Goal: Task Accomplishment & Management: Manage account settings

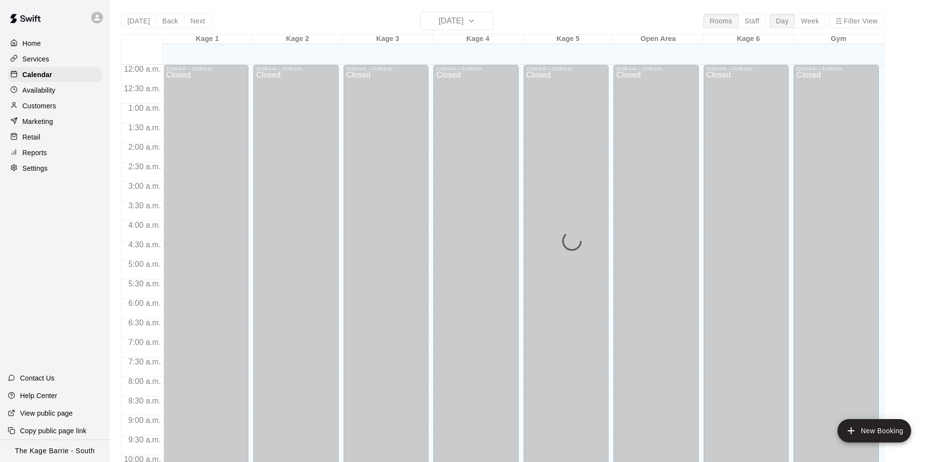
scroll to position [499, 0]
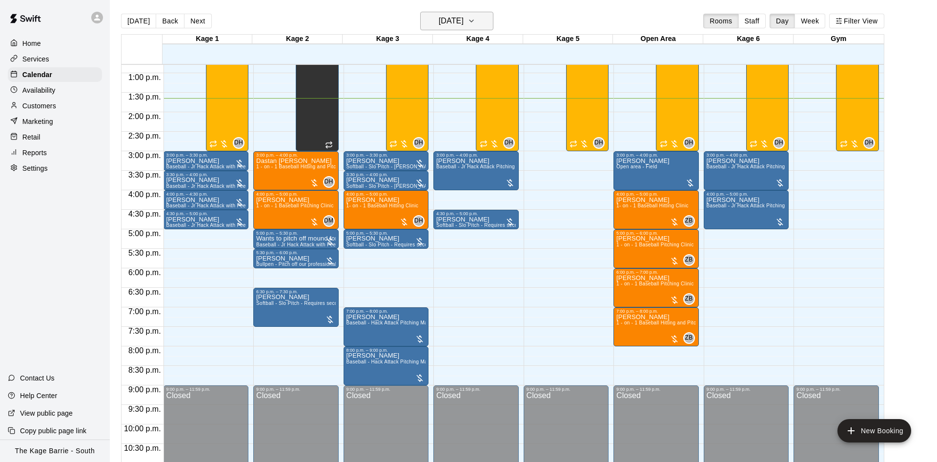
click at [475, 21] on icon "button" at bounding box center [472, 21] width 8 height 12
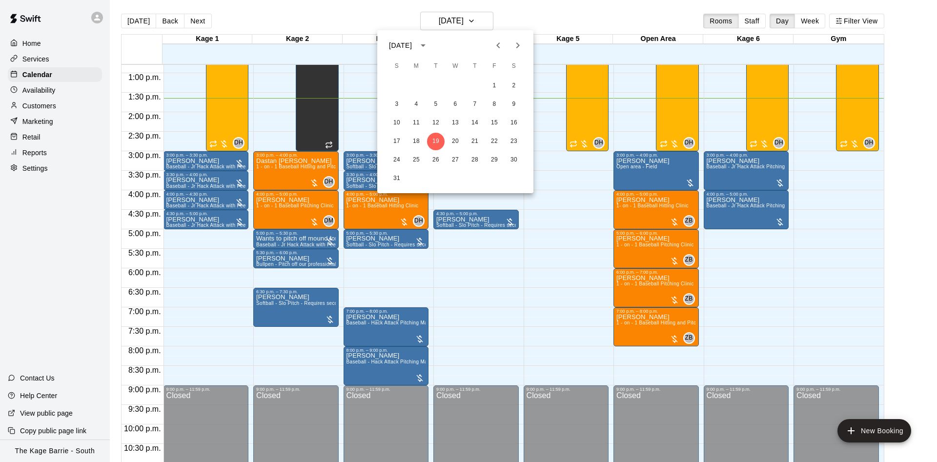
click at [519, 49] on icon "Next month" at bounding box center [518, 46] width 12 height 12
click at [478, 107] on button "11" at bounding box center [475, 105] width 18 height 18
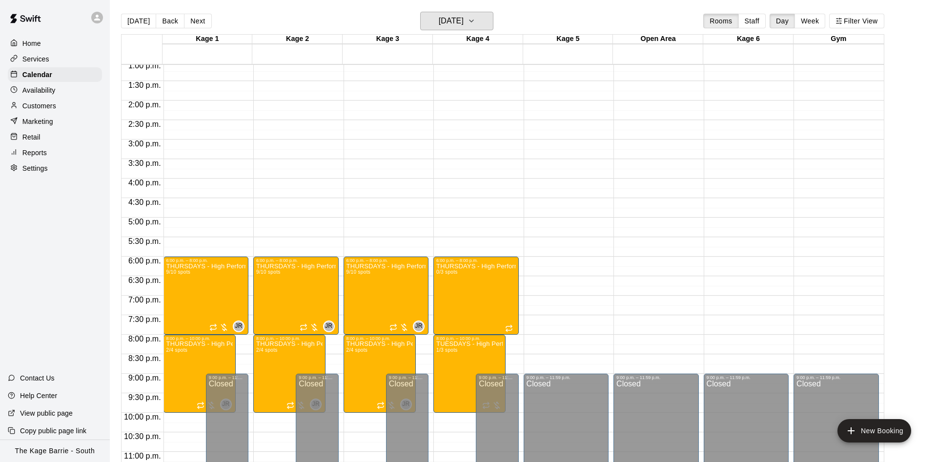
scroll to position [530, 0]
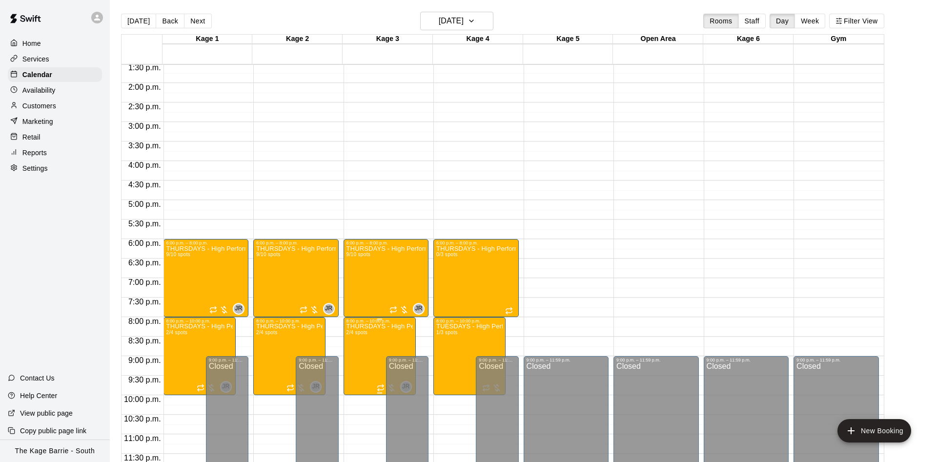
click at [358, 355] on img "edit" at bounding box center [355, 357] width 11 height 11
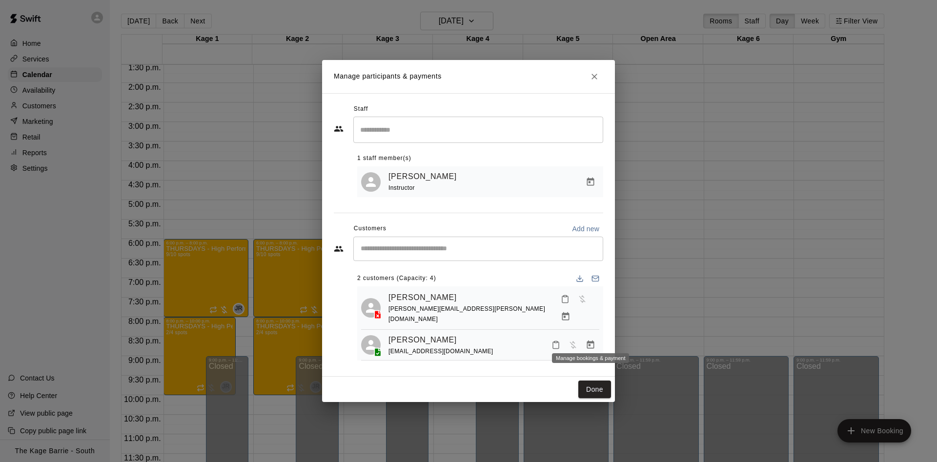
click at [590, 340] on icon "Manage bookings & payment" at bounding box center [591, 345] width 10 height 10
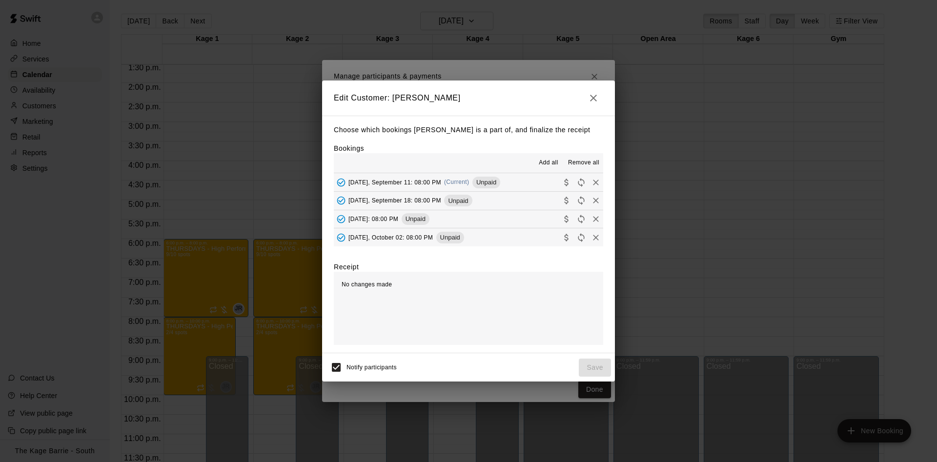
click at [585, 162] on span "Remove all" at bounding box center [583, 163] width 31 height 10
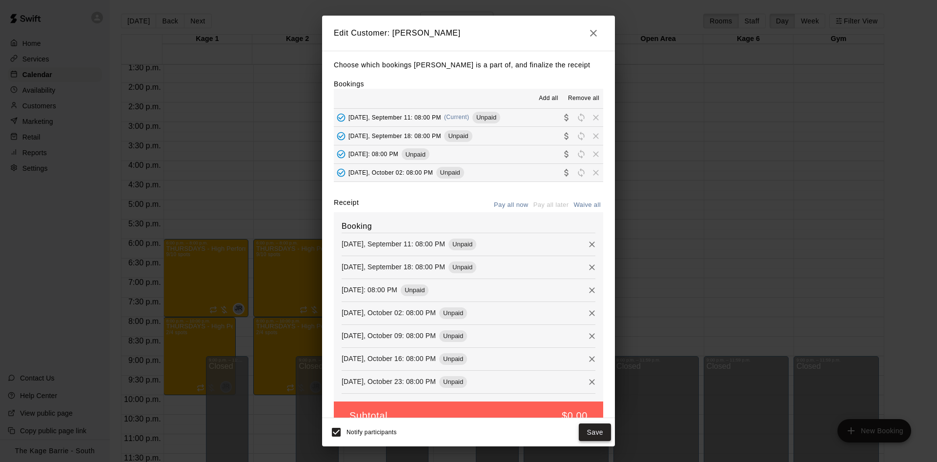
click at [600, 431] on button "Save" at bounding box center [595, 433] width 32 height 18
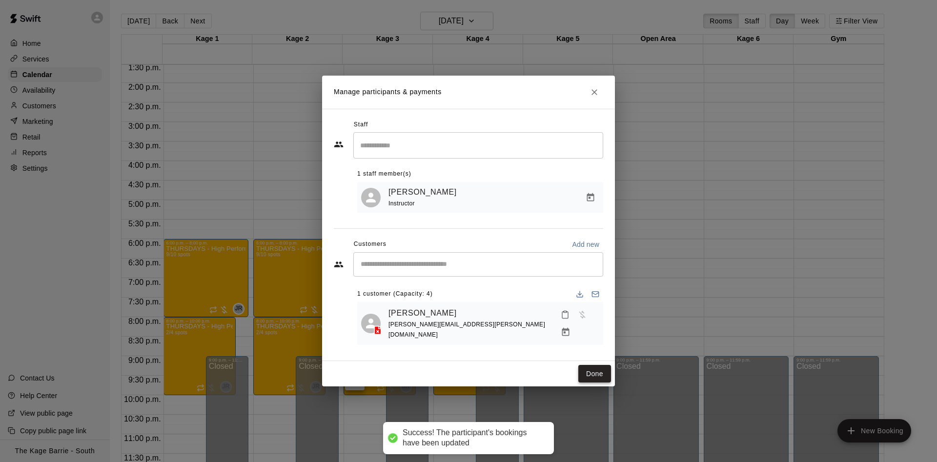
click at [601, 368] on button "Done" at bounding box center [594, 374] width 33 height 18
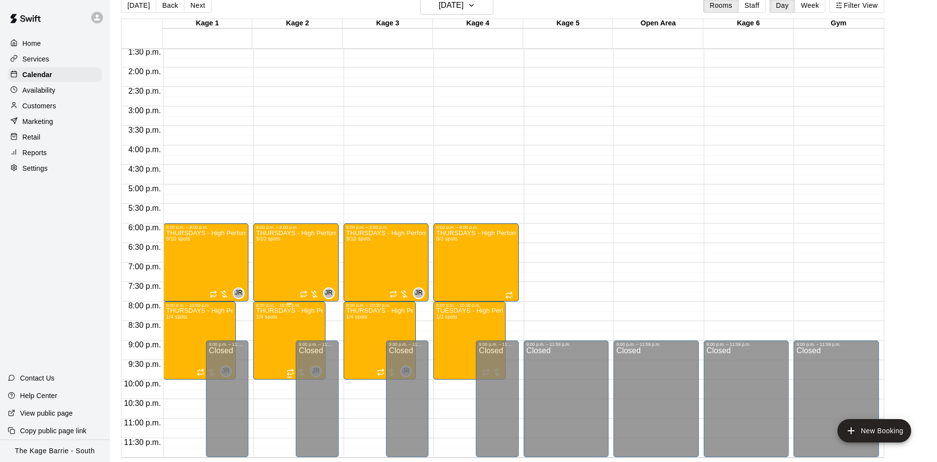
click at [267, 342] on img "edit" at bounding box center [264, 341] width 11 height 11
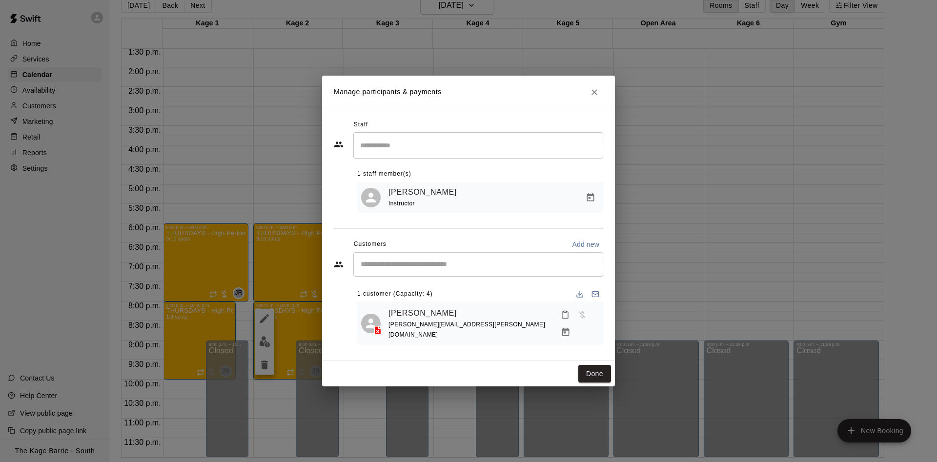
click at [590, 97] on icon "Close" at bounding box center [595, 92] width 10 height 10
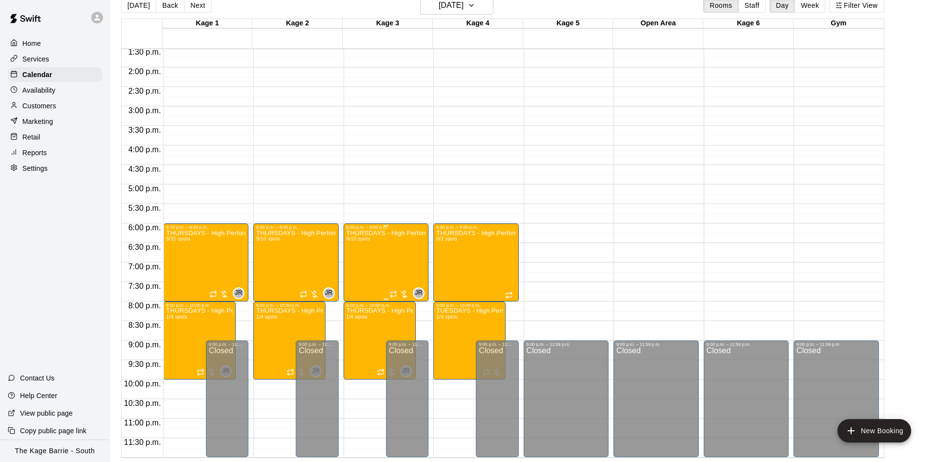
click at [397, 263] on div "THURSDAYS - High Performance Hitting Program - Baseball Program - 12U - 14U 9/1…" at bounding box center [387, 461] width 80 height 462
click at [360, 261] on img "edit" at bounding box center [355, 263] width 11 height 11
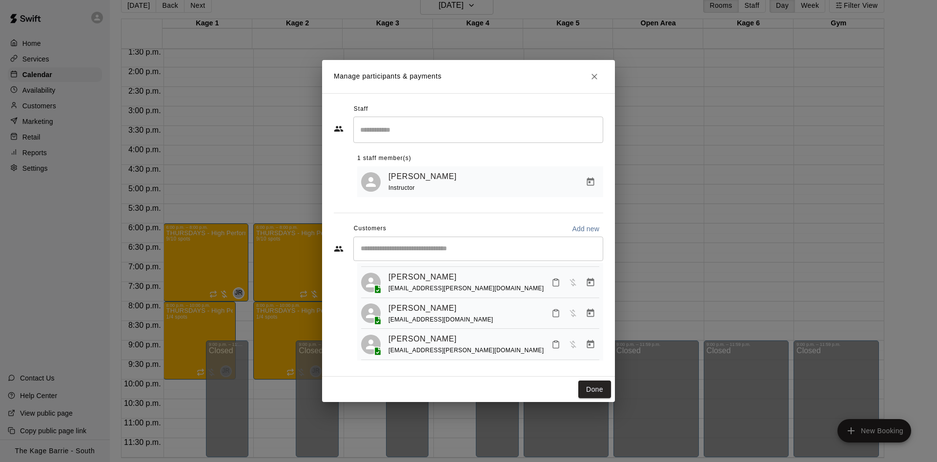
scroll to position [0, 0]
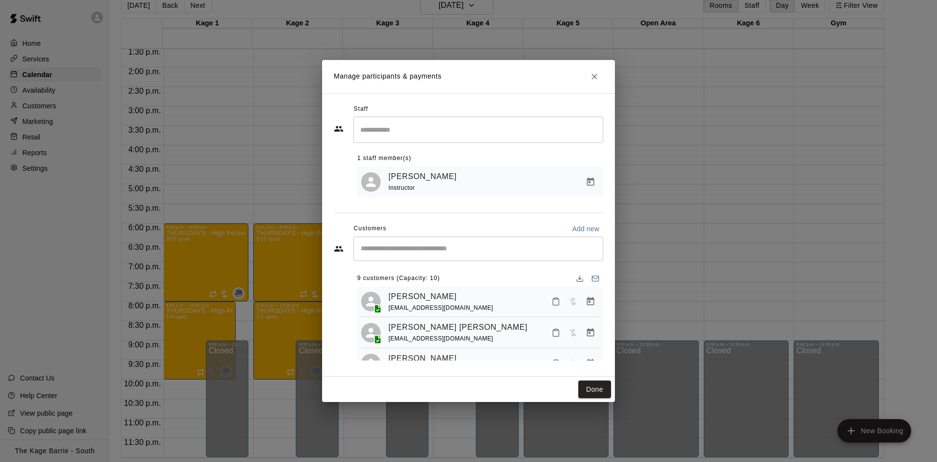
click at [592, 79] on icon "Close" at bounding box center [595, 77] width 10 height 10
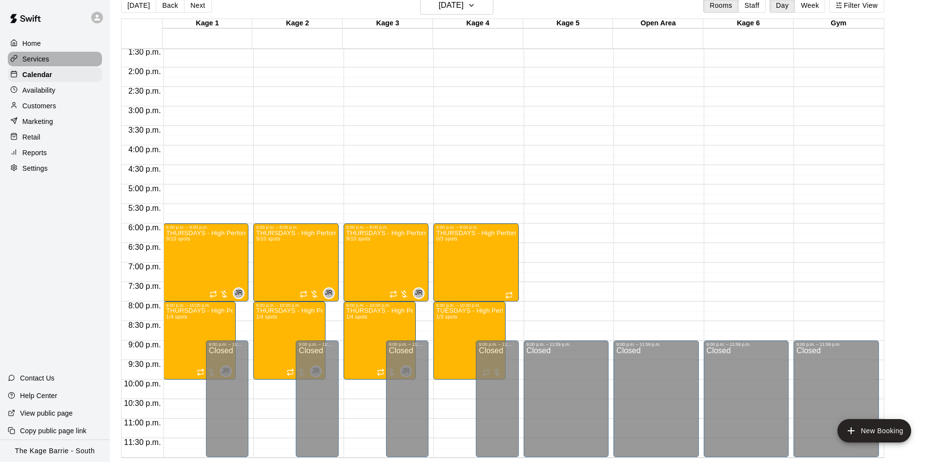
click at [63, 60] on div "Services" at bounding box center [55, 59] width 94 height 15
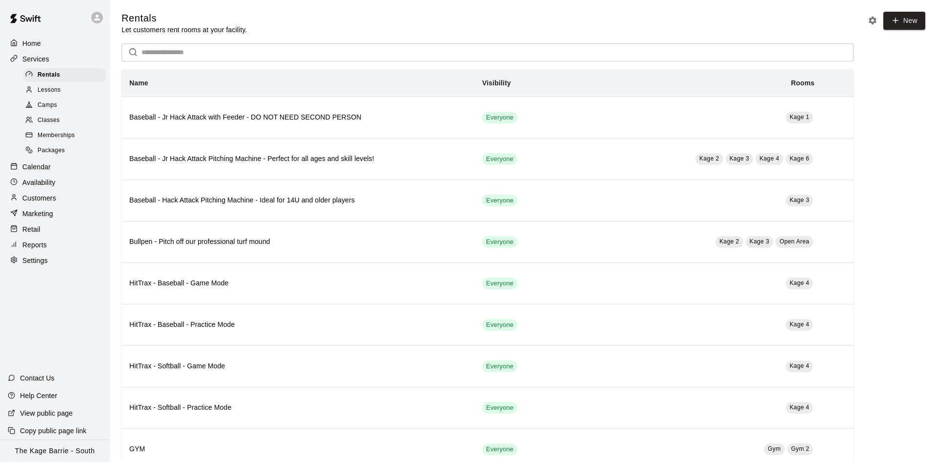
click at [62, 109] on div "Camps" at bounding box center [64, 106] width 82 height 14
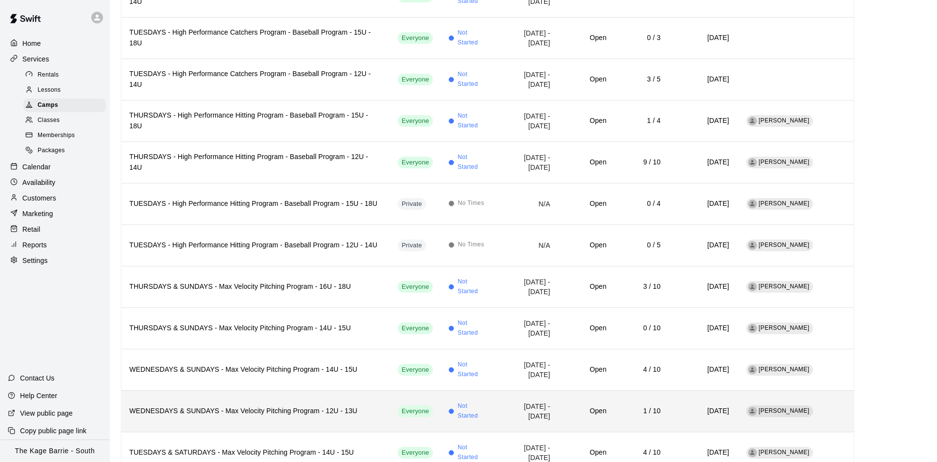
scroll to position [306, 0]
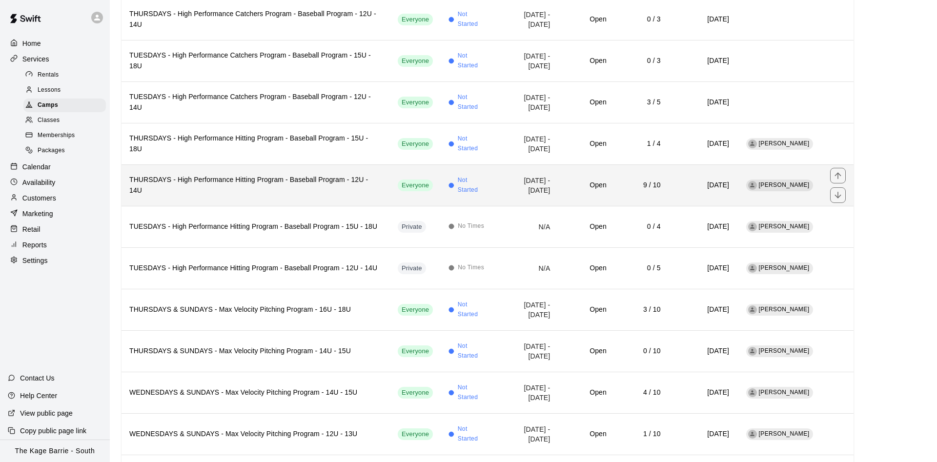
click at [326, 175] on h6 "THURSDAYS - High Performance Hitting Program - Baseball Program - 12U - 14U" at bounding box center [255, 185] width 253 height 21
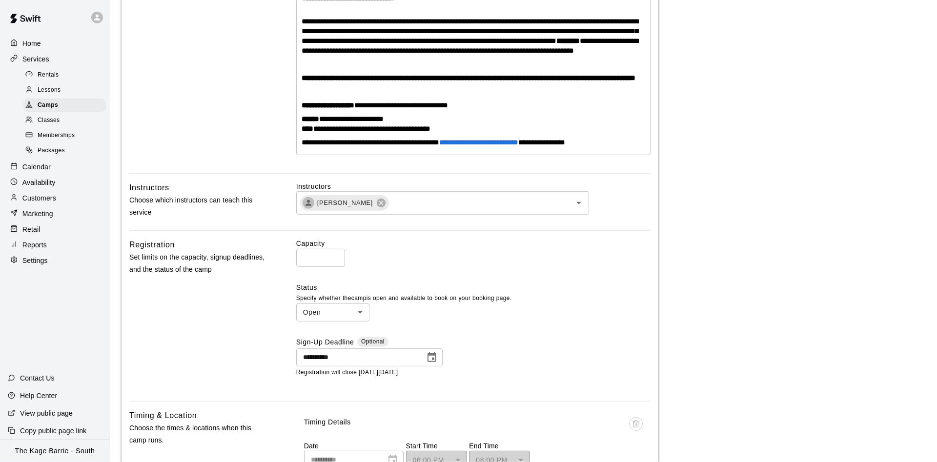
scroll to position [299, 0]
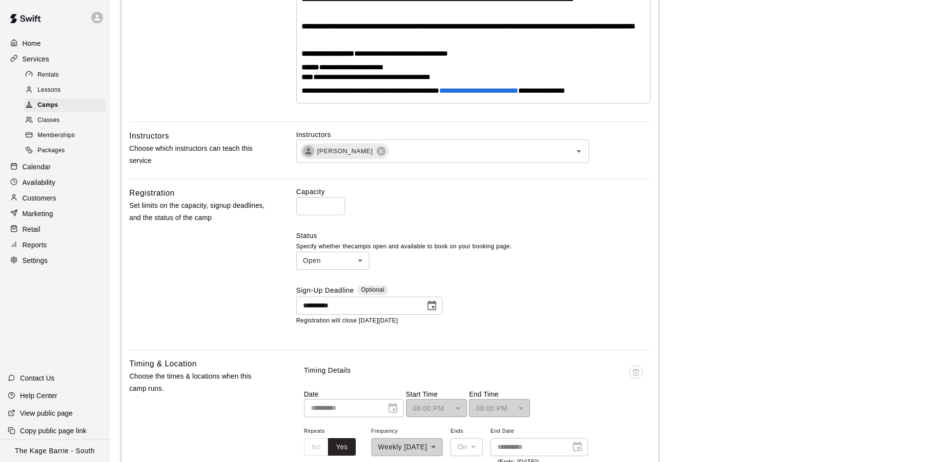
click at [335, 215] on input "**" at bounding box center [320, 206] width 49 height 18
type input "**"
click at [335, 215] on input "**" at bounding box center [320, 206] width 49 height 18
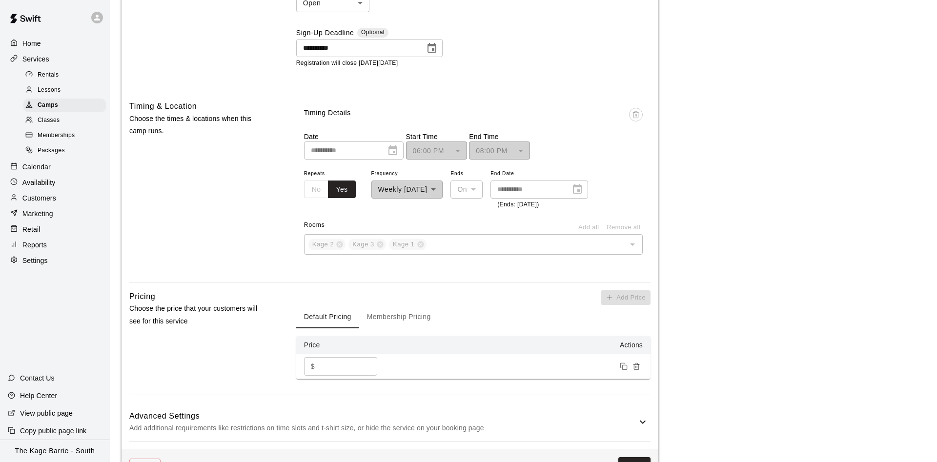
scroll to position [647, 0]
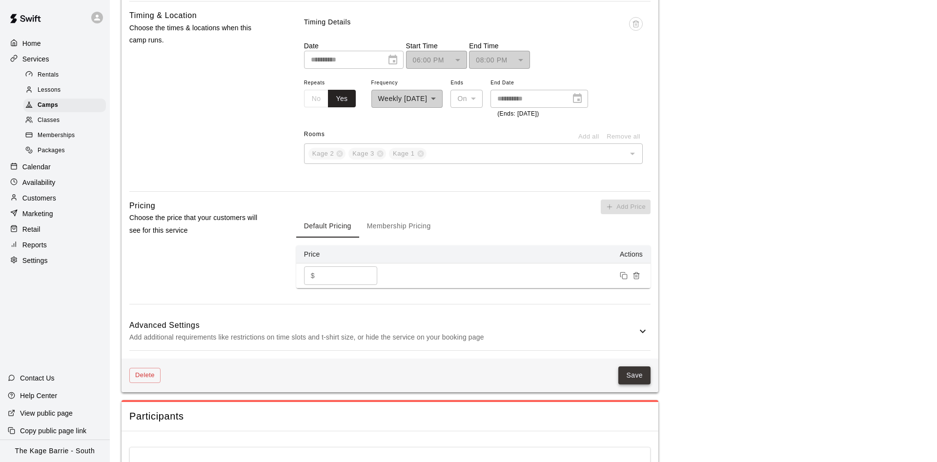
click at [635, 385] on button "Save" at bounding box center [634, 376] width 32 height 18
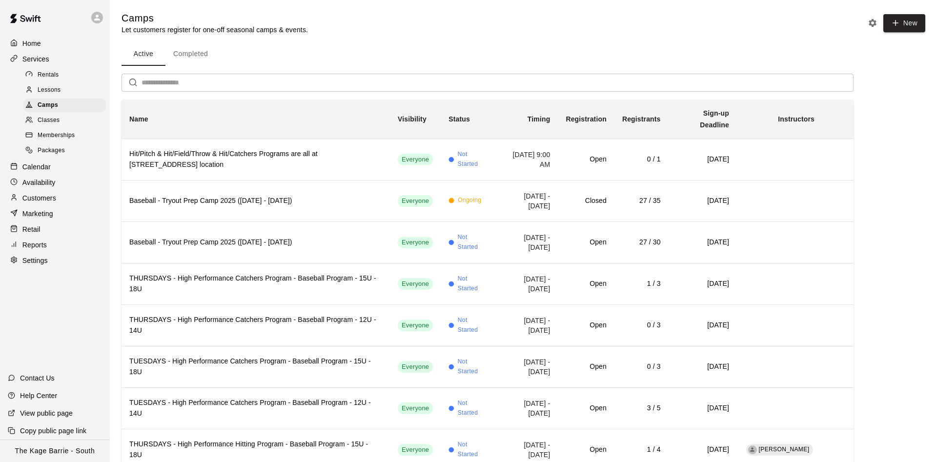
click at [81, 174] on div "Calendar" at bounding box center [55, 167] width 94 height 15
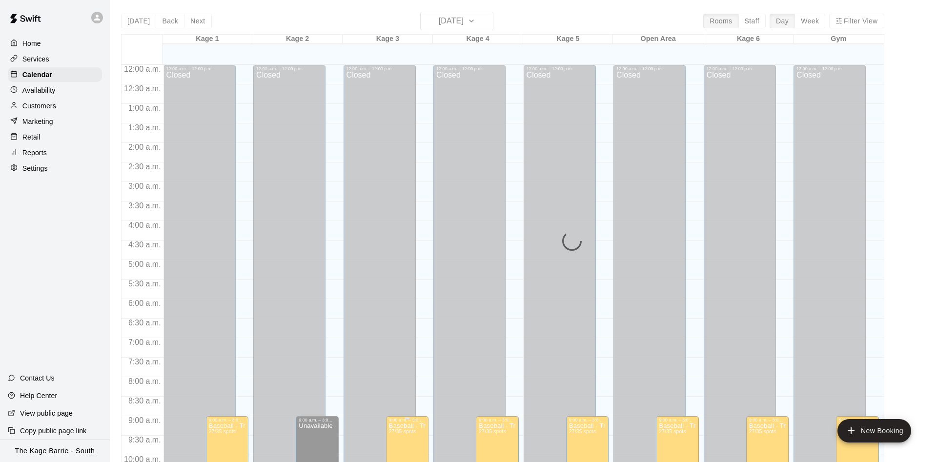
scroll to position [499, 0]
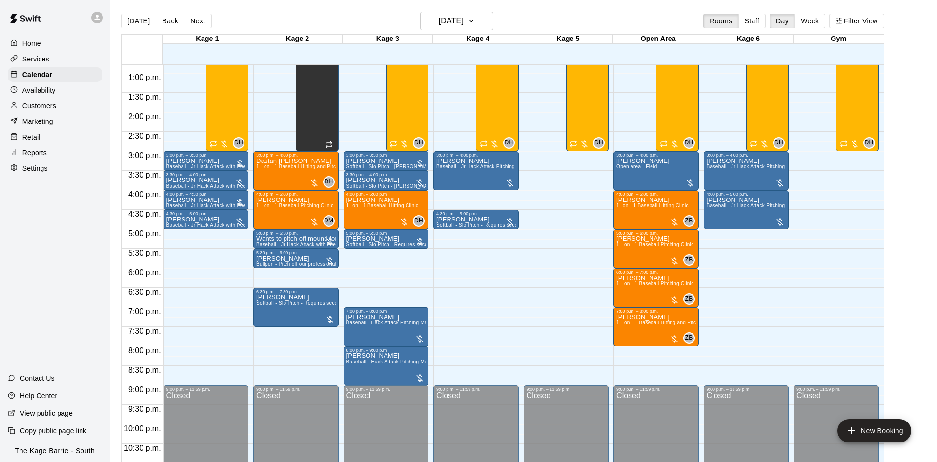
click at [196, 161] on p "Jason Hodgins" at bounding box center [206, 161] width 80 height 0
click at [182, 167] on button "edit" at bounding box center [175, 173] width 20 height 20
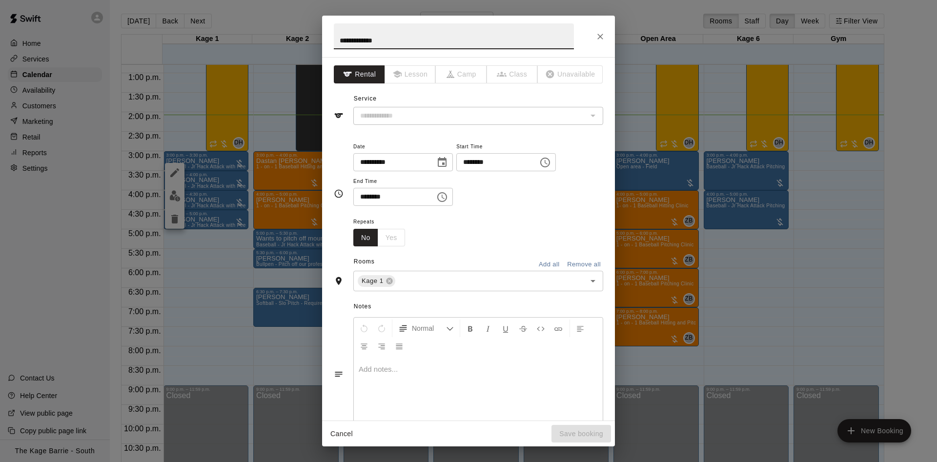
type input "**********"
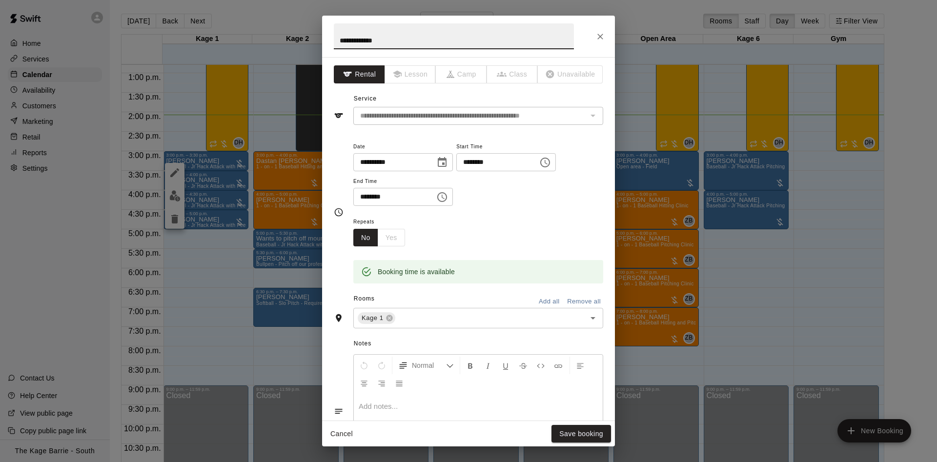
click at [336, 41] on input "**********" at bounding box center [454, 36] width 240 height 26
type input "**********"
click at [557, 434] on button "Save booking" at bounding box center [582, 434] width 60 height 18
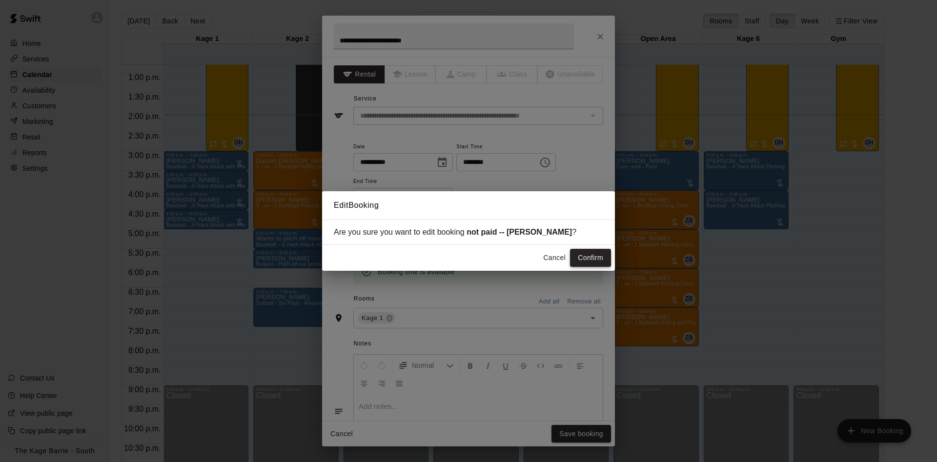
click at [600, 256] on button "Confirm" at bounding box center [590, 258] width 41 height 18
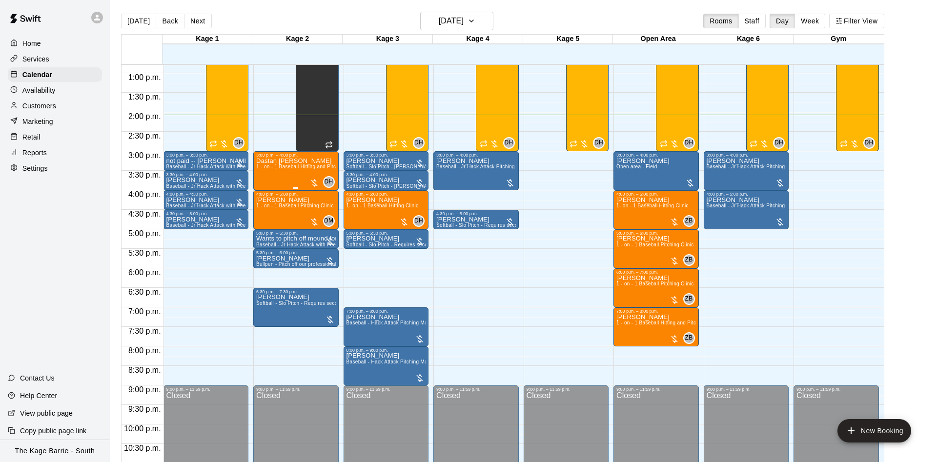
click at [275, 161] on p "Dastan Shanks" at bounding box center [296, 161] width 80 height 0
click at [261, 172] on icon "edit" at bounding box center [265, 173] width 12 height 12
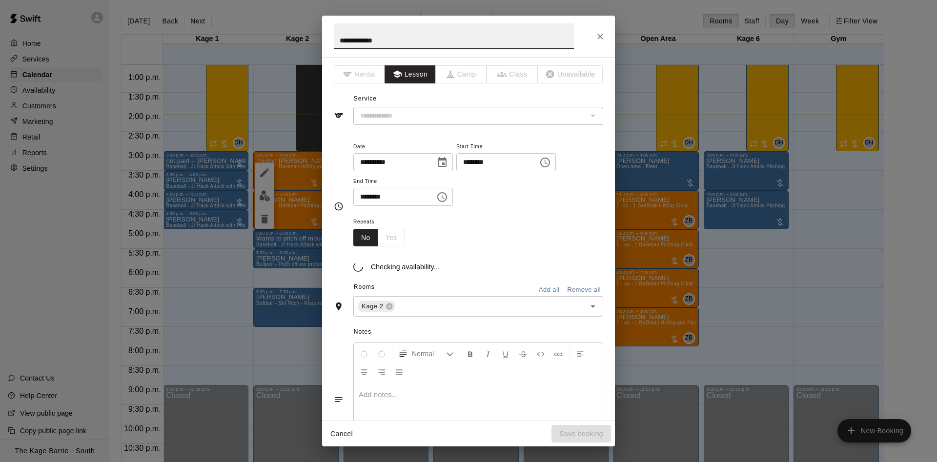
type input "**********"
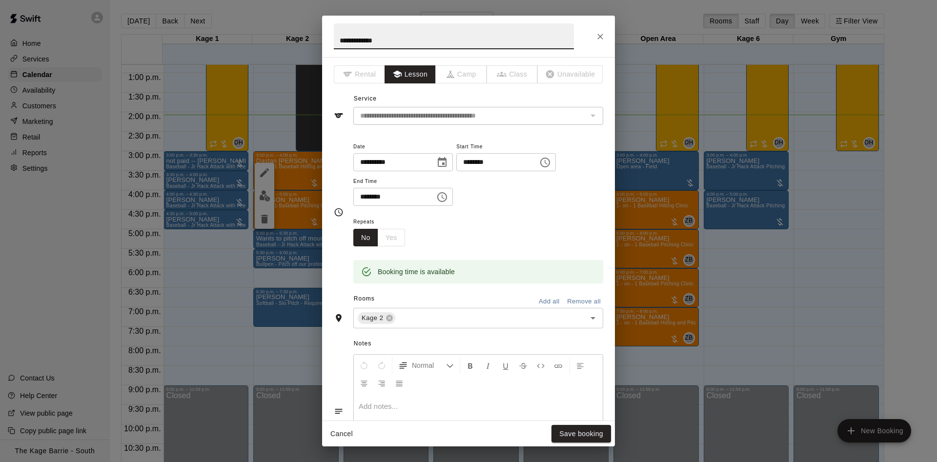
click at [337, 40] on input "**********" at bounding box center [454, 36] width 240 height 26
type input "**********"
click at [558, 433] on button "Save booking" at bounding box center [582, 434] width 60 height 18
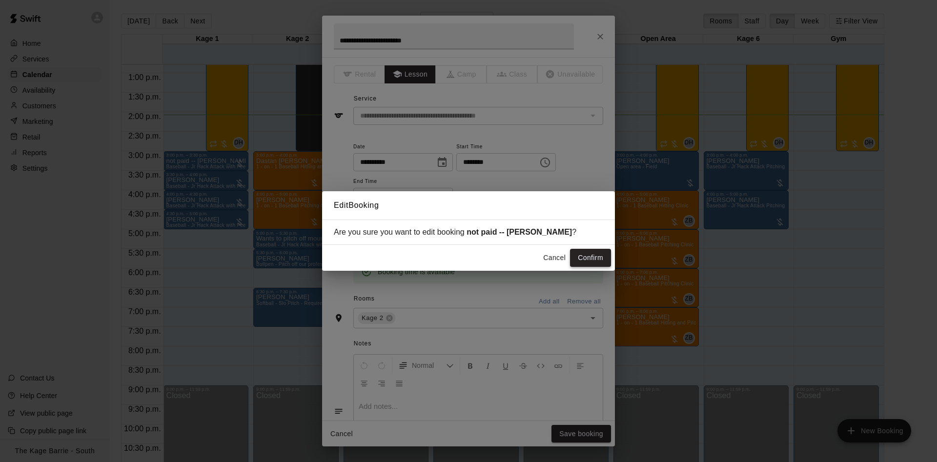
click at [574, 259] on button "Confirm" at bounding box center [590, 258] width 41 height 18
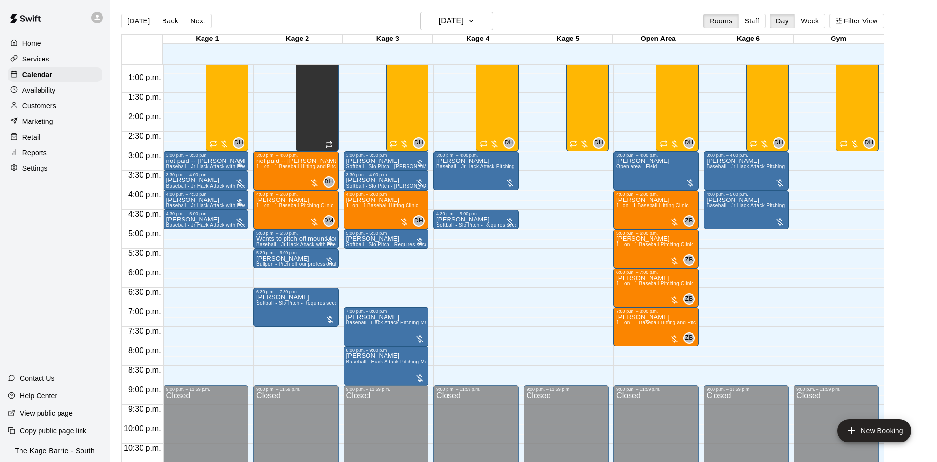
click at [372, 161] on p "Tiffany Jazwinski" at bounding box center [387, 161] width 80 height 0
click at [360, 170] on icon "edit" at bounding box center [355, 173] width 12 height 12
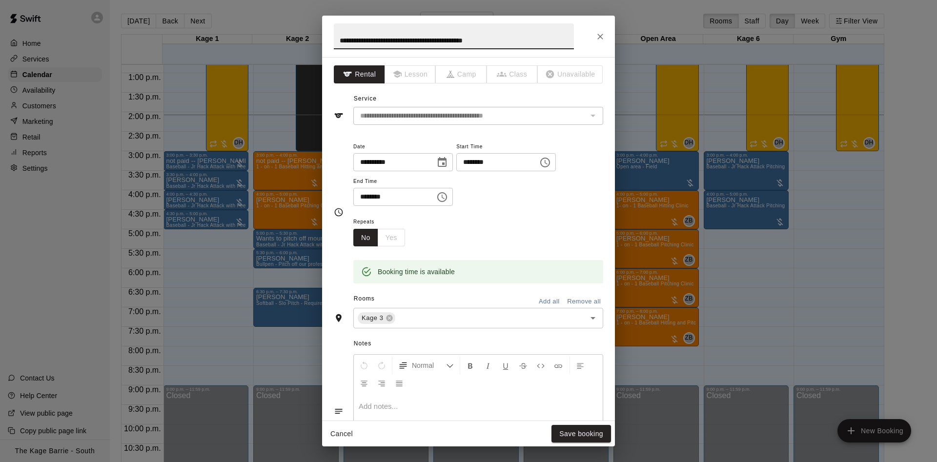
drag, startPoint x: 337, startPoint y: 38, endPoint x: 550, endPoint y: 44, distance: 212.4
click at [550, 44] on input "**********" at bounding box center [454, 36] width 240 height 26
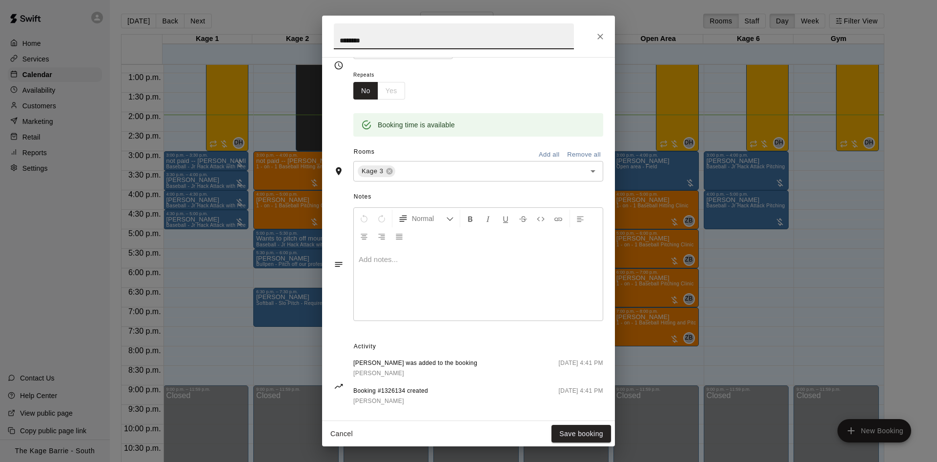
scroll to position [158, 0]
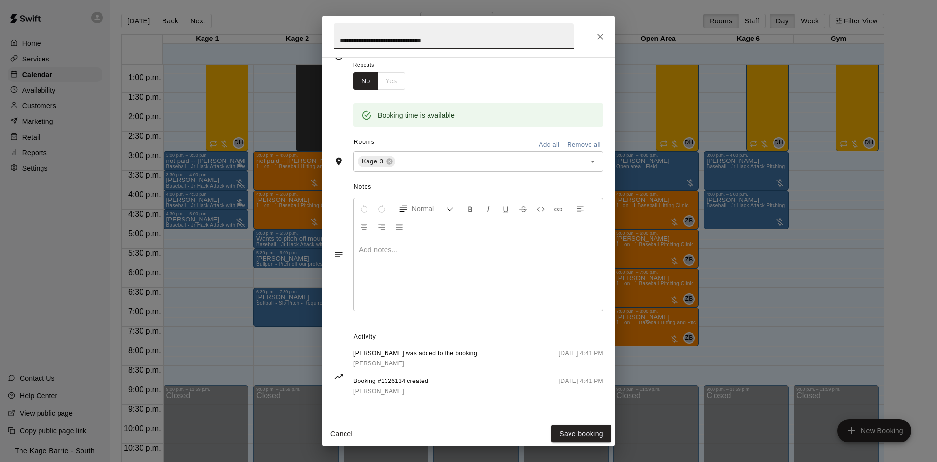
click at [420, 42] on input "**********" at bounding box center [454, 36] width 240 height 26
type input "**********"
click at [558, 438] on button "Save booking" at bounding box center [582, 434] width 60 height 18
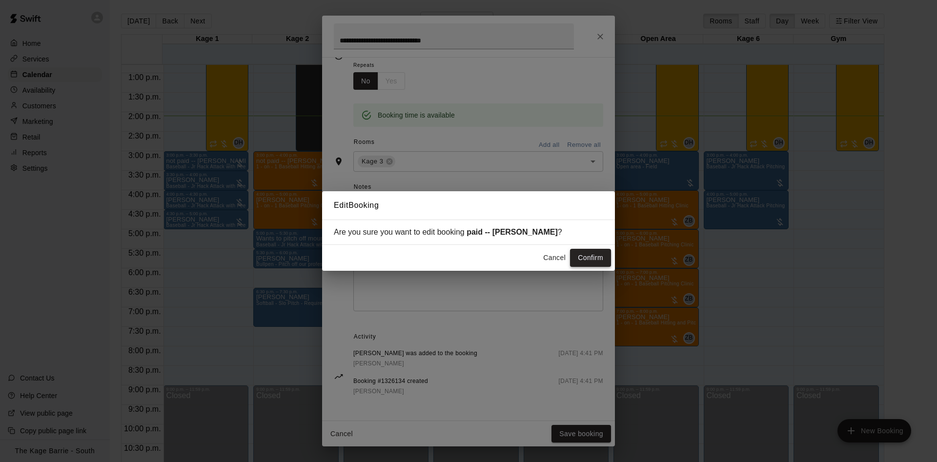
click at [594, 262] on button "Confirm" at bounding box center [590, 258] width 41 height 18
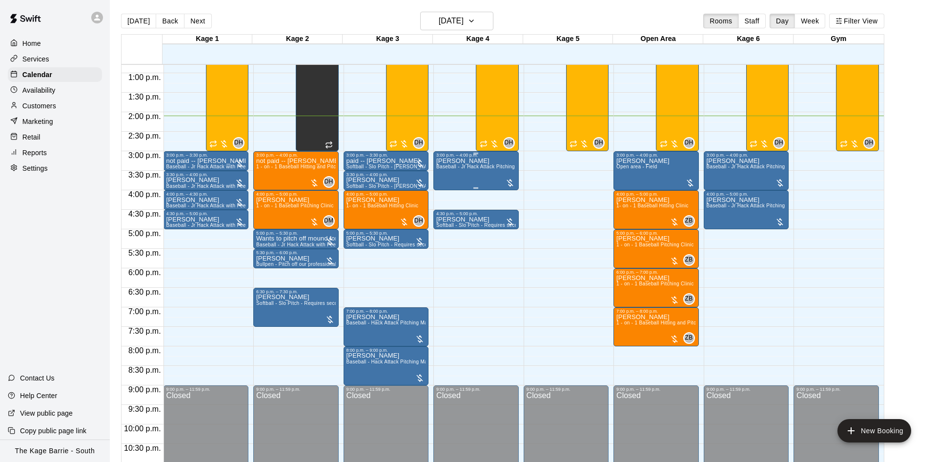
click at [485, 169] on span "Baseball - Jr Hack Attack Pitching Machine - Perfect for all ages and skill lev…" at bounding box center [528, 166] width 185 height 5
click at [437, 175] on button "edit" at bounding box center [445, 176] width 20 height 20
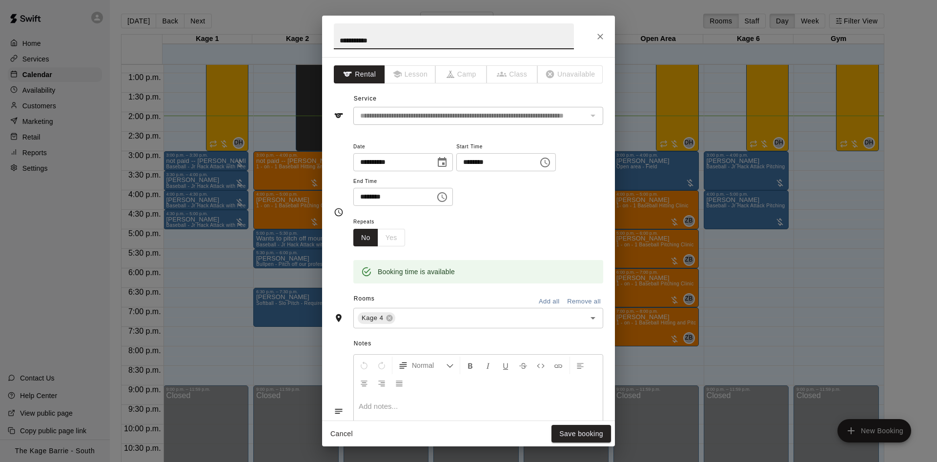
click at [334, 41] on input "**********" at bounding box center [454, 36] width 240 height 26
type input "**********"
click at [572, 440] on button "Save booking" at bounding box center [582, 434] width 60 height 18
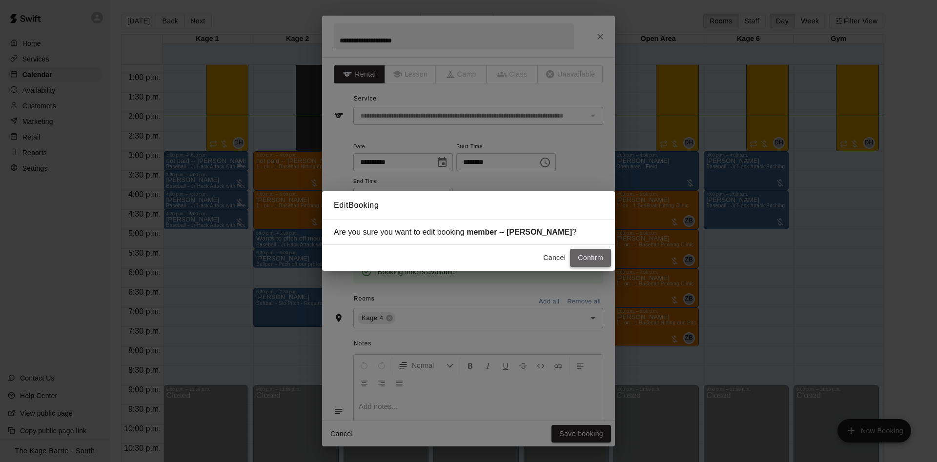
click at [591, 264] on button "Confirm" at bounding box center [590, 258] width 41 height 18
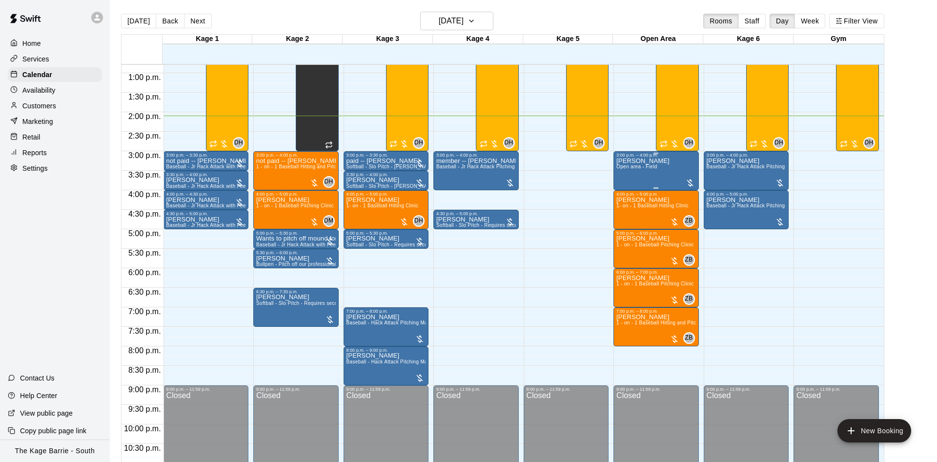
click at [637, 169] on span "Open area - Field" at bounding box center [637, 166] width 41 height 5
click at [622, 175] on icon "edit" at bounding box center [626, 176] width 12 height 12
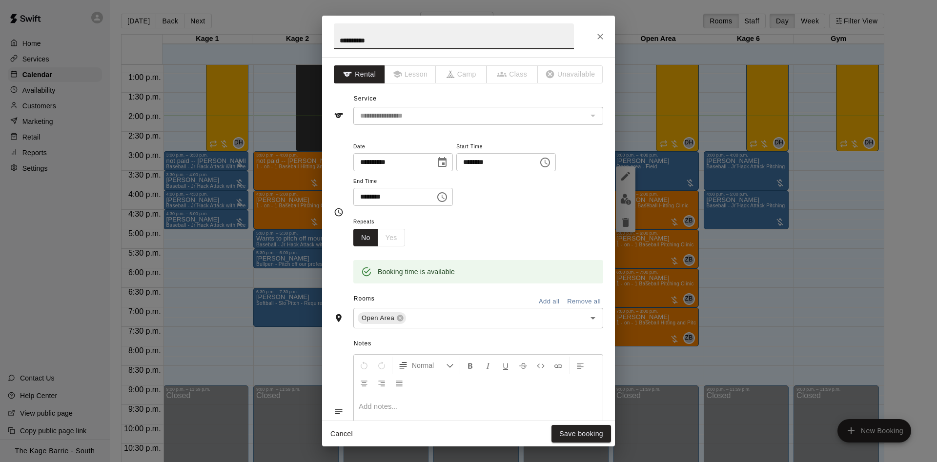
click at [341, 39] on input "**********" at bounding box center [454, 36] width 240 height 26
type input "**********"
click at [575, 432] on button "Save booking" at bounding box center [582, 434] width 60 height 18
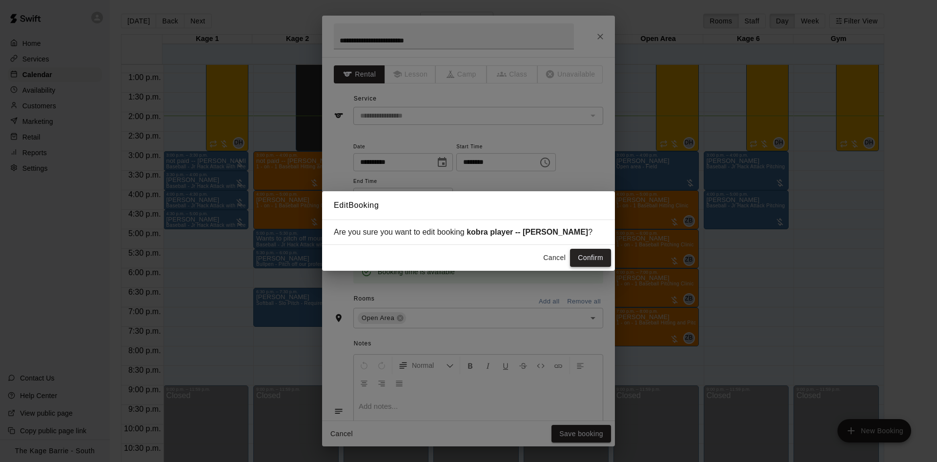
click at [597, 251] on button "Confirm" at bounding box center [590, 258] width 41 height 18
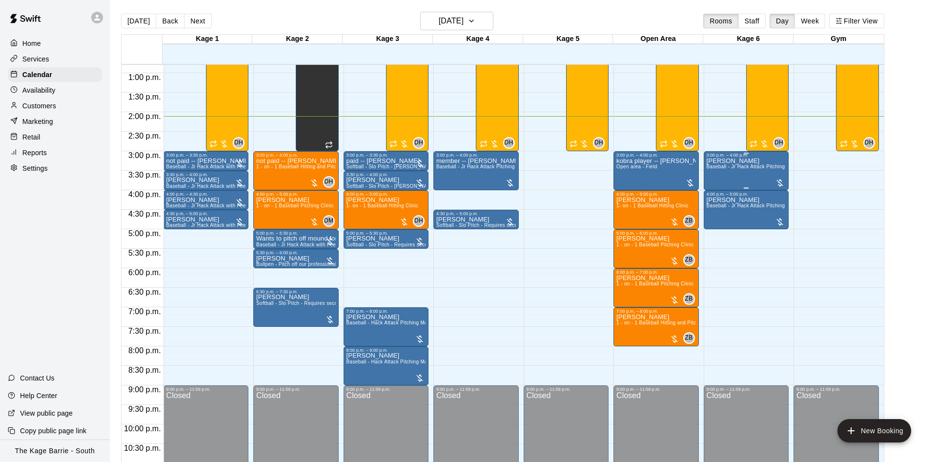
click at [738, 157] on div "3:00 p.m. – 4:00 p.m." at bounding box center [747, 155] width 80 height 5
click at [713, 162] on icon "edit" at bounding box center [716, 164] width 12 height 12
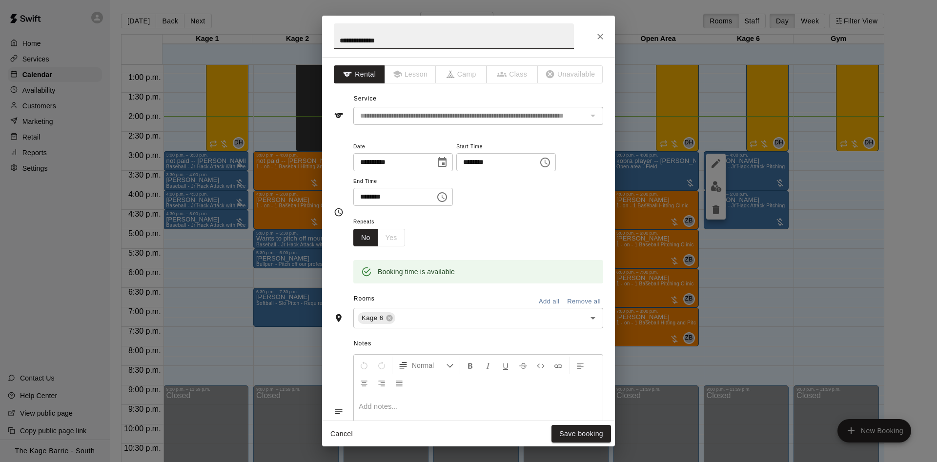
click at [340, 41] on input "**********" at bounding box center [454, 36] width 240 height 26
type input "**********"
click at [573, 434] on button "Save booking" at bounding box center [582, 434] width 60 height 18
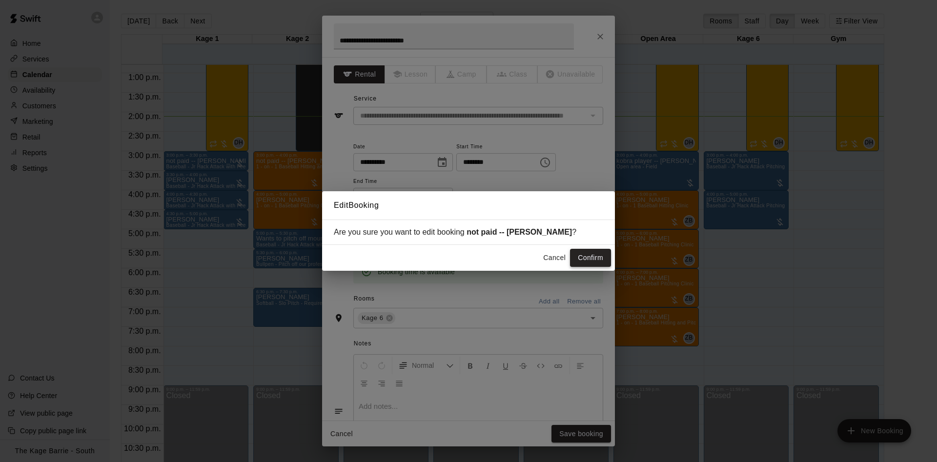
click at [604, 256] on button "Confirm" at bounding box center [590, 258] width 41 height 18
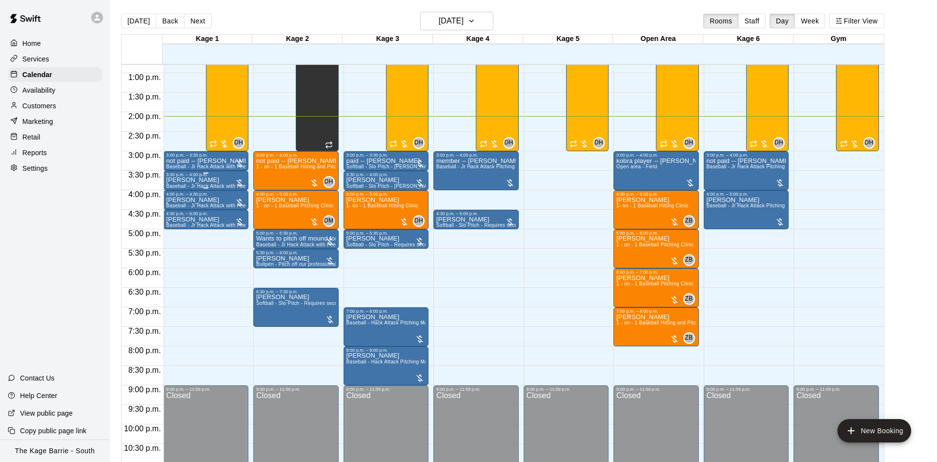
click at [220, 177] on div "3:30 p.m. – 4:00 p.m." at bounding box center [206, 174] width 80 height 5
click at [185, 181] on div at bounding box center [468, 231] width 937 height 462
click at [214, 185] on div "Matteo clemente Baseball - Jr Hack Attack with Feeder - DO NOT NEED SECOND PERS…" at bounding box center [206, 408] width 80 height 462
click at [179, 186] on icon "edit" at bounding box center [174, 189] width 9 height 9
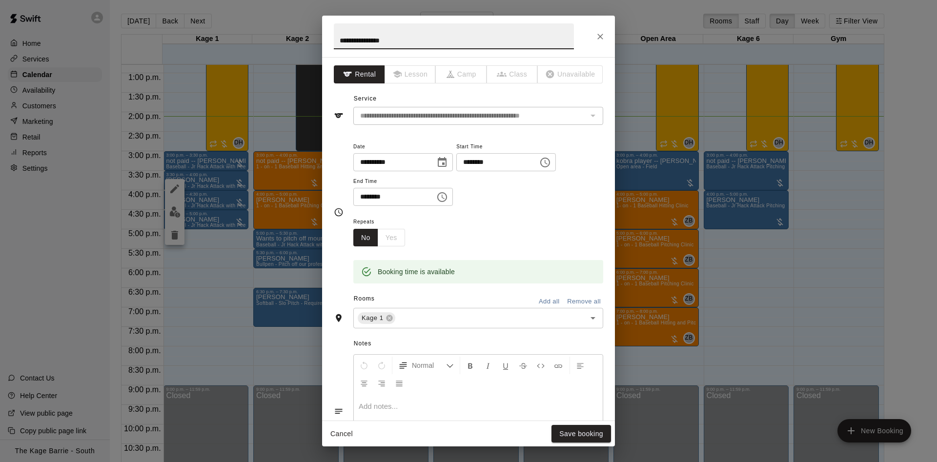
click at [340, 39] on input "**********" at bounding box center [454, 36] width 240 height 26
type input "**********"
click at [560, 432] on button "Save booking" at bounding box center [582, 434] width 60 height 18
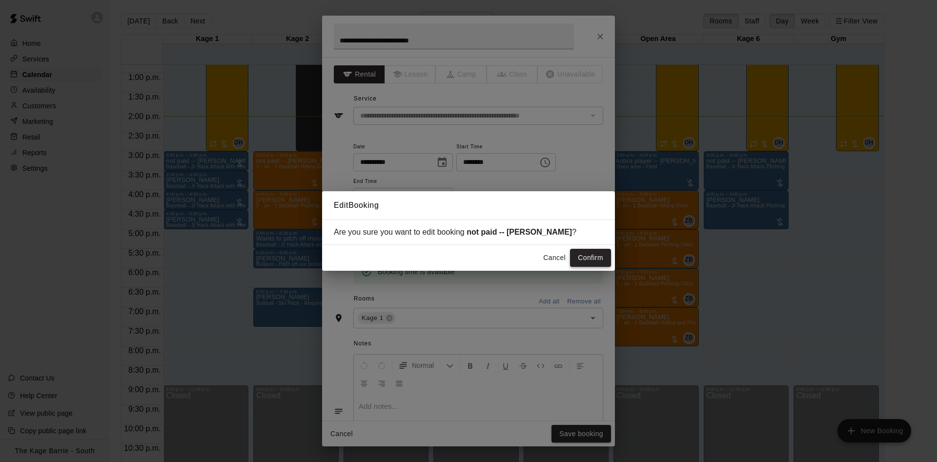
click at [590, 264] on button "Confirm" at bounding box center [590, 258] width 41 height 18
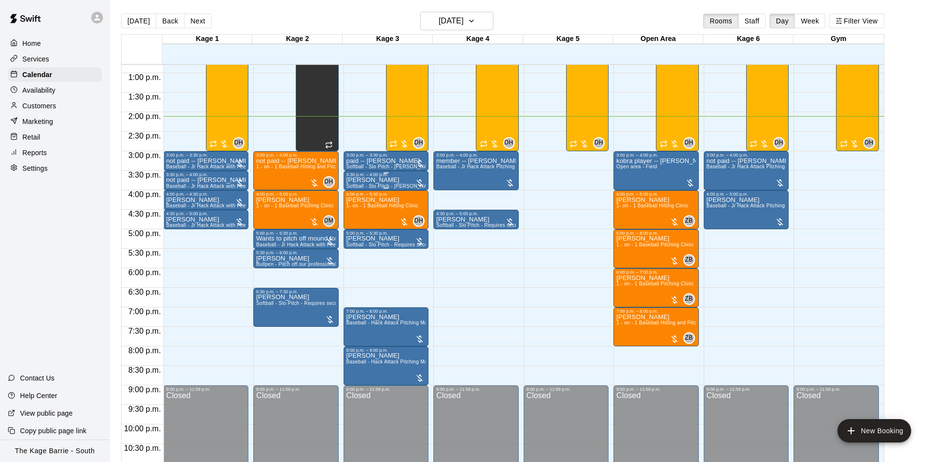
click at [351, 176] on div "3:30 p.m. – 4:00 p.m." at bounding box center [387, 174] width 80 height 5
click at [348, 182] on button "edit" at bounding box center [355, 183] width 20 height 20
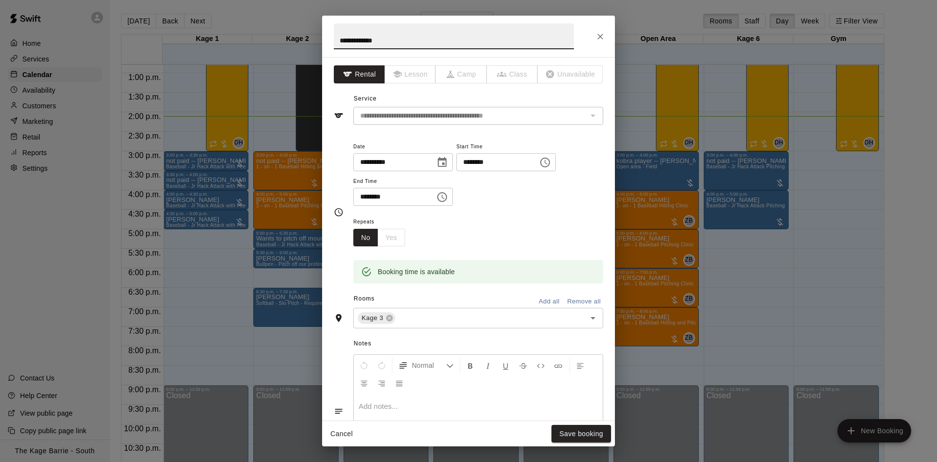
click at [339, 37] on input "**********" at bounding box center [454, 36] width 240 height 26
type input "**********"
click at [586, 445] on div "Cancel Save booking" at bounding box center [468, 434] width 293 height 26
click at [583, 429] on button "Save booking" at bounding box center [582, 434] width 60 height 18
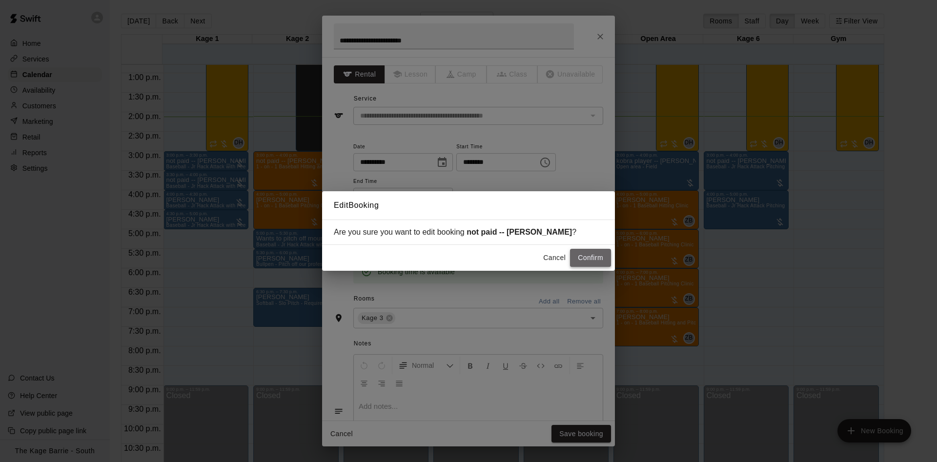
click at [593, 251] on button "Confirm" at bounding box center [590, 258] width 41 height 18
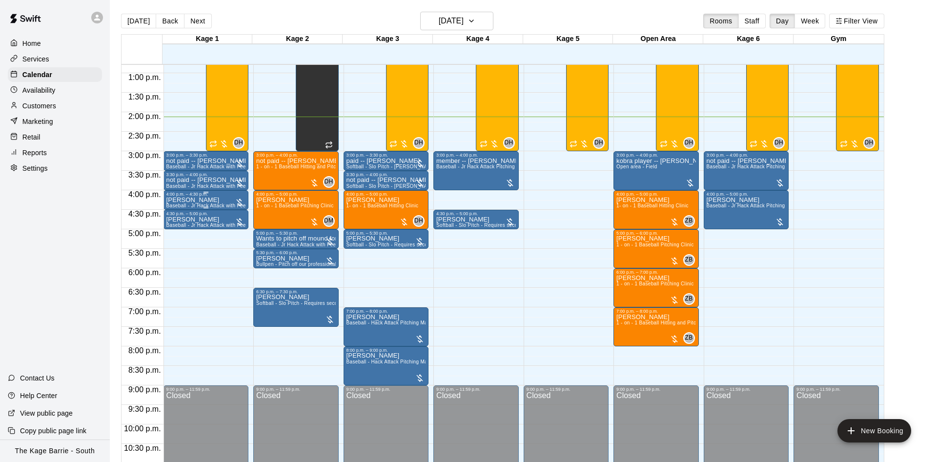
click at [222, 201] on div "Jake Logie Baseball - Jr Hack Attack with Feeder - DO NOT NEED SECOND PERSON" at bounding box center [206, 428] width 80 height 462
click at [164, 206] on div at bounding box center [468, 231] width 937 height 462
click at [188, 200] on p "Jake Logie" at bounding box center [206, 200] width 80 height 0
click at [178, 206] on button "edit" at bounding box center [175, 212] width 20 height 20
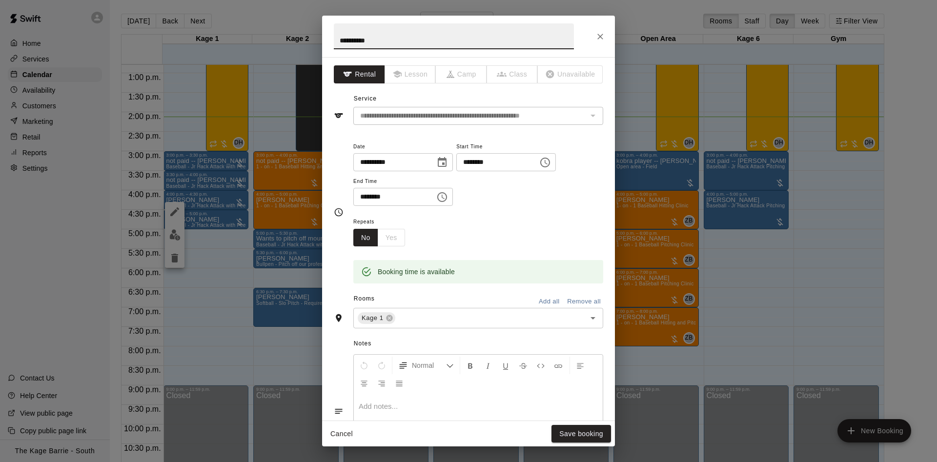
click at [338, 41] on input "**********" at bounding box center [454, 36] width 240 height 26
type input "**********"
click at [567, 436] on button "Save booking" at bounding box center [582, 434] width 60 height 18
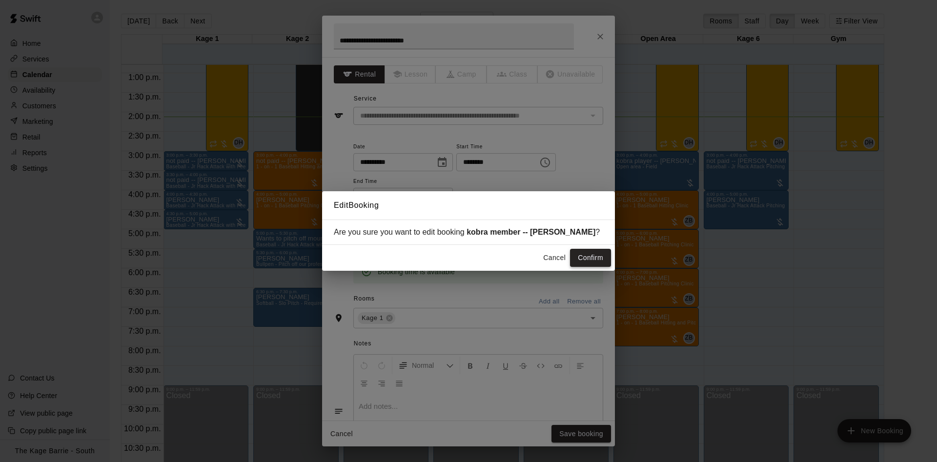
drag, startPoint x: 596, startPoint y: 237, endPoint x: 593, endPoint y: 250, distance: 12.9
click at [596, 241] on div "Are you sure you want to edit booking kobra member -- Jake Logie ?" at bounding box center [468, 232] width 293 height 25
click at [591, 255] on button "Confirm" at bounding box center [590, 258] width 41 height 18
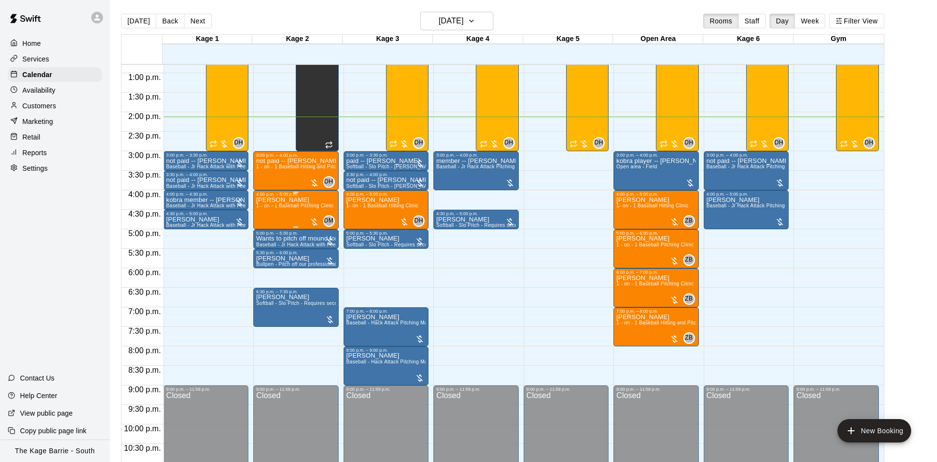
click at [301, 208] on span "1 - on - 1 Baseball Pitching Clinic" at bounding box center [294, 205] width 77 height 5
click at [404, 256] on div at bounding box center [468, 231] width 937 height 462
click at [314, 208] on span "1 - on - 1 Baseball Pitching Clinic" at bounding box center [294, 205] width 77 height 5
click at [261, 237] on img "edit" at bounding box center [264, 238] width 11 height 11
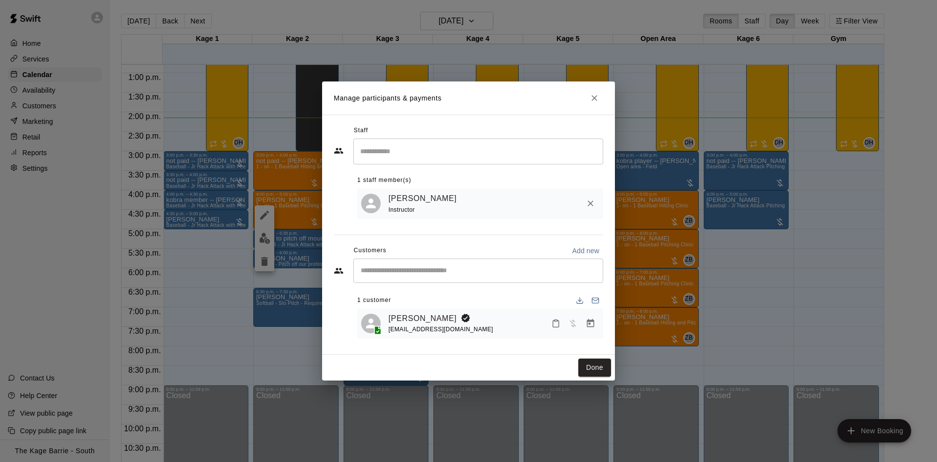
click at [598, 91] on button "Close" at bounding box center [595, 98] width 18 height 18
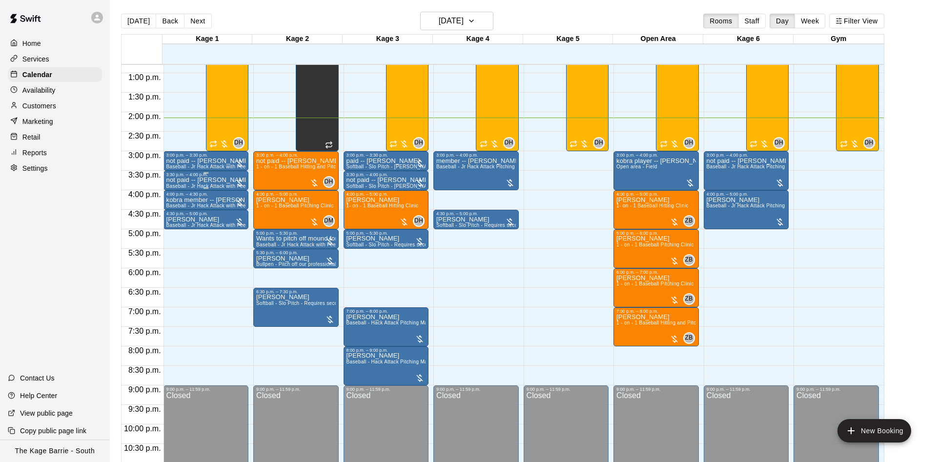
click at [191, 176] on div "3:30 p.m. – 4:00 p.m." at bounding box center [206, 174] width 80 height 5
click at [173, 229] on icon "delete" at bounding box center [174, 229] width 7 height 9
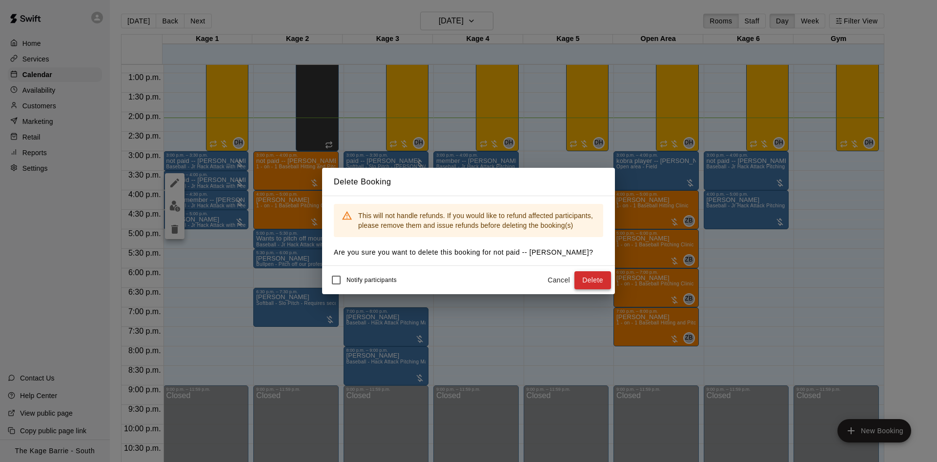
click at [593, 278] on button "Delete" at bounding box center [593, 280] width 37 height 18
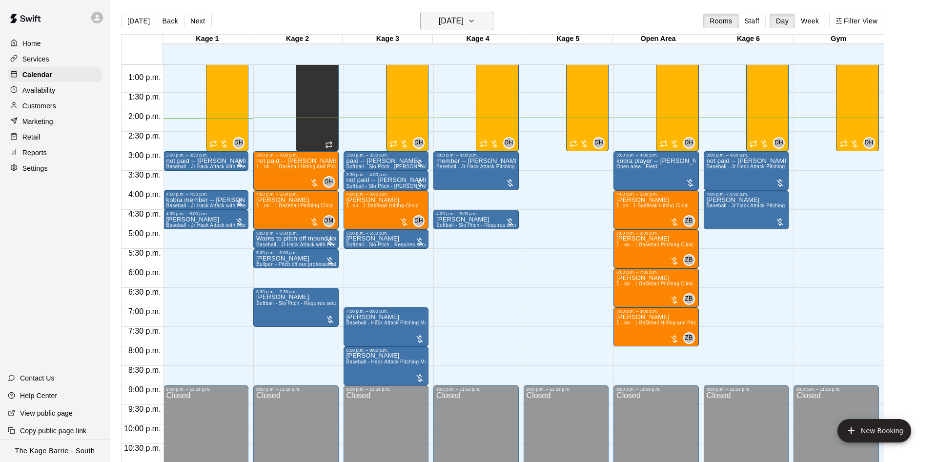
click at [429, 28] on button "[DATE]" at bounding box center [456, 21] width 73 height 19
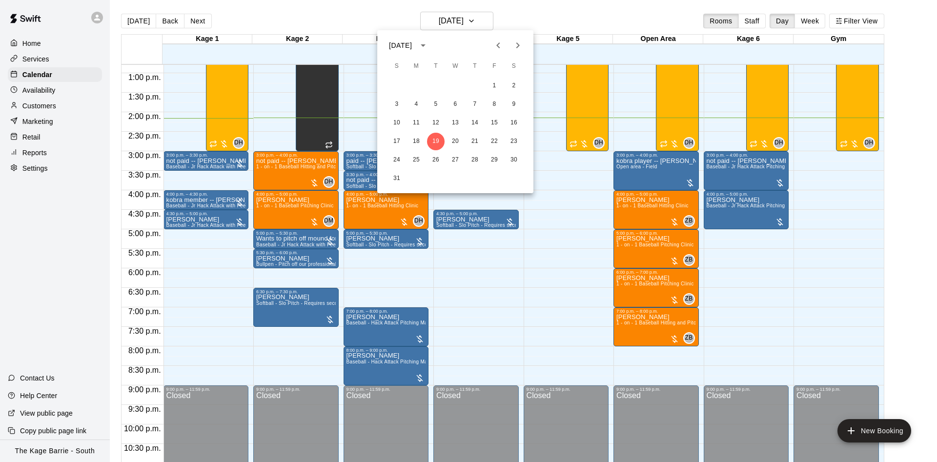
click at [496, 53] on button "Previous month" at bounding box center [499, 46] width 20 height 20
click at [498, 51] on icon "Previous month" at bounding box center [499, 46] width 12 height 12
click at [439, 104] on button "6" at bounding box center [436, 105] width 18 height 18
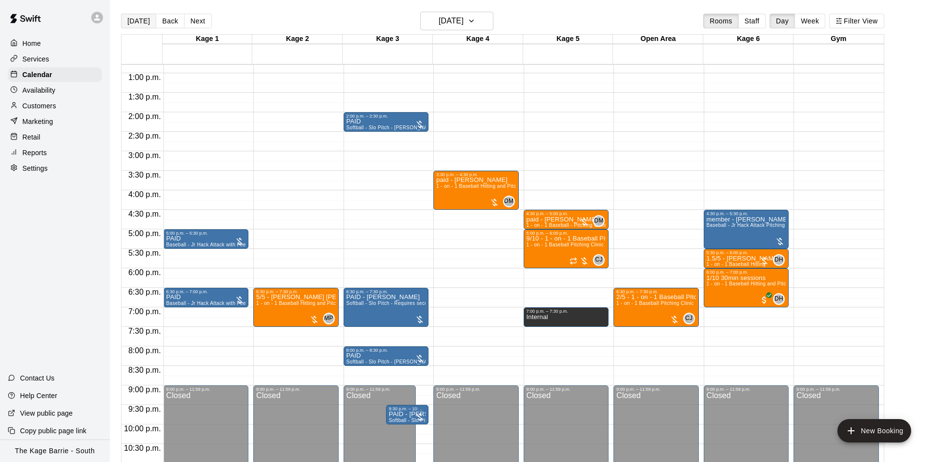
click at [142, 20] on button "[DATE]" at bounding box center [138, 21] width 35 height 15
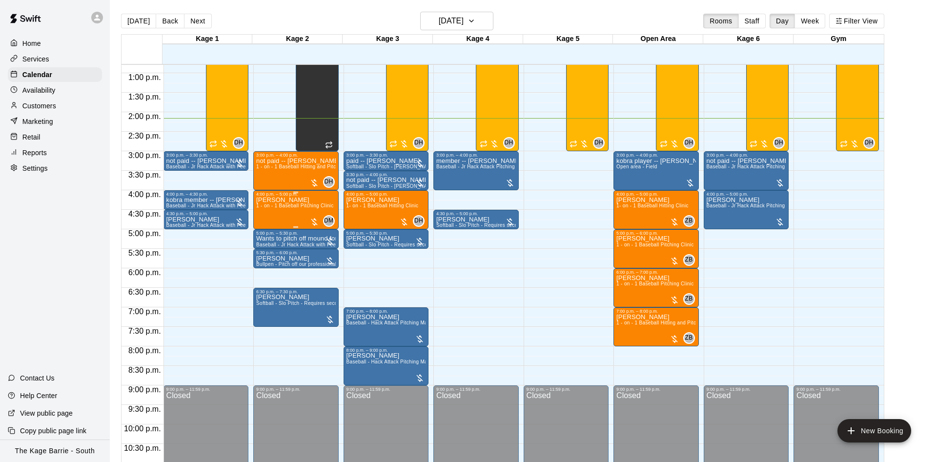
click at [301, 204] on div "Leo Pierce 1 - on - 1 Baseball Pitching Clinic" at bounding box center [294, 428] width 77 height 462
click at [263, 209] on icon "edit" at bounding box center [264, 208] width 9 height 9
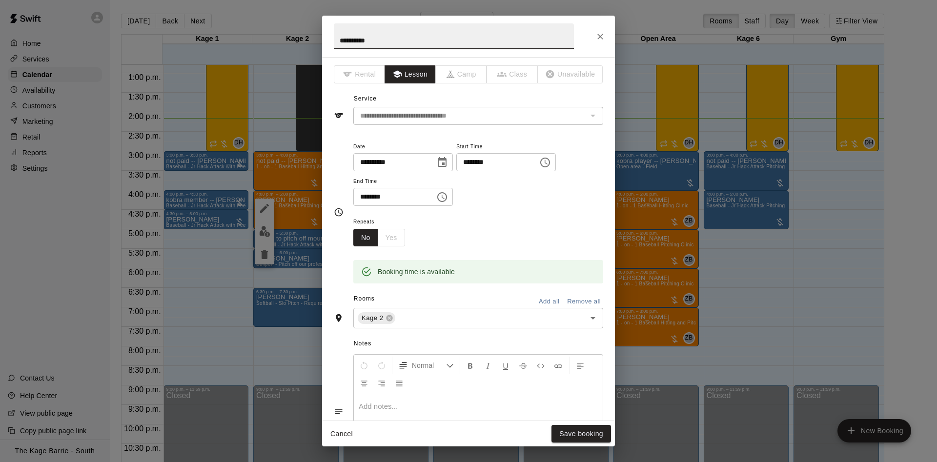
click at [338, 39] on input "**********" at bounding box center [454, 36] width 240 height 26
type input "**********"
click at [566, 442] on button "Save booking" at bounding box center [582, 434] width 60 height 18
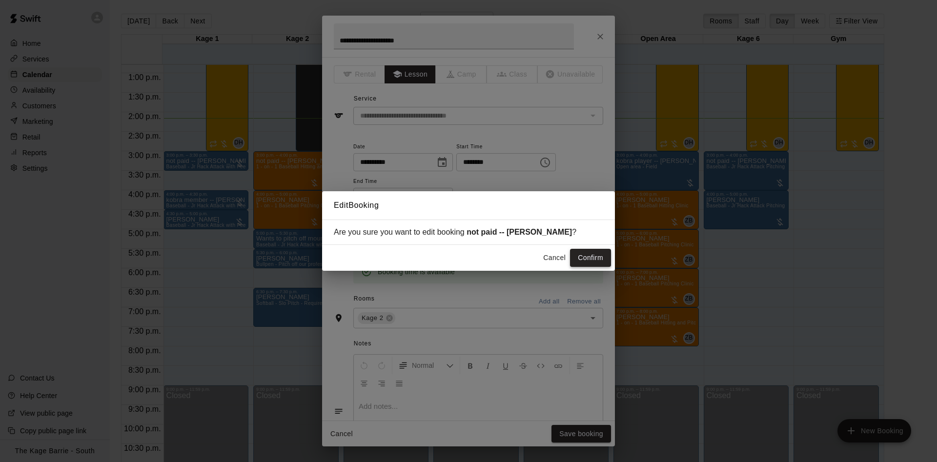
click at [598, 259] on button "Confirm" at bounding box center [590, 258] width 41 height 18
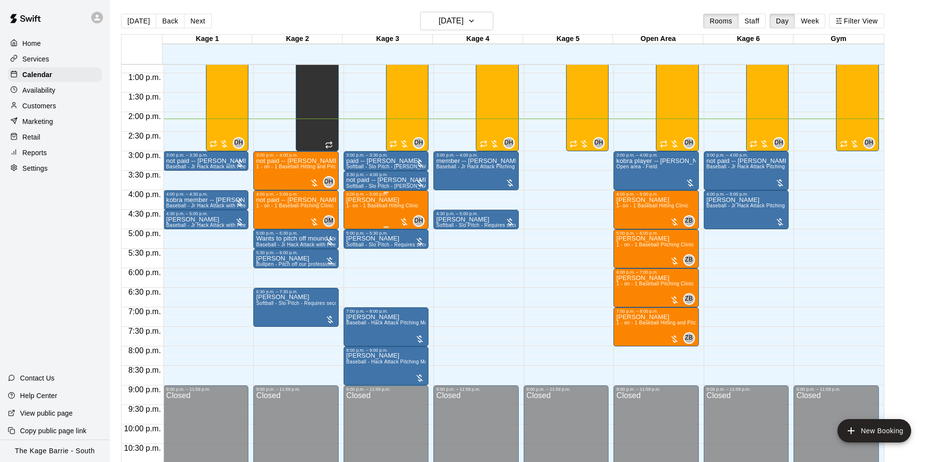
click at [394, 205] on div "Jake Penney 1- on - 1 Baseball Hitting Clinic" at bounding box center [383, 428] width 72 height 462
click at [360, 227] on img "edit" at bounding box center [355, 231] width 11 height 11
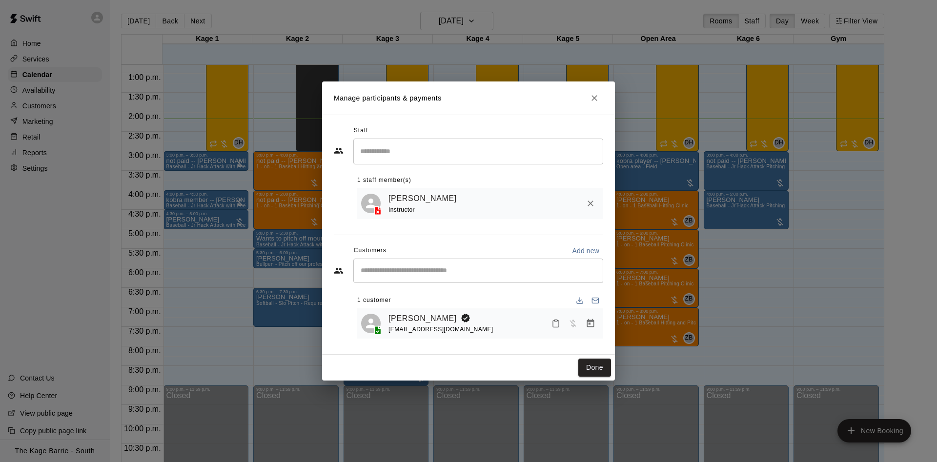
click at [598, 101] on icon "Close" at bounding box center [595, 98] width 10 height 10
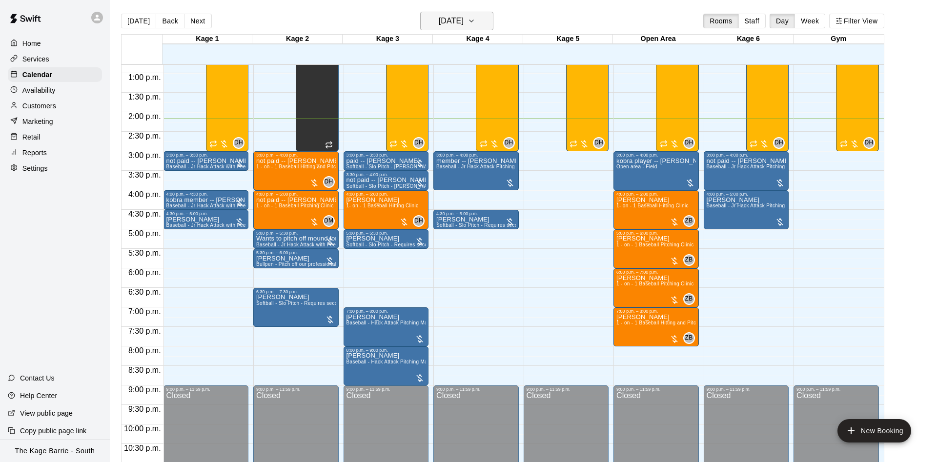
click at [461, 20] on h6 "[DATE]" at bounding box center [451, 21] width 25 height 14
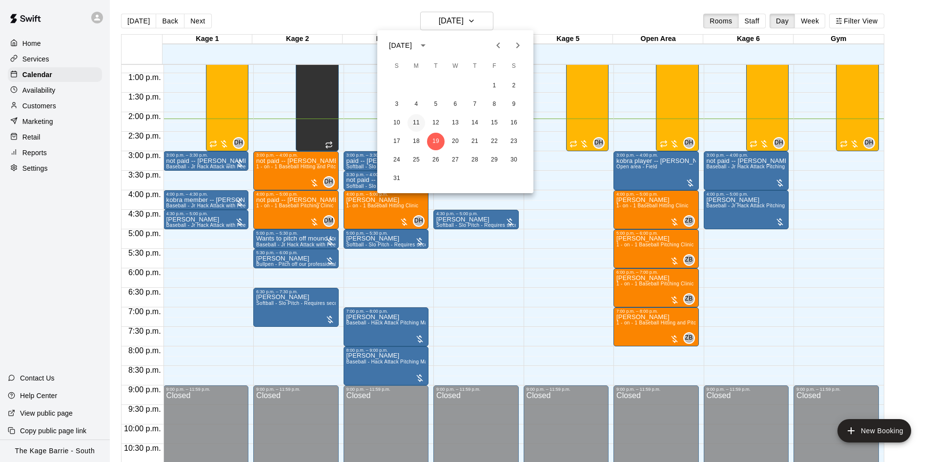
click at [424, 121] on button "11" at bounding box center [417, 123] width 18 height 18
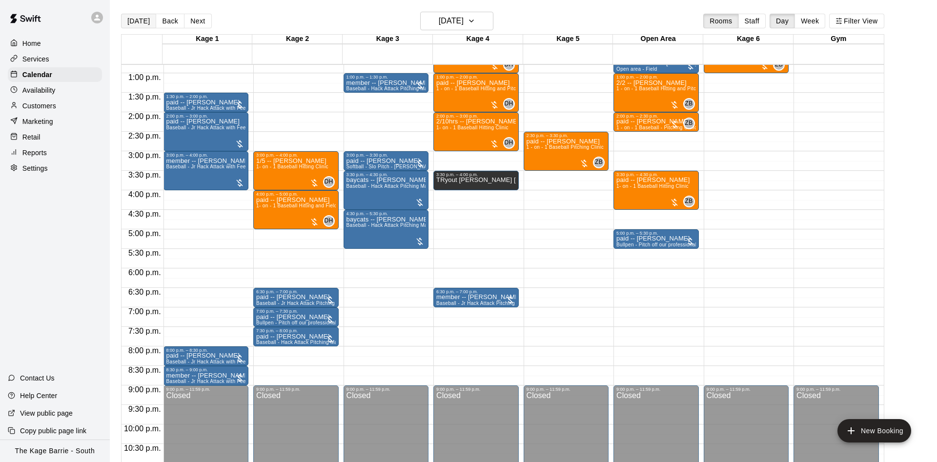
click at [140, 17] on button "[DATE]" at bounding box center [138, 21] width 35 height 15
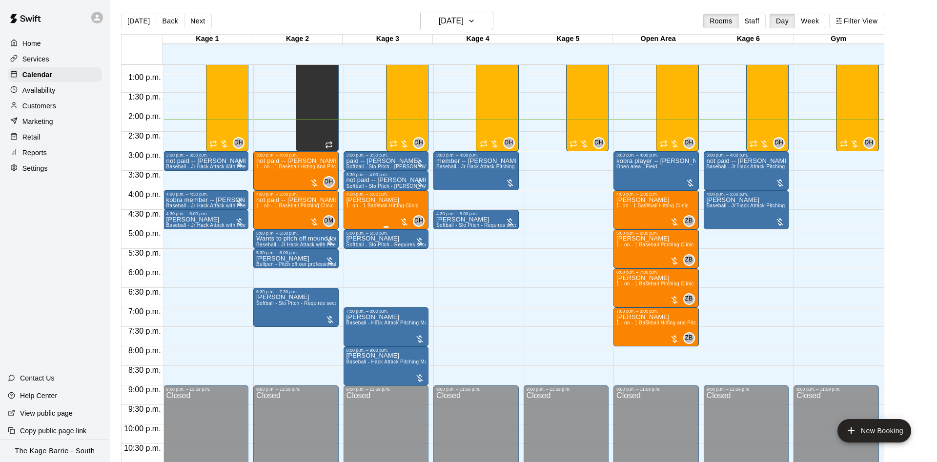
click at [381, 208] on span "1- on - 1 Baseball Hitting Clinic" at bounding box center [383, 205] width 72 height 5
click at [354, 218] on icon "edit" at bounding box center [354, 215] width 9 height 9
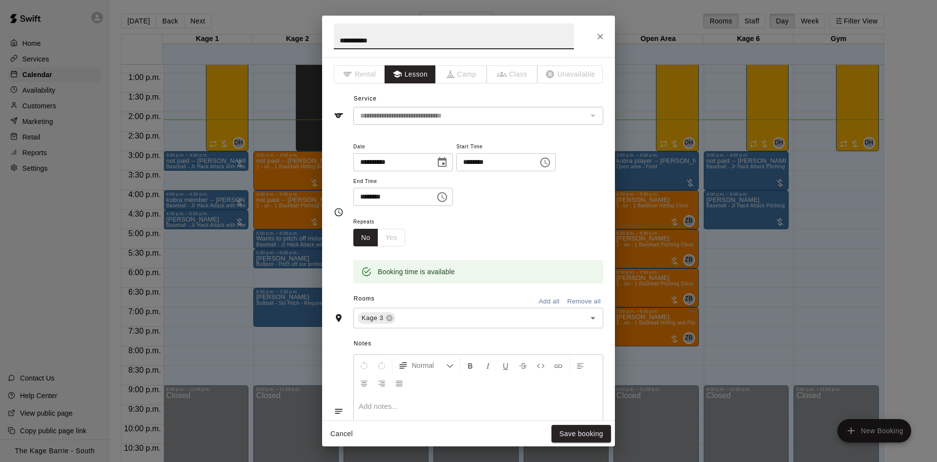
click at [337, 42] on input "**********" at bounding box center [454, 36] width 240 height 26
type input "**********"
click at [564, 430] on button "Save booking" at bounding box center [582, 434] width 60 height 18
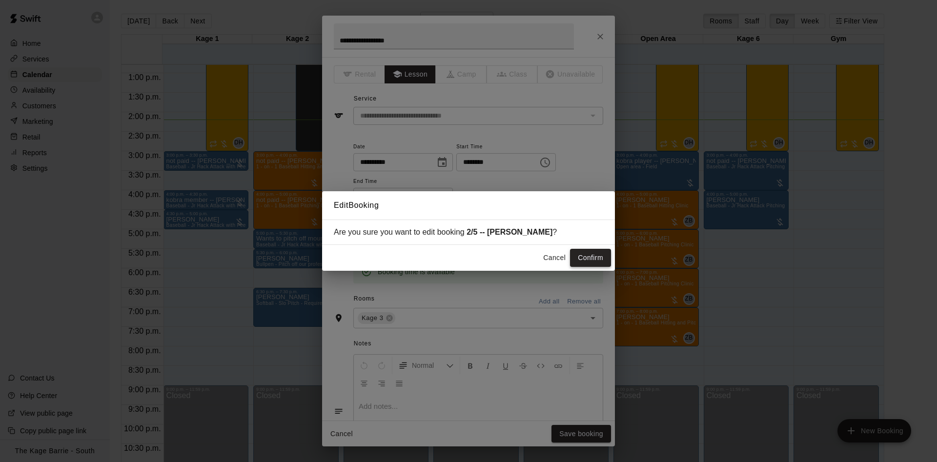
click at [601, 258] on button "Confirm" at bounding box center [590, 258] width 41 height 18
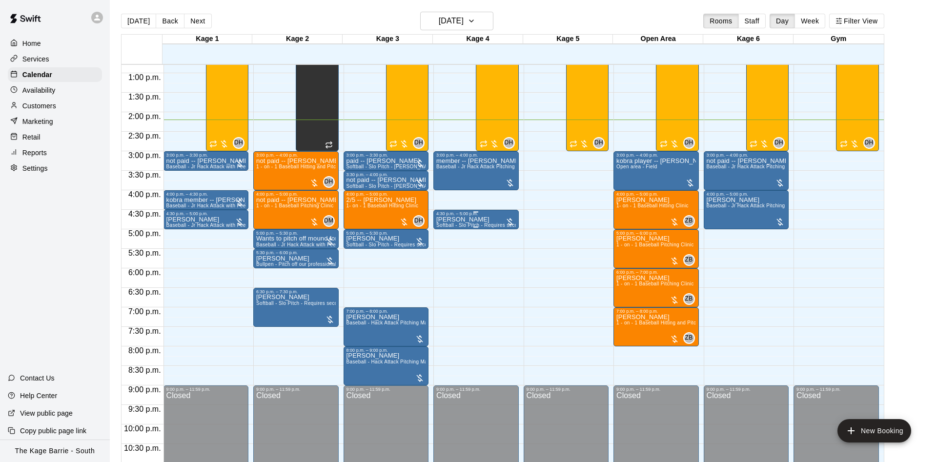
click at [470, 220] on p "[PERSON_NAME]" at bounding box center [476, 220] width 80 height 0
click at [450, 227] on icon "edit" at bounding box center [445, 232] width 12 height 12
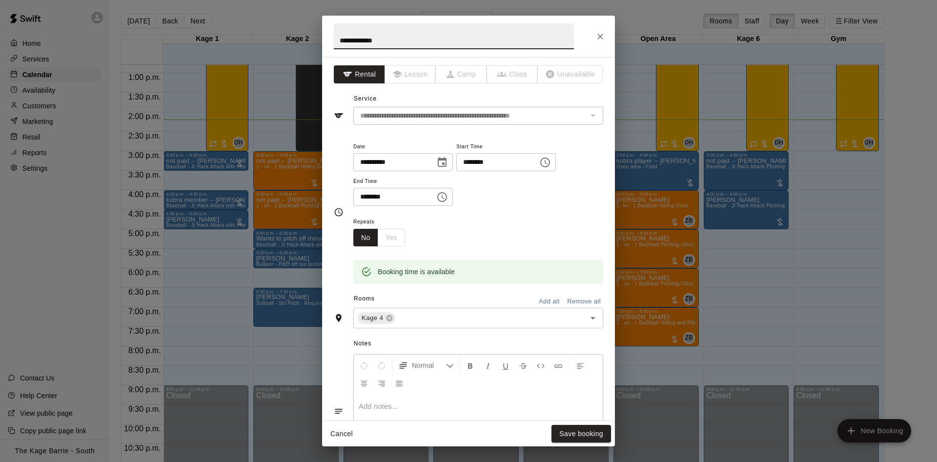
click at [337, 43] on input "**********" at bounding box center [454, 36] width 240 height 26
type input "**********"
click at [554, 436] on button "Save booking" at bounding box center [582, 434] width 60 height 18
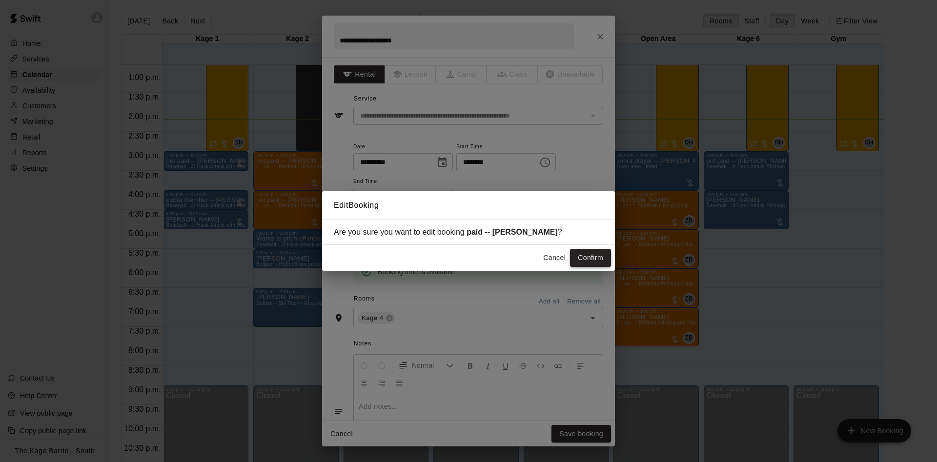
click at [592, 263] on button "Confirm" at bounding box center [590, 258] width 41 height 18
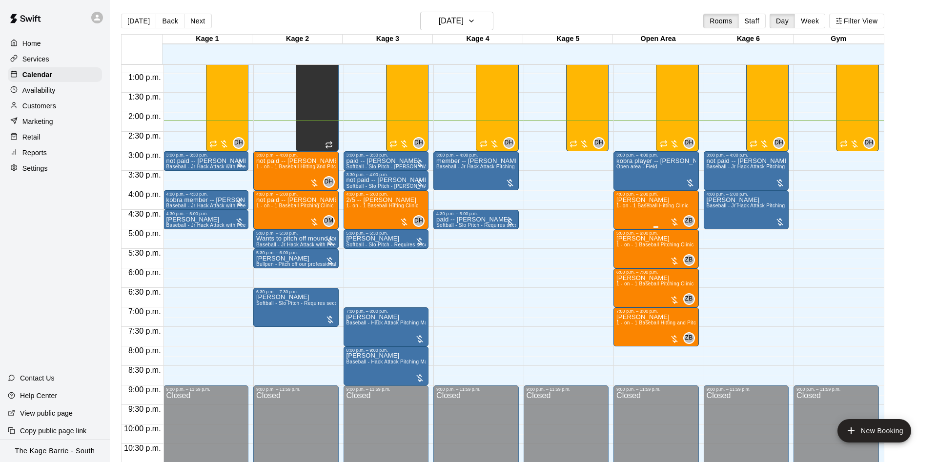
click at [631, 217] on div "Kelly Bonhomme 1- on - 1 Baseball Hitting Clinic" at bounding box center [653, 428] width 72 height 462
click at [620, 212] on icon "edit" at bounding box center [626, 209] width 12 height 12
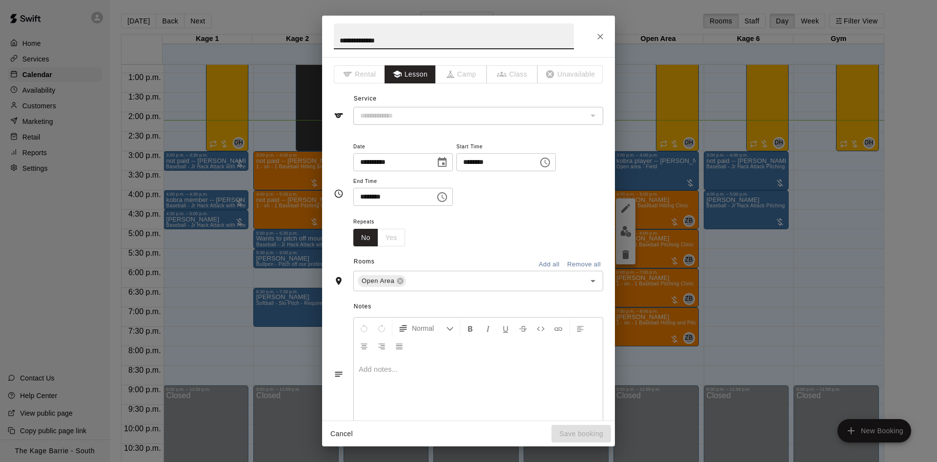
type input "**********"
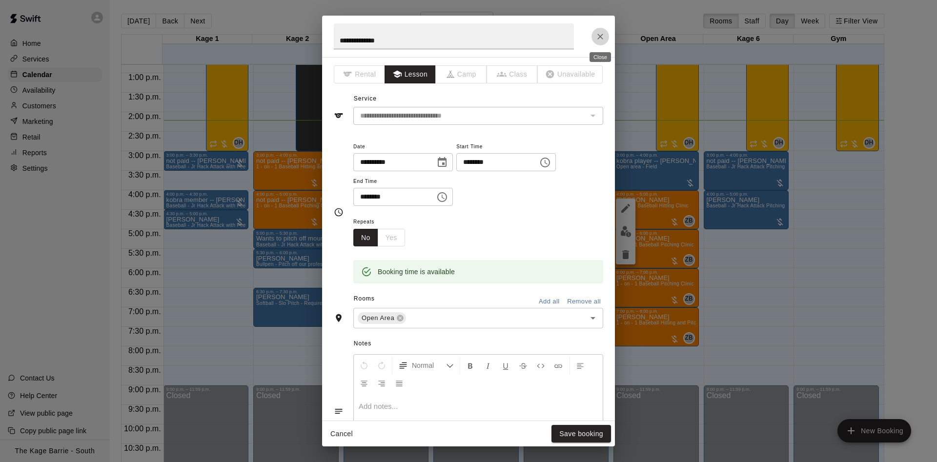
click at [597, 38] on icon "Close" at bounding box center [601, 37] width 10 height 10
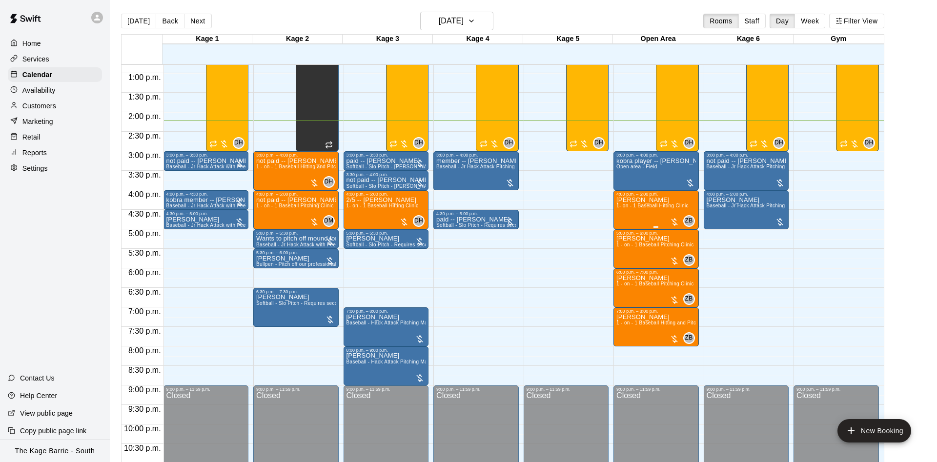
click at [673, 215] on div "Kelly Bonhomme 1- on - 1 Baseball Hitting Clinic" at bounding box center [653, 428] width 72 height 462
click at [624, 229] on img "edit" at bounding box center [625, 231] width 11 height 11
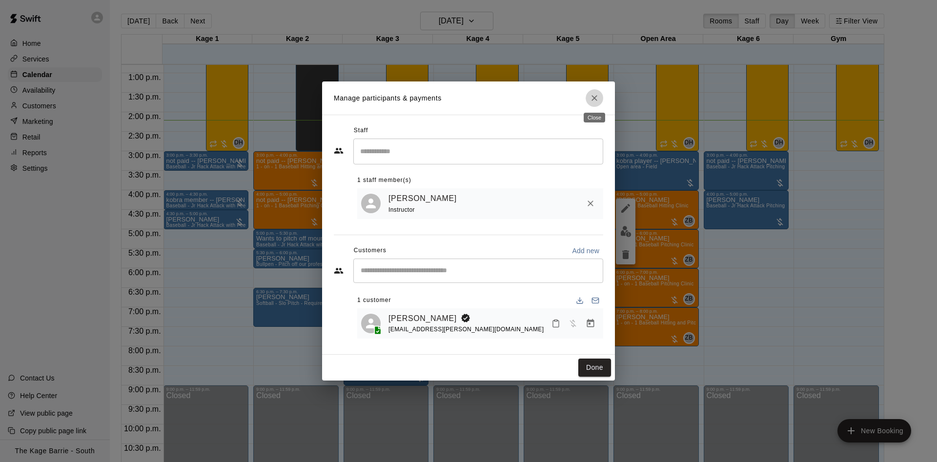
click at [598, 100] on icon "Close" at bounding box center [595, 98] width 10 height 10
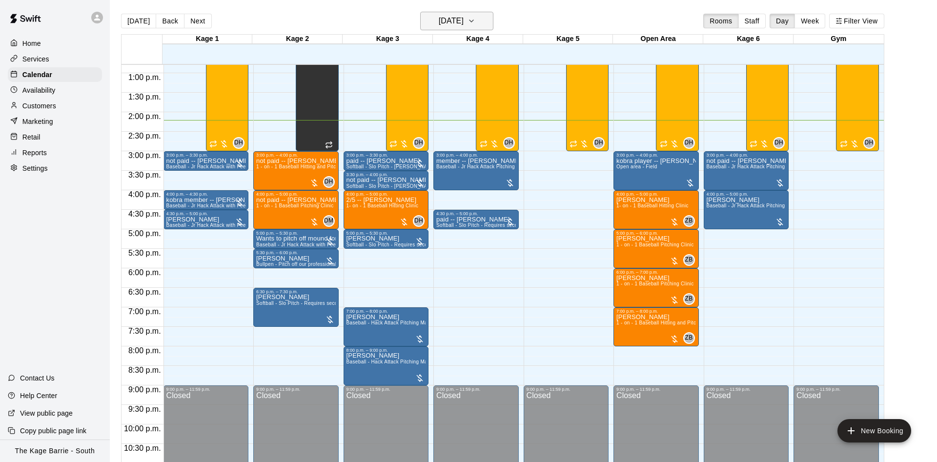
click at [464, 19] on h6 "[DATE]" at bounding box center [451, 21] width 25 height 14
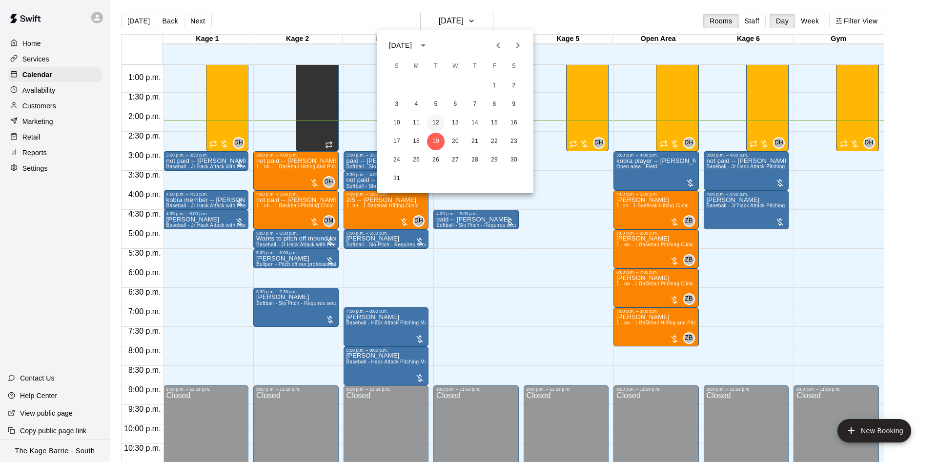
click at [435, 124] on button "12" at bounding box center [436, 123] width 18 height 18
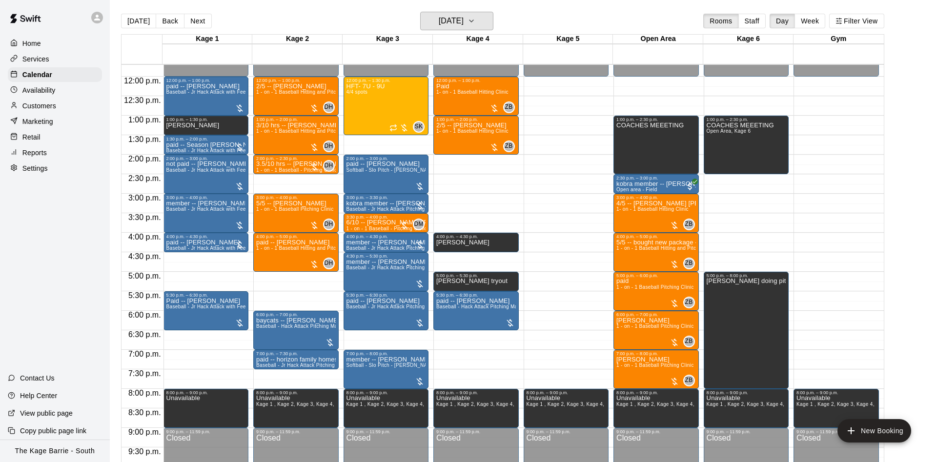
scroll to position [438, 0]
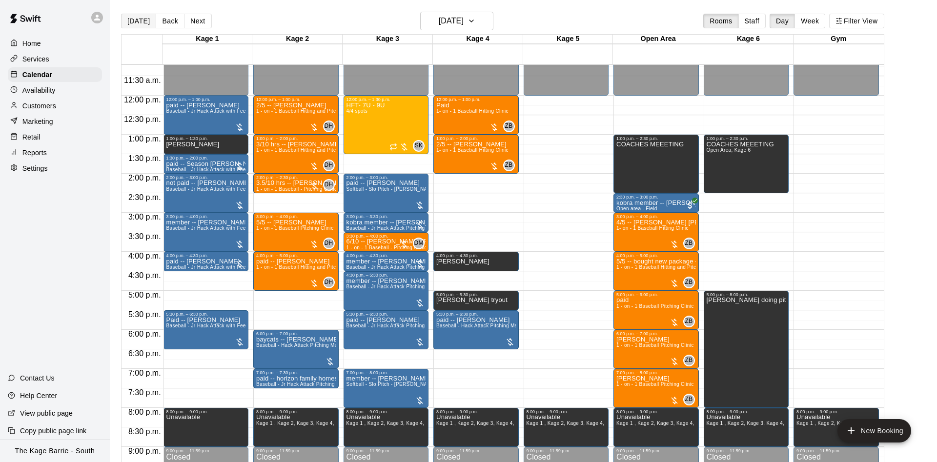
click at [134, 19] on button "[DATE]" at bounding box center [138, 21] width 35 height 15
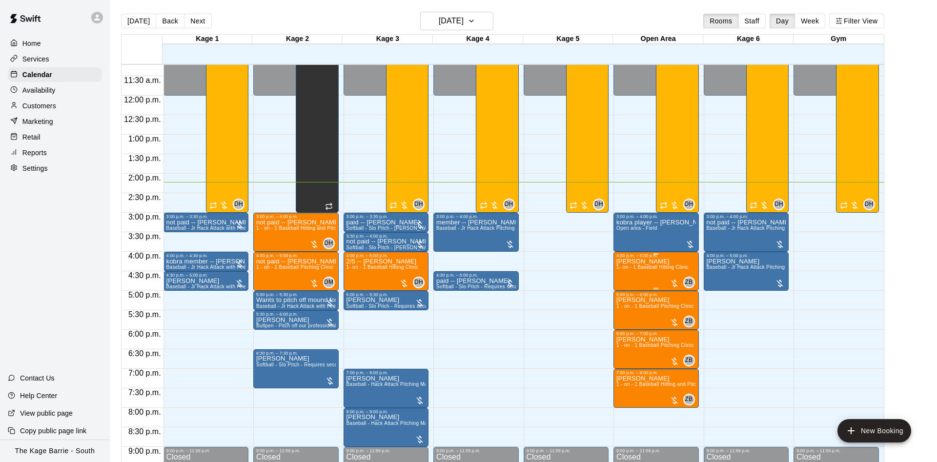
click at [623, 270] on span "1- on - 1 Baseball Hitting Clinic" at bounding box center [653, 267] width 72 height 5
click at [627, 273] on icon "edit" at bounding box center [626, 277] width 12 height 12
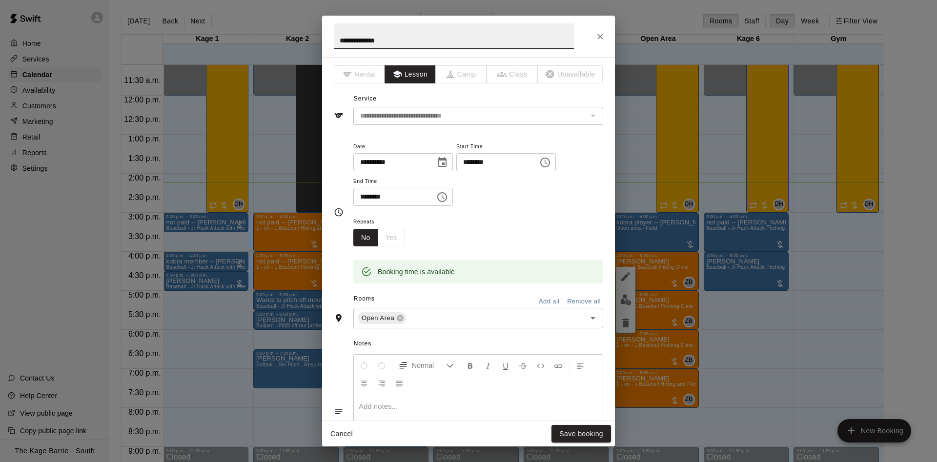
click at [339, 41] on input "**********" at bounding box center [454, 36] width 240 height 26
type input "**********"
click at [570, 431] on button "Save booking" at bounding box center [582, 434] width 60 height 18
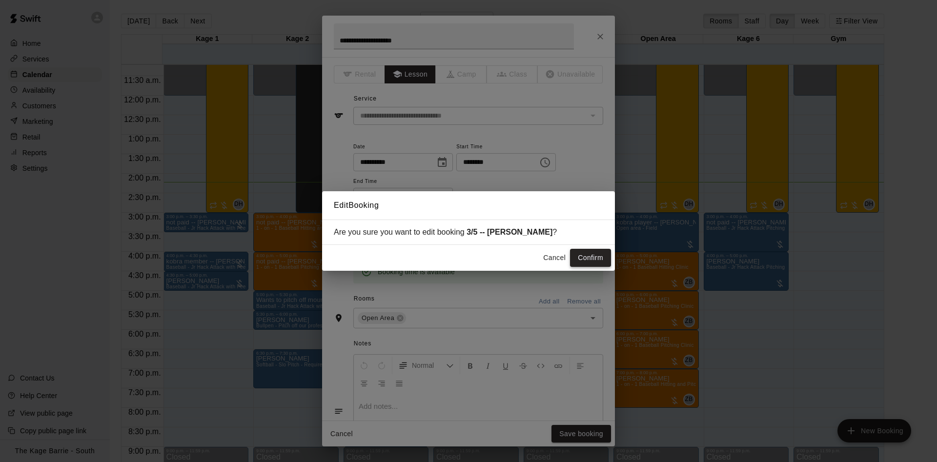
click at [585, 259] on button "Confirm" at bounding box center [590, 258] width 41 height 18
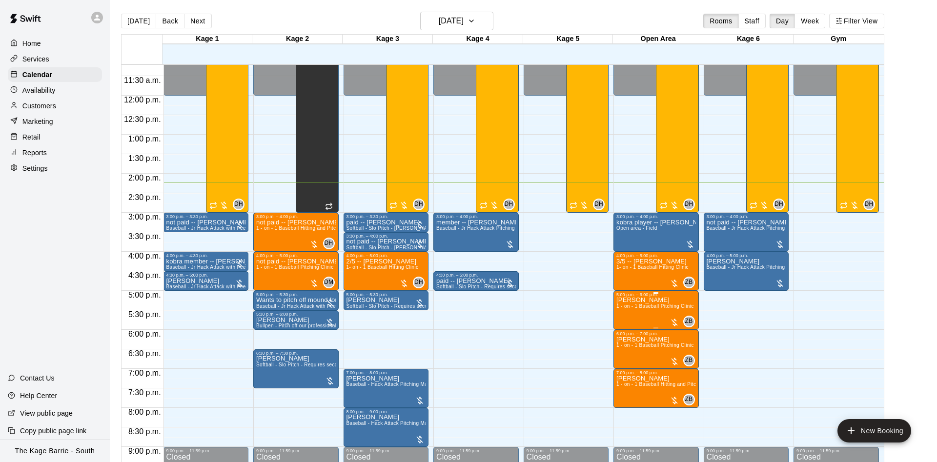
click at [625, 315] on button "edit" at bounding box center [626, 309] width 20 height 20
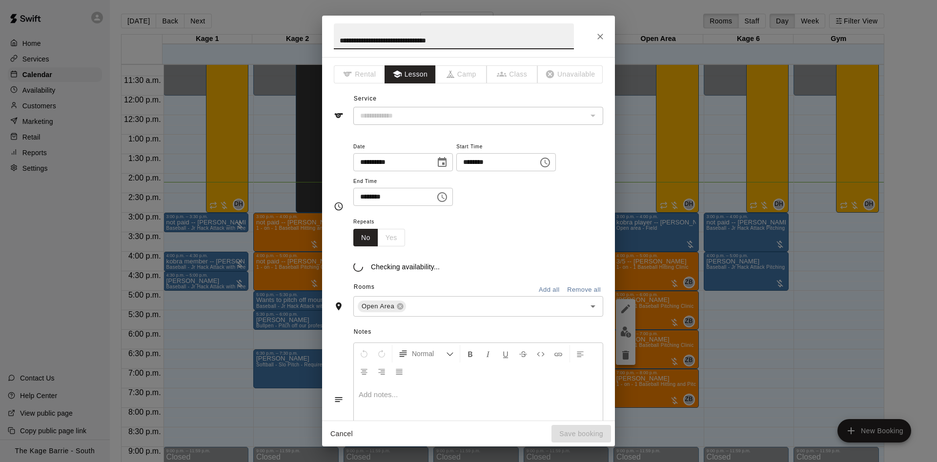
type input "**********"
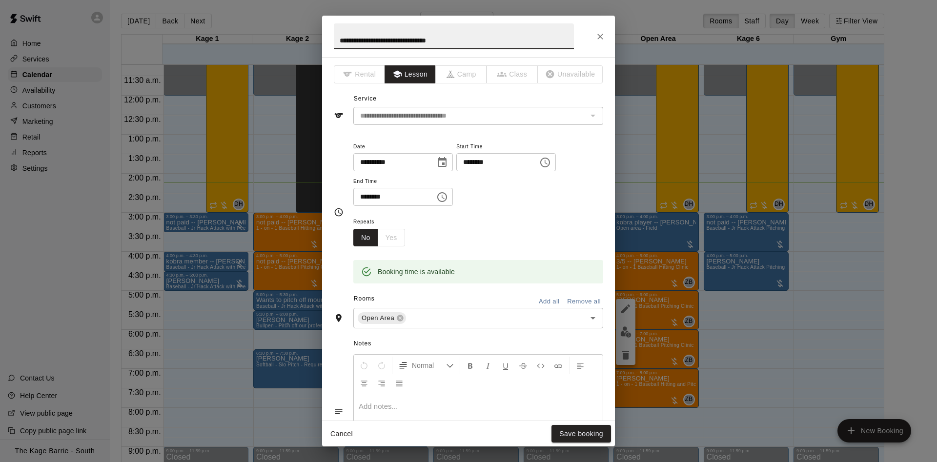
drag, startPoint x: 337, startPoint y: 36, endPoint x: 509, endPoint y: 32, distance: 171.9
click at [503, 31] on input "**********" at bounding box center [454, 36] width 240 height 26
type input "**********"
click at [575, 425] on button "Save booking" at bounding box center [582, 434] width 60 height 18
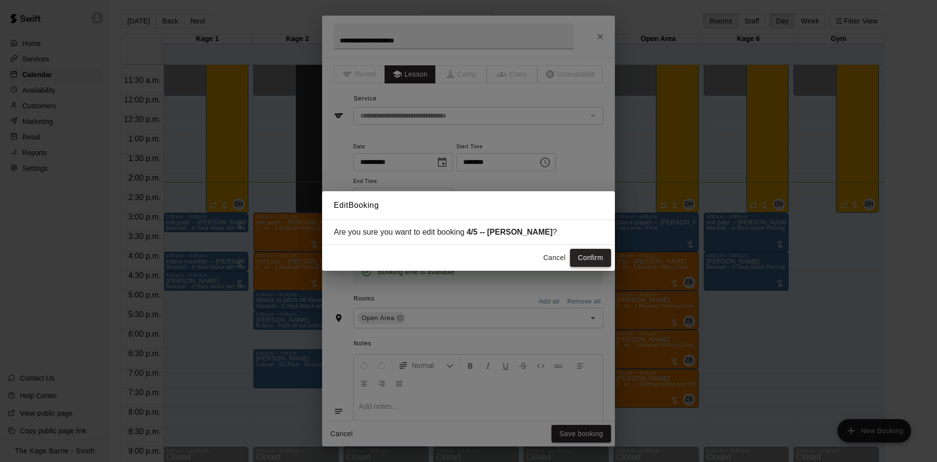
click at [605, 251] on button "Confirm" at bounding box center [590, 258] width 41 height 18
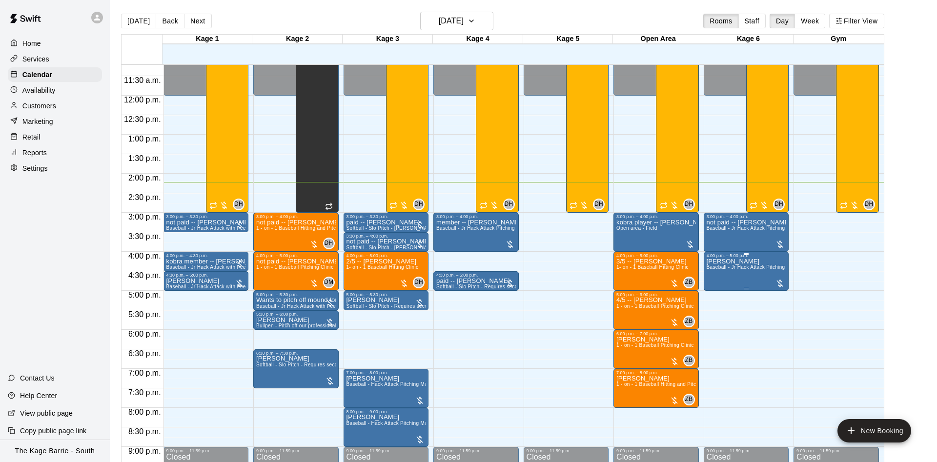
click at [714, 268] on span "Baseball - Jr Hack Attack Pitching Machine - Perfect for all ages and skill lev…" at bounding box center [799, 267] width 185 height 5
click at [712, 268] on button "edit" at bounding box center [716, 277] width 20 height 20
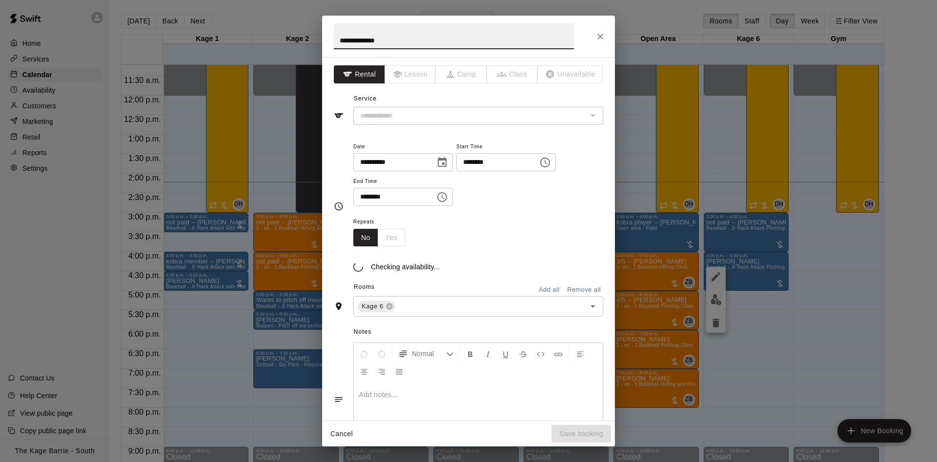
type input "**********"
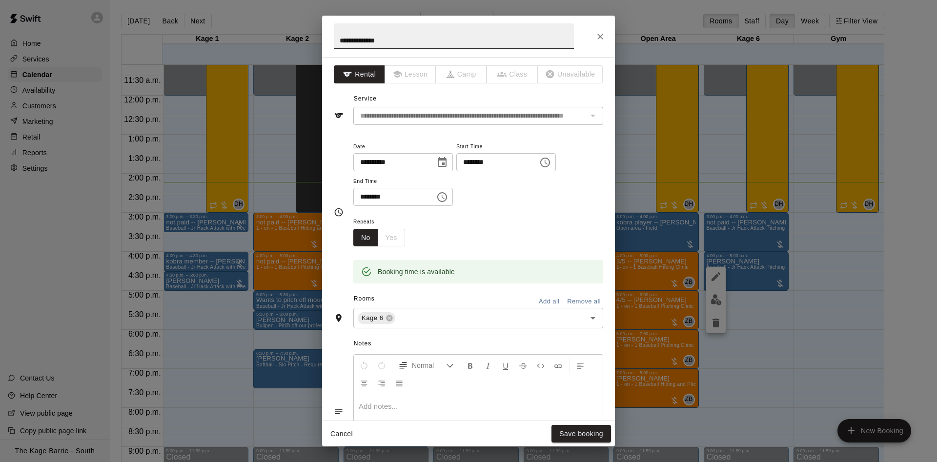
click at [337, 43] on input "**********" at bounding box center [454, 36] width 240 height 26
type input "**********"
click at [575, 433] on button "Save booking" at bounding box center [582, 434] width 60 height 18
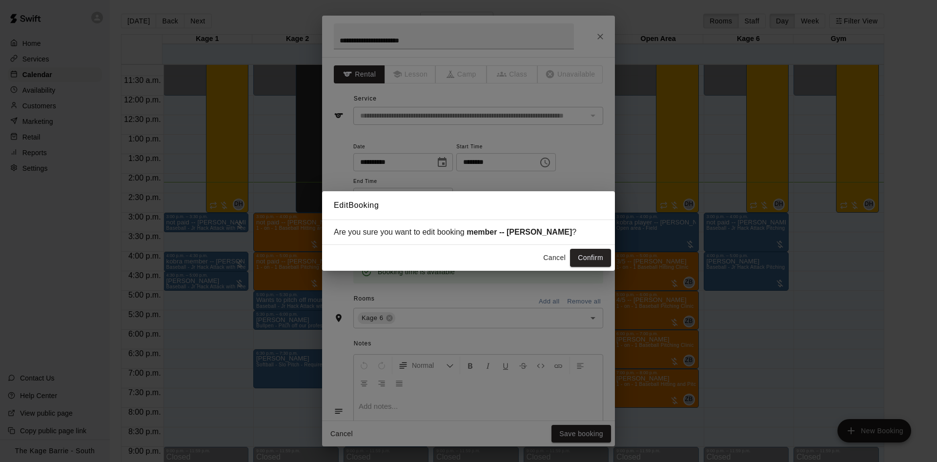
click at [595, 248] on div "Cancel Confirm" at bounding box center [468, 258] width 293 height 26
click at [596, 250] on div "Cancel Confirm" at bounding box center [468, 258] width 293 height 26
click at [595, 251] on button "Confirm" at bounding box center [590, 258] width 41 height 18
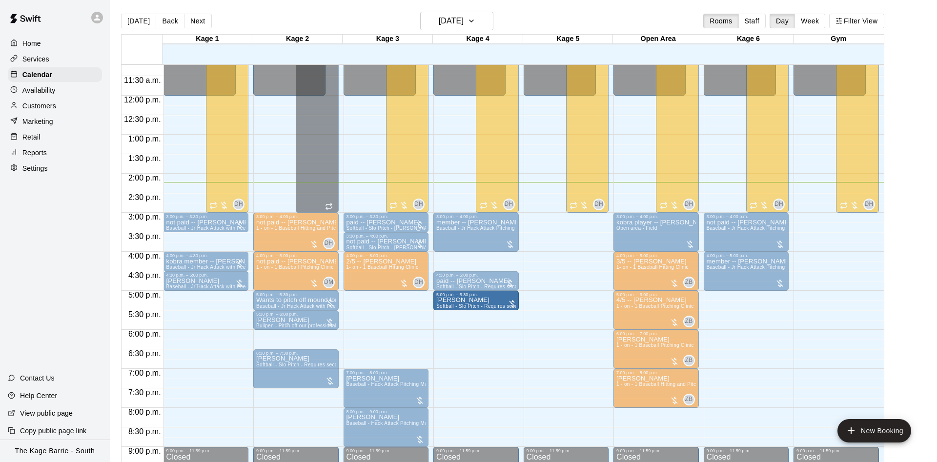
drag, startPoint x: 357, startPoint y: 299, endPoint x: 442, endPoint y: 305, distance: 85.2
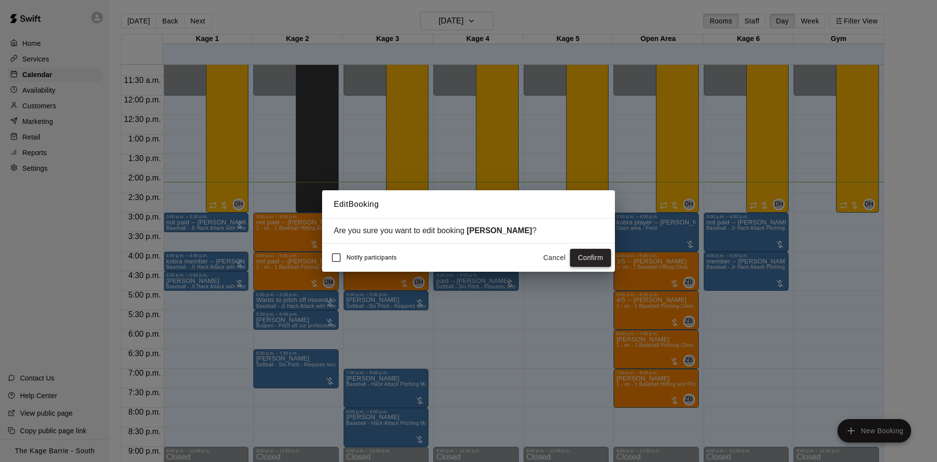
click at [581, 255] on button "Confirm" at bounding box center [590, 258] width 41 height 18
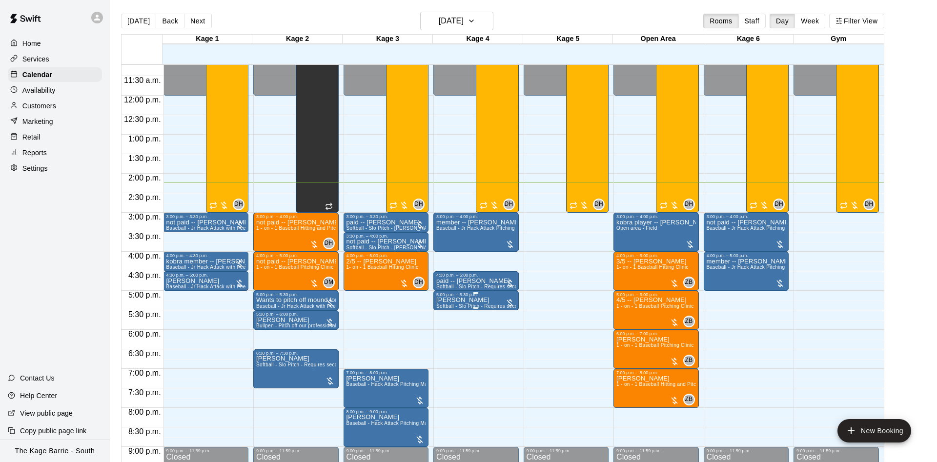
click at [471, 297] on div "5:00 p.m. – 5:30 p.m." at bounding box center [476, 294] width 80 height 5
click at [445, 300] on icon "edit" at bounding box center [445, 303] width 12 height 12
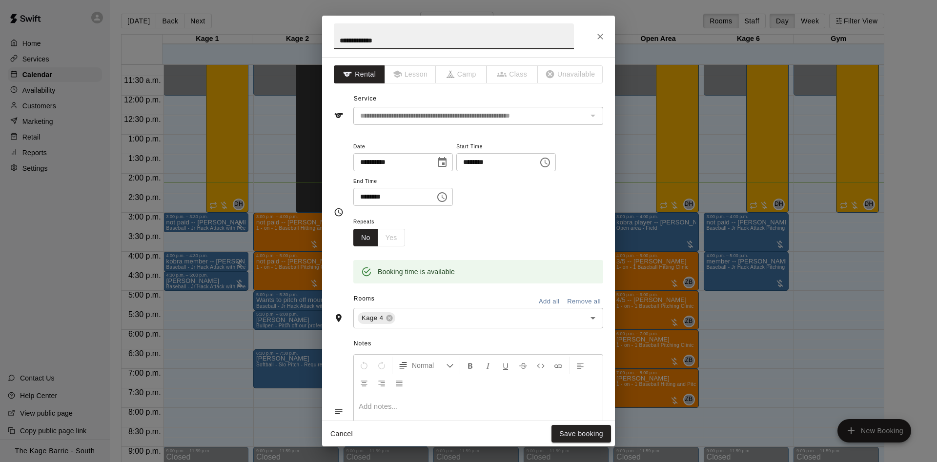
click at [337, 37] on input "**********" at bounding box center [454, 36] width 240 height 26
type input "**********"
click at [580, 431] on button "Save booking" at bounding box center [582, 434] width 60 height 18
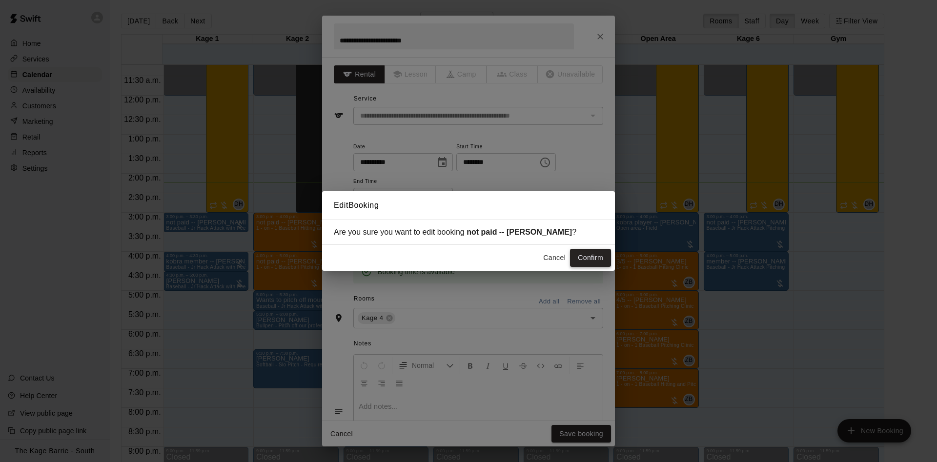
click at [590, 259] on button "Confirm" at bounding box center [590, 258] width 41 height 18
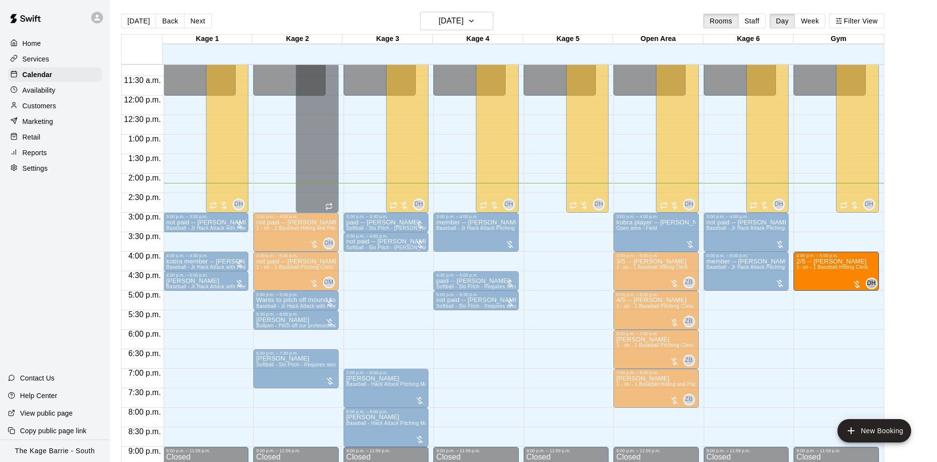
drag, startPoint x: 397, startPoint y: 273, endPoint x: 811, endPoint y: 274, distance: 413.5
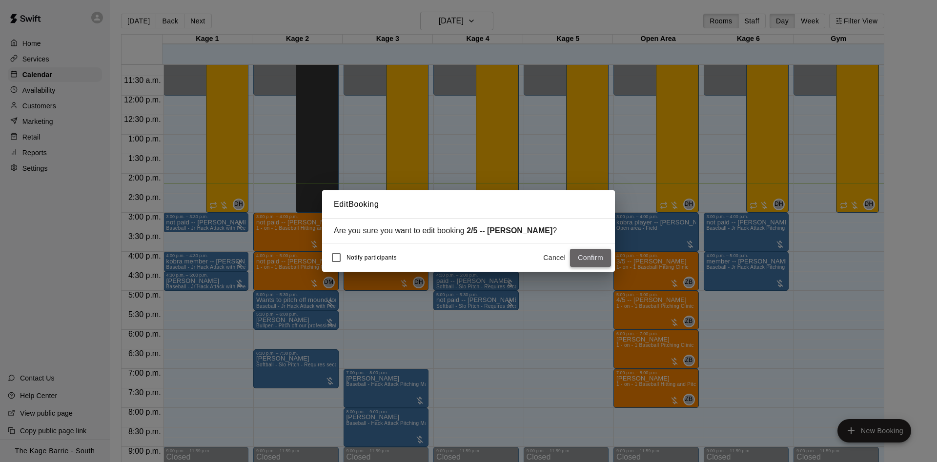
click at [607, 260] on button "Confirm" at bounding box center [590, 258] width 41 height 18
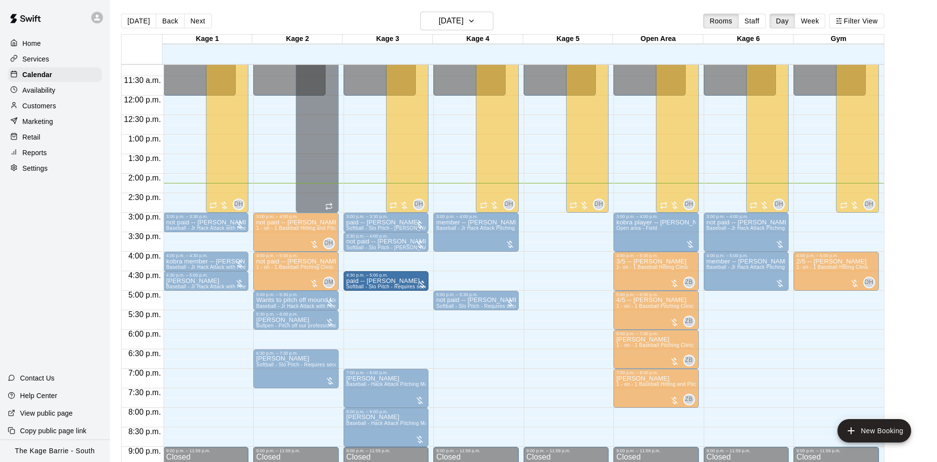
drag, startPoint x: 483, startPoint y: 282, endPoint x: 419, endPoint y: 286, distance: 64.1
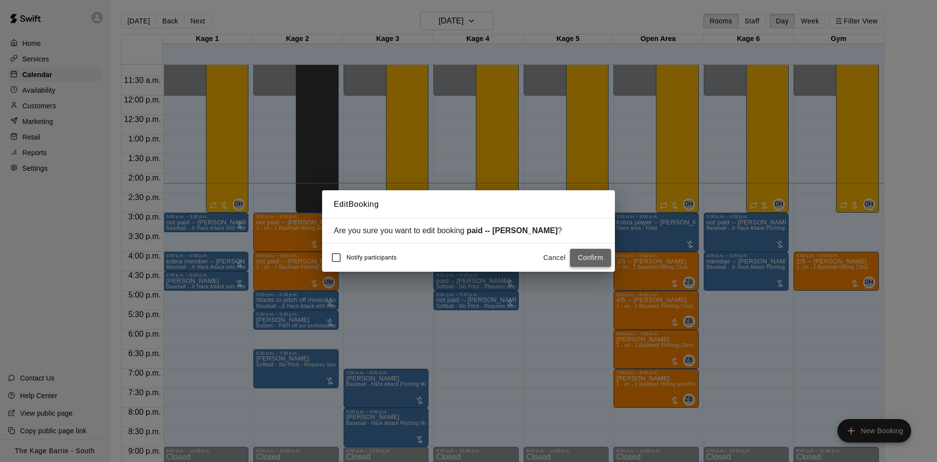
click at [583, 259] on button "Confirm" at bounding box center [590, 258] width 41 height 18
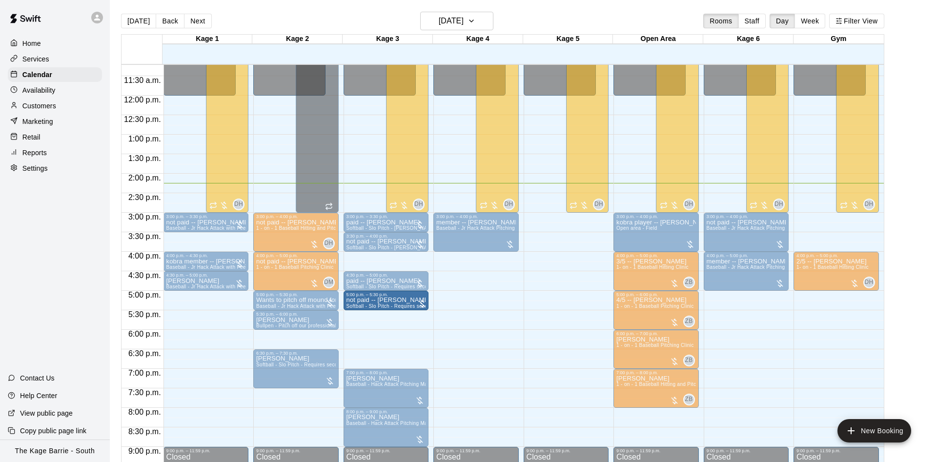
drag, startPoint x: 467, startPoint y: 304, endPoint x: 415, endPoint y: 305, distance: 51.3
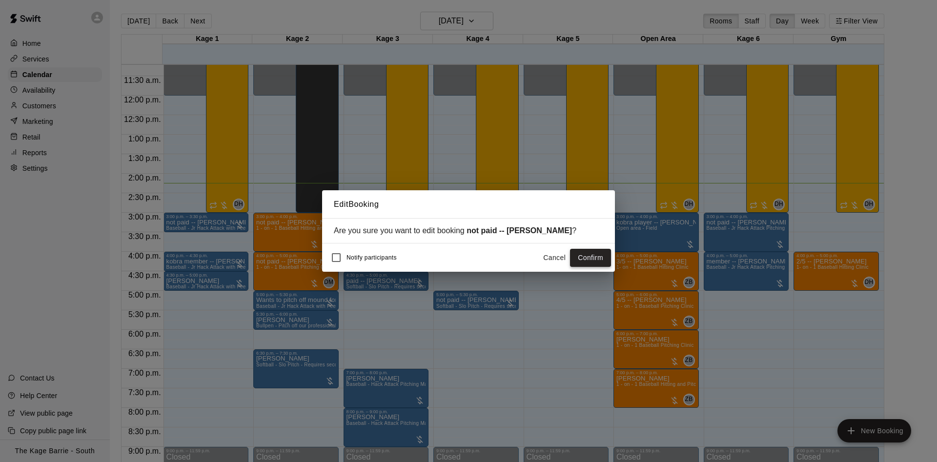
click at [601, 260] on button "Confirm" at bounding box center [590, 258] width 41 height 18
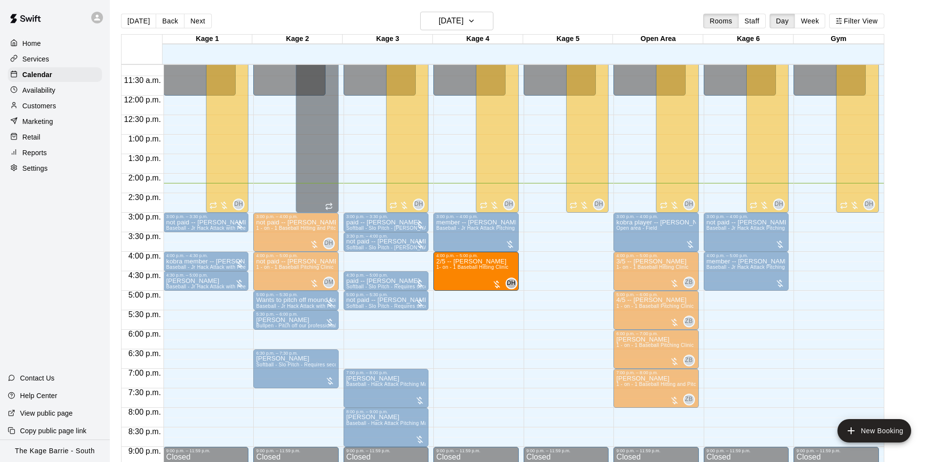
drag, startPoint x: 598, startPoint y: 280, endPoint x: 462, endPoint y: 276, distance: 135.8
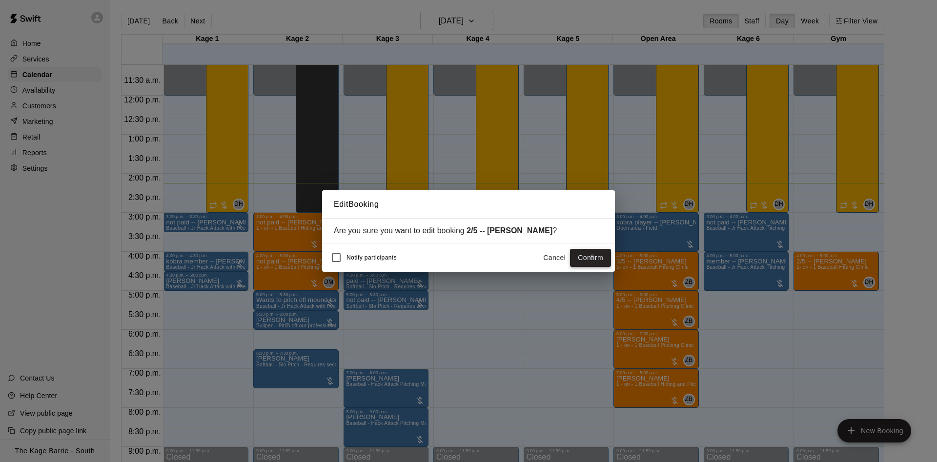
click at [598, 256] on button "Confirm" at bounding box center [590, 258] width 41 height 18
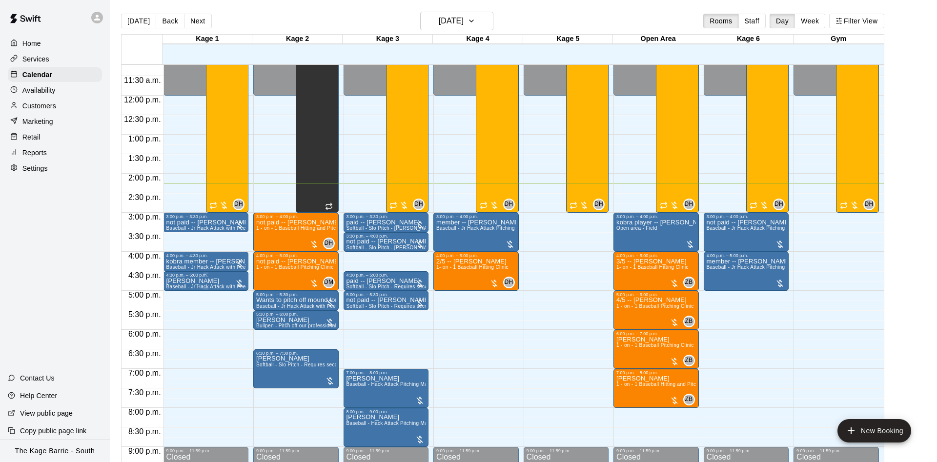
click at [194, 281] on p "Dominic Williams" at bounding box center [206, 281] width 80 height 0
click at [179, 288] on icon "edit" at bounding box center [175, 293] width 12 height 12
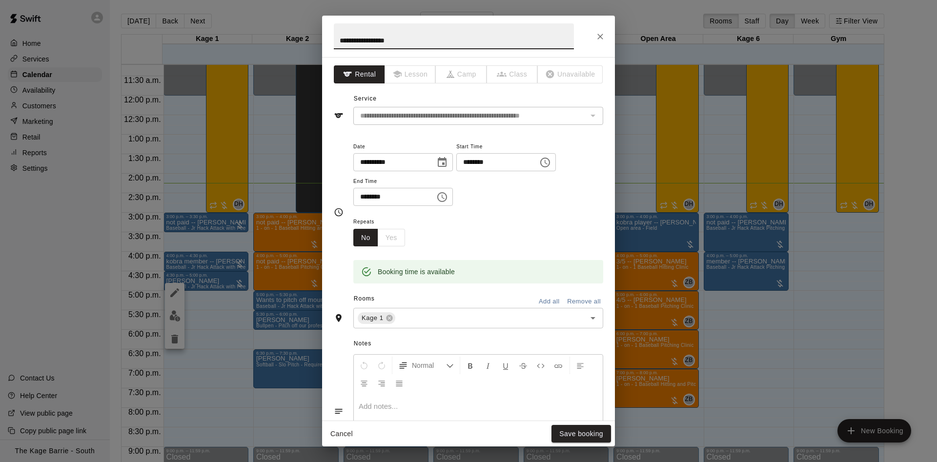
click at [335, 35] on input "**********" at bounding box center [454, 36] width 240 height 26
type input "**********"
click at [587, 430] on button "Save booking" at bounding box center [582, 434] width 60 height 18
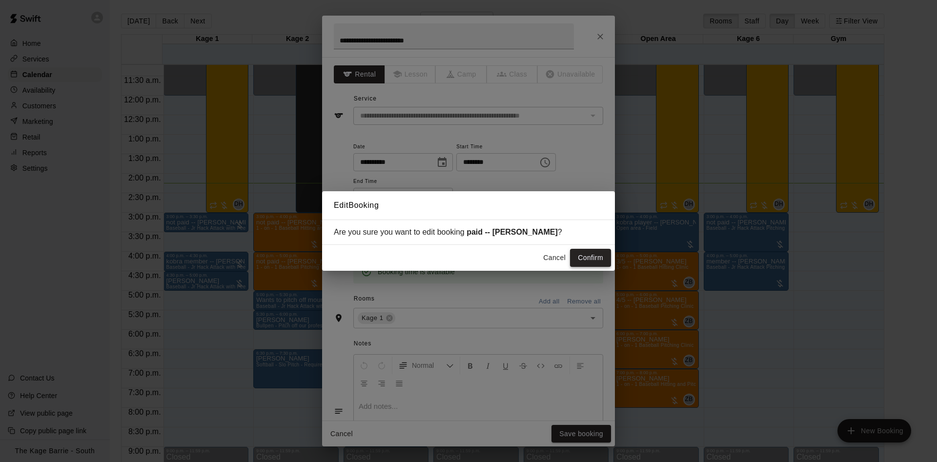
click at [584, 262] on button "Confirm" at bounding box center [590, 258] width 41 height 18
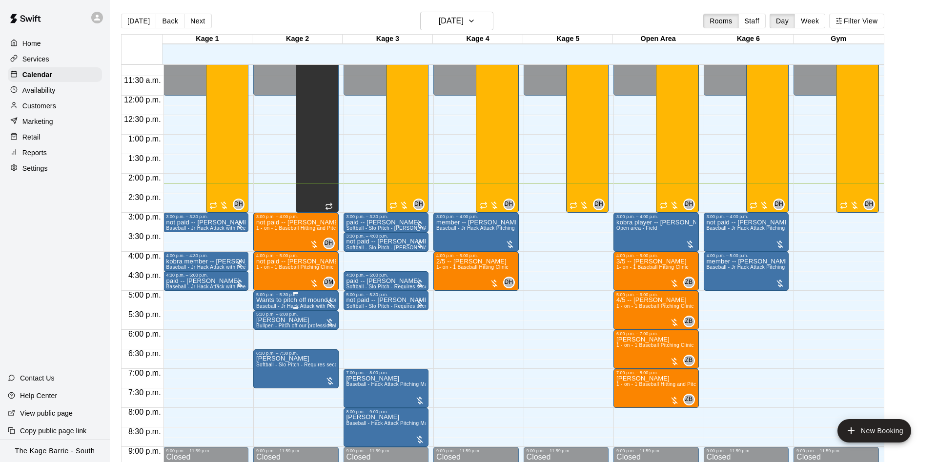
click at [300, 300] on p "Wants to pitch off mound for the hour" at bounding box center [296, 300] width 80 height 0
click at [267, 310] on icon "edit" at bounding box center [265, 313] width 12 height 12
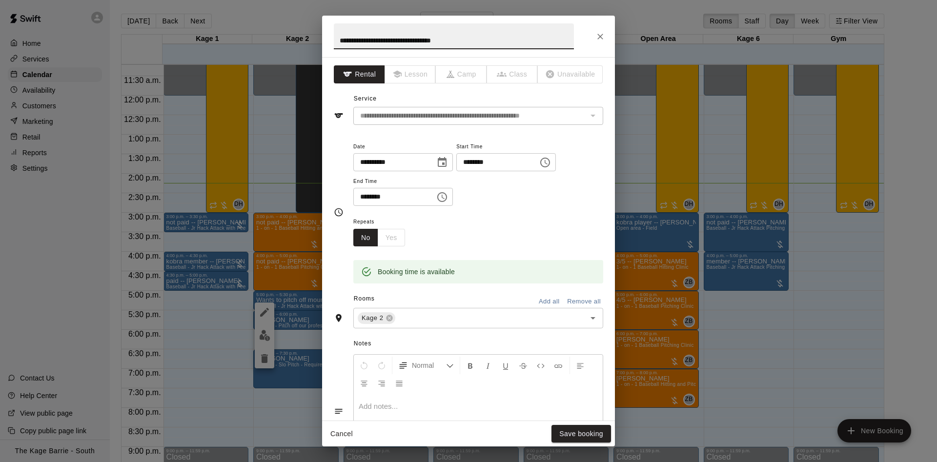
scroll to position [158, 0]
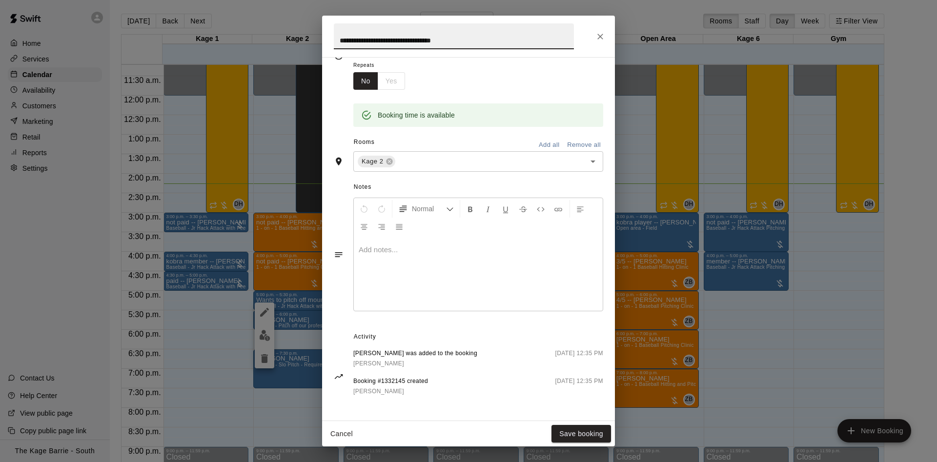
click at [333, 37] on h2 "**********" at bounding box center [454, 36] width 264 height 41
click at [334, 39] on input "**********" at bounding box center [454, 36] width 240 height 26
type input "**********"
click at [586, 438] on button "Save booking" at bounding box center [582, 434] width 60 height 18
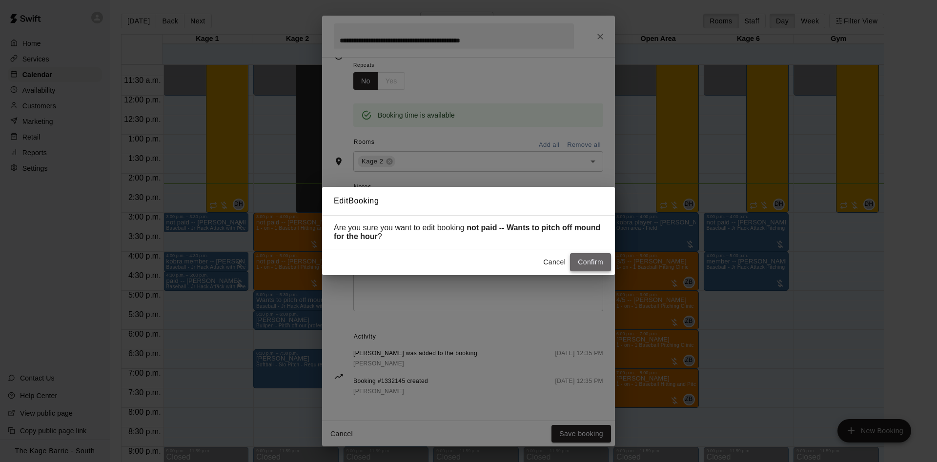
click at [578, 262] on button "Confirm" at bounding box center [590, 262] width 41 height 18
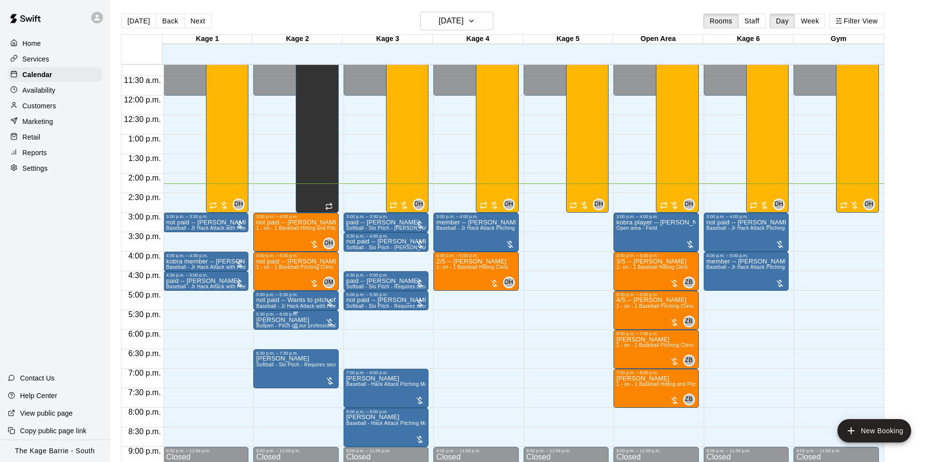
click at [280, 320] on p "Bracken Clark" at bounding box center [296, 320] width 80 height 0
click at [267, 330] on icon "edit" at bounding box center [265, 332] width 12 height 12
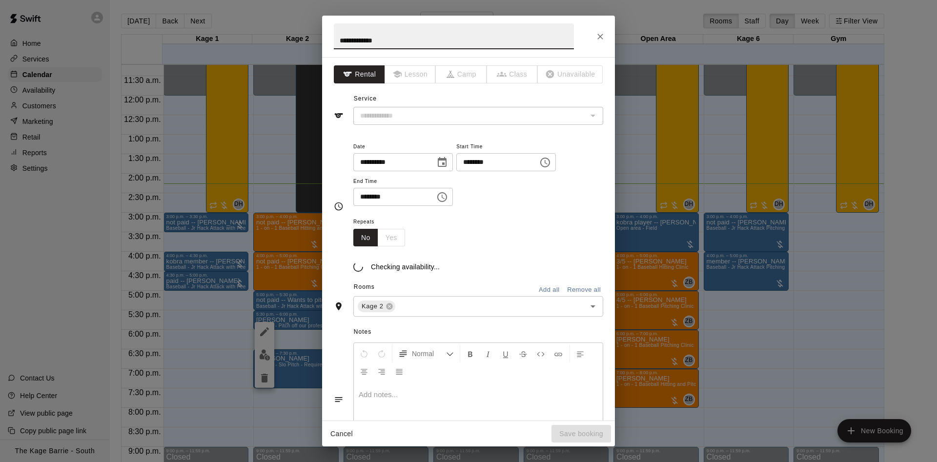
type input "**********"
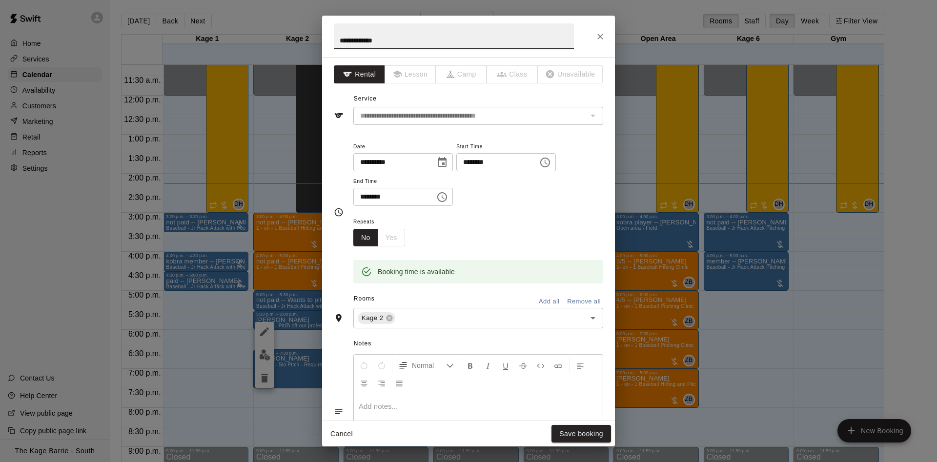
click at [337, 38] on input "**********" at bounding box center [454, 36] width 240 height 26
type input "**********"
click at [578, 427] on button "Save booking" at bounding box center [582, 434] width 60 height 18
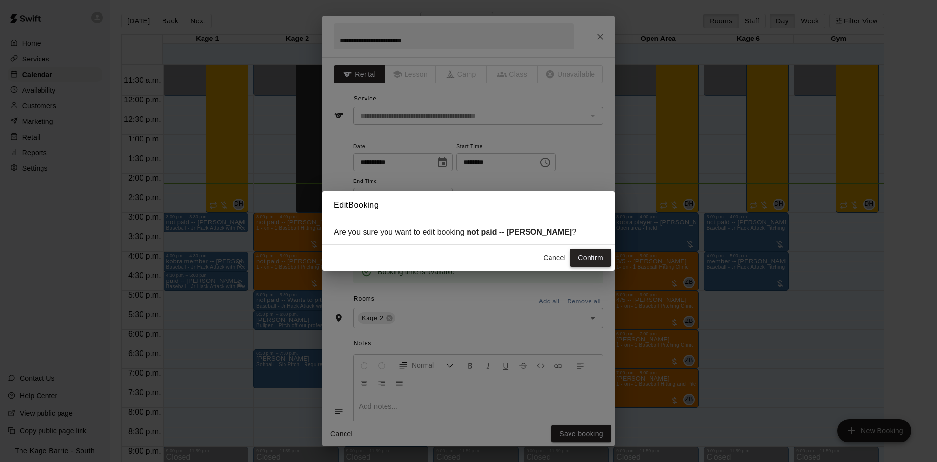
click at [578, 260] on button "Confirm" at bounding box center [590, 258] width 41 height 18
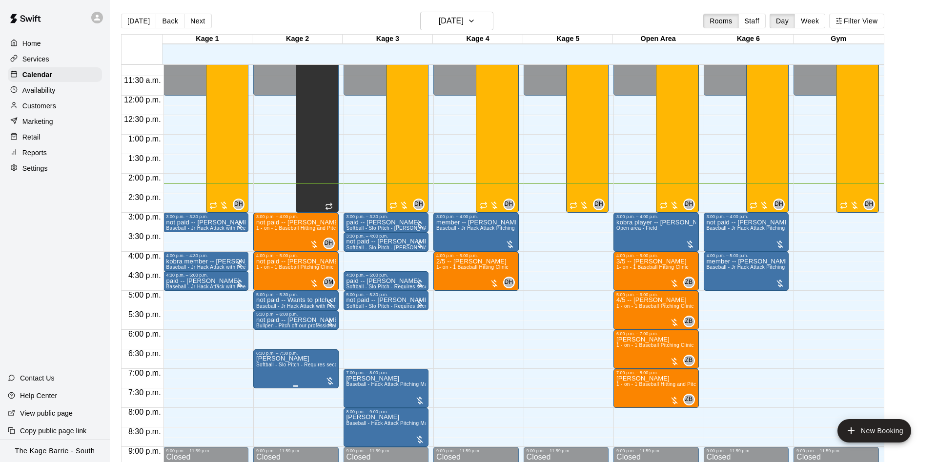
click at [287, 366] on span "Softball - Slo Pitch - Requires second person to feed machine" at bounding box center [327, 364] width 143 height 5
click at [269, 371] on icon "edit" at bounding box center [265, 375] width 12 height 12
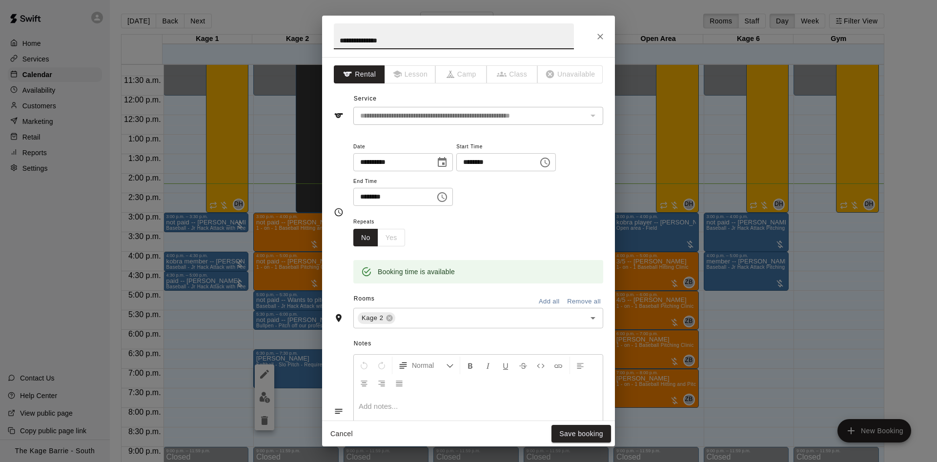
click at [336, 39] on input "**********" at bounding box center [454, 36] width 240 height 26
type input "**********"
click at [577, 430] on button "Save booking" at bounding box center [582, 434] width 60 height 18
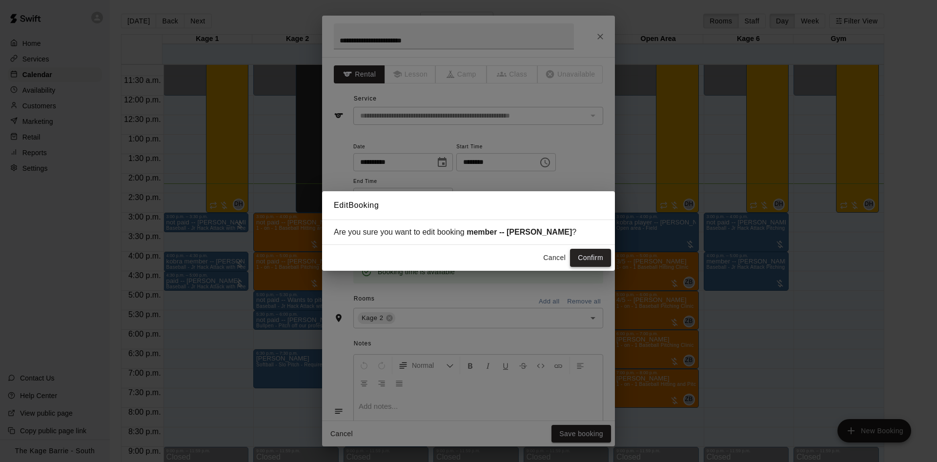
click at [587, 258] on button "Confirm" at bounding box center [590, 258] width 41 height 18
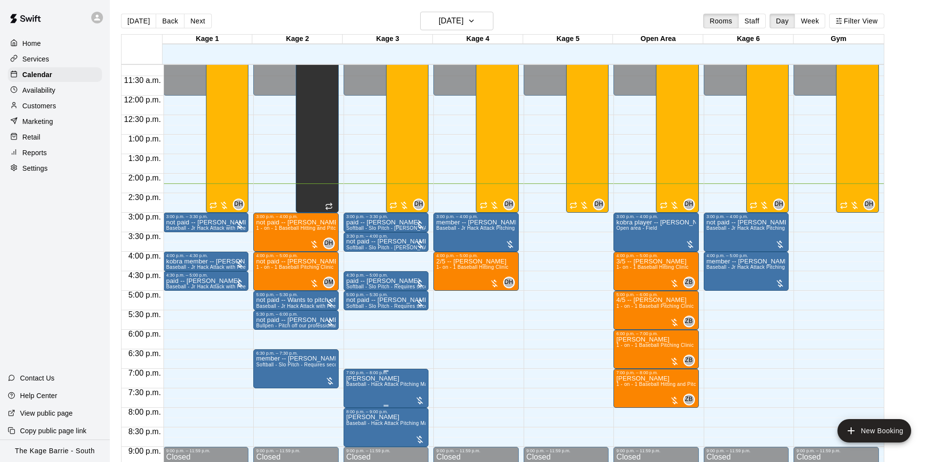
click at [395, 385] on span "Baseball - Hack Attack Pitching Machine - Ideal for 14U and older players" at bounding box center [432, 384] width 170 height 5
click at [349, 390] on button "edit" at bounding box center [355, 394] width 20 height 20
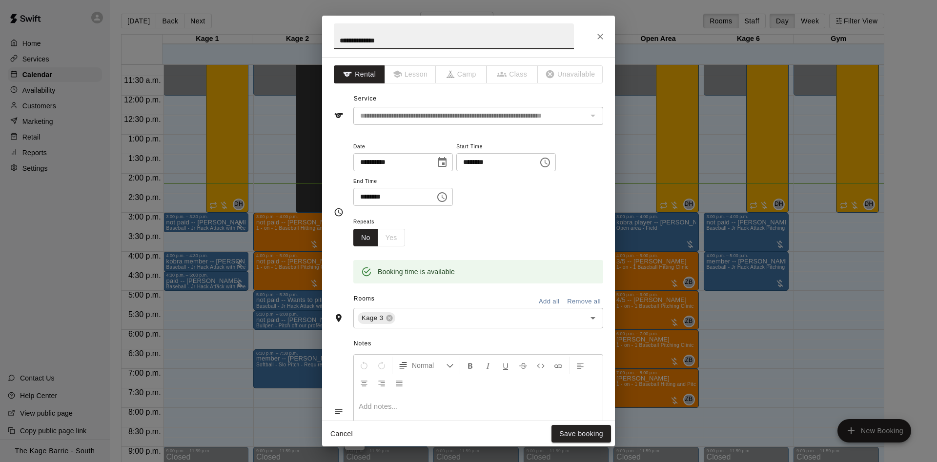
drag, startPoint x: 336, startPoint y: 38, endPoint x: 335, endPoint y: 44, distance: 6.5
click at [336, 41] on input "**********" at bounding box center [454, 36] width 240 height 26
type input "**********"
click at [597, 431] on button "Save booking" at bounding box center [582, 434] width 60 height 18
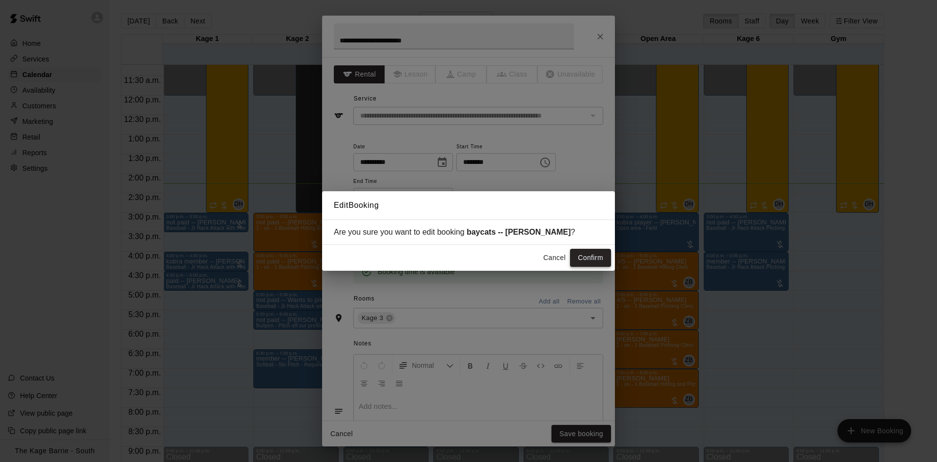
click at [585, 259] on button "Confirm" at bounding box center [590, 258] width 41 height 18
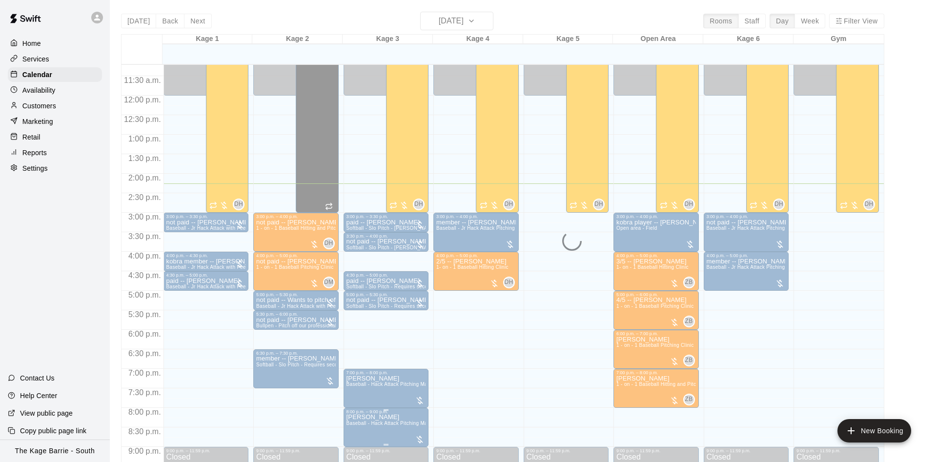
click at [368, 414] on div "8:00 p.m. – 9:00 p.m." at bounding box center [387, 412] width 80 height 5
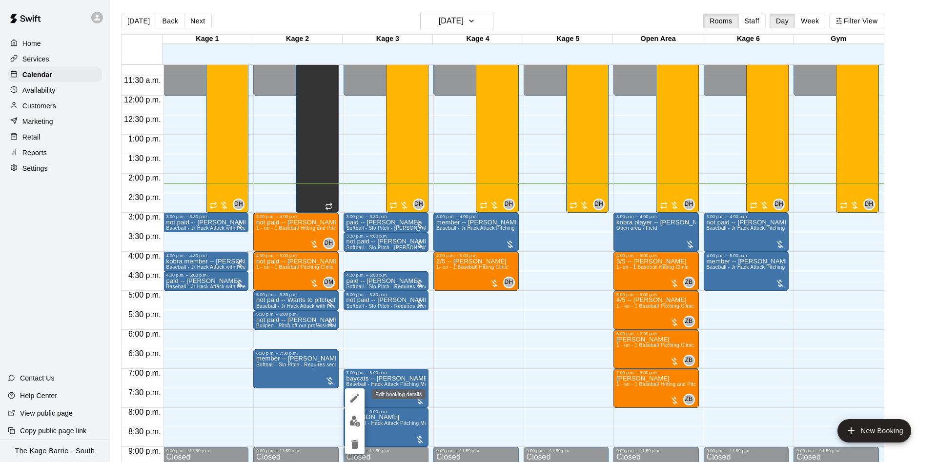
click at [361, 395] on button "edit" at bounding box center [355, 399] width 20 height 20
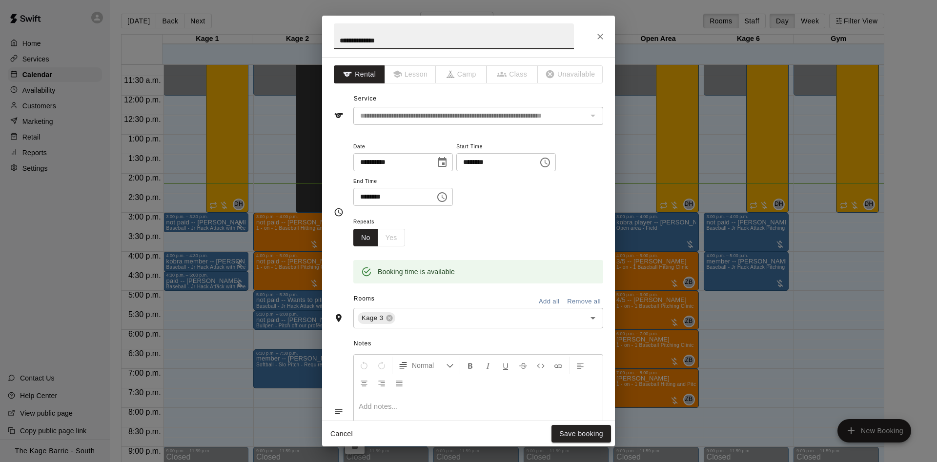
click at [338, 39] on input "**********" at bounding box center [454, 36] width 240 height 26
type input "**********"
click at [559, 432] on button "Save booking" at bounding box center [582, 434] width 60 height 18
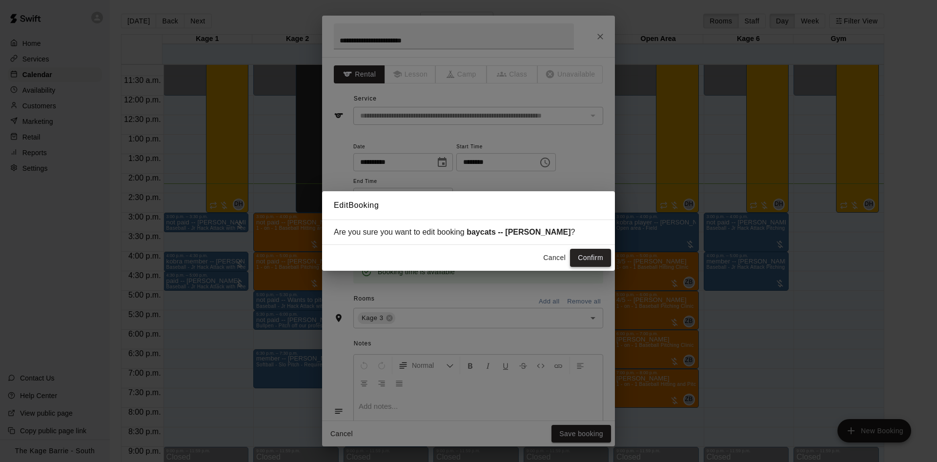
click at [592, 257] on button "Confirm" at bounding box center [590, 258] width 41 height 18
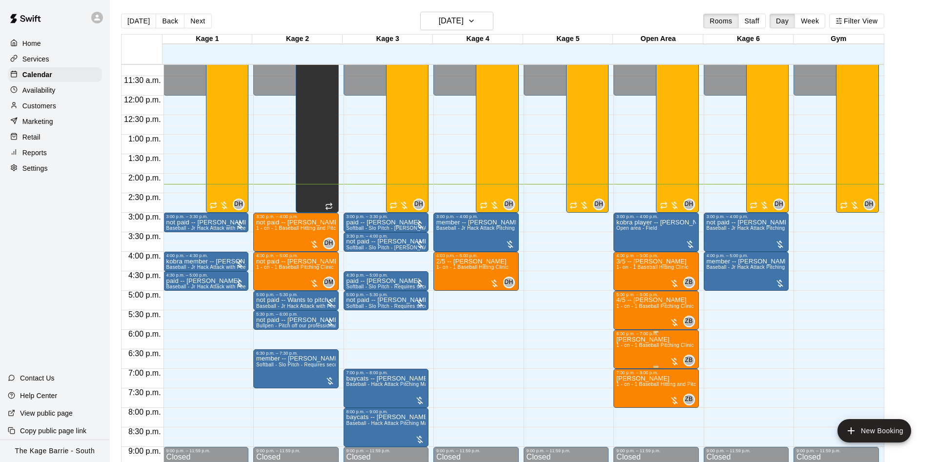
click at [631, 348] on span "1 - on - 1 Baseball Pitching Clinic" at bounding box center [655, 345] width 77 height 5
click at [620, 350] on icon "edit" at bounding box center [626, 355] width 12 height 12
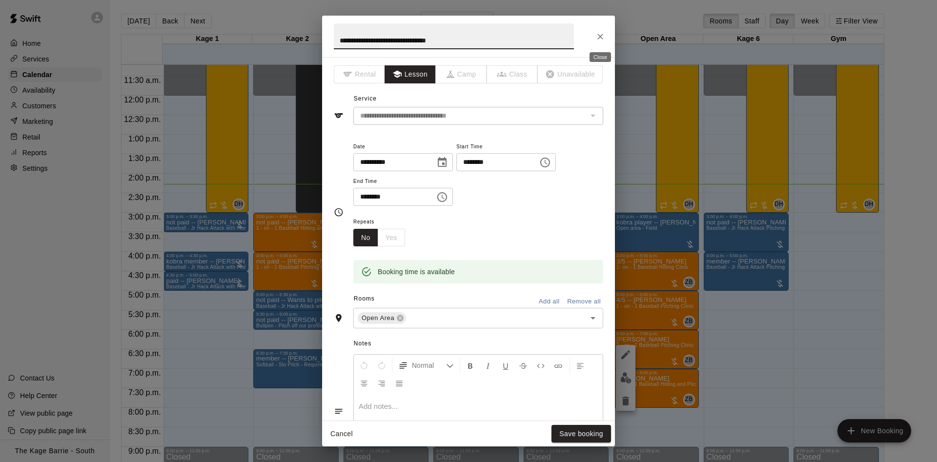
click at [593, 37] on button "Close" at bounding box center [601, 37] width 18 height 18
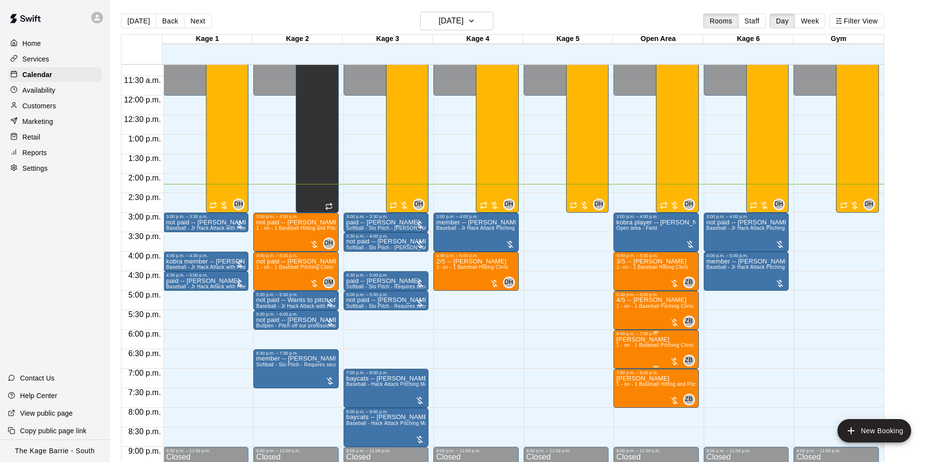
click at [620, 340] on p "Kristy Anderson" at bounding box center [655, 340] width 77 height 0
click at [621, 374] on img "edit" at bounding box center [625, 374] width 11 height 11
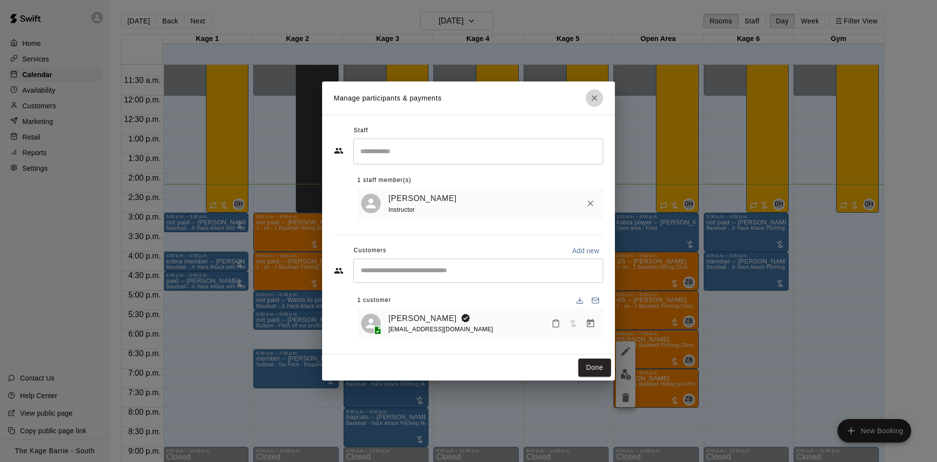
click at [597, 93] on icon "Close" at bounding box center [595, 98] width 10 height 10
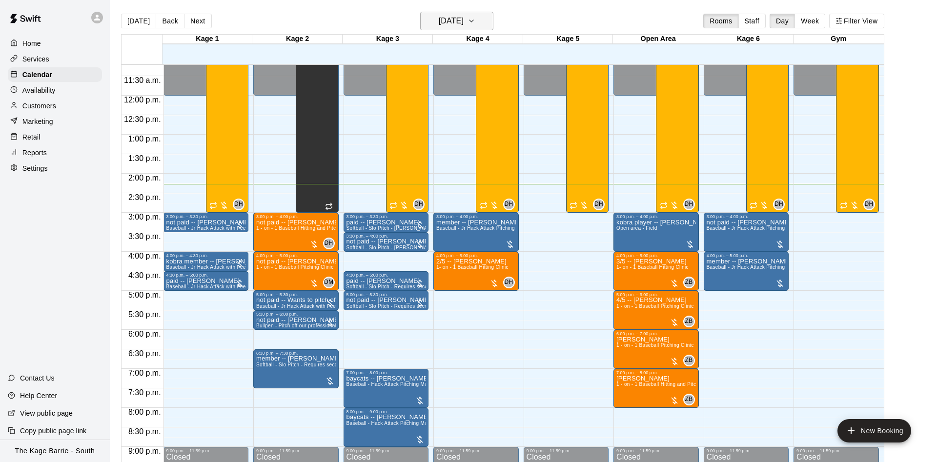
click at [464, 22] on h6 "[DATE]" at bounding box center [451, 21] width 25 height 14
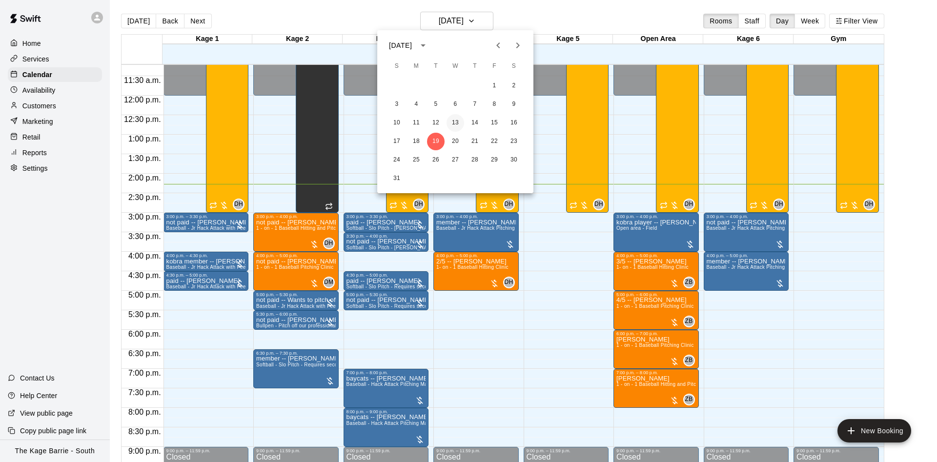
click at [453, 119] on button "13" at bounding box center [456, 123] width 18 height 18
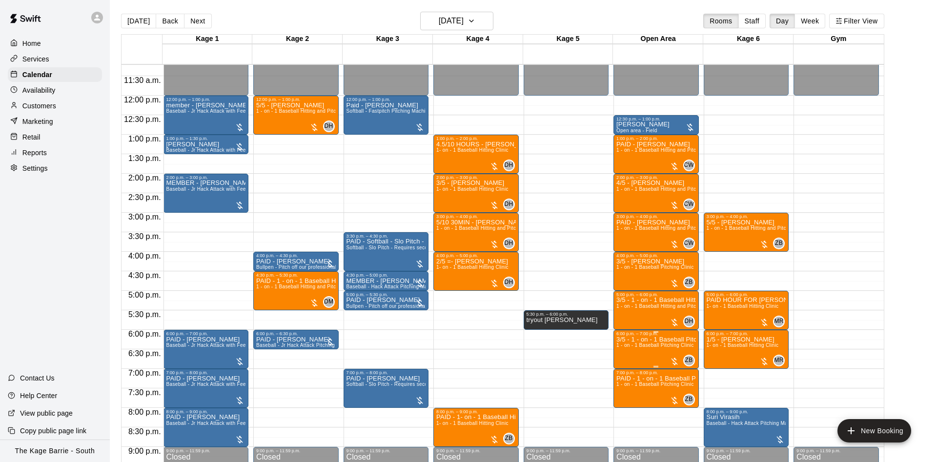
click at [625, 349] on icon "edit" at bounding box center [625, 348] width 9 height 9
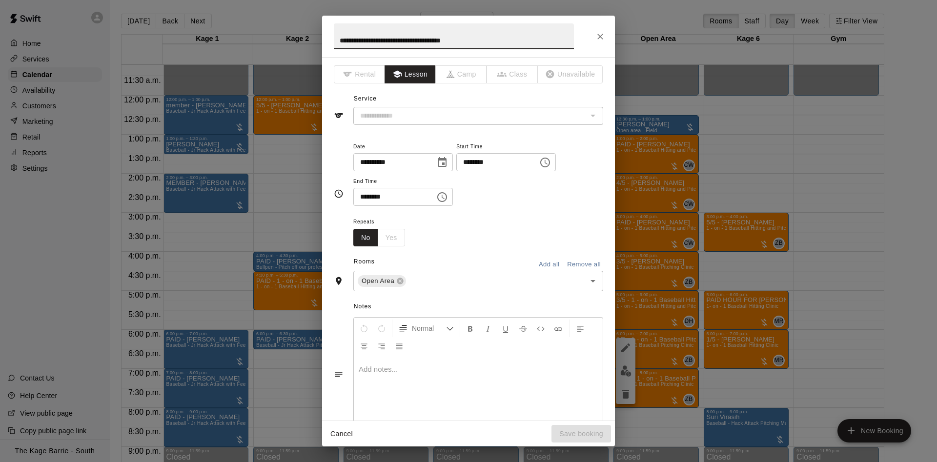
type input "**********"
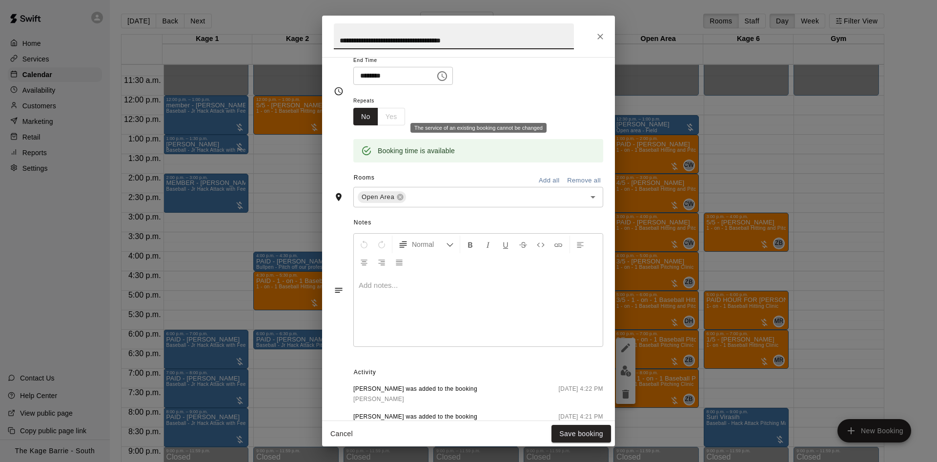
scroll to position [187, 0]
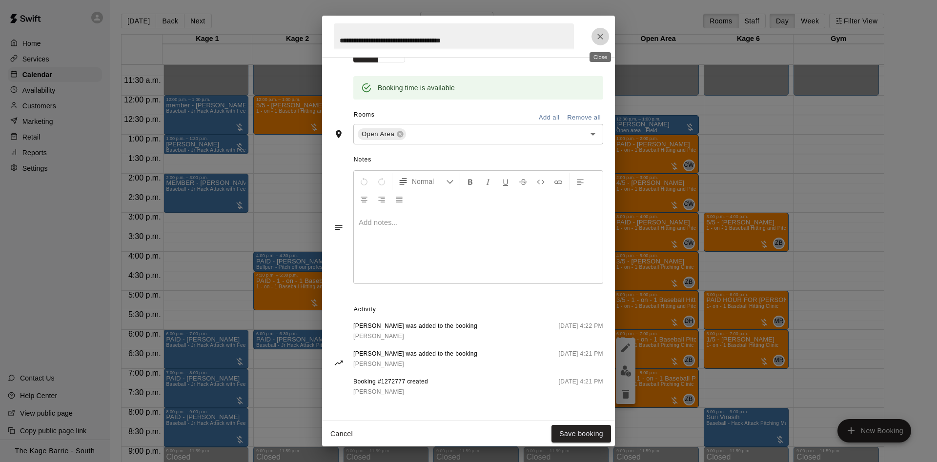
click at [598, 36] on icon "Close" at bounding box center [601, 37] width 10 height 10
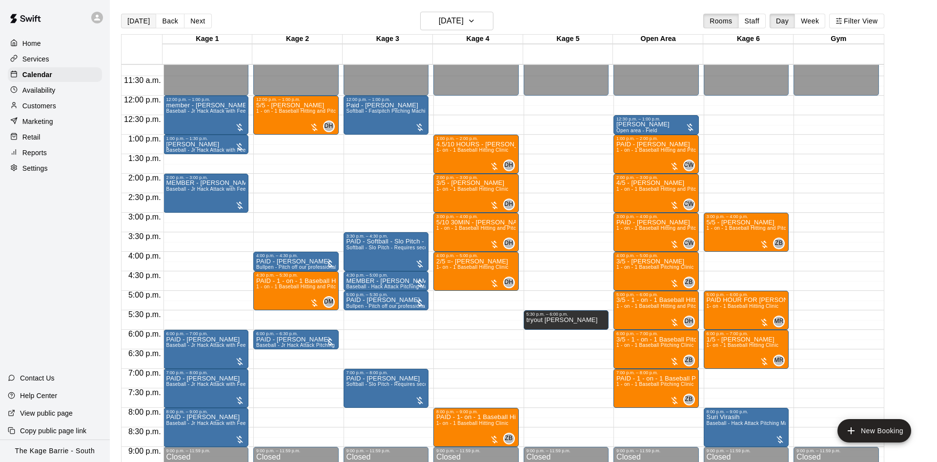
click at [140, 22] on button "[DATE]" at bounding box center [138, 21] width 35 height 15
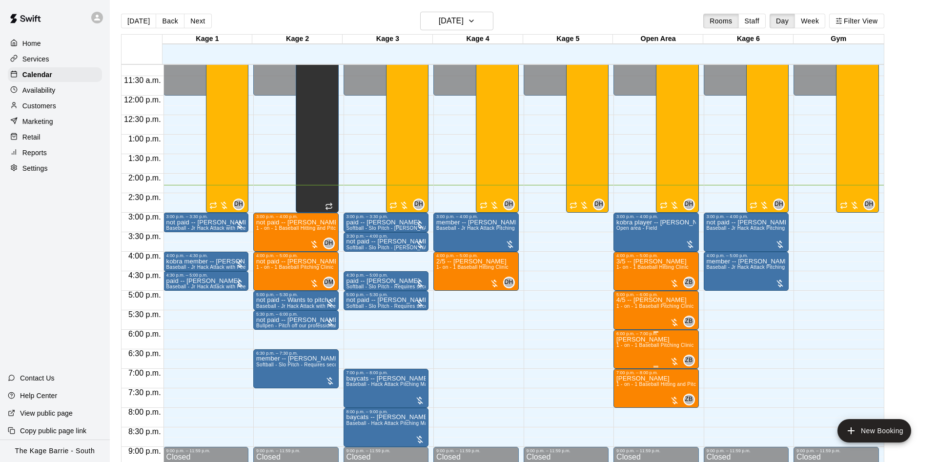
click at [629, 347] on span "1 - on - 1 Baseball Pitching Clinic" at bounding box center [655, 345] width 77 height 5
click at [622, 356] on icon "edit" at bounding box center [626, 355] width 12 height 12
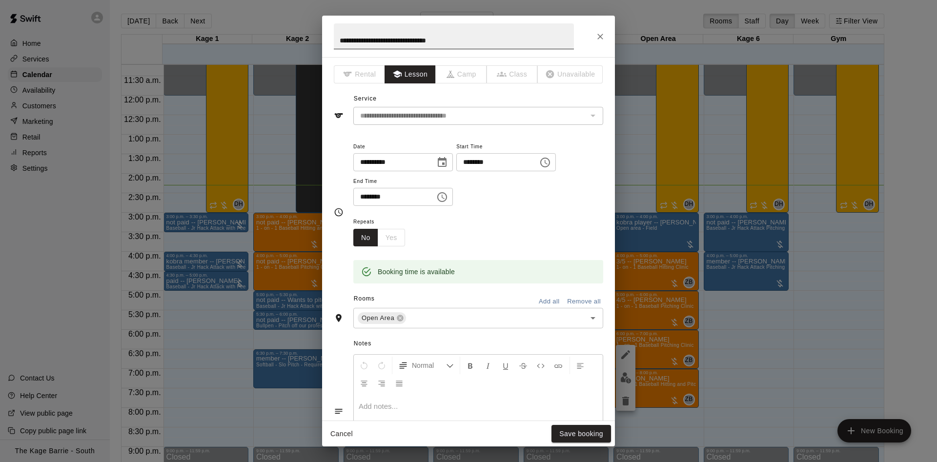
drag, startPoint x: 344, startPoint y: 40, endPoint x: 527, endPoint y: 41, distance: 183.5
click at [527, 41] on h2 "**********" at bounding box center [454, 36] width 264 height 41
drag, startPoint x: 498, startPoint y: 39, endPoint x: 269, endPoint y: 44, distance: 228.5
click at [334, 44] on input "**********" at bounding box center [454, 36] width 240 height 26
type input "**********"
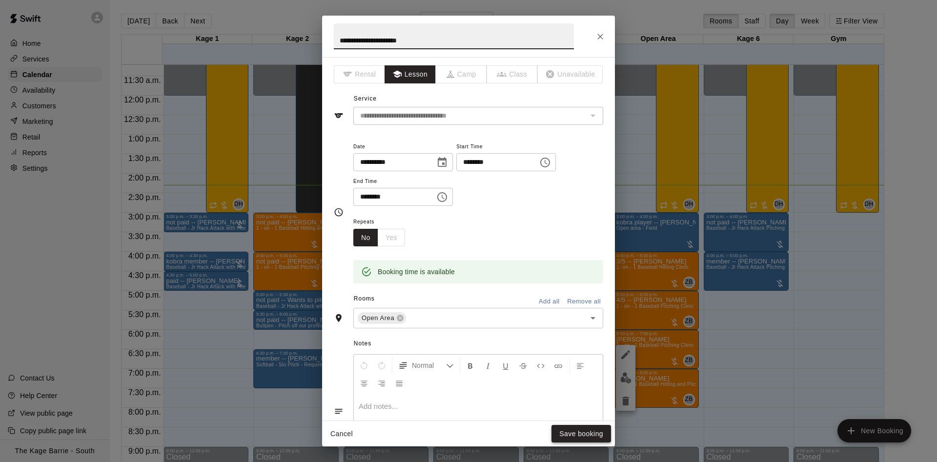
click at [556, 429] on button "Save booking" at bounding box center [582, 434] width 60 height 18
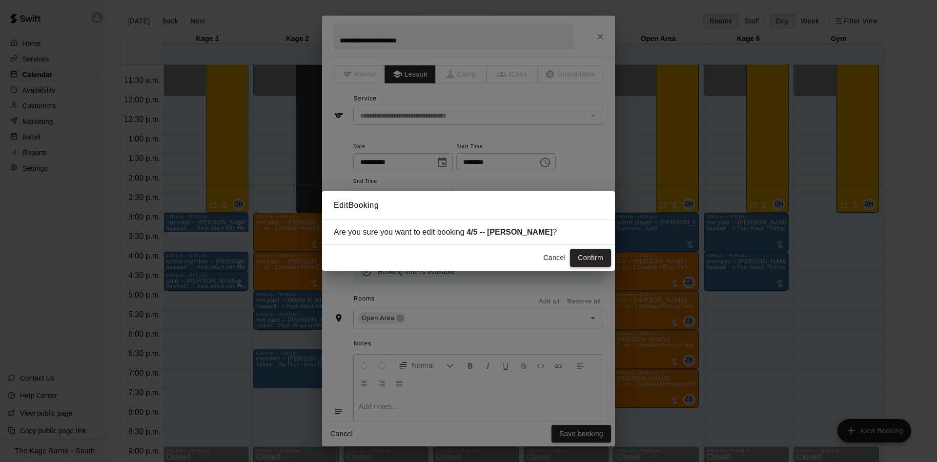
click at [579, 260] on button "Confirm" at bounding box center [590, 258] width 41 height 18
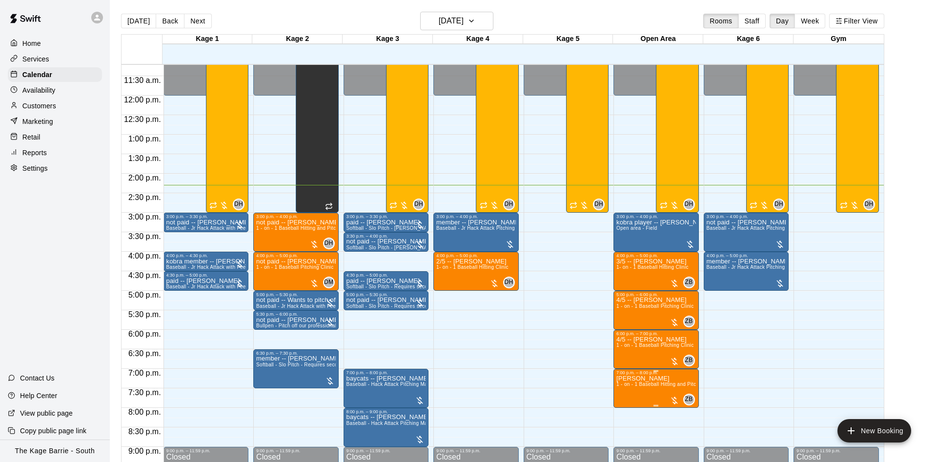
click at [620, 409] on img "edit" at bounding box center [625, 410] width 11 height 11
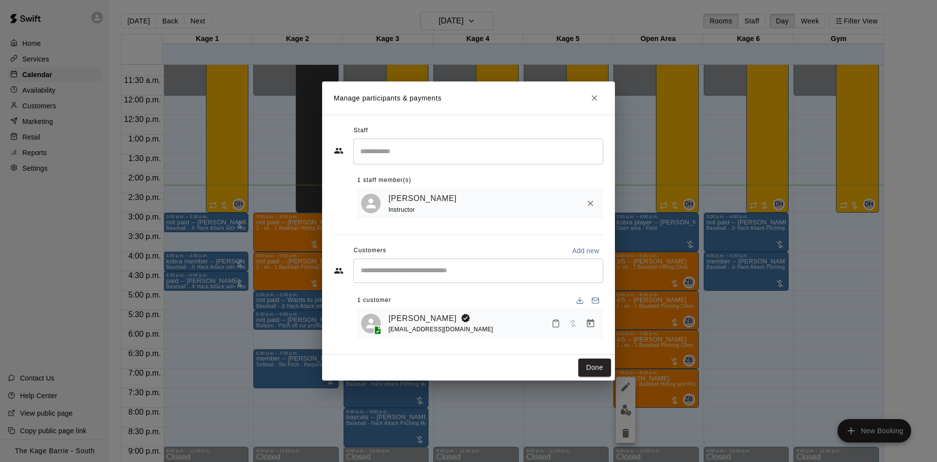
click at [591, 100] on icon "Close" at bounding box center [595, 98] width 10 height 10
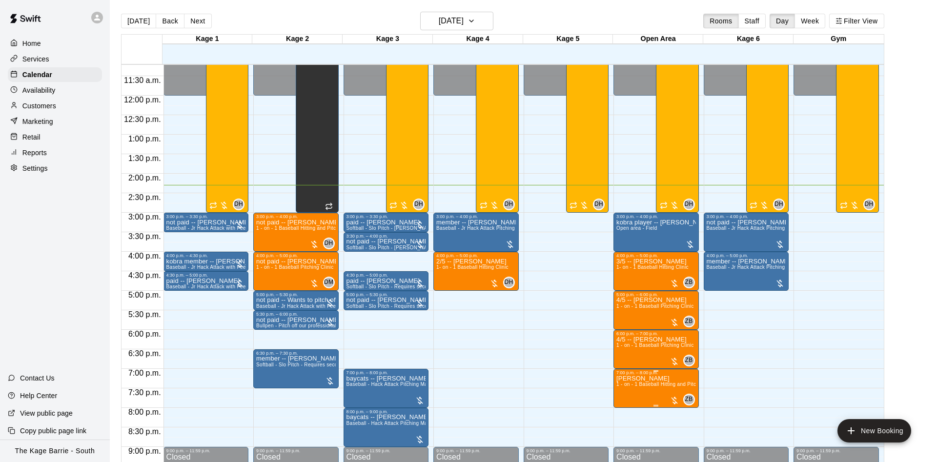
click at [628, 386] on span "1 - on - 1 Baseball Hitting and Pitching Clinic" at bounding box center [669, 384] width 104 height 5
click at [618, 392] on button "edit" at bounding box center [626, 394] width 20 height 20
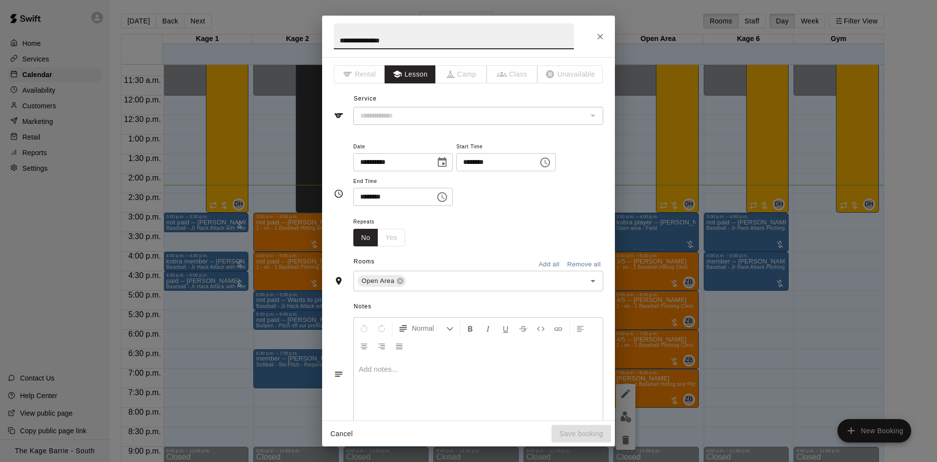
type input "**********"
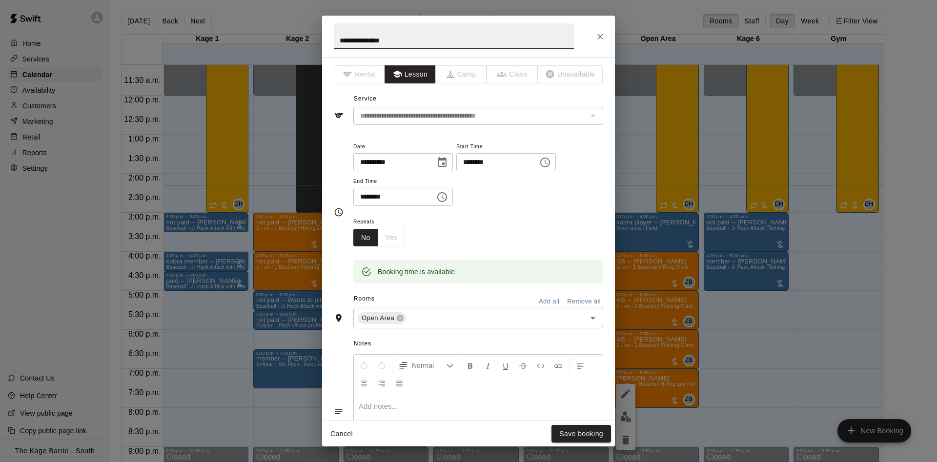
click at [336, 37] on input "**********" at bounding box center [454, 36] width 240 height 26
type input "**********"
click at [595, 436] on button "Save booking" at bounding box center [582, 434] width 60 height 18
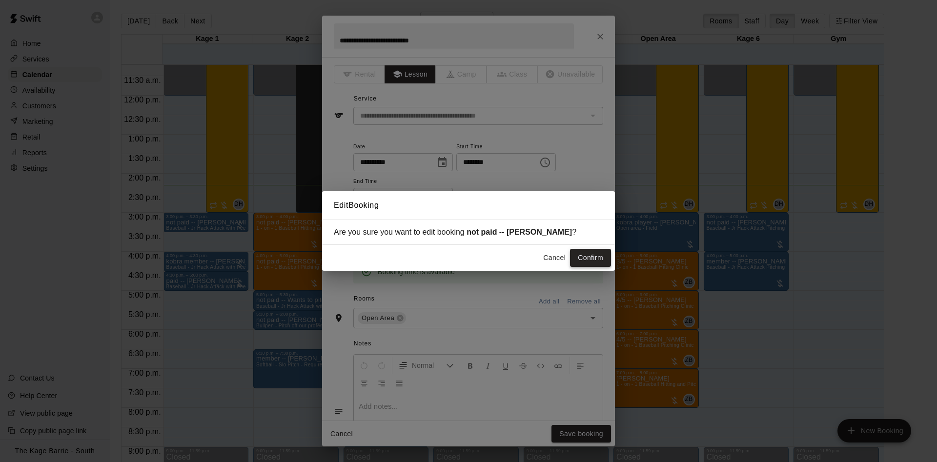
click at [590, 262] on button "Confirm" at bounding box center [590, 258] width 41 height 18
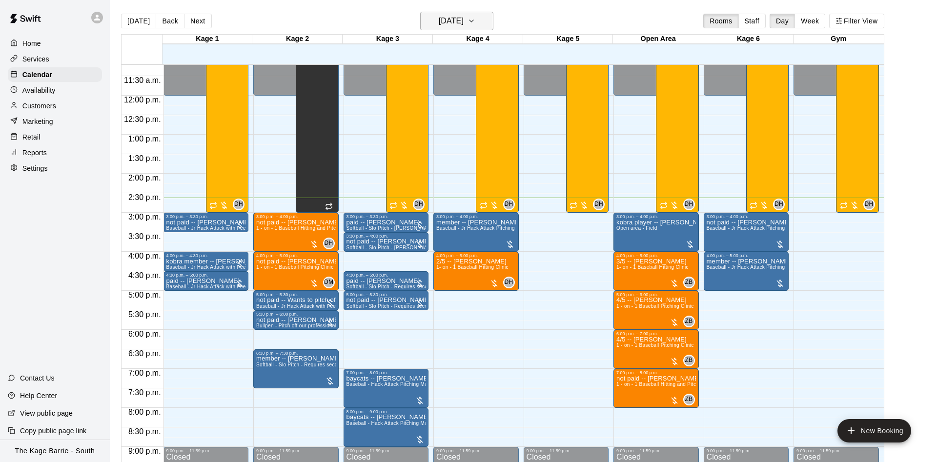
click at [439, 16] on h6 "[DATE]" at bounding box center [451, 21] width 25 height 14
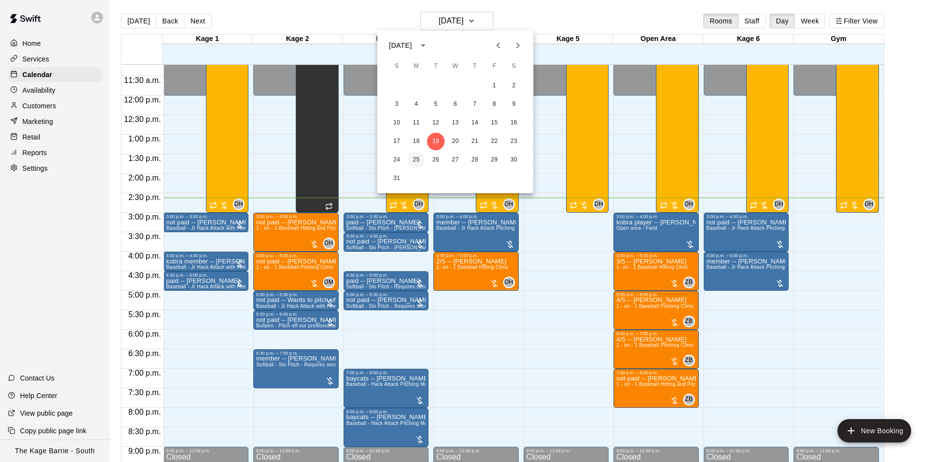
click at [421, 160] on button "25" at bounding box center [417, 160] width 18 height 18
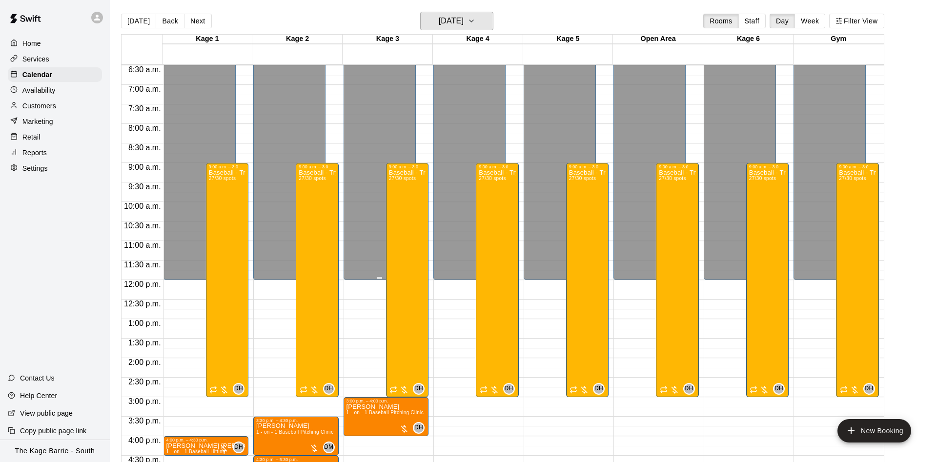
scroll to position [315, 0]
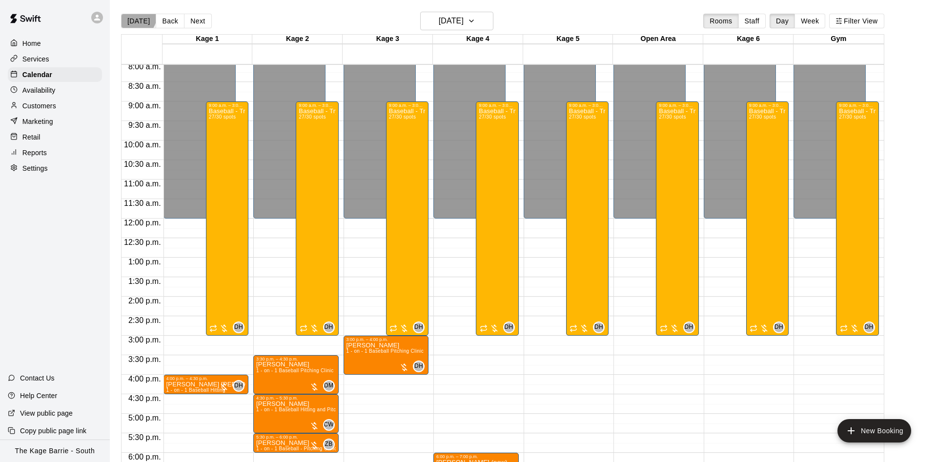
click at [136, 16] on button "[DATE]" at bounding box center [138, 21] width 35 height 15
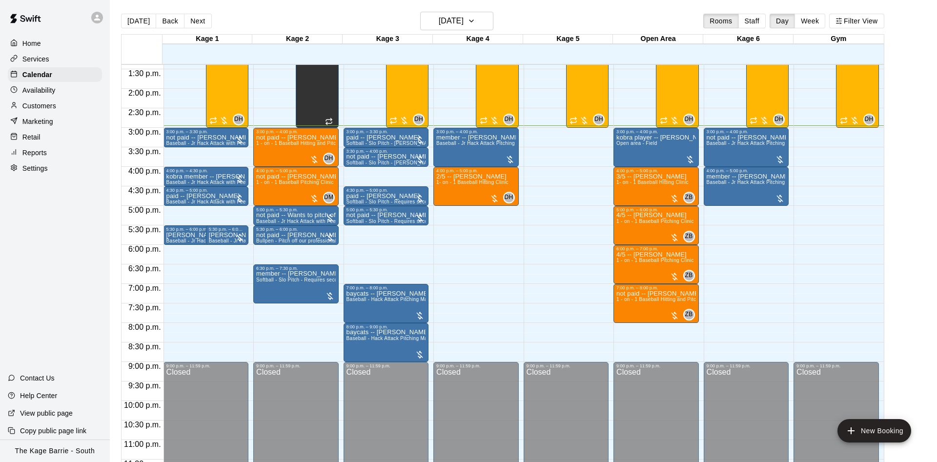
scroll to position [530, 0]
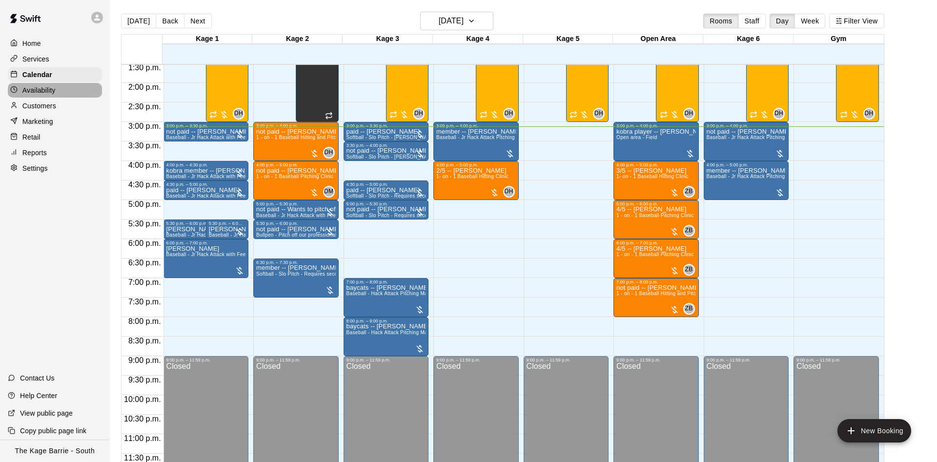
click at [64, 95] on div "Availability" at bounding box center [55, 90] width 94 height 15
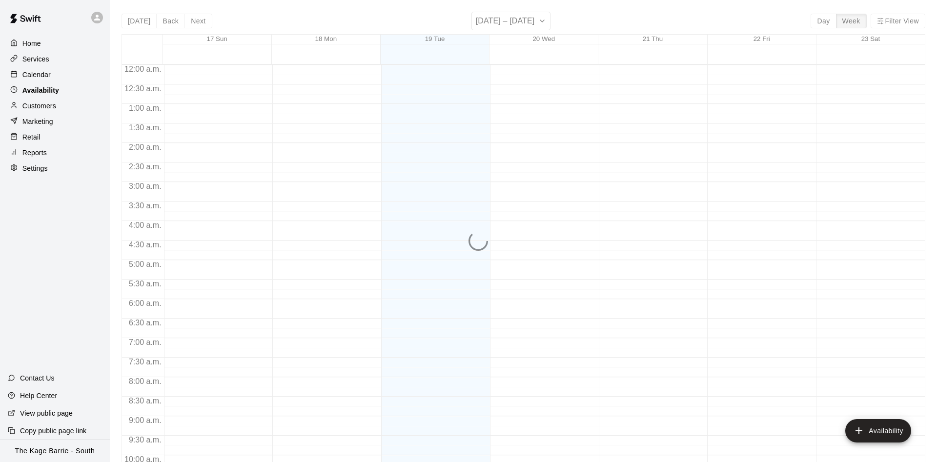
scroll to position [529, 0]
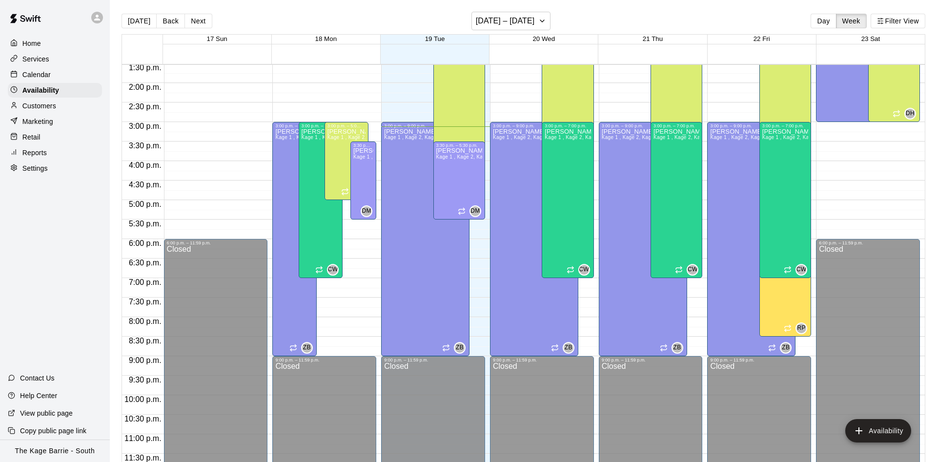
click at [69, 80] on div "Calendar" at bounding box center [55, 74] width 94 height 15
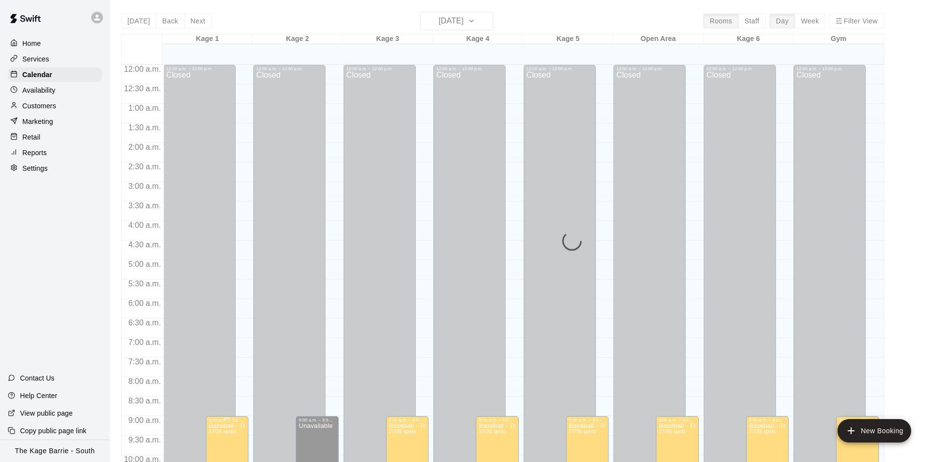
scroll to position [499, 0]
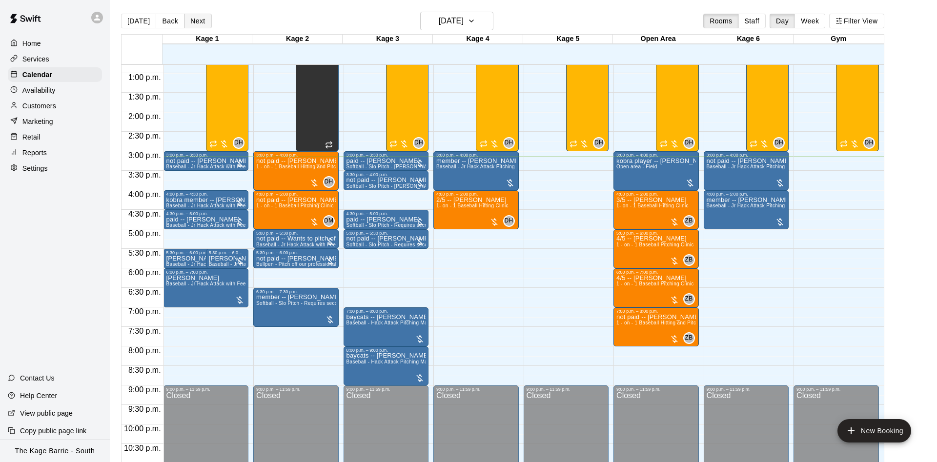
click at [200, 21] on button "Next" at bounding box center [197, 21] width 27 height 15
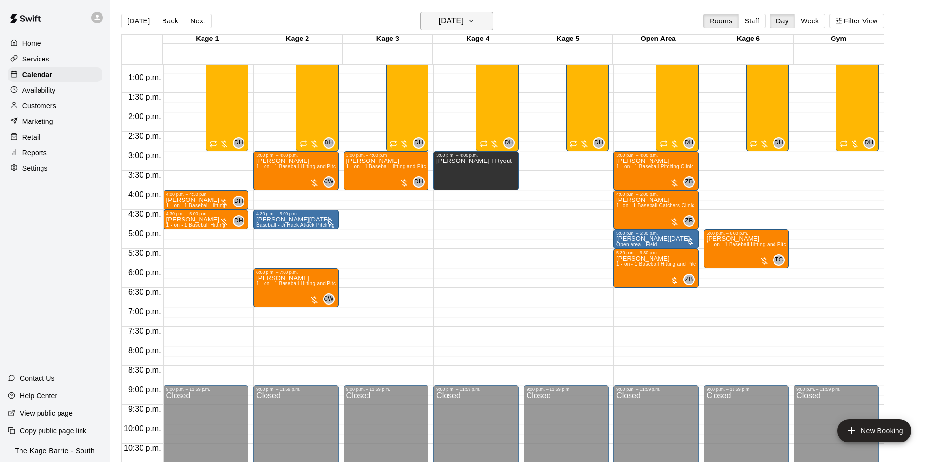
click at [464, 20] on h6 "Wednesday Aug 20" at bounding box center [451, 21] width 25 height 14
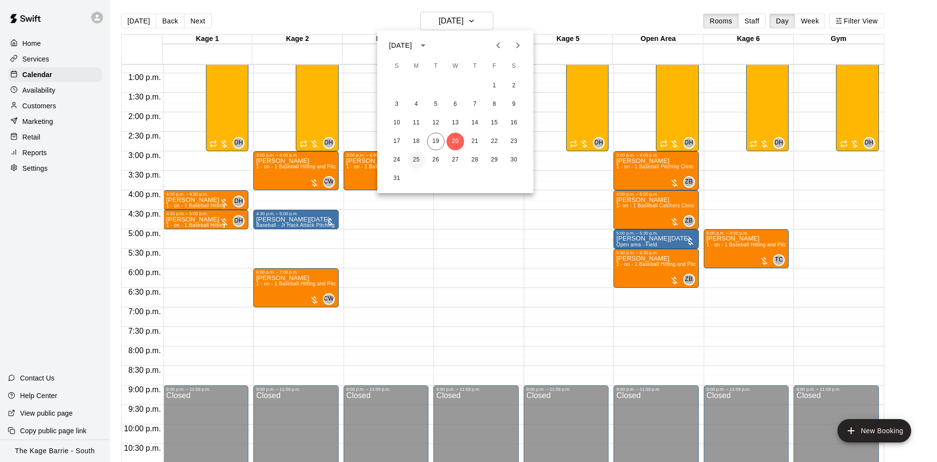
click at [417, 161] on button "25" at bounding box center [417, 160] width 18 height 18
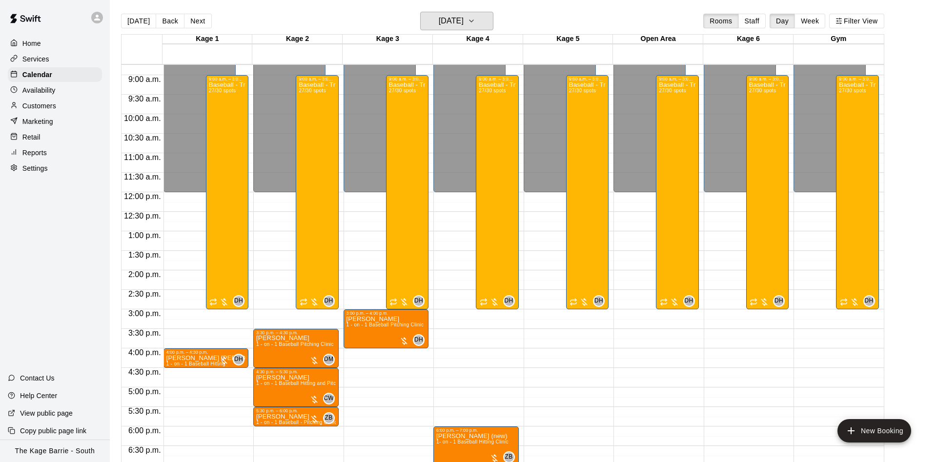
scroll to position [376, 0]
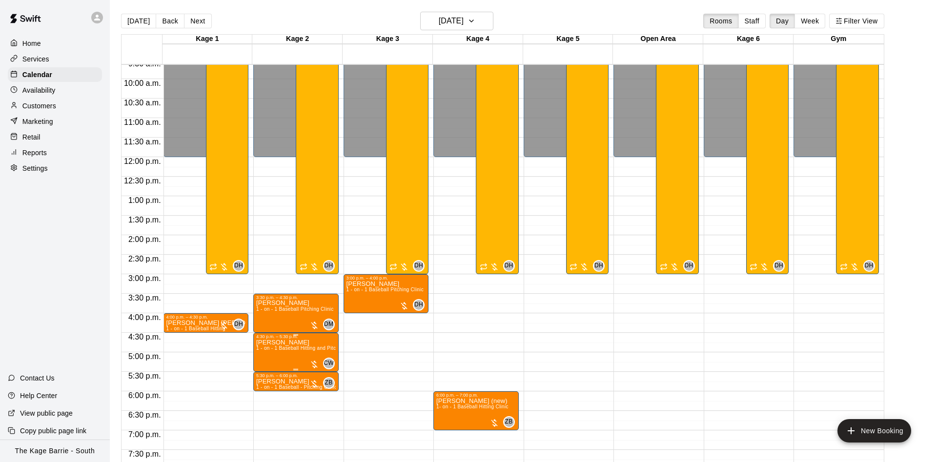
click at [201, 27] on div at bounding box center [468, 231] width 937 height 462
click at [200, 24] on button "Next" at bounding box center [197, 21] width 27 height 15
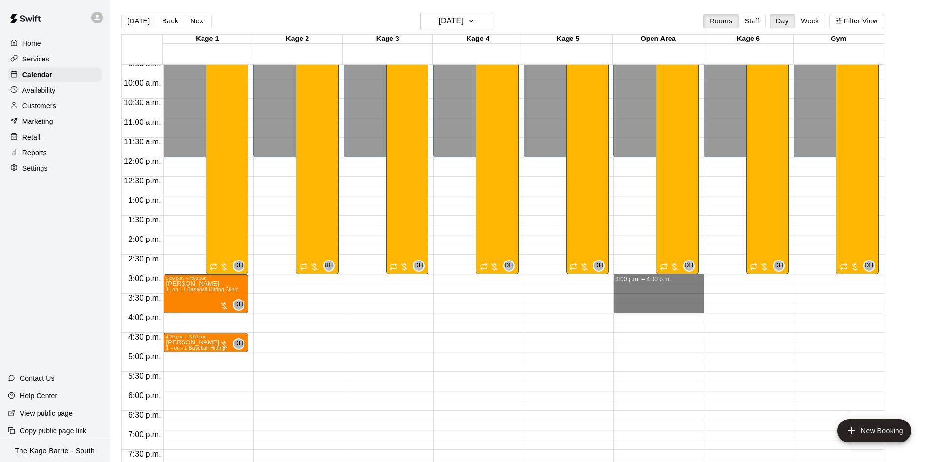
drag, startPoint x: 682, startPoint y: 277, endPoint x: 687, endPoint y: 309, distance: 32.5
click at [687, 309] on div "12:00 a.m. – 12:00 p.m. Closed 9:00 p.m. – 11:59 p.m. Closed 9:00 a.m. – 3:00 p…" at bounding box center [659, 157] width 90 height 937
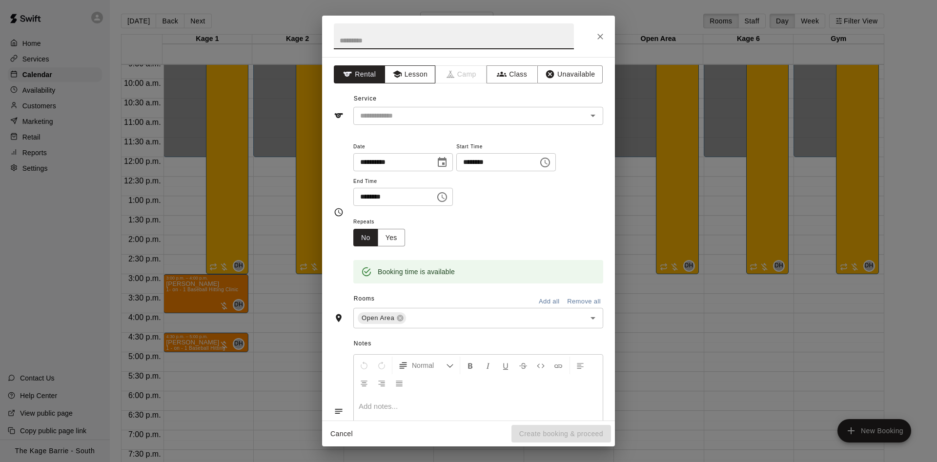
click at [415, 80] on button "Lesson" at bounding box center [410, 74] width 51 height 18
click at [478, 118] on input "text" at bounding box center [463, 116] width 215 height 12
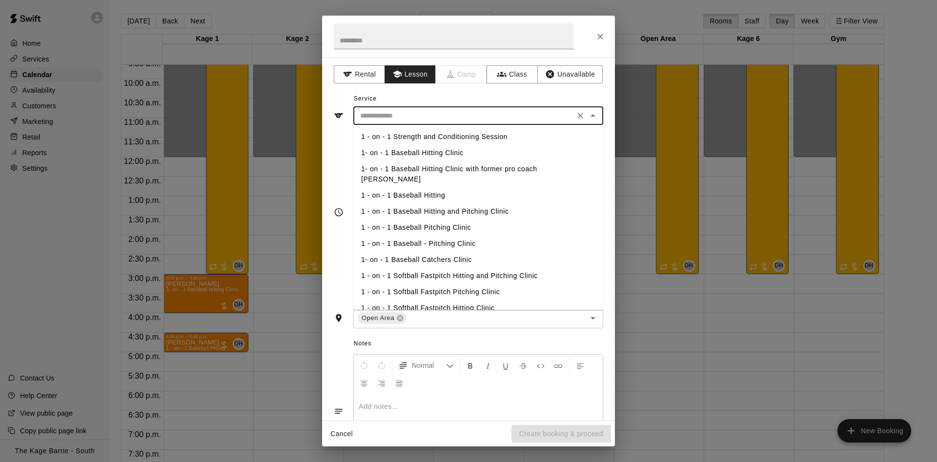
click at [487, 158] on li "1- on - 1 Baseball Hitting Clinic" at bounding box center [478, 153] width 250 height 16
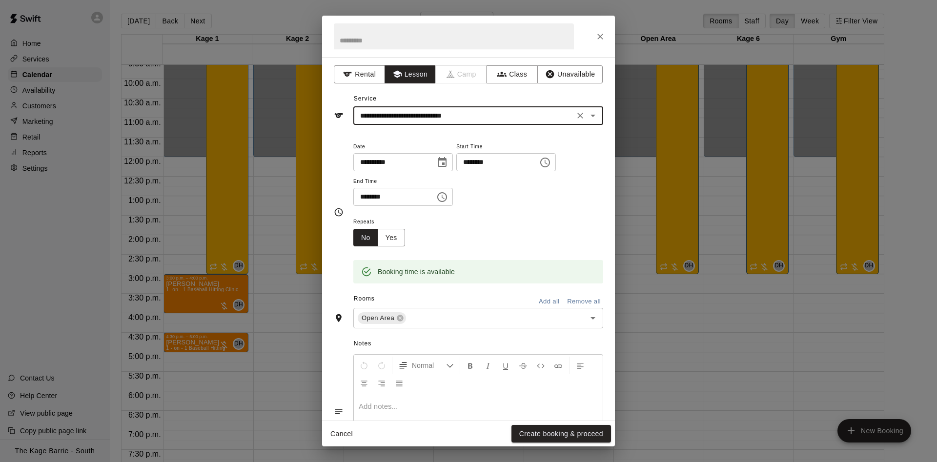
type input "**********"
click at [562, 433] on button "Create booking & proceed" at bounding box center [562, 434] width 100 height 18
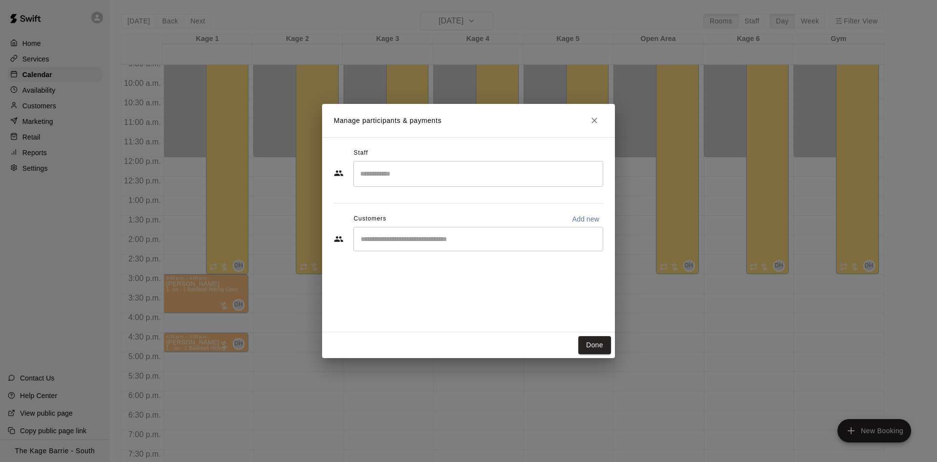
click at [451, 182] on input "Search staff" at bounding box center [478, 173] width 241 height 17
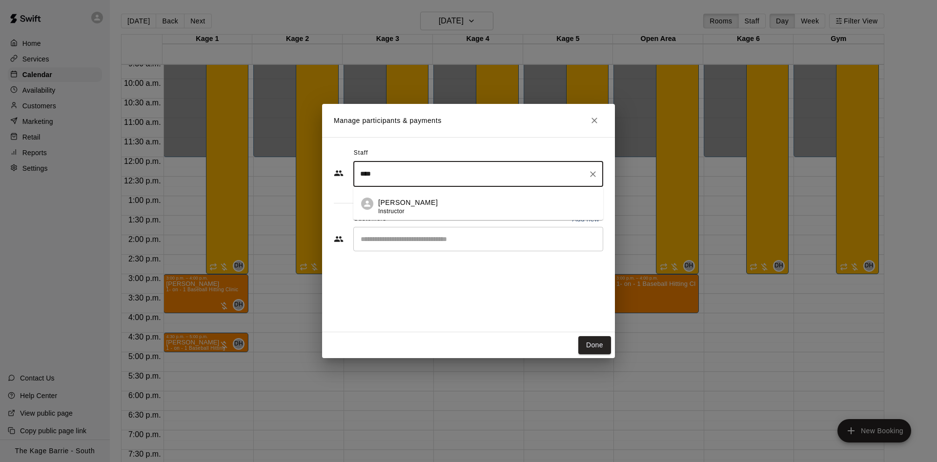
click at [510, 202] on div "Cole White Instructor" at bounding box center [486, 207] width 217 height 19
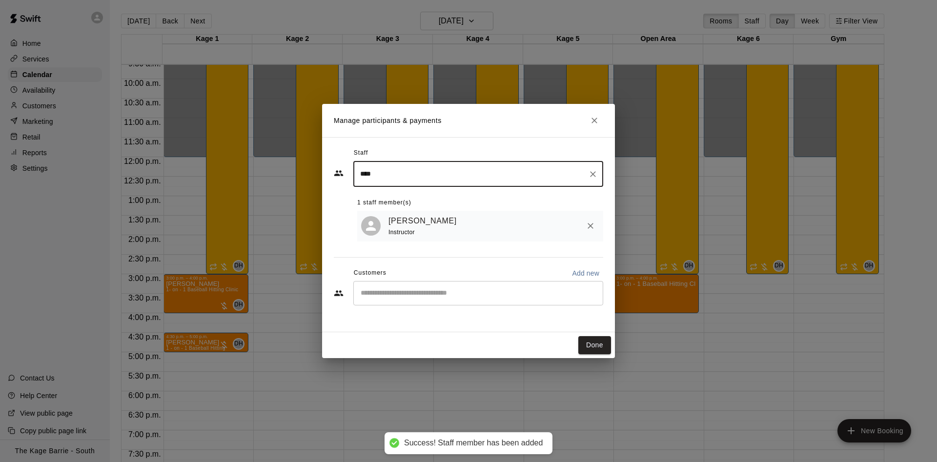
type input "****"
click at [456, 292] on input "Start typing to search customers..." at bounding box center [478, 294] width 241 height 10
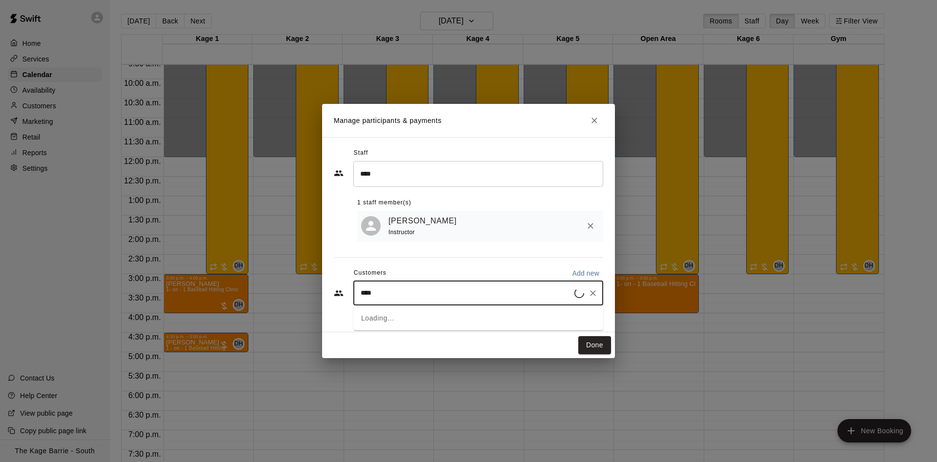
type input "*****"
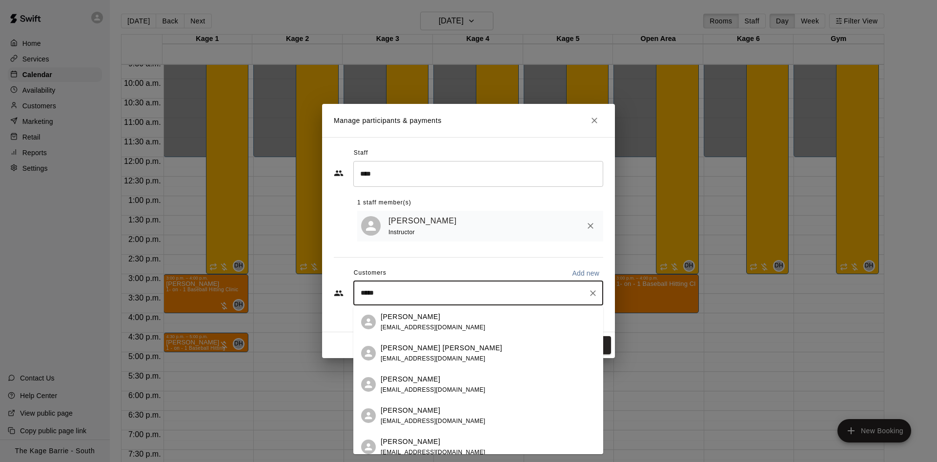
scroll to position [258, 0]
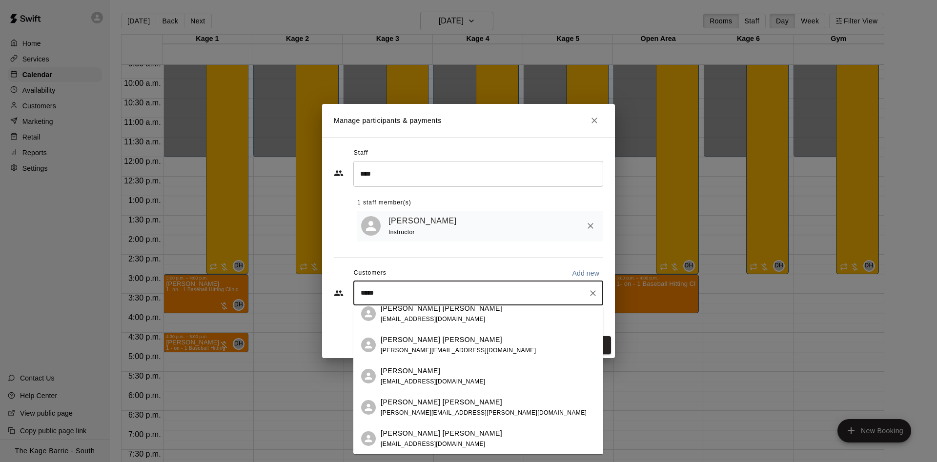
click at [498, 407] on div "Griffin McIntosh-Shepley caroline.a.mcintosh@gmail.com" at bounding box center [488, 407] width 215 height 21
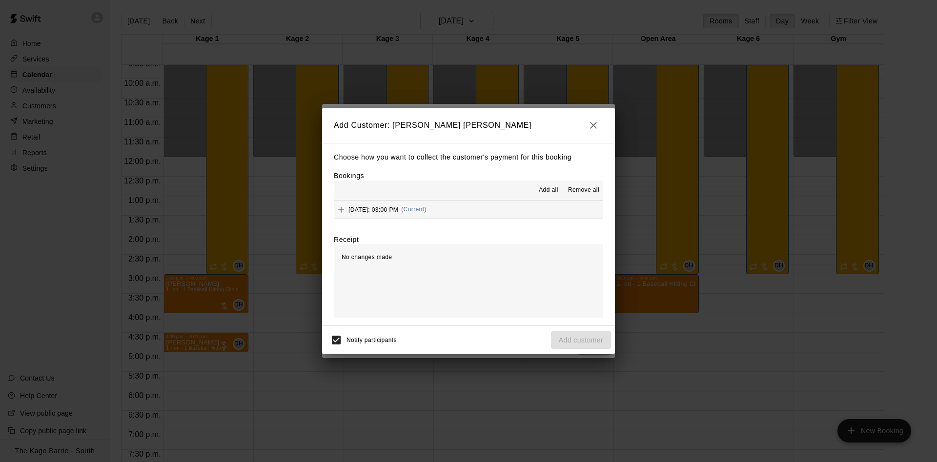
click at [548, 189] on span "Add all" at bounding box center [549, 190] width 20 height 10
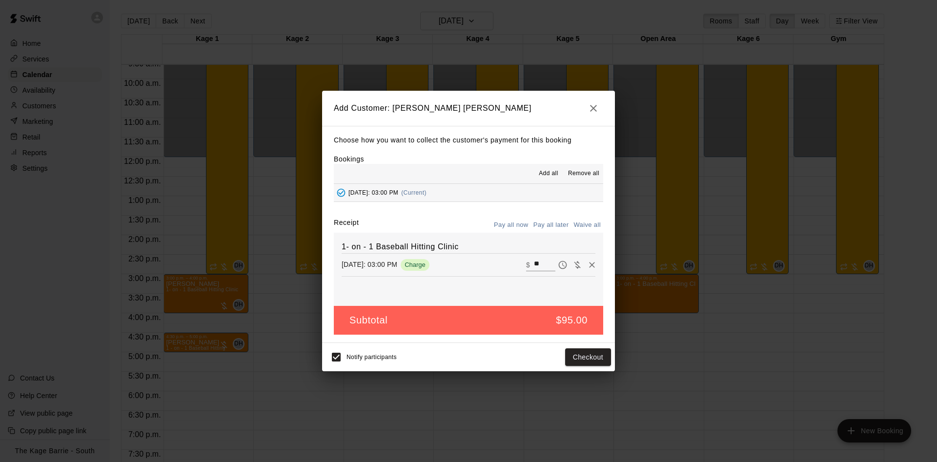
click at [548, 227] on button "Pay all later" at bounding box center [551, 225] width 41 height 15
click at [588, 357] on button "Add customer" at bounding box center [581, 358] width 60 height 18
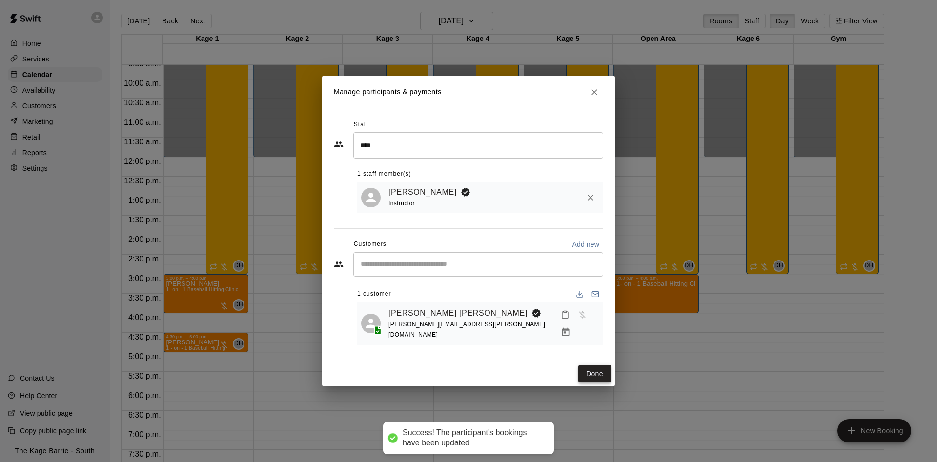
click at [595, 368] on button "Done" at bounding box center [594, 374] width 33 height 18
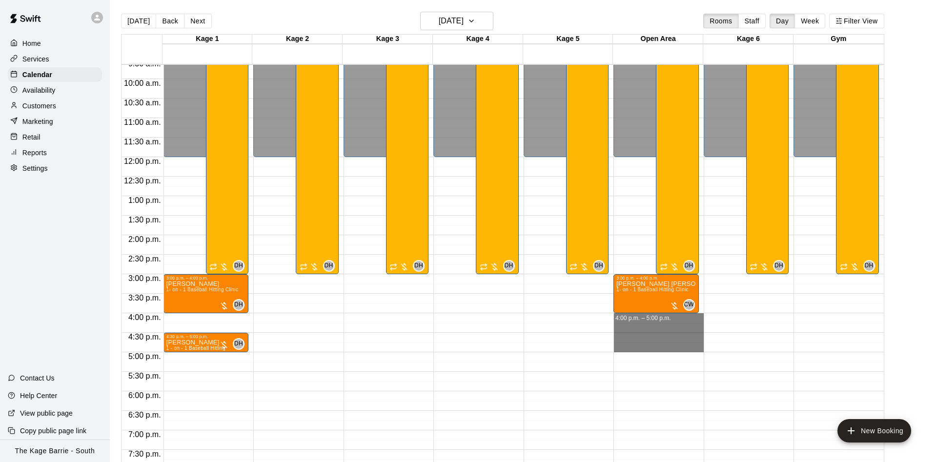
drag, startPoint x: 663, startPoint y: 316, endPoint x: 666, endPoint y: 352, distance: 36.2
click at [666, 352] on div "12:00 a.m. – 12:00 p.m. Closed 3:00 p.m. – 4:00 p.m. Griffin McIntosh-Shepley 1…" at bounding box center [659, 157] width 90 height 937
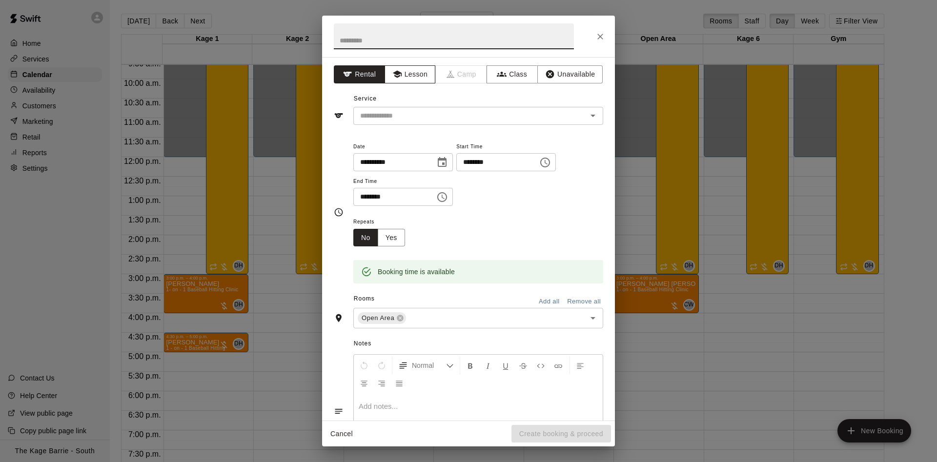
click at [417, 78] on button "Lesson" at bounding box center [410, 74] width 51 height 18
click at [532, 119] on input "text" at bounding box center [463, 116] width 215 height 12
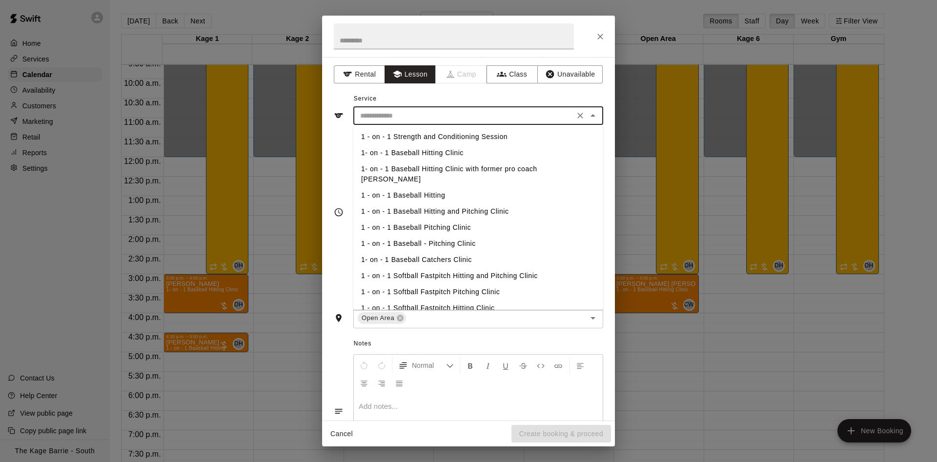
click at [518, 153] on li "1- on - 1 Baseball Hitting Clinic" at bounding box center [478, 153] width 250 height 16
type input "**********"
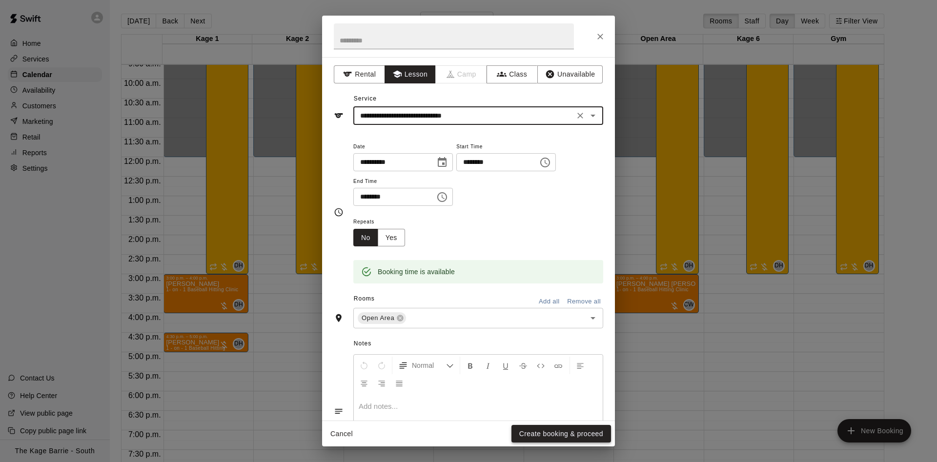
click at [574, 435] on button "Create booking & proceed" at bounding box center [562, 434] width 100 height 18
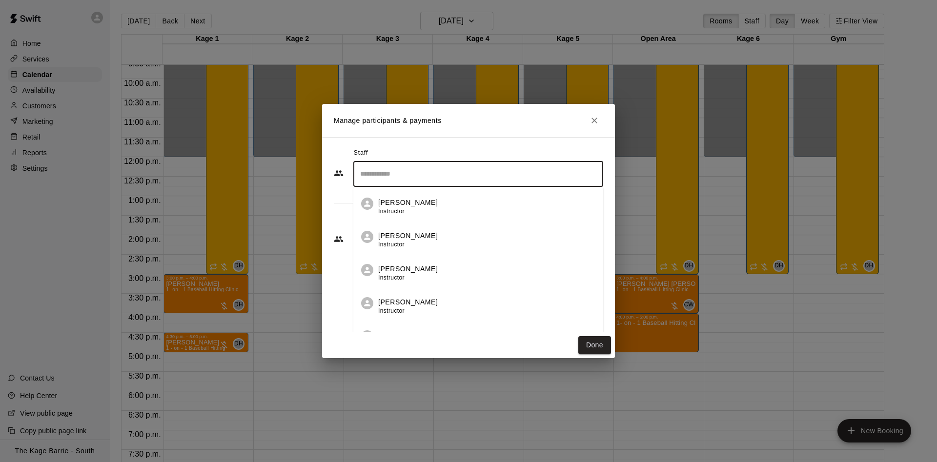
click at [422, 175] on input "Search staff" at bounding box center [478, 173] width 241 height 17
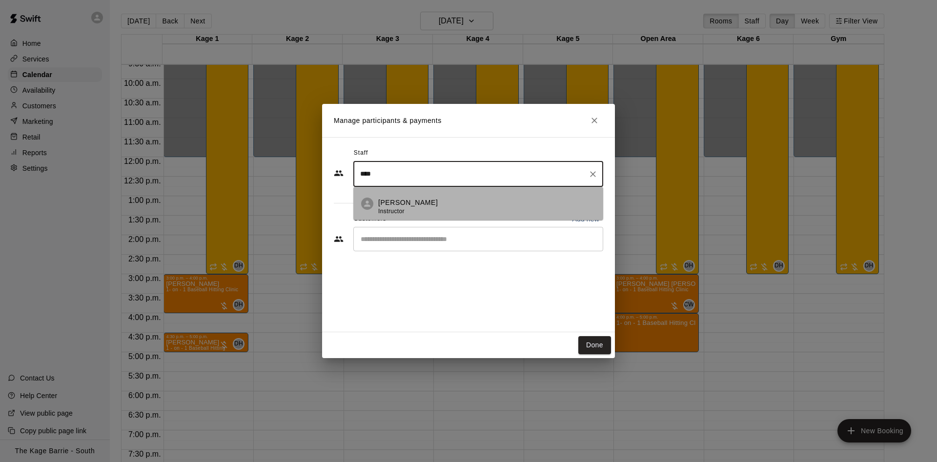
click at [421, 207] on div "Cole White Instructor" at bounding box center [486, 207] width 217 height 19
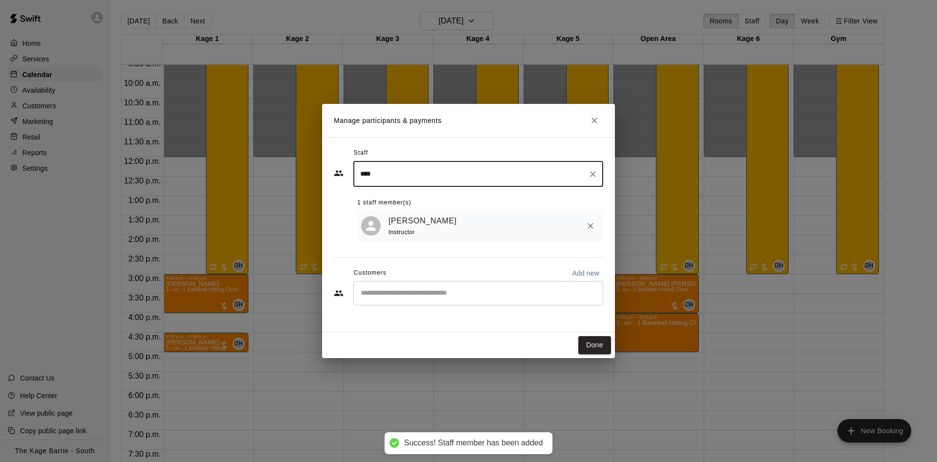
type input "****"
click at [479, 293] on input "Start typing to search customers..." at bounding box center [478, 294] width 241 height 10
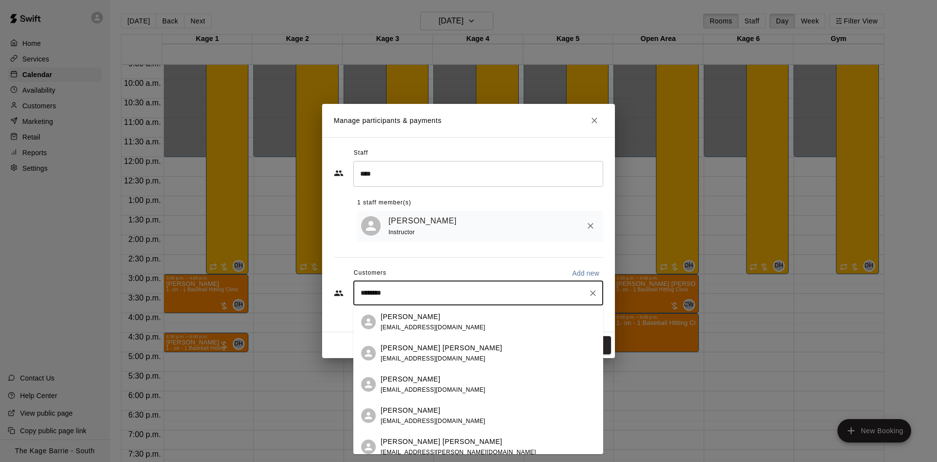
type input "*********"
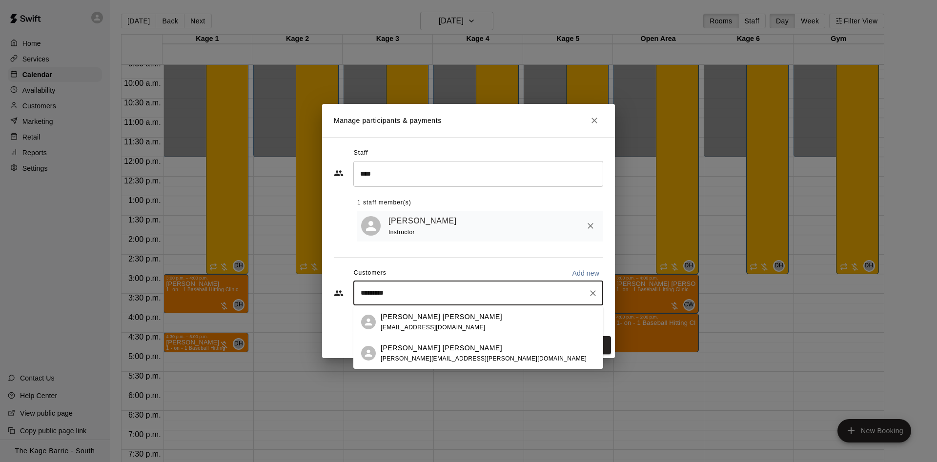
click at [472, 351] on div "Griffin McIntosh-Shepley caroline.a.mcintosh@gmail.com" at bounding box center [488, 353] width 215 height 21
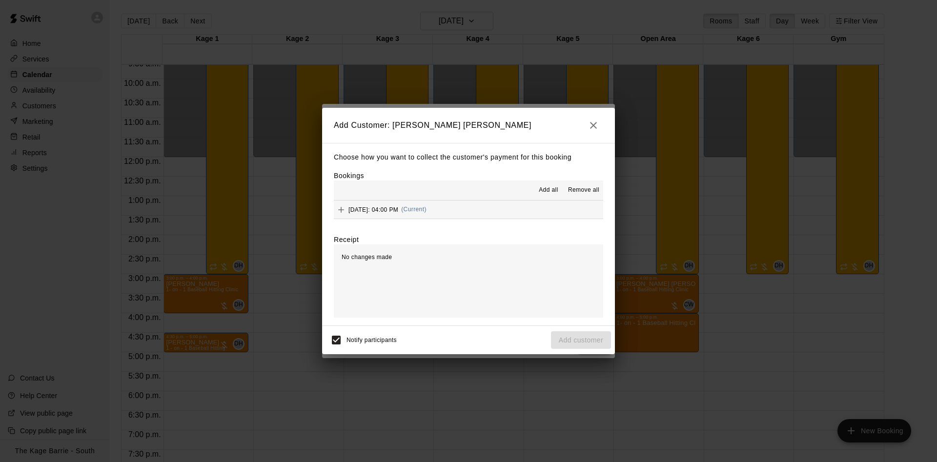
click at [545, 192] on span "Add all" at bounding box center [549, 190] width 20 height 10
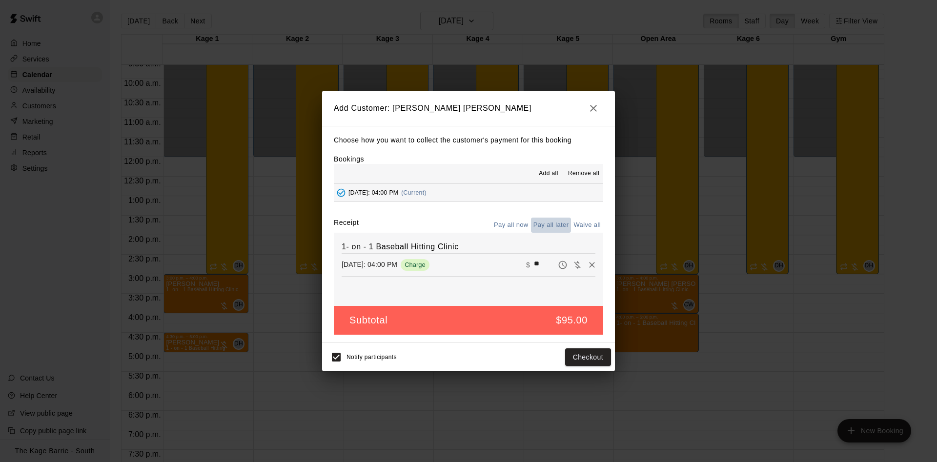
click at [556, 223] on button "Pay all later" at bounding box center [551, 225] width 41 height 15
click at [595, 358] on button "Add customer" at bounding box center [581, 358] width 60 height 18
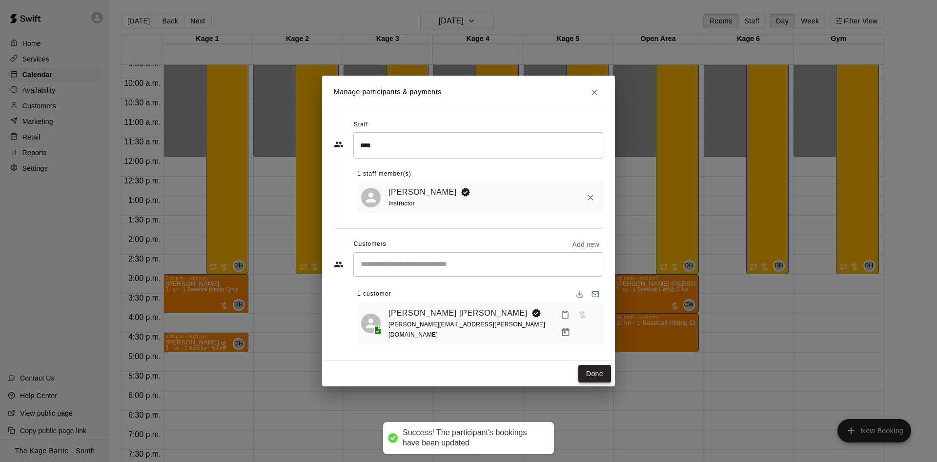
click at [593, 368] on button "Done" at bounding box center [594, 374] width 33 height 18
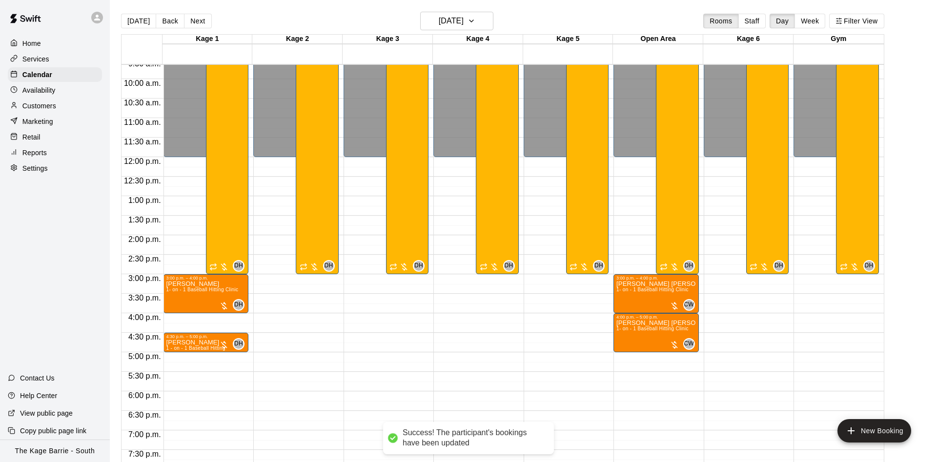
click at [48, 85] on div "Availability" at bounding box center [55, 90] width 94 height 15
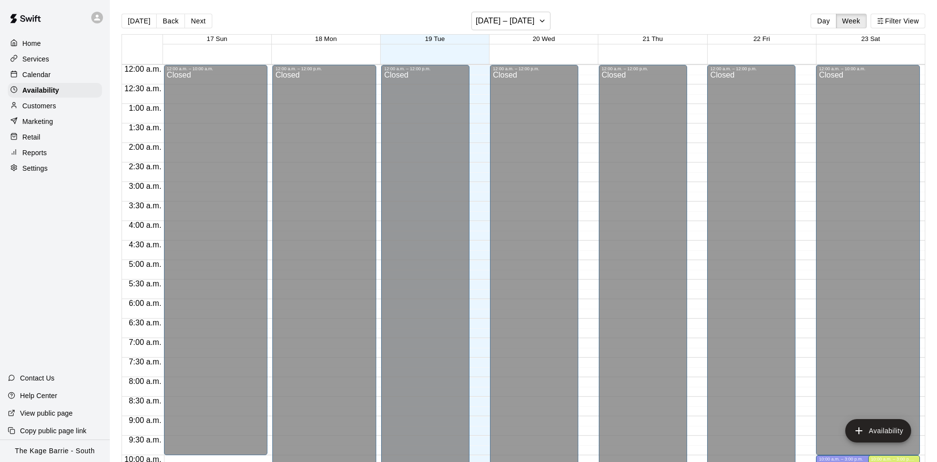
scroll to position [529, 0]
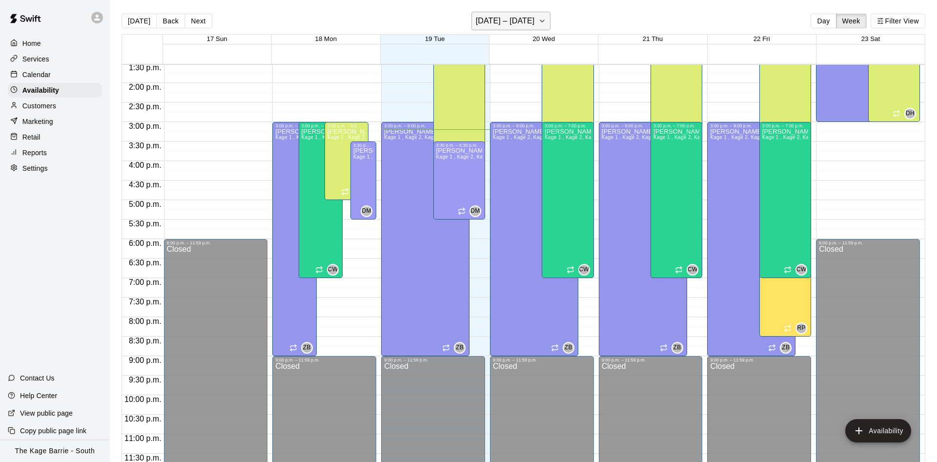
click at [539, 25] on icon "button" at bounding box center [542, 21] width 8 height 12
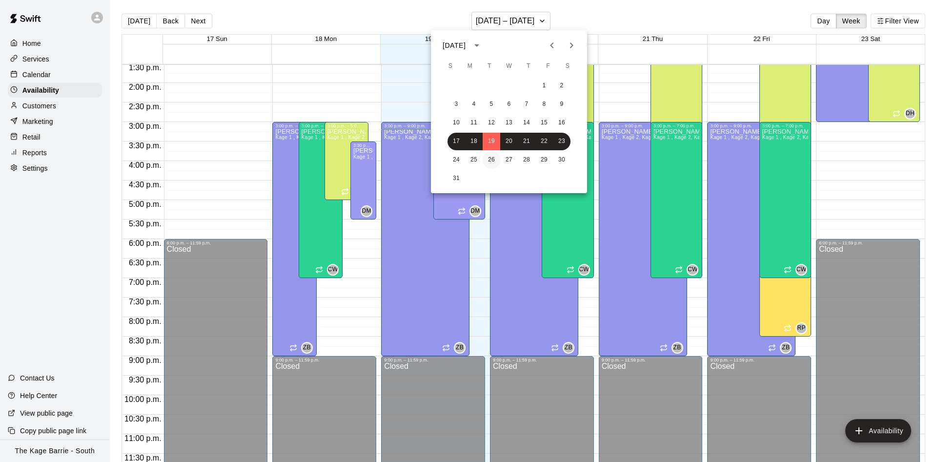
click at [490, 160] on button "26" at bounding box center [492, 160] width 18 height 18
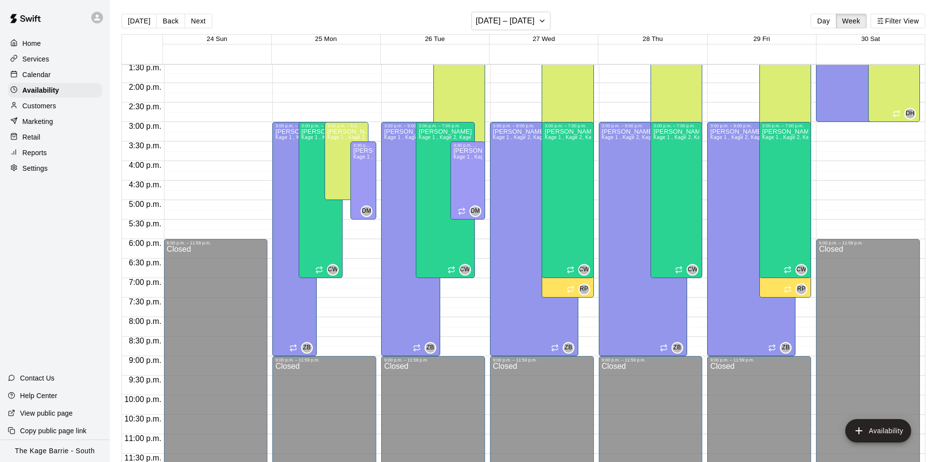
click at [65, 75] on div "Calendar" at bounding box center [55, 74] width 94 height 15
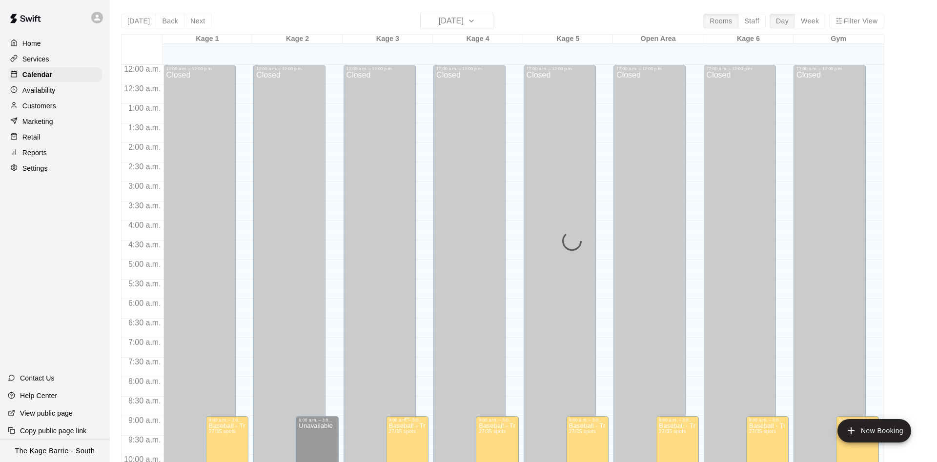
scroll to position [499, 0]
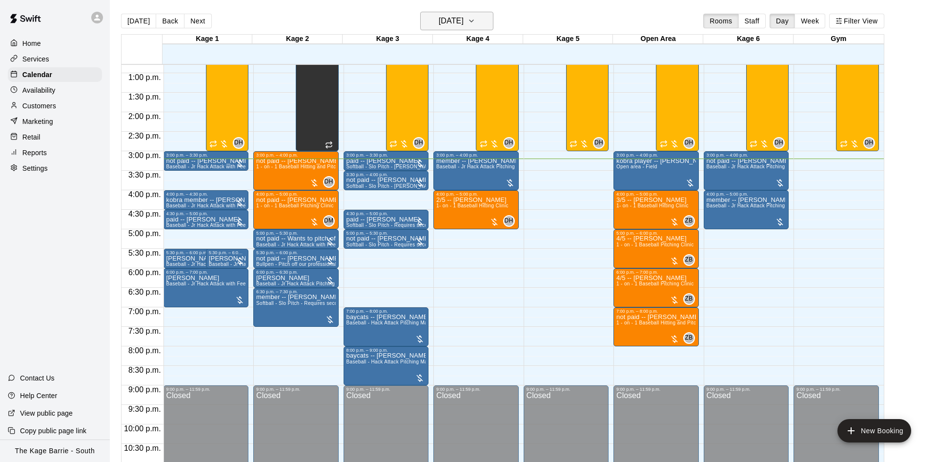
click at [475, 21] on icon "button" at bounding box center [472, 21] width 8 height 12
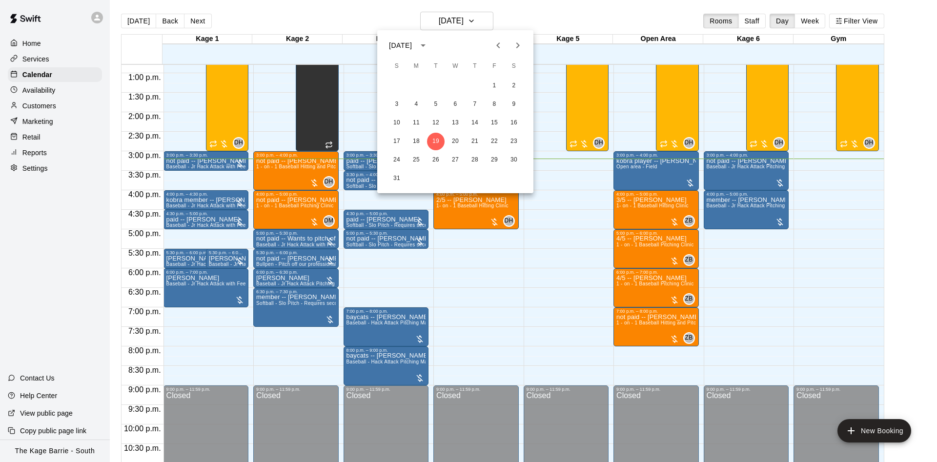
click at [535, 288] on div at bounding box center [468, 231] width 937 height 462
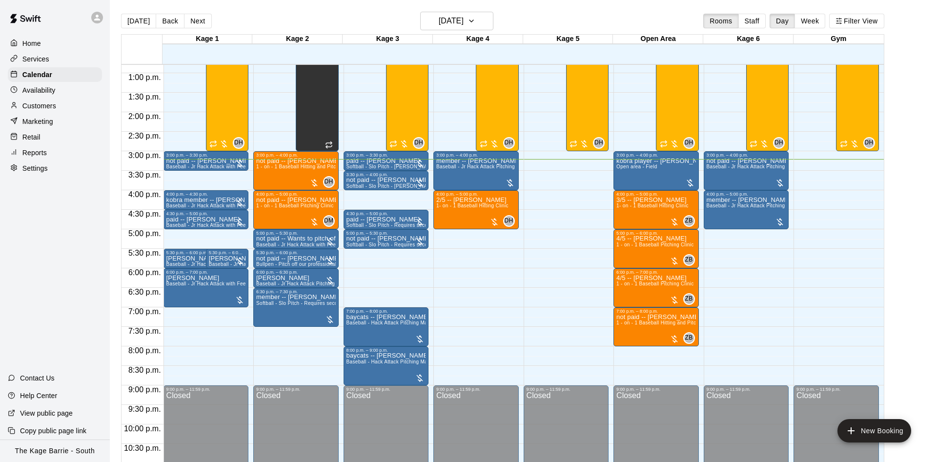
click at [59, 91] on div "Availability" at bounding box center [55, 90] width 94 height 15
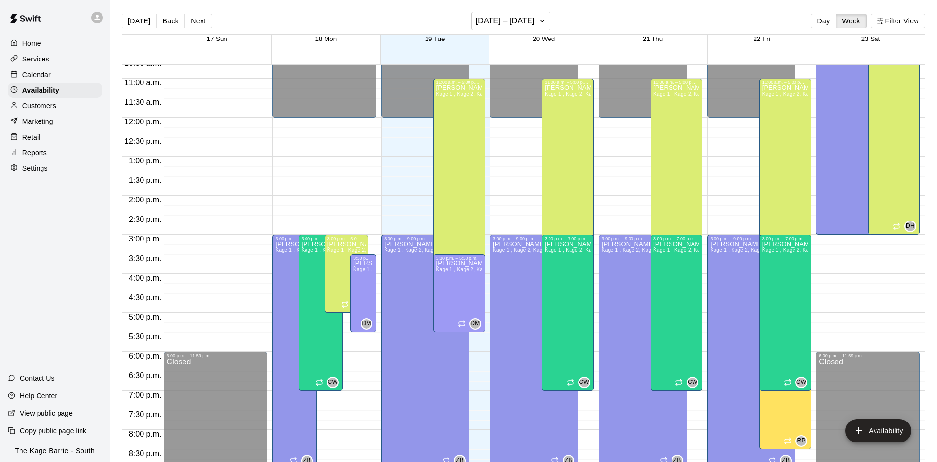
scroll to position [345, 0]
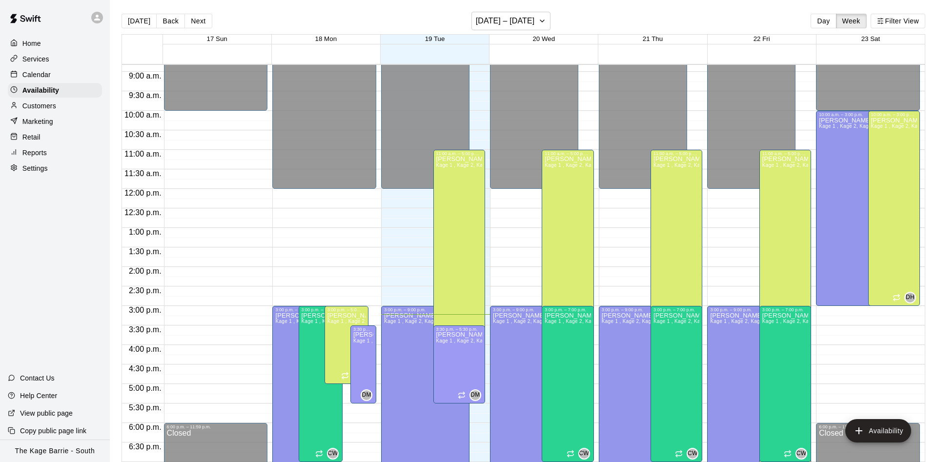
click at [59, 74] on div "Calendar" at bounding box center [55, 74] width 94 height 15
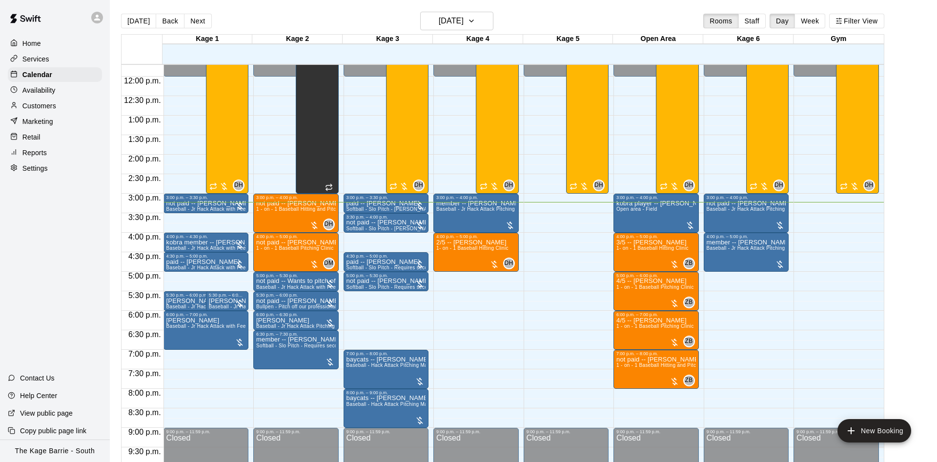
scroll to position [438, 0]
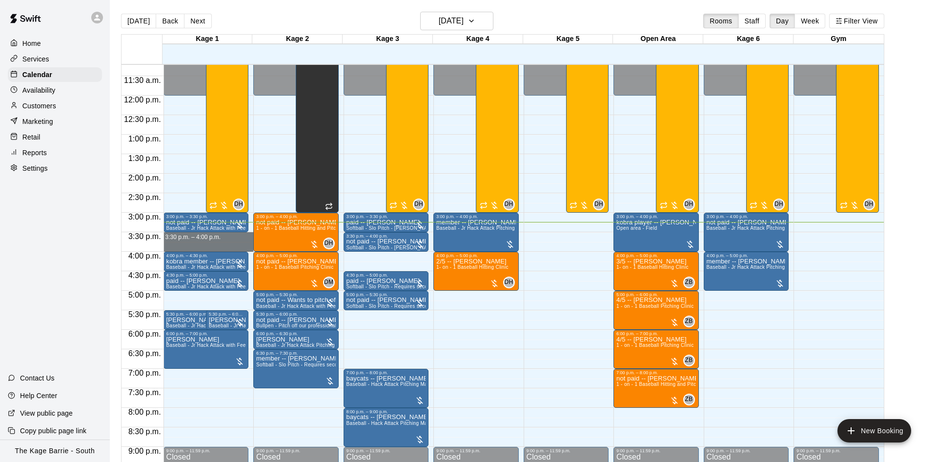
drag, startPoint x: 222, startPoint y: 234, endPoint x: 237, endPoint y: 245, distance: 18.3
click at [237, 245] on div "12:00 a.m. – 12:00 p.m. Closed 3:00 p.m. – 3:30 p.m. not paid -- Jason Hodgins …" at bounding box center [209, 95] width 90 height 937
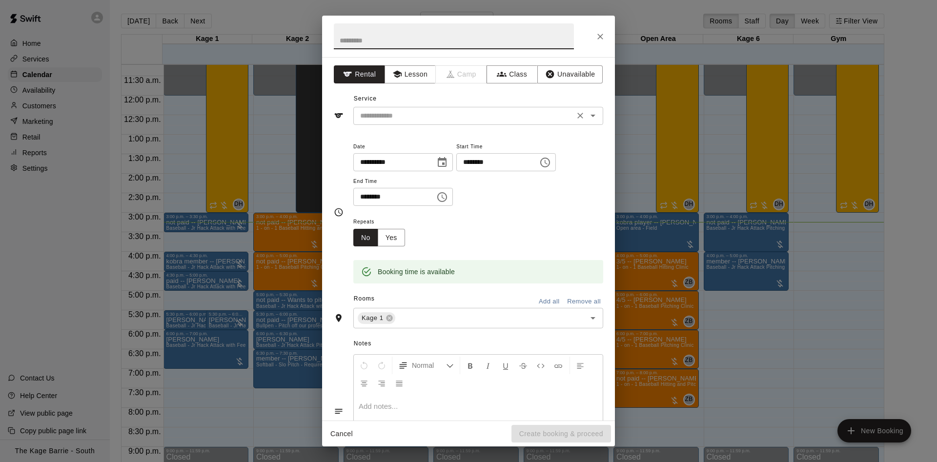
click at [538, 116] on input "text" at bounding box center [463, 116] width 215 height 12
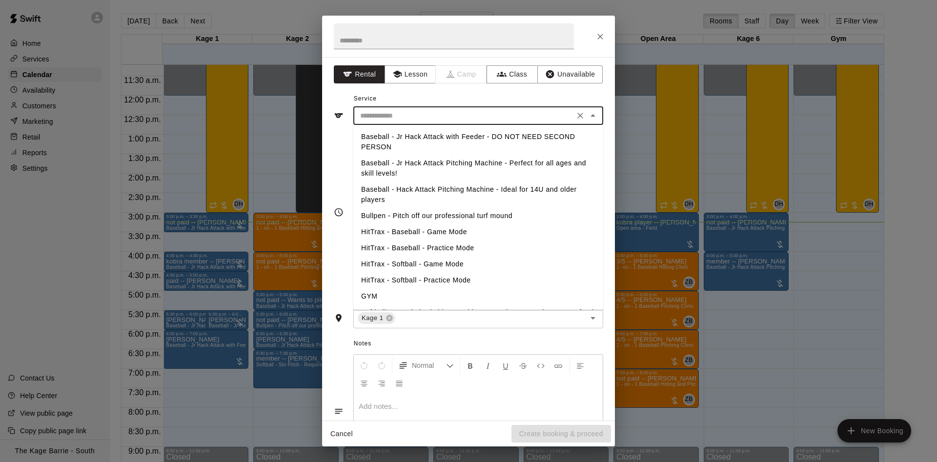
click at [514, 136] on li "Baseball - Jr Hack Attack with Feeder - DO NOT NEED SECOND PERSON" at bounding box center [478, 142] width 250 height 26
type input "**********"
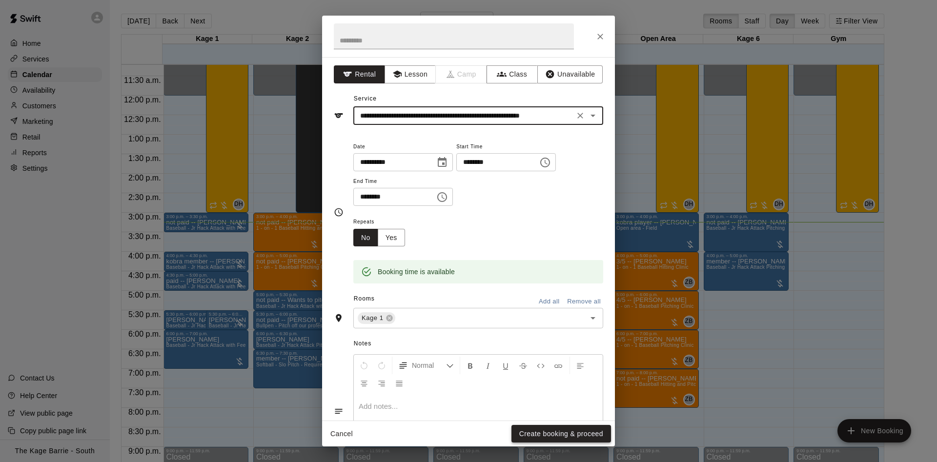
click at [585, 436] on button "Create booking & proceed" at bounding box center [562, 434] width 100 height 18
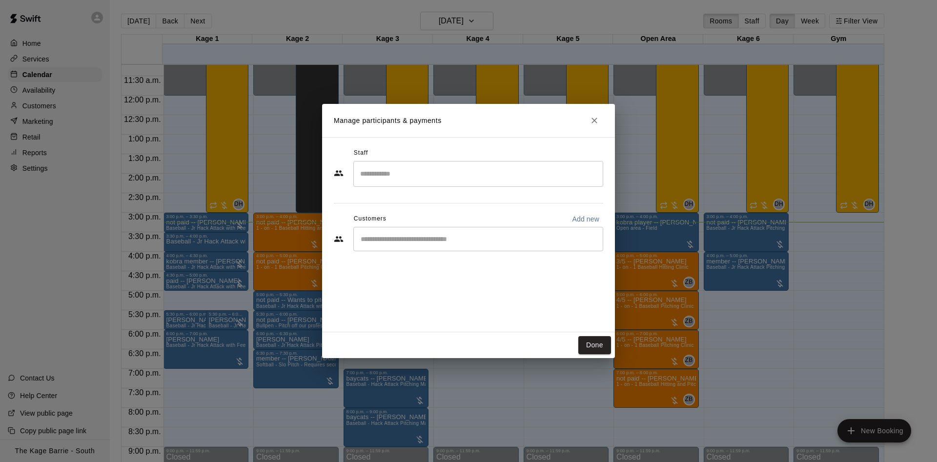
click at [433, 236] on input "Start typing to search customers..." at bounding box center [478, 239] width 241 height 10
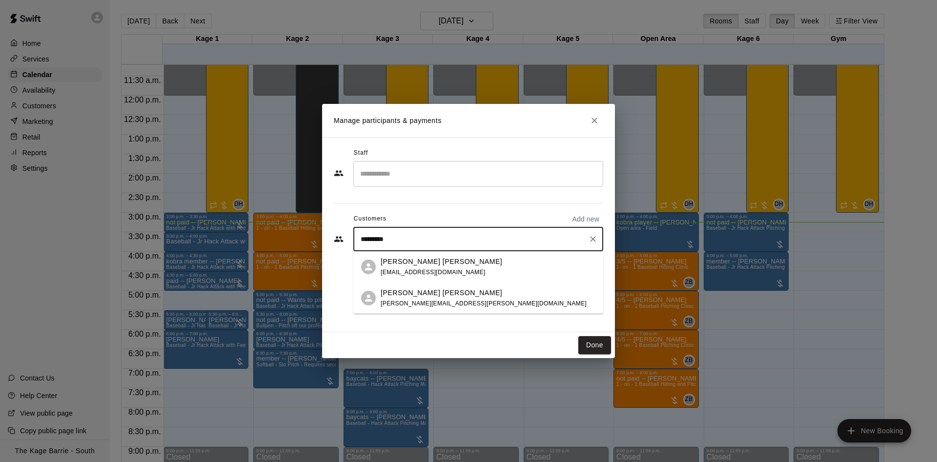
type input "**********"
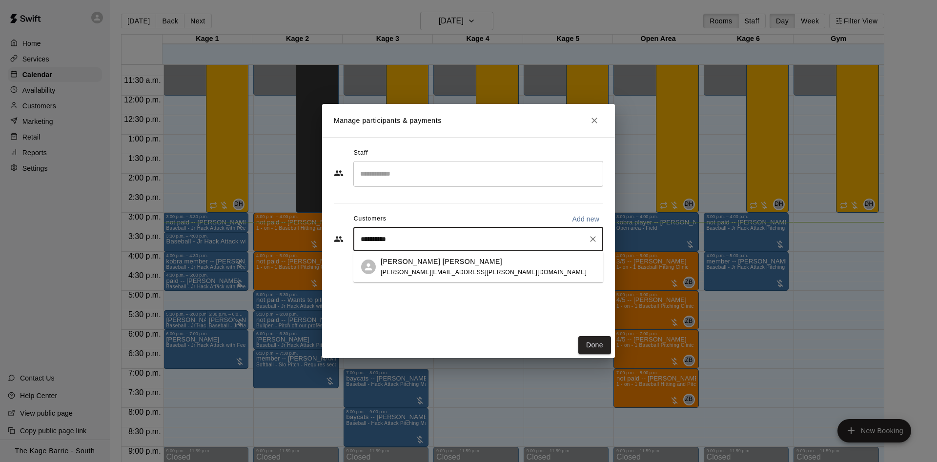
click at [442, 268] on div "Griffin McIntosh-Shepley caroline.a.mcintosh@gmail.com" at bounding box center [484, 267] width 206 height 21
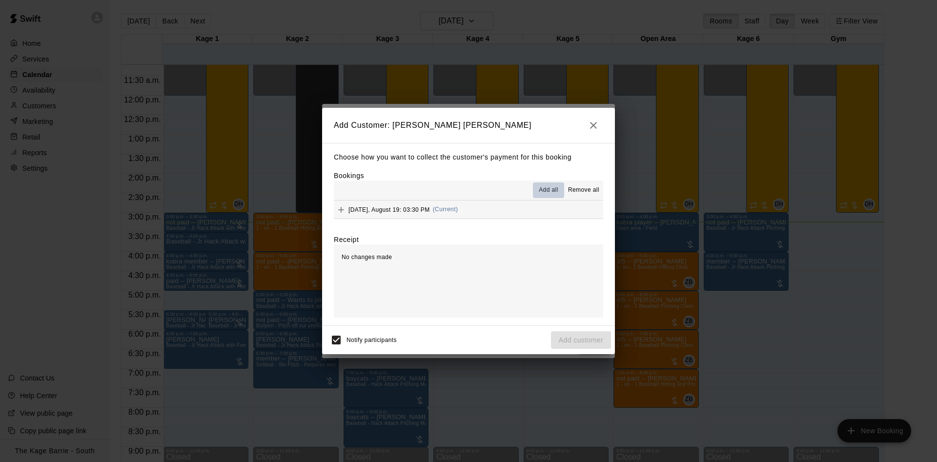
click at [552, 192] on span "Add all" at bounding box center [549, 190] width 20 height 10
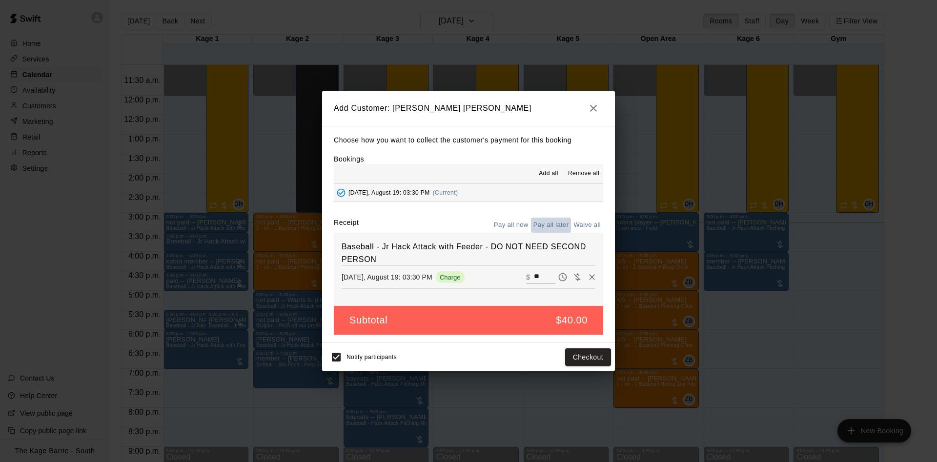
click at [559, 225] on button "Pay all later" at bounding box center [551, 225] width 41 height 15
click at [580, 362] on button "Add customer" at bounding box center [581, 358] width 60 height 18
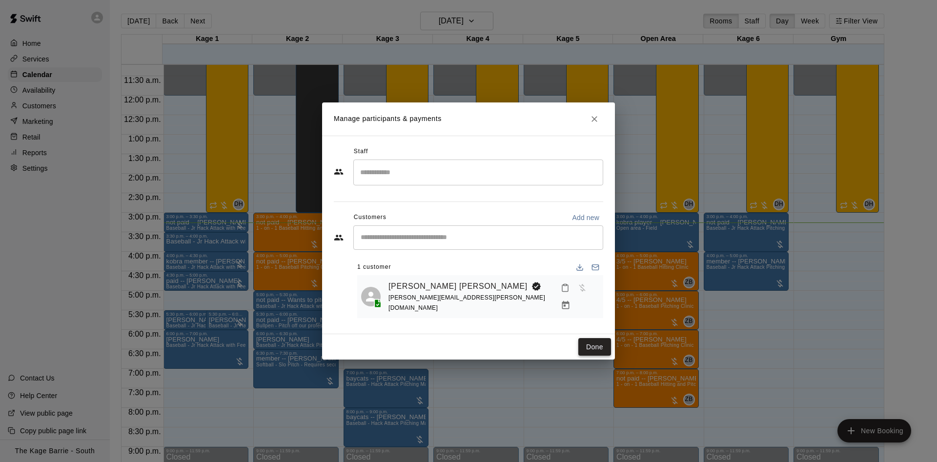
click at [597, 350] on button "Done" at bounding box center [594, 347] width 33 height 18
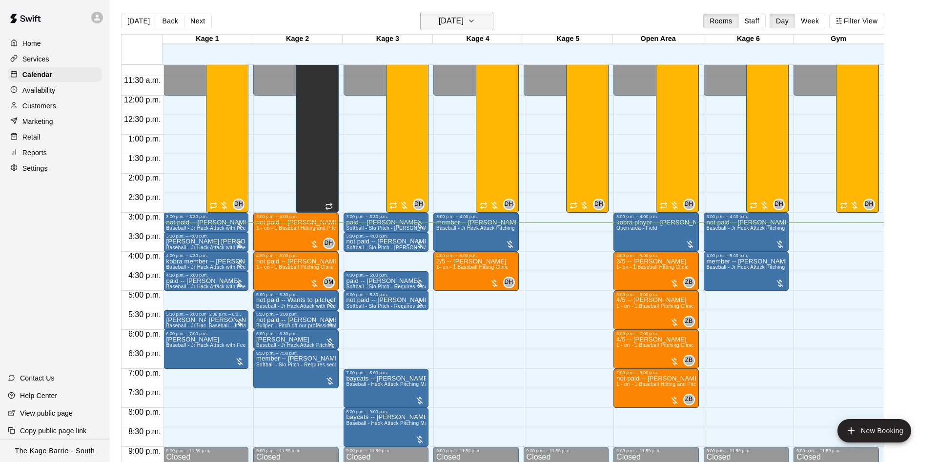
click at [462, 23] on h6 "[DATE]" at bounding box center [451, 21] width 25 height 14
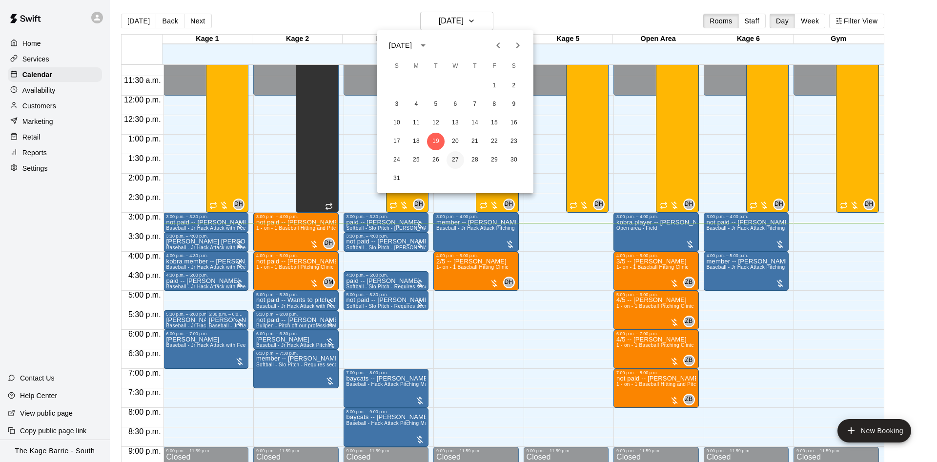
click at [457, 161] on button "27" at bounding box center [456, 160] width 18 height 18
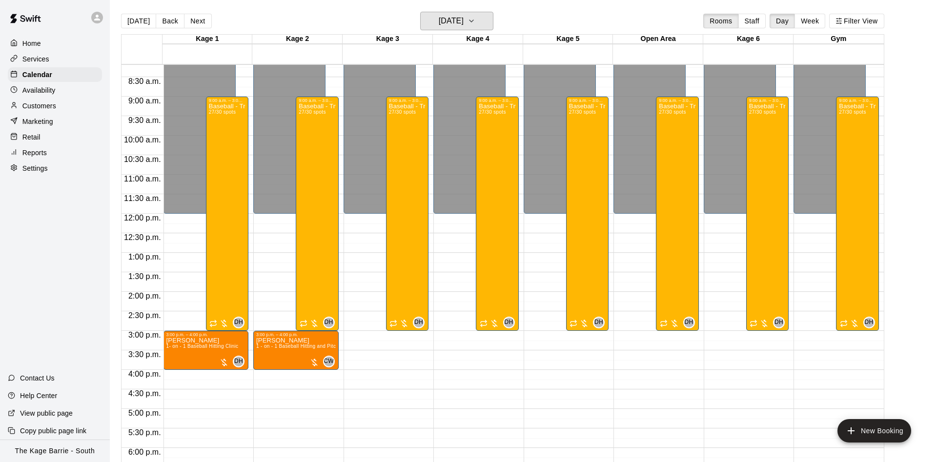
scroll to position [315, 0]
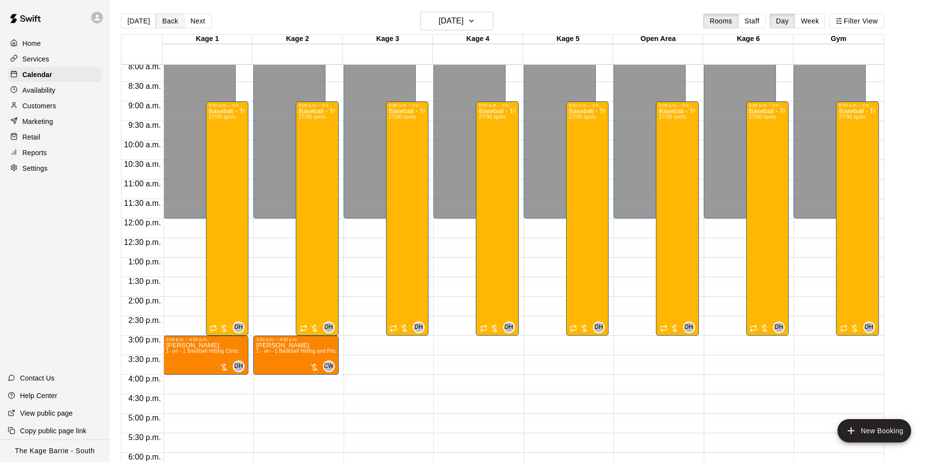
click at [172, 22] on button "Back" at bounding box center [170, 21] width 29 height 15
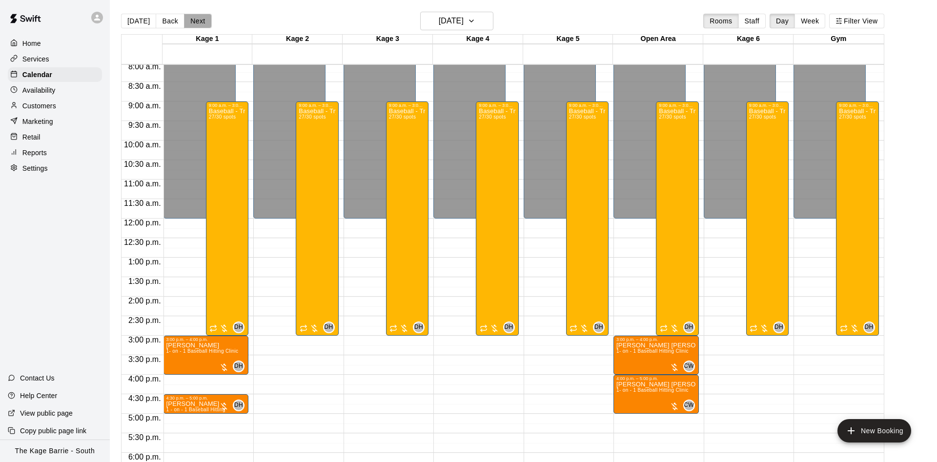
click at [199, 19] on button "Next" at bounding box center [197, 21] width 27 height 15
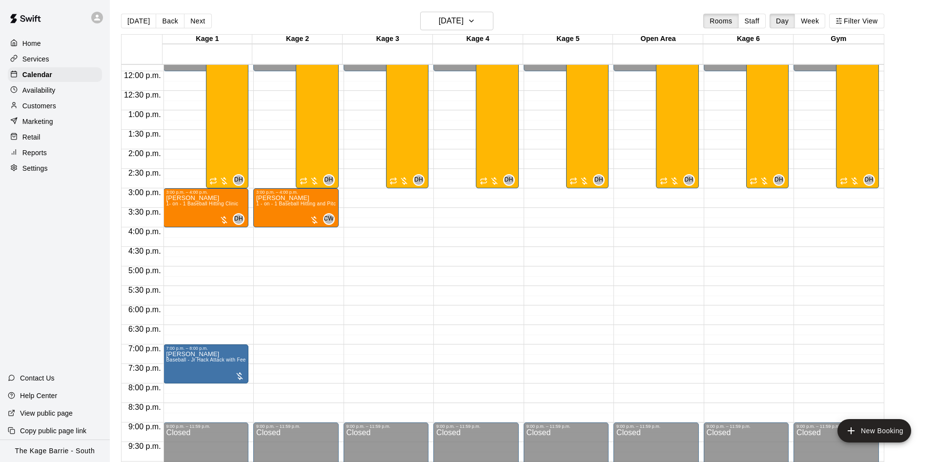
scroll to position [499, 0]
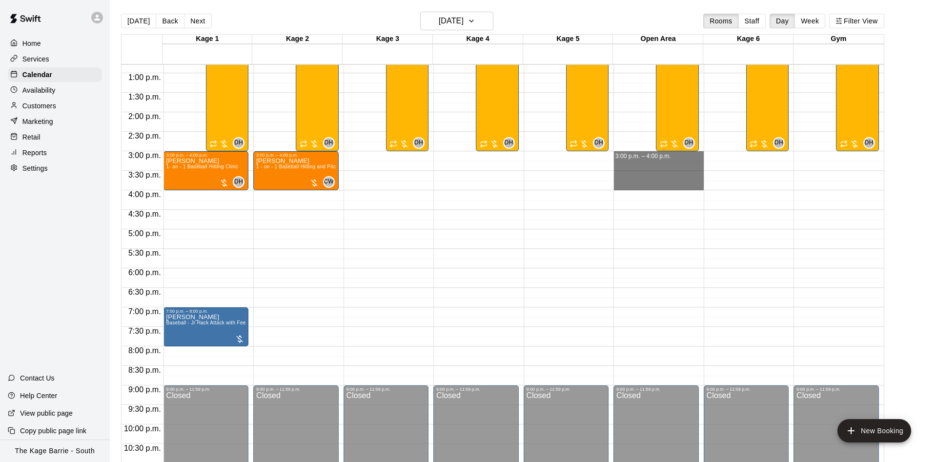
drag, startPoint x: 682, startPoint y: 154, endPoint x: 679, endPoint y: 183, distance: 28.9
click at [679, 183] on div "12:00 a.m. – 12:00 p.m. Closed 9:00 p.m. – 11:59 p.m. Closed 9:00 a.m. – 3:00 p…" at bounding box center [659, 34] width 90 height 937
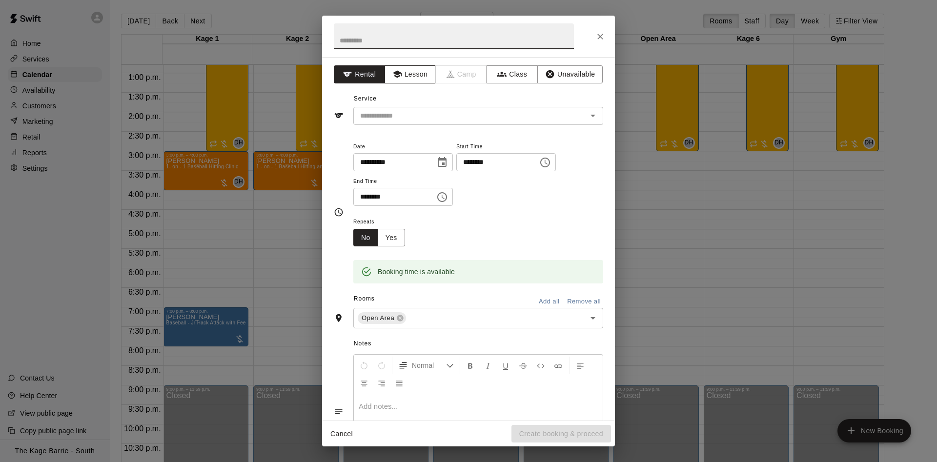
click at [414, 77] on button "Lesson" at bounding box center [410, 74] width 51 height 18
click at [592, 115] on icon "Open" at bounding box center [593, 116] width 12 height 12
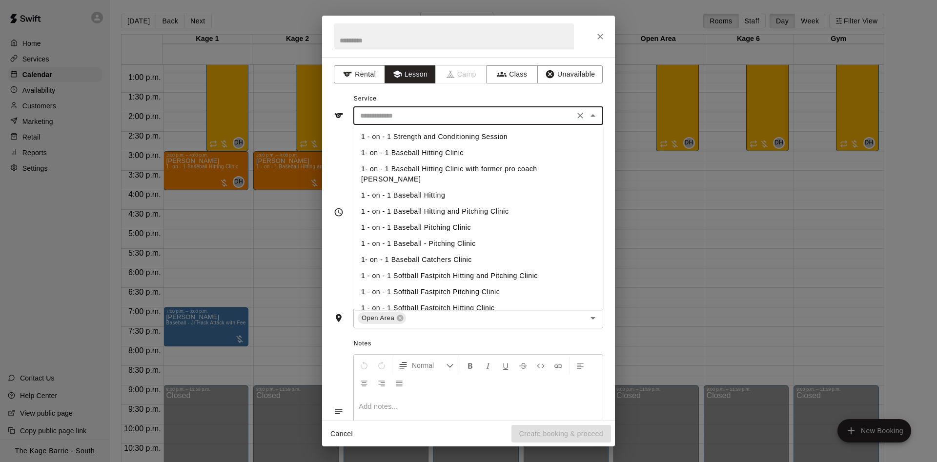
click at [456, 155] on li "1- on - 1 Baseball Hitting Clinic" at bounding box center [478, 153] width 250 height 16
type input "**********"
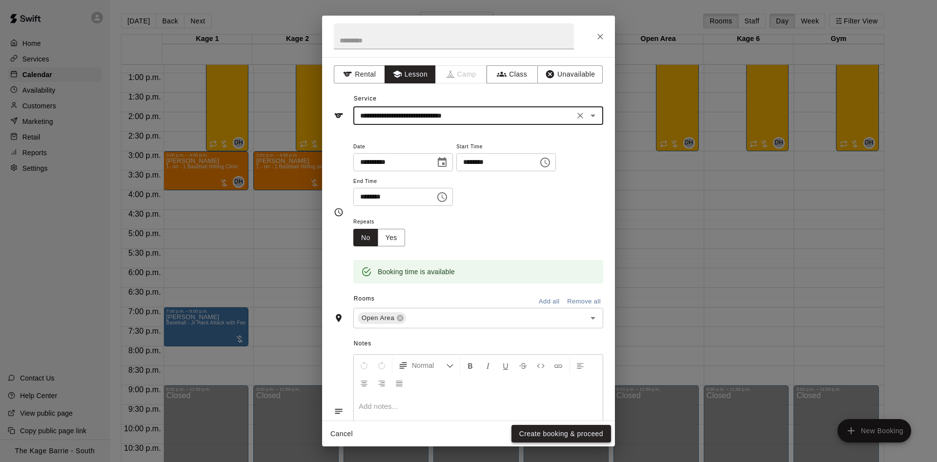
click at [566, 436] on button "Create booking & proceed" at bounding box center [562, 434] width 100 height 18
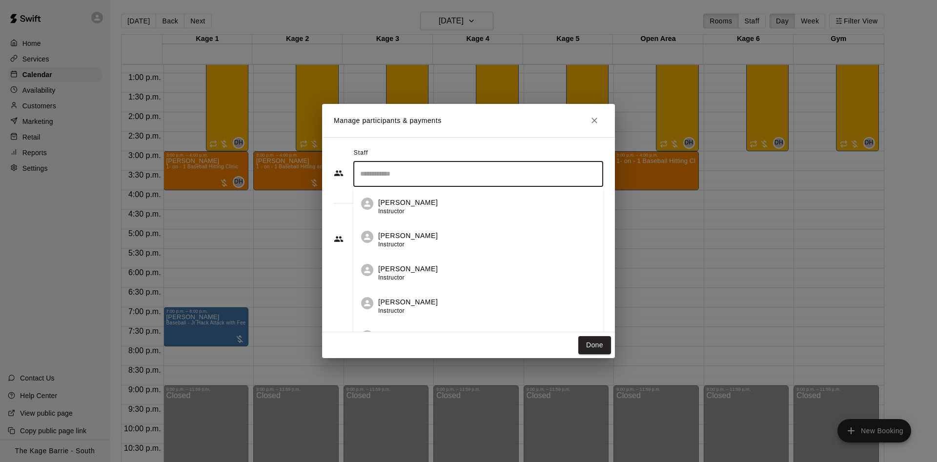
click at [449, 176] on input "Search staff" at bounding box center [478, 173] width 241 height 17
click at [471, 236] on div "Zach Biery Instructor" at bounding box center [486, 240] width 217 height 19
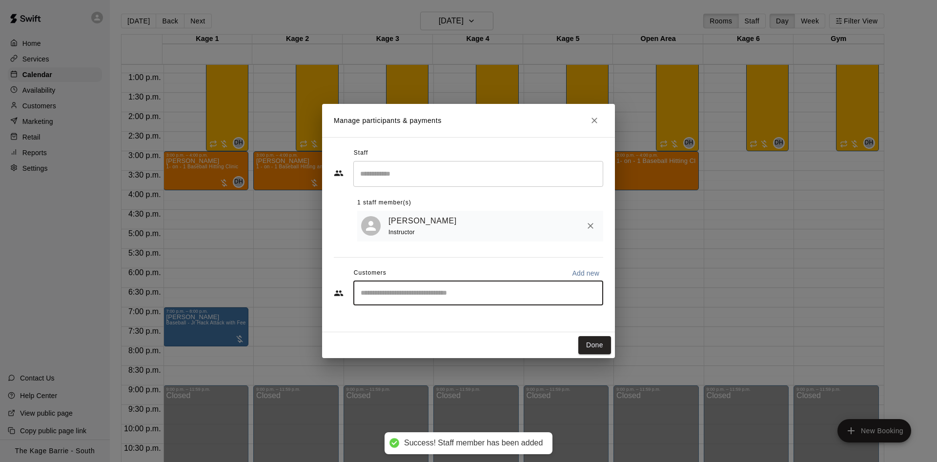
click at [413, 297] on input "Start typing to search customers..." at bounding box center [478, 294] width 241 height 10
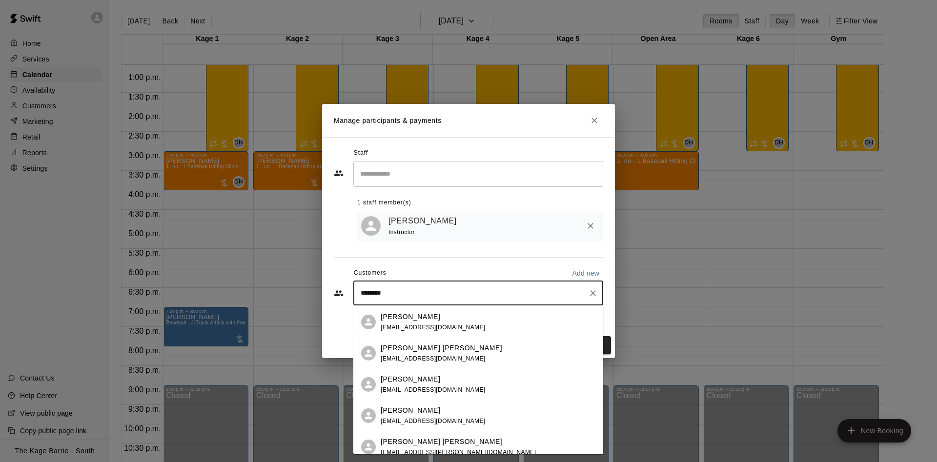
type input "*********"
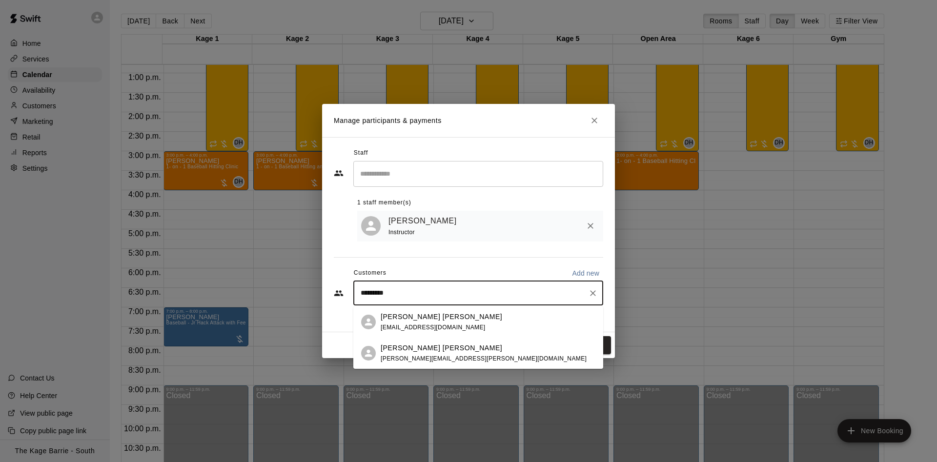
click at [455, 350] on p "Griffin McIntosh-Shepley" at bounding box center [442, 348] width 122 height 10
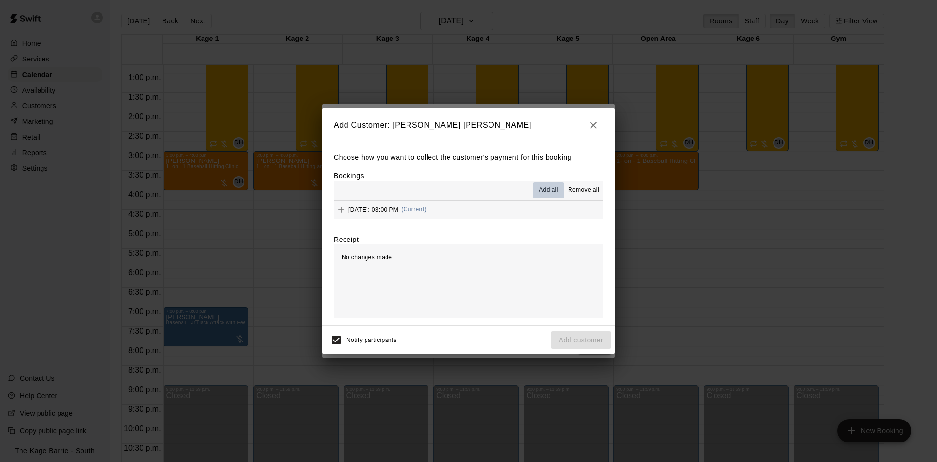
click at [554, 190] on span "Add all" at bounding box center [549, 190] width 20 height 10
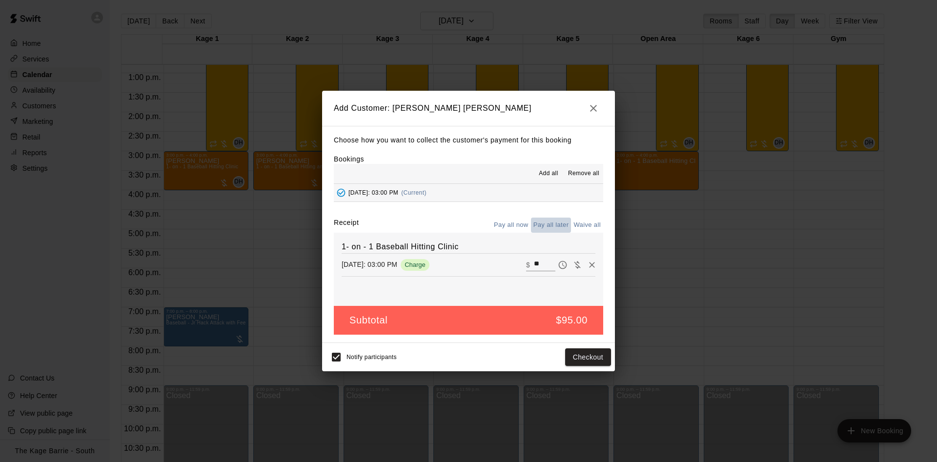
click at [558, 225] on button "Pay all later" at bounding box center [551, 225] width 41 height 15
click at [602, 353] on button "Add customer" at bounding box center [581, 358] width 60 height 18
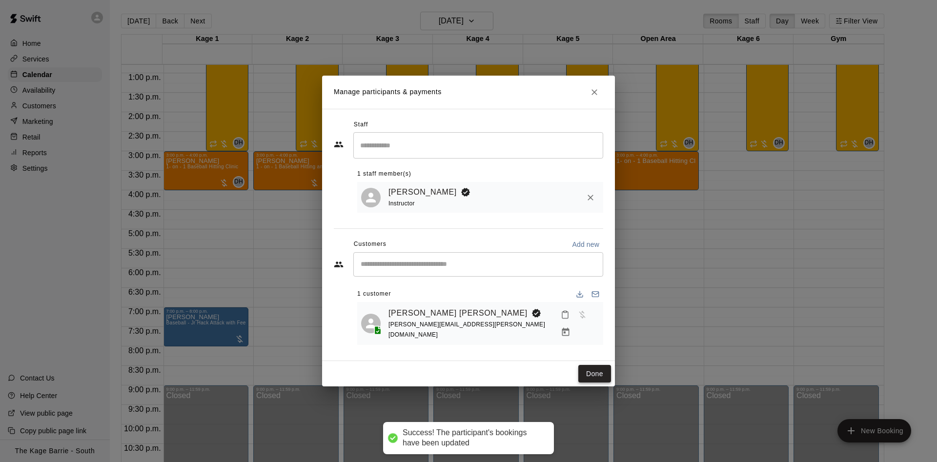
click at [592, 371] on button "Done" at bounding box center [594, 374] width 33 height 18
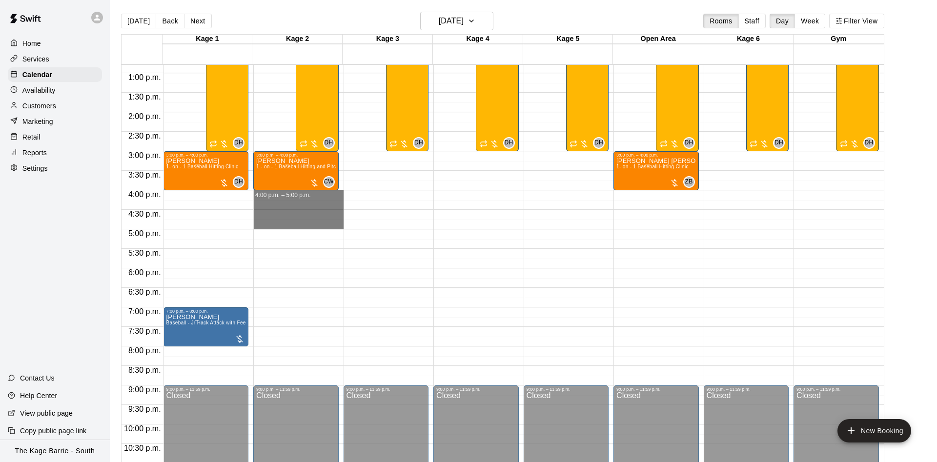
drag, startPoint x: 316, startPoint y: 193, endPoint x: 317, endPoint y: 225, distance: 31.7
click at [317, 225] on div "12:00 a.m. – 12:00 p.m. Closed 3:00 p.m. – 4:00 p.m. Jack Berry 1 - on - 1 Base…" at bounding box center [298, 34] width 90 height 937
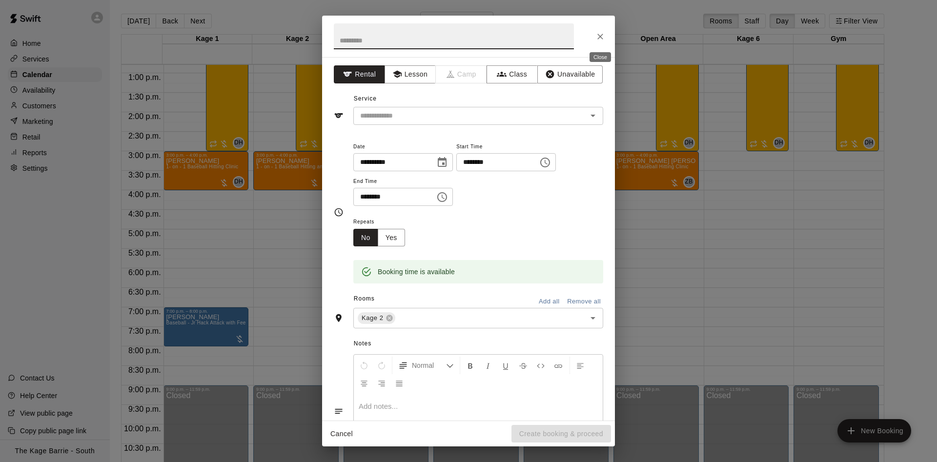
click at [598, 36] on icon "Close" at bounding box center [601, 37] width 10 height 10
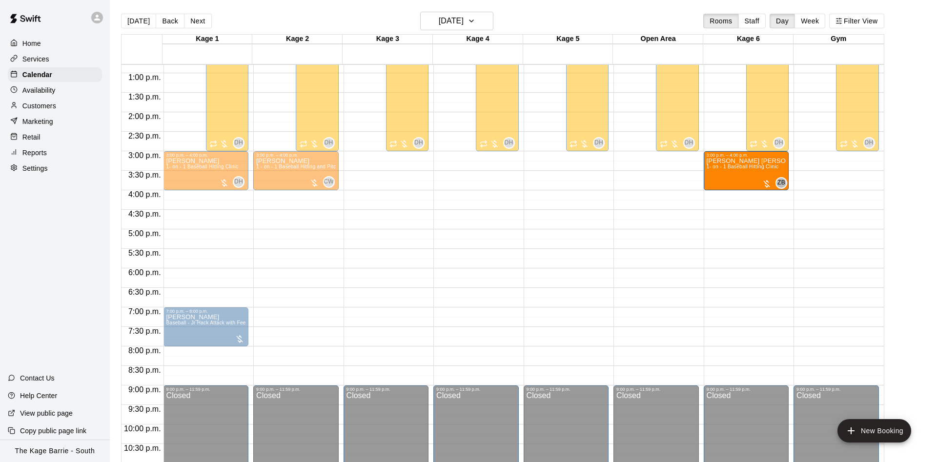
drag, startPoint x: 647, startPoint y: 175, endPoint x: 749, endPoint y: 181, distance: 102.7
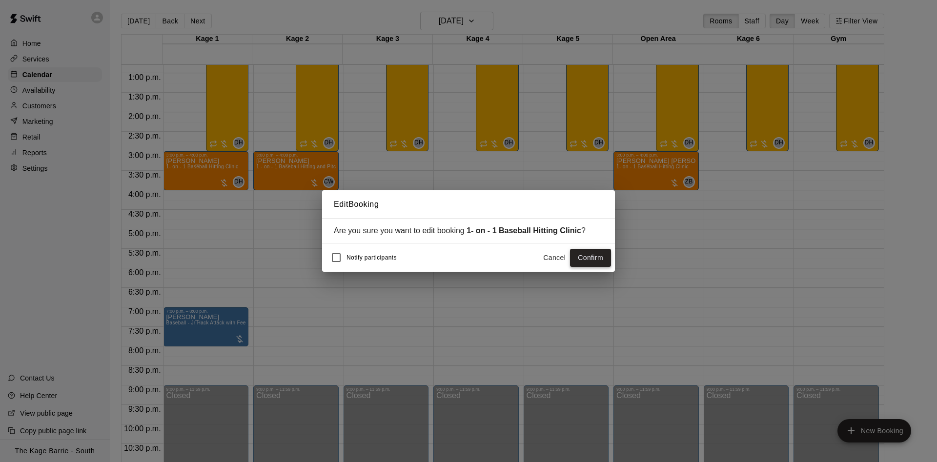
click at [591, 257] on button "Confirm" at bounding box center [590, 258] width 41 height 18
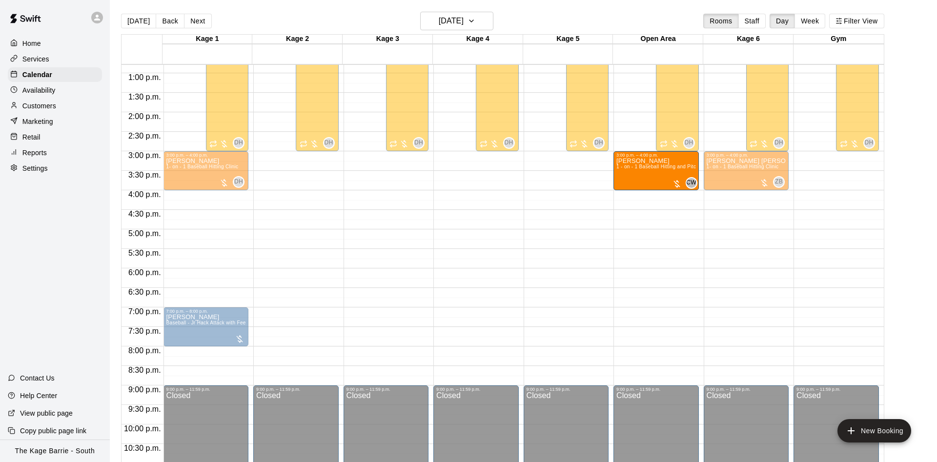
drag, startPoint x: 282, startPoint y: 171, endPoint x: 649, endPoint y: 176, distance: 367.6
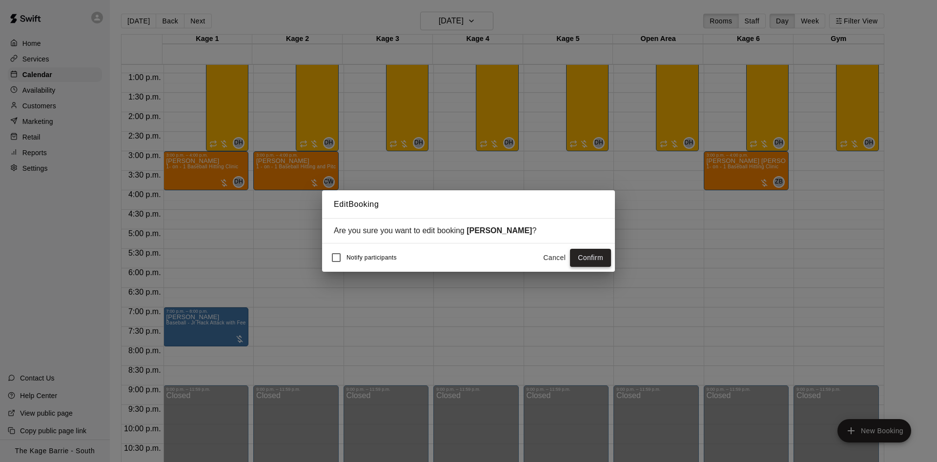
click at [594, 260] on button "Confirm" at bounding box center [590, 258] width 41 height 18
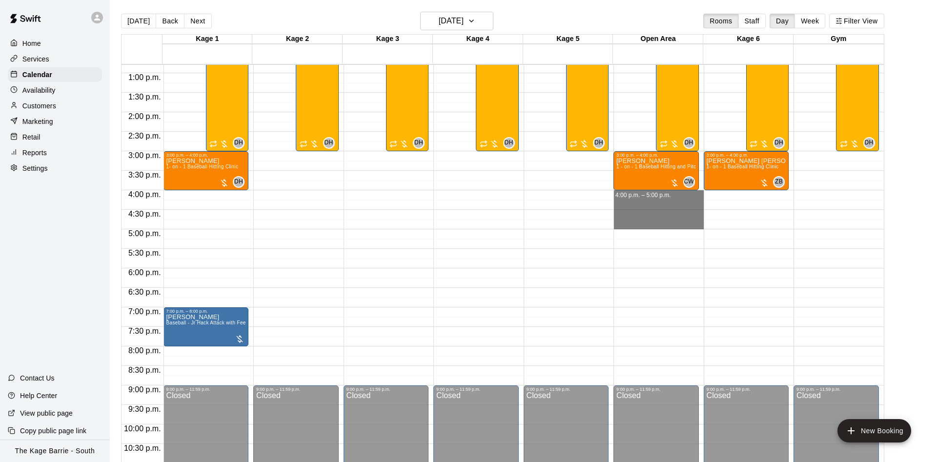
drag, startPoint x: 686, startPoint y: 193, endPoint x: 681, endPoint y: 229, distance: 36.4
click at [681, 229] on div "12:00 a.m. – 12:00 p.m. Closed 3:00 p.m. – 4:00 p.m. Jack Berry 1 - on - 1 Base…" at bounding box center [659, 34] width 90 height 937
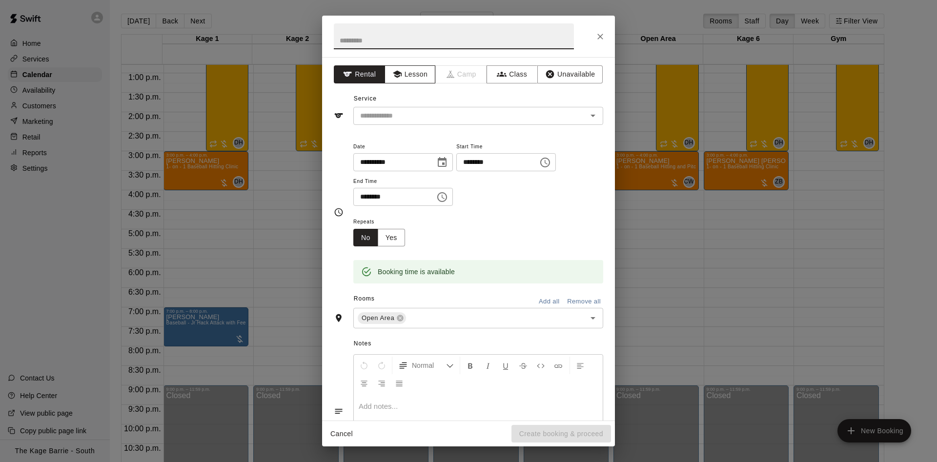
click at [413, 74] on button "Lesson" at bounding box center [410, 74] width 51 height 18
click at [498, 116] on input "text" at bounding box center [463, 116] width 215 height 12
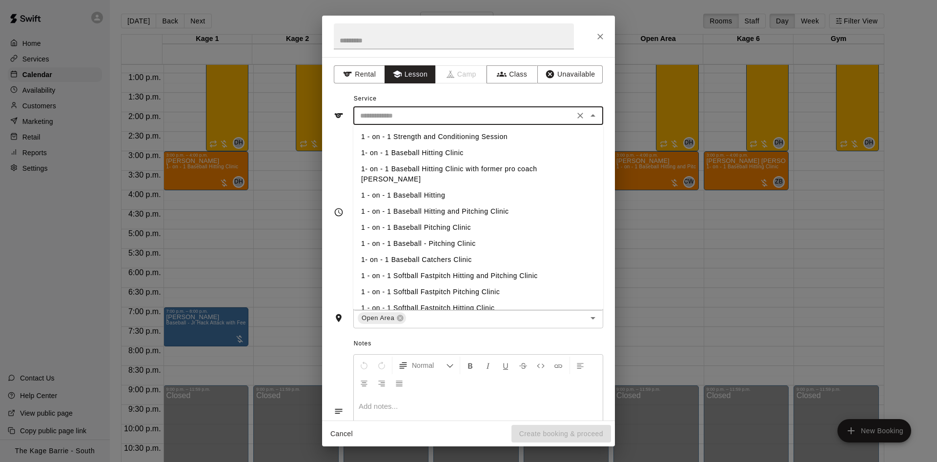
click at [470, 236] on li "1 - on - 1 Baseball - Pitching Clinic" at bounding box center [478, 244] width 250 height 16
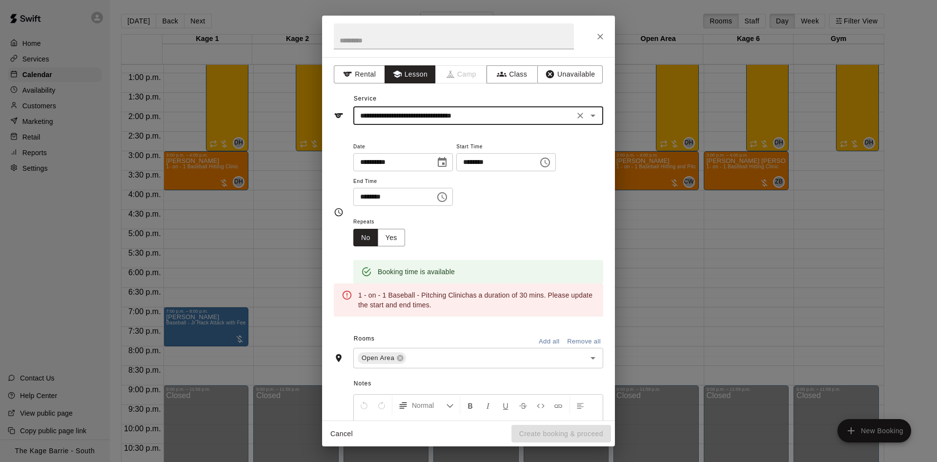
click at [596, 116] on icon "Open" at bounding box center [593, 116] width 12 height 12
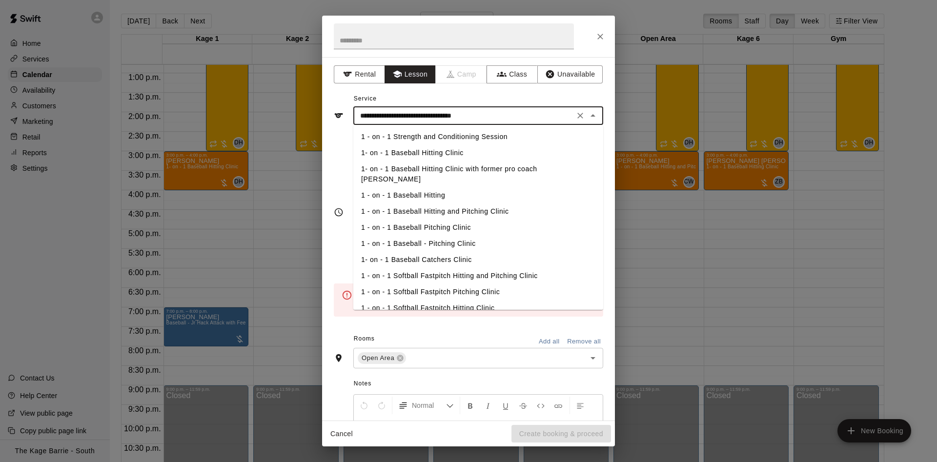
click at [477, 220] on li "1 - on - 1 Baseball Pitching Clinic" at bounding box center [478, 228] width 250 height 16
type input "**********"
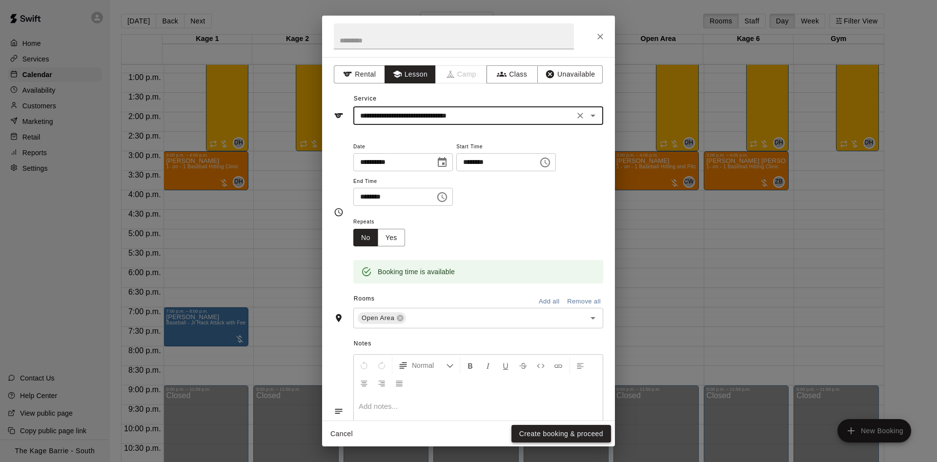
click at [555, 431] on button "Create booking & proceed" at bounding box center [562, 434] width 100 height 18
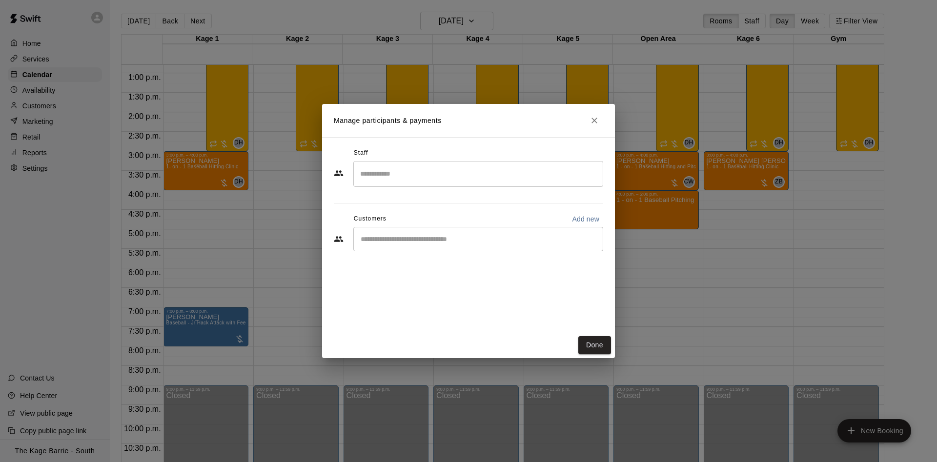
click at [454, 174] on input "Search staff" at bounding box center [478, 173] width 241 height 17
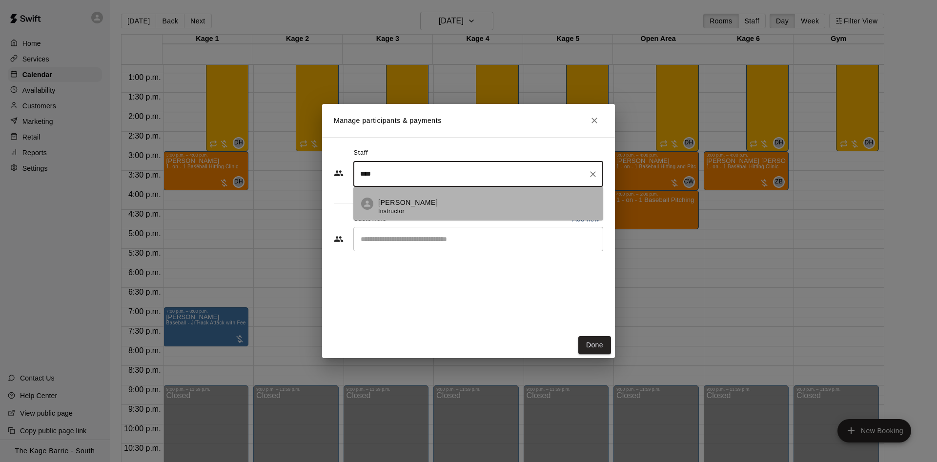
click at [421, 207] on div "Cole White Instructor" at bounding box center [486, 207] width 217 height 19
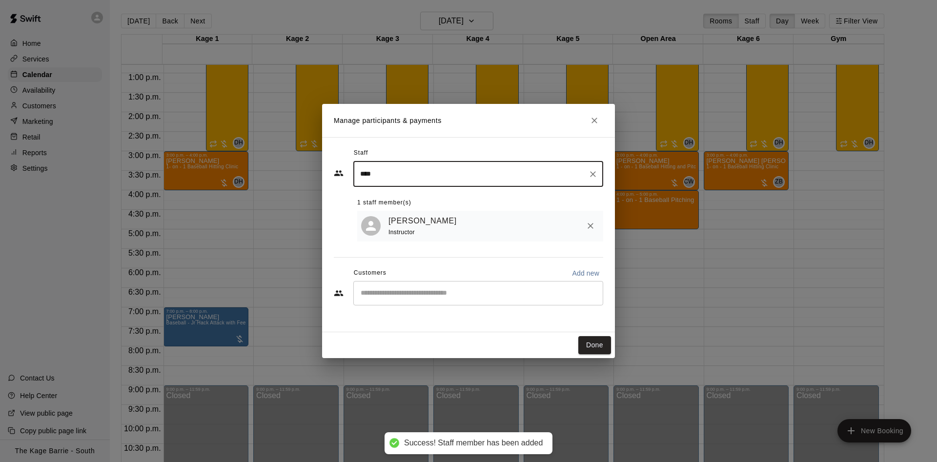
click at [440, 303] on div "​" at bounding box center [478, 293] width 250 height 24
type input "****"
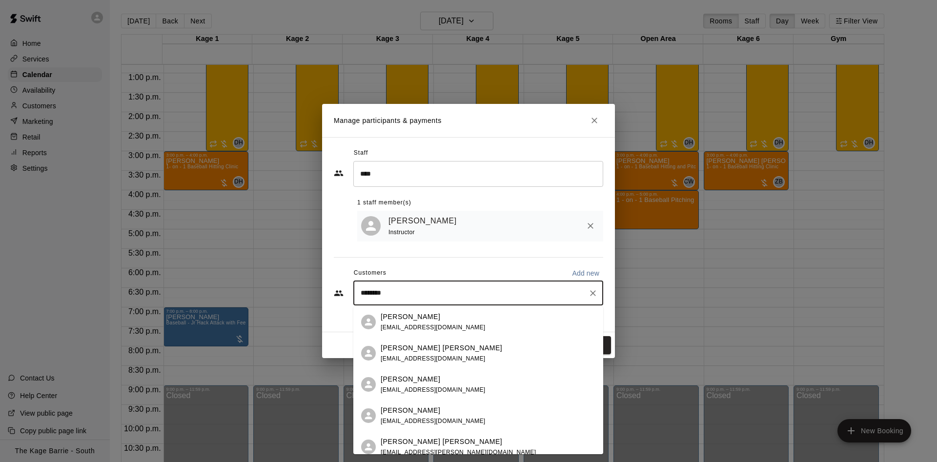
type input "*********"
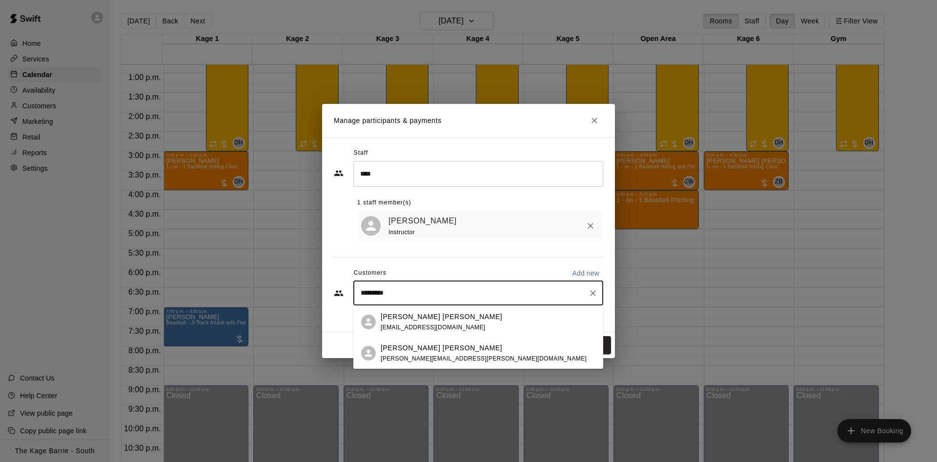
click at [454, 354] on div "Griffin McIntosh-Shepley caroline.a.mcintosh@gmail.com" at bounding box center [484, 353] width 206 height 21
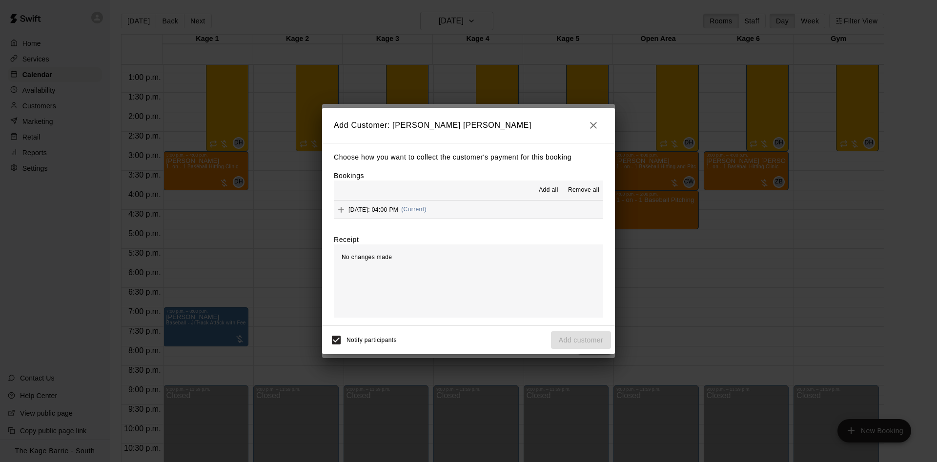
click at [550, 182] on div "Add all Remove all" at bounding box center [468, 191] width 269 height 20
click at [549, 189] on span "Add all" at bounding box center [549, 190] width 20 height 10
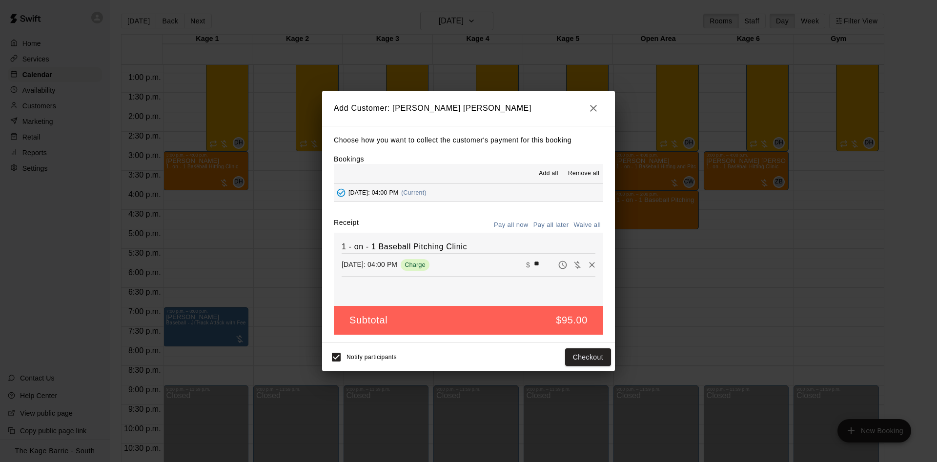
click at [550, 226] on button "Pay all later" at bounding box center [551, 225] width 41 height 15
click at [592, 360] on button "Add customer" at bounding box center [581, 358] width 60 height 18
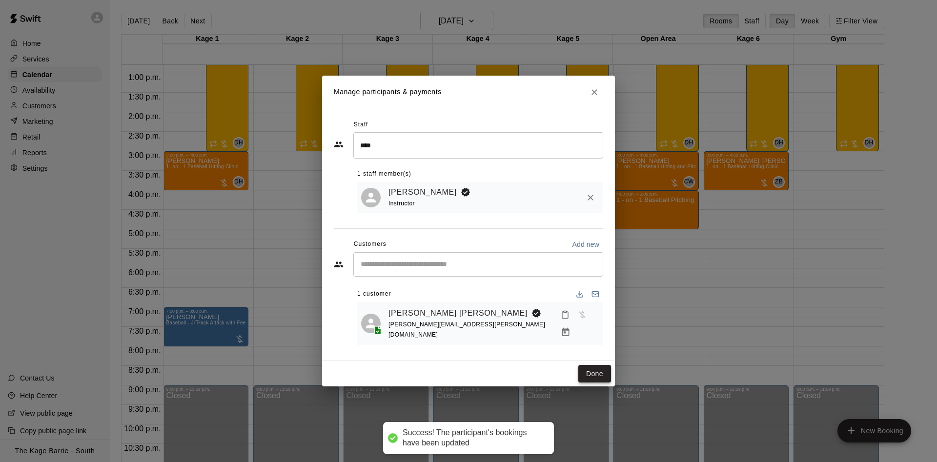
click at [598, 371] on button "Done" at bounding box center [594, 374] width 33 height 18
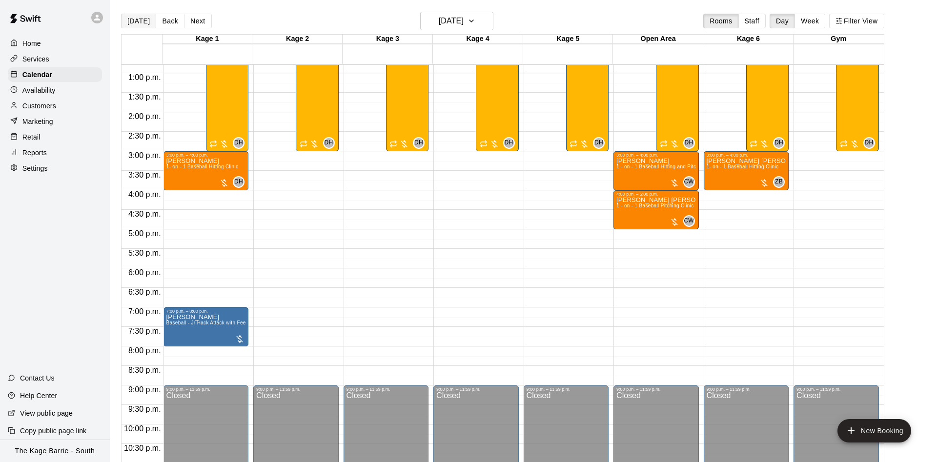
click at [143, 20] on button "[DATE]" at bounding box center [138, 21] width 35 height 15
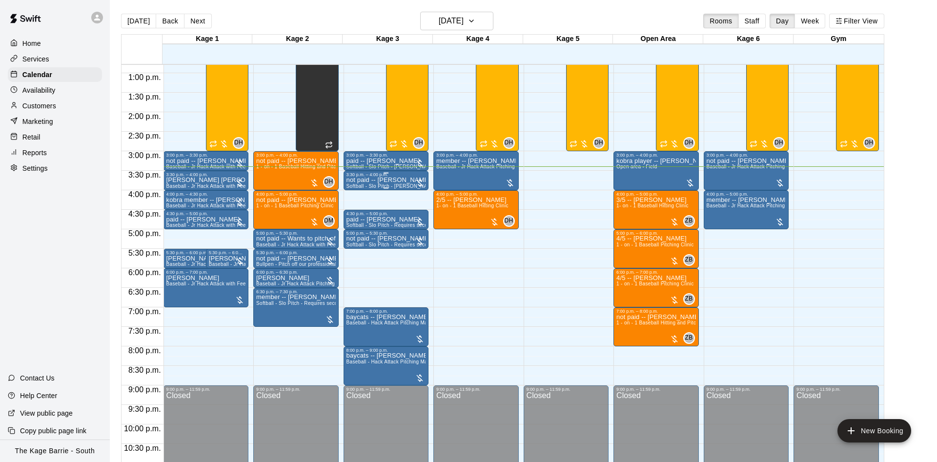
click at [360, 180] on p "not paid -- Trevor Priest" at bounding box center [387, 180] width 80 height 0
click at [350, 189] on icon "edit" at bounding box center [355, 192] width 12 height 12
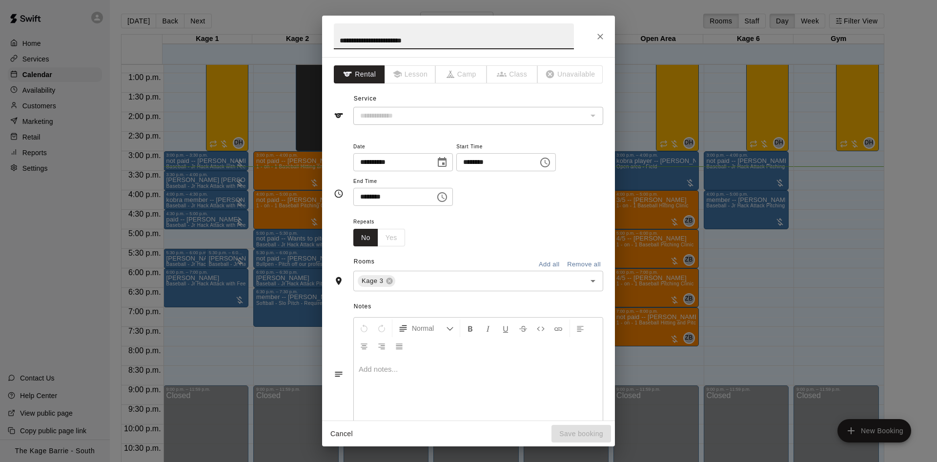
type input "**********"
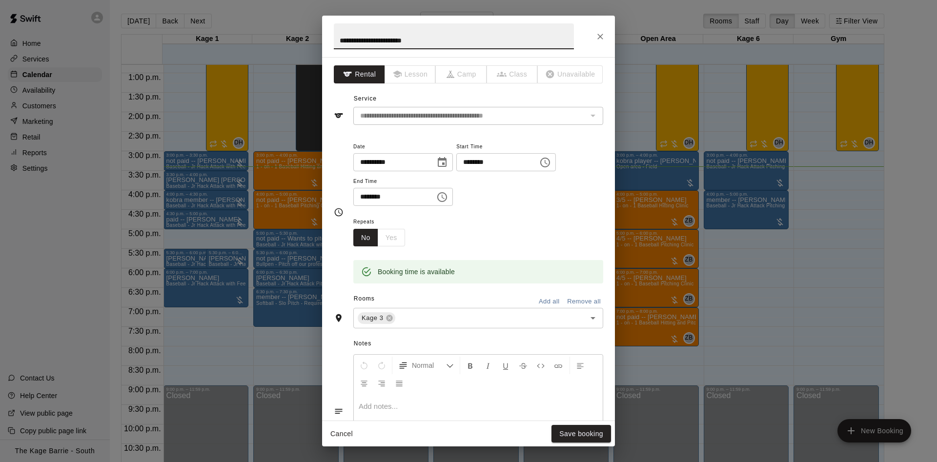
drag, startPoint x: 352, startPoint y: 40, endPoint x: 328, endPoint y: 43, distance: 24.7
click at [334, 42] on input "**********" at bounding box center [454, 36] width 240 height 26
type input "**********"
click at [587, 437] on button "Save booking" at bounding box center [582, 434] width 60 height 18
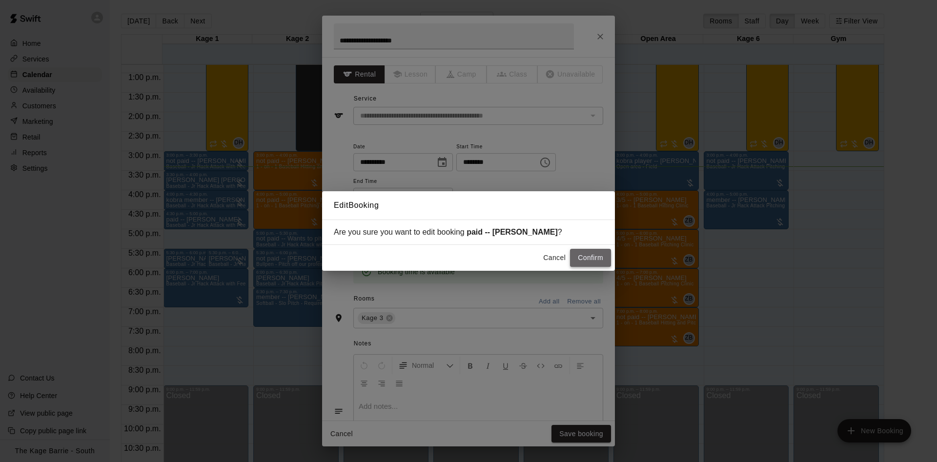
click at [590, 254] on button "Confirm" at bounding box center [590, 258] width 41 height 18
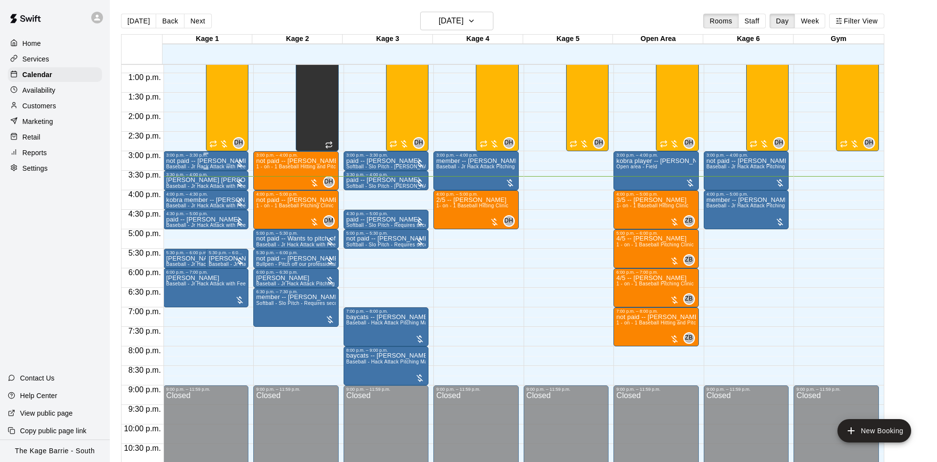
click at [208, 152] on div "3:00 p.m. – 3:30 p.m. not paid -- Jason Hodgins Baseball - Jr Hack Attack with …" at bounding box center [206, 161] width 85 height 20
click at [173, 160] on icon "edit" at bounding box center [172, 162] width 12 height 12
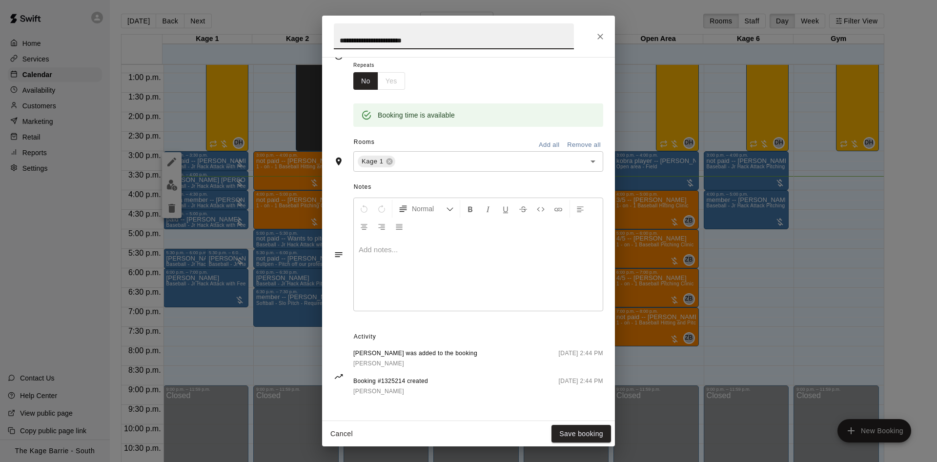
scroll to position [0, 0]
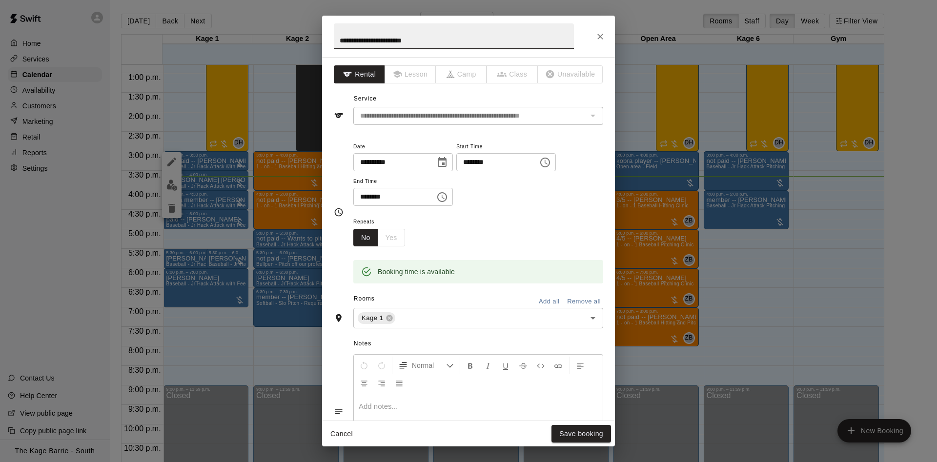
drag, startPoint x: 351, startPoint y: 38, endPoint x: 278, endPoint y: 38, distance: 73.2
click at [334, 38] on input "**********" at bounding box center [454, 36] width 240 height 26
type input "**********"
click at [601, 428] on button "Save booking" at bounding box center [582, 434] width 60 height 18
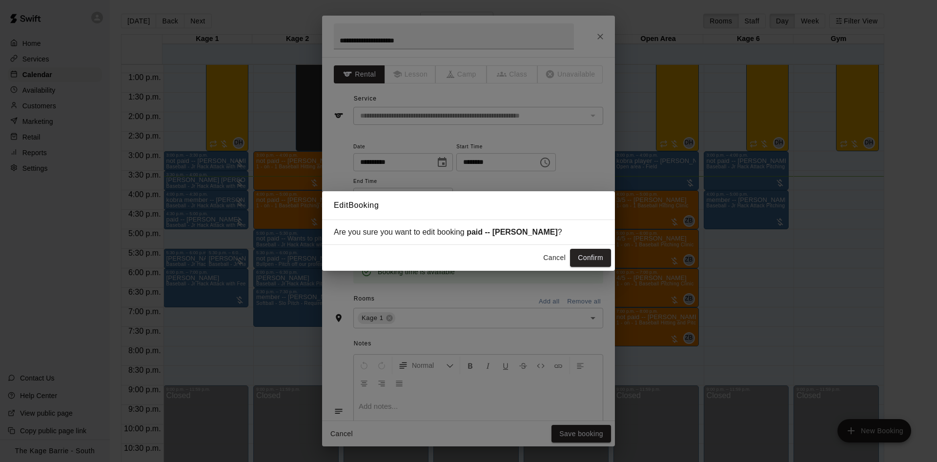
click at [586, 245] on div "Are you sure you want to edit booking paid -- Jason Hodgins ?" at bounding box center [468, 232] width 293 height 25
click at [584, 253] on button "Confirm" at bounding box center [590, 258] width 41 height 18
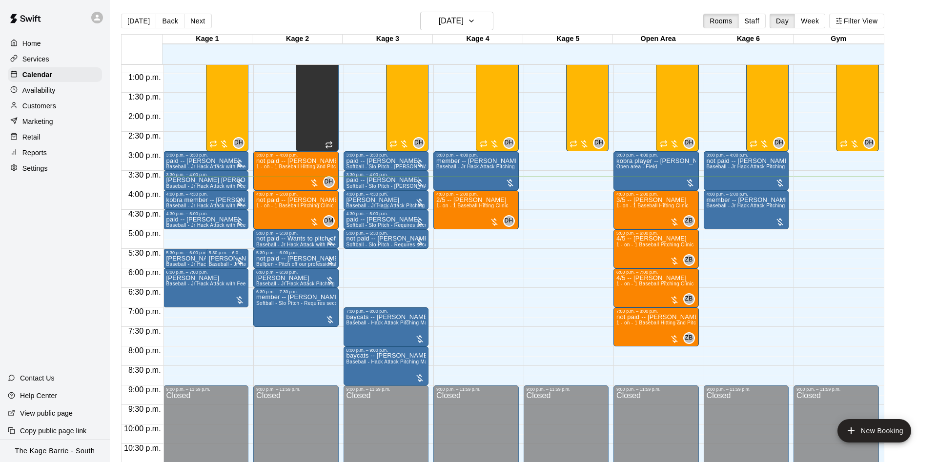
click at [367, 197] on div "4:00 p.m. – 4:30 p.m." at bounding box center [387, 194] width 80 height 5
click at [360, 202] on icon "edit" at bounding box center [355, 203] width 12 height 12
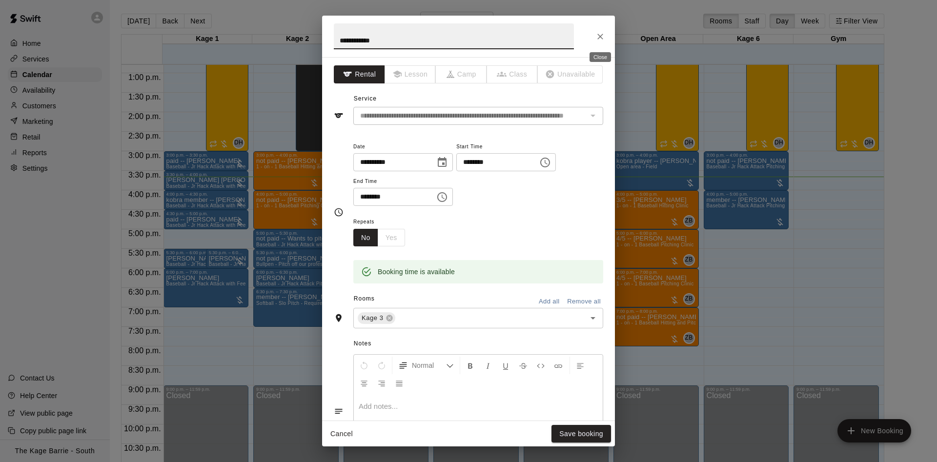
click at [598, 35] on icon "Close" at bounding box center [601, 37] width 10 height 10
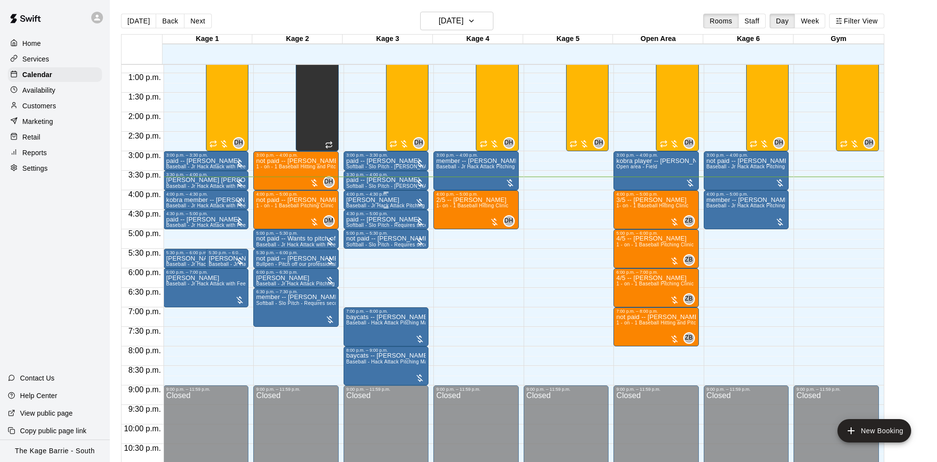
click at [376, 200] on p "Justin LABBE" at bounding box center [387, 200] width 80 height 0
click at [354, 228] on button "edit" at bounding box center [355, 235] width 20 height 19
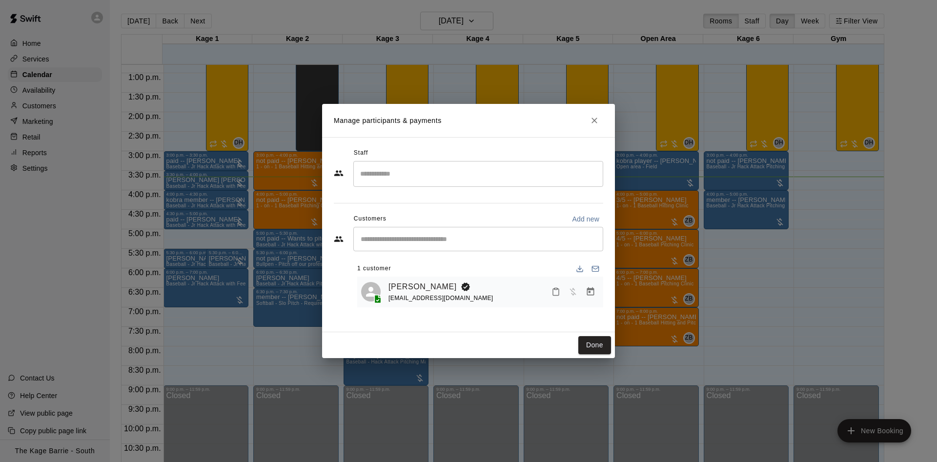
click at [412, 231] on div "​" at bounding box center [478, 239] width 250 height 24
click at [592, 122] on icon "Close" at bounding box center [595, 121] width 10 height 10
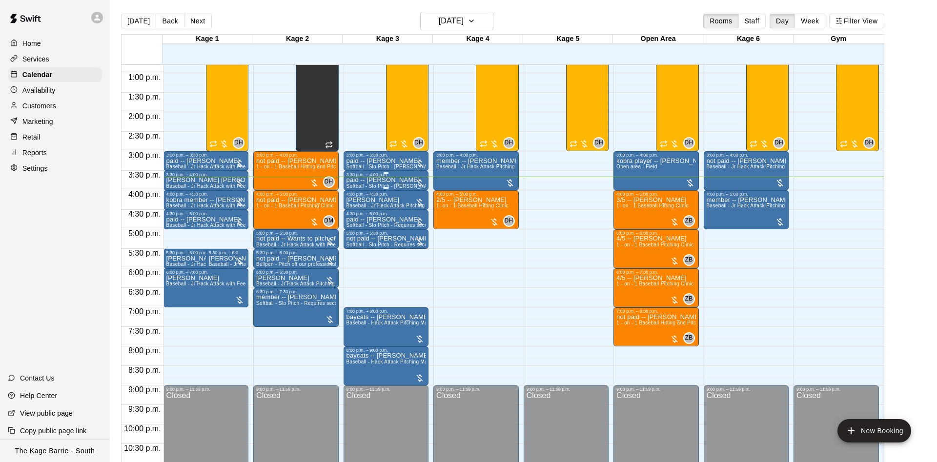
click at [378, 180] on p "paid -- [PERSON_NAME]" at bounding box center [387, 180] width 80 height 0
click at [367, 201] on div at bounding box center [468, 231] width 937 height 462
click at [371, 200] on p "Justin LABBE" at bounding box center [387, 200] width 80 height 0
click at [357, 208] on icon "edit" at bounding box center [354, 211] width 9 height 9
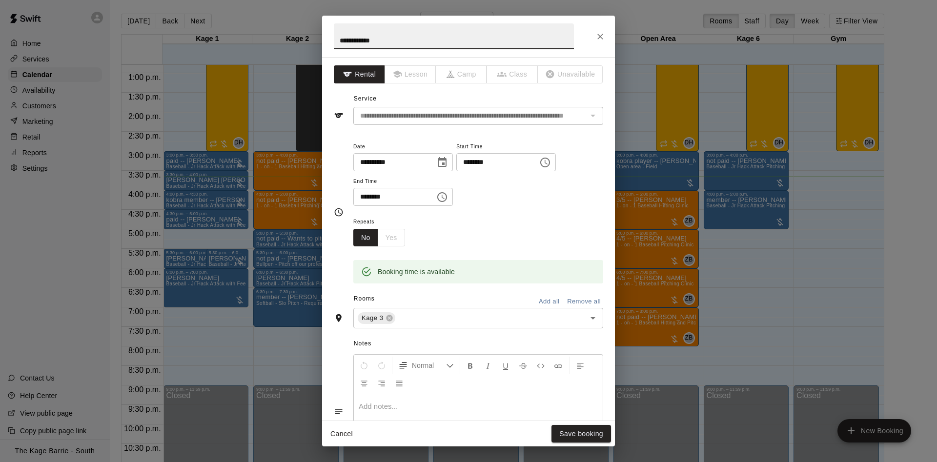
click at [340, 41] on input "**********" at bounding box center [454, 36] width 240 height 26
type input "**********"
click at [560, 430] on button "Save booking" at bounding box center [582, 434] width 60 height 18
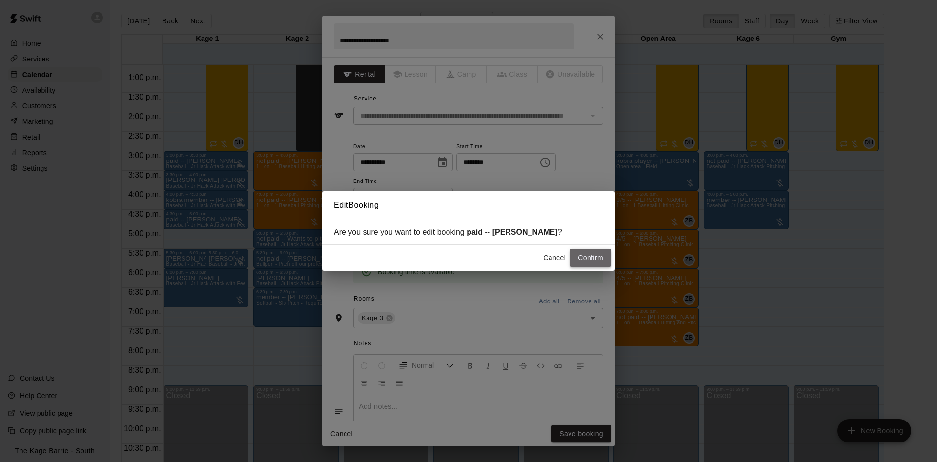
click at [588, 263] on button "Confirm" at bounding box center [590, 258] width 41 height 18
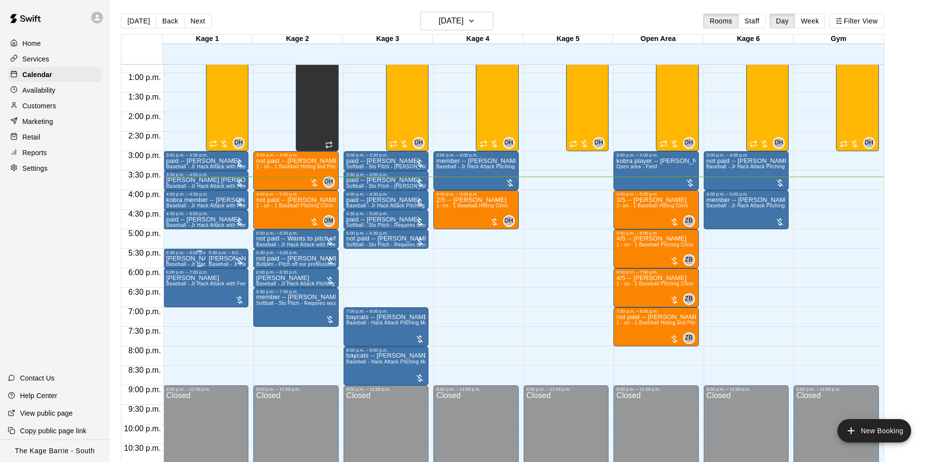
click at [195, 259] on p "Caleb Cain-Plante" at bounding box center [199, 259] width 66 height 0
click at [173, 315] on icon "delete" at bounding box center [174, 316] width 7 height 9
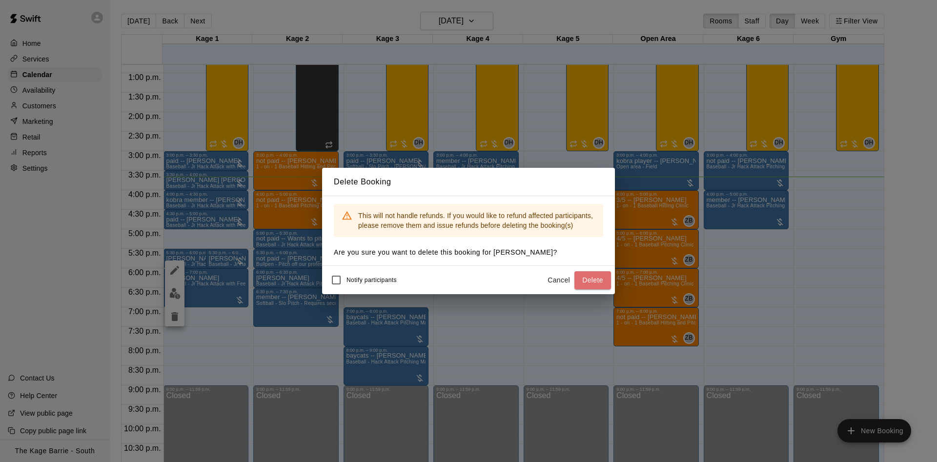
drag, startPoint x: 603, startPoint y: 274, endPoint x: 572, endPoint y: 274, distance: 31.7
click at [604, 274] on button "Delete" at bounding box center [593, 280] width 37 height 18
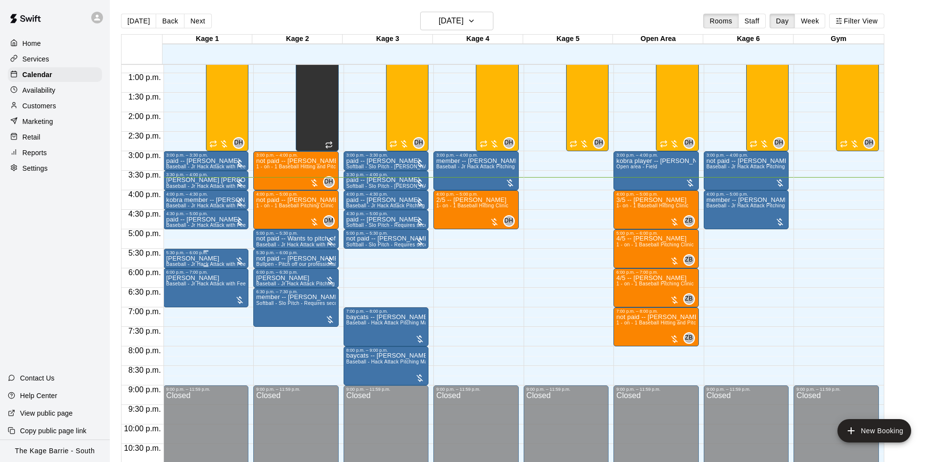
click at [186, 259] on p "Caleb Cain-Plante" at bounding box center [206, 259] width 80 height 0
click at [180, 266] on icon "edit" at bounding box center [175, 271] width 12 height 12
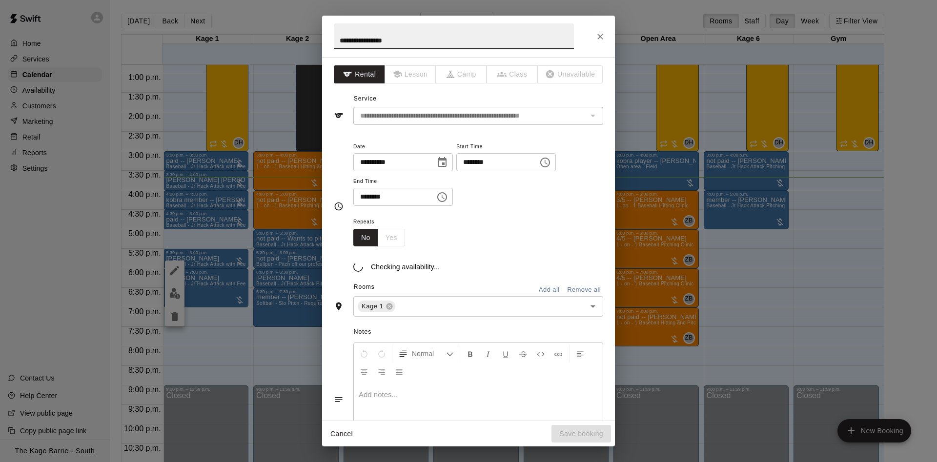
click at [338, 40] on input "**********" at bounding box center [454, 36] width 240 height 26
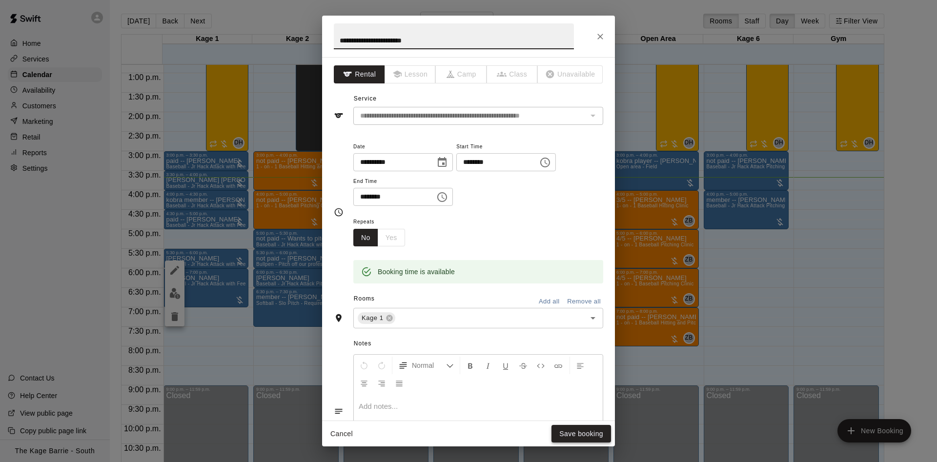
type input "**********"
click at [578, 441] on button "Save booking" at bounding box center [582, 434] width 60 height 18
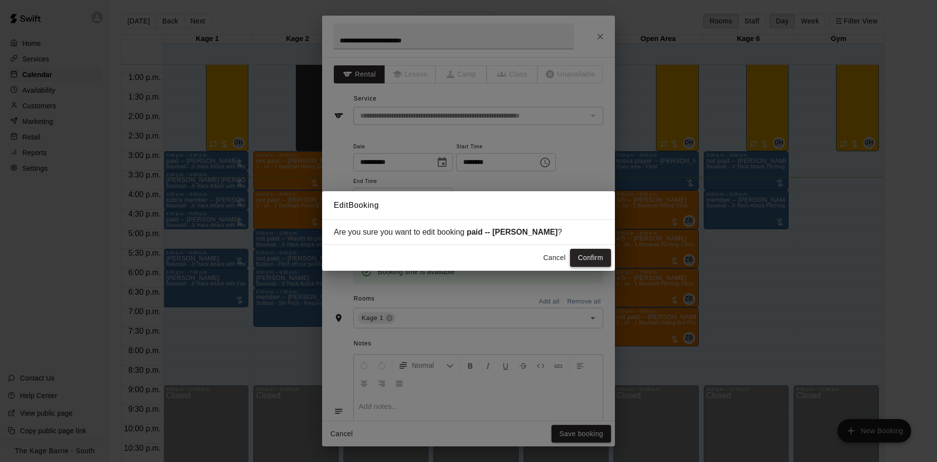
click at [588, 262] on button "Confirm" at bounding box center [590, 258] width 41 height 18
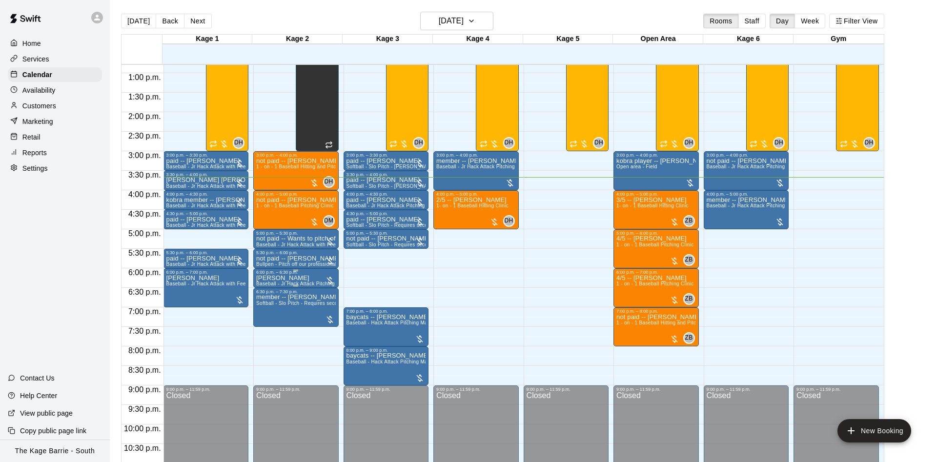
click at [285, 275] on div "6:00 p.m. – 6:30 p.m." at bounding box center [296, 272] width 80 height 5
click at [271, 278] on button "edit" at bounding box center [265, 281] width 20 height 20
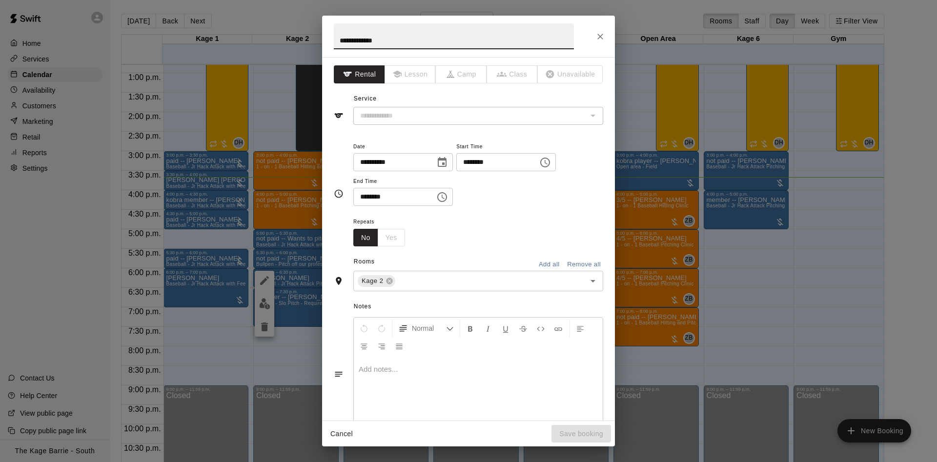
type input "**********"
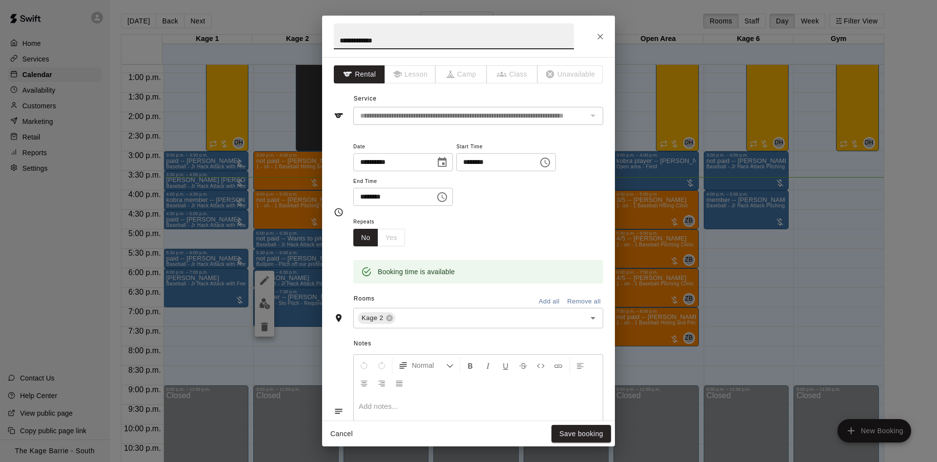
click at [336, 40] on input "**********" at bounding box center [454, 36] width 240 height 26
type input "**********"
click at [577, 435] on button "Save booking" at bounding box center [582, 434] width 60 height 18
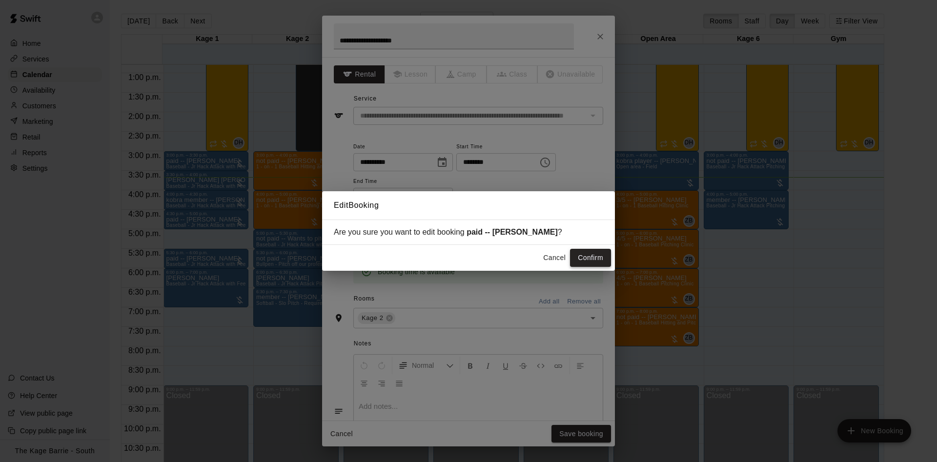
click at [584, 258] on button "Confirm" at bounding box center [590, 258] width 41 height 18
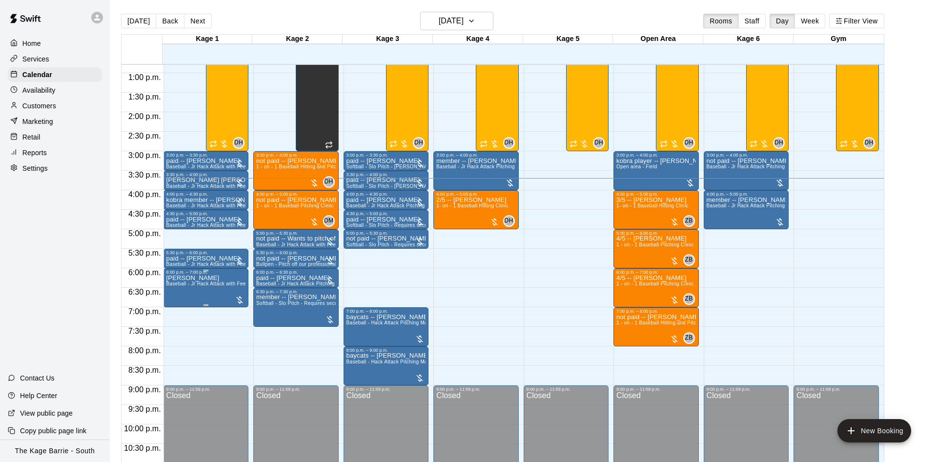
click at [175, 285] on icon "edit" at bounding box center [174, 286] width 9 height 9
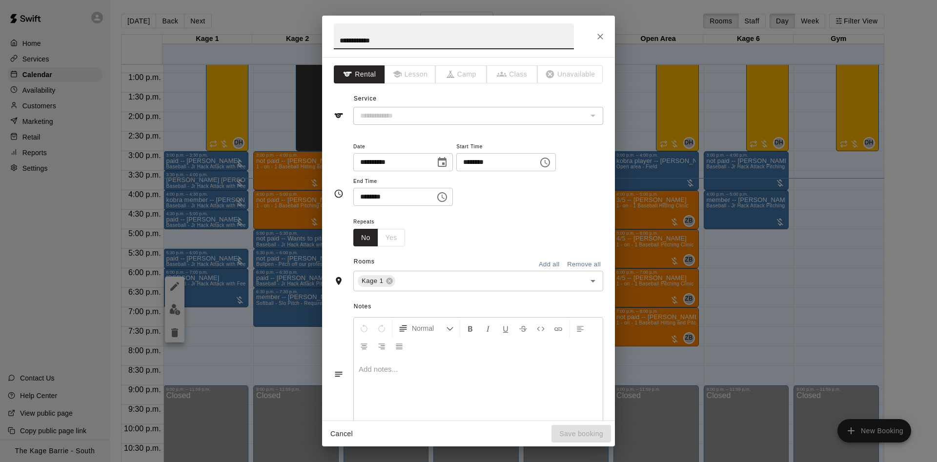
type input "**********"
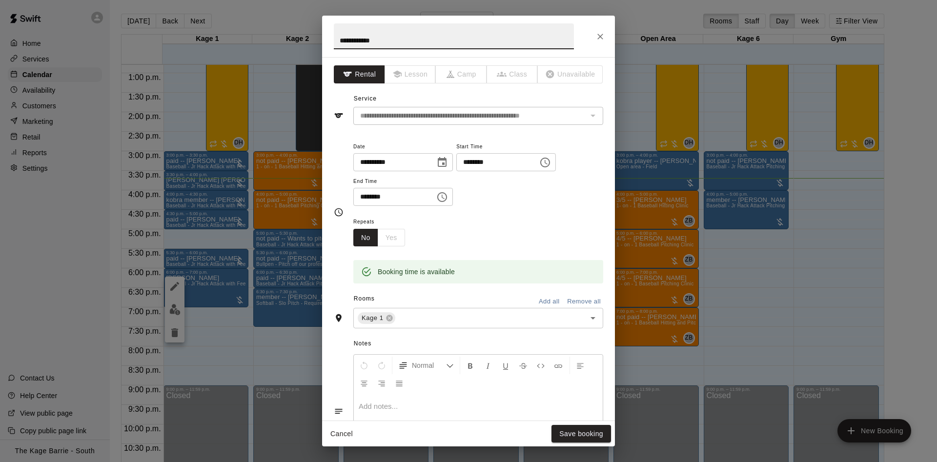
click at [342, 37] on input "**********" at bounding box center [454, 36] width 240 height 26
type input "**********"
click at [592, 439] on button "Save booking" at bounding box center [582, 434] width 60 height 18
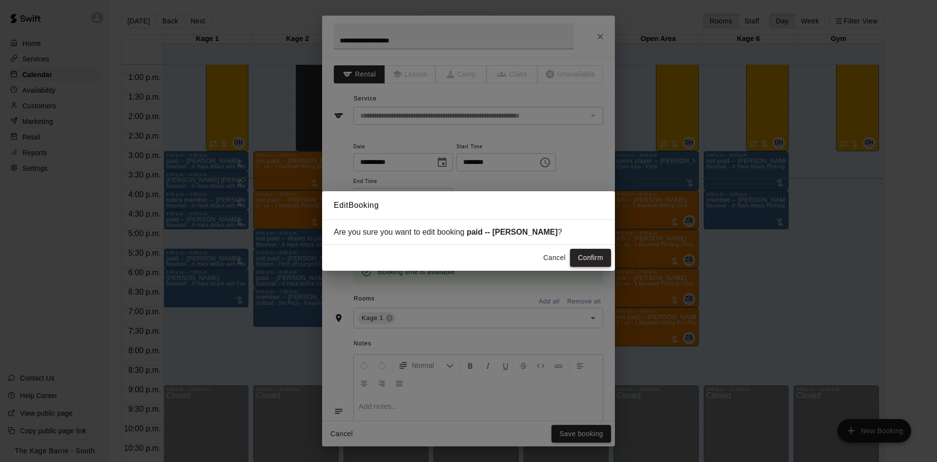
click at [580, 258] on button "Confirm" at bounding box center [590, 258] width 41 height 18
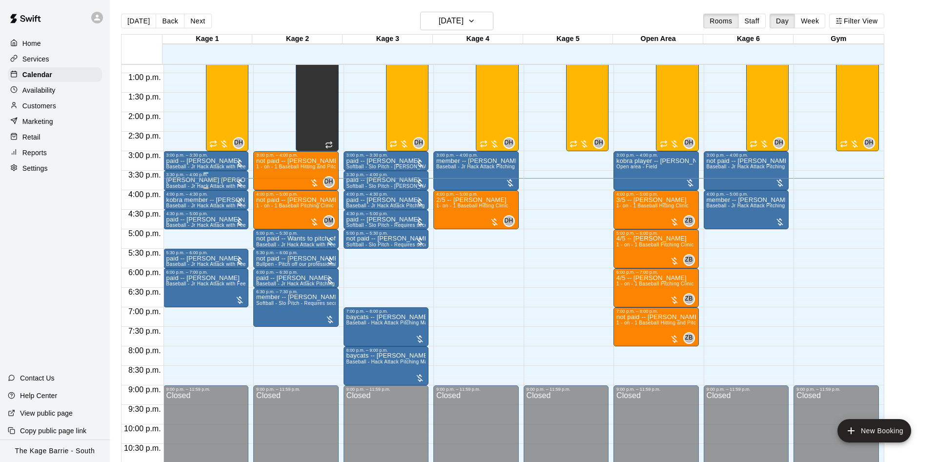
click at [211, 180] on p "Griffin McIntosh-Shepley" at bounding box center [206, 180] width 80 height 0
click at [178, 190] on icon "edit" at bounding box center [174, 192] width 9 height 9
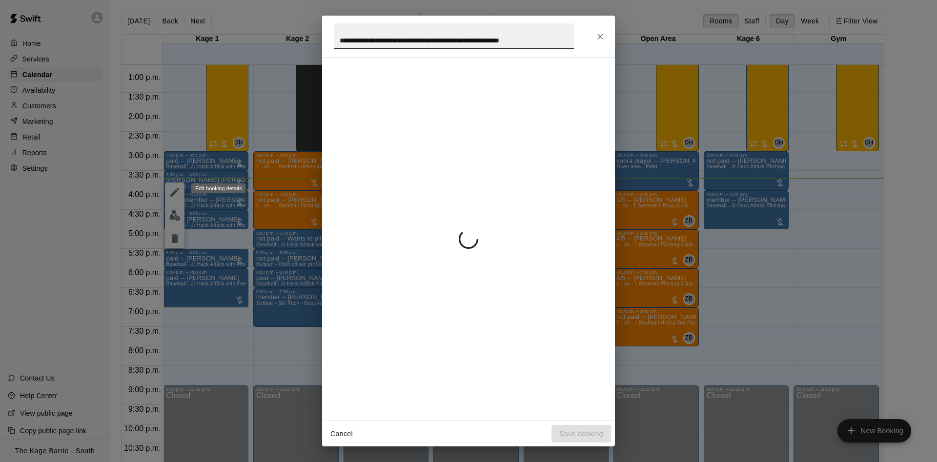
scroll to position [0, 19]
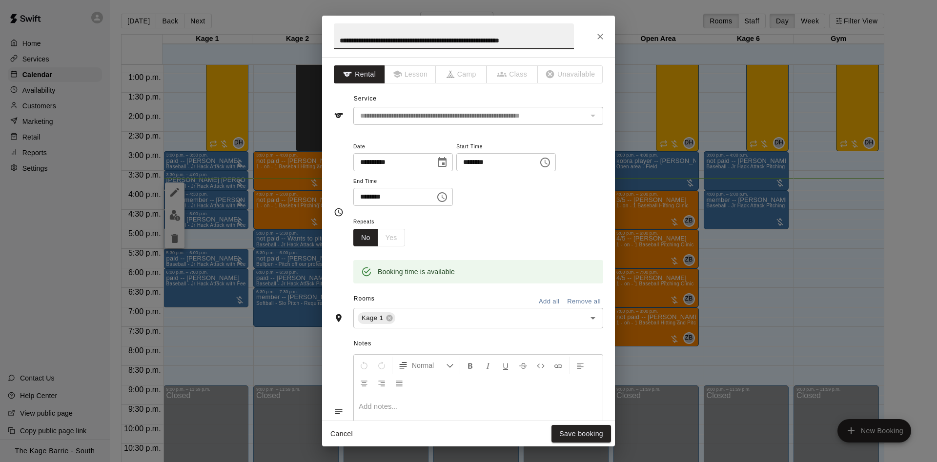
click at [595, 35] on button "Close" at bounding box center [601, 37] width 18 height 18
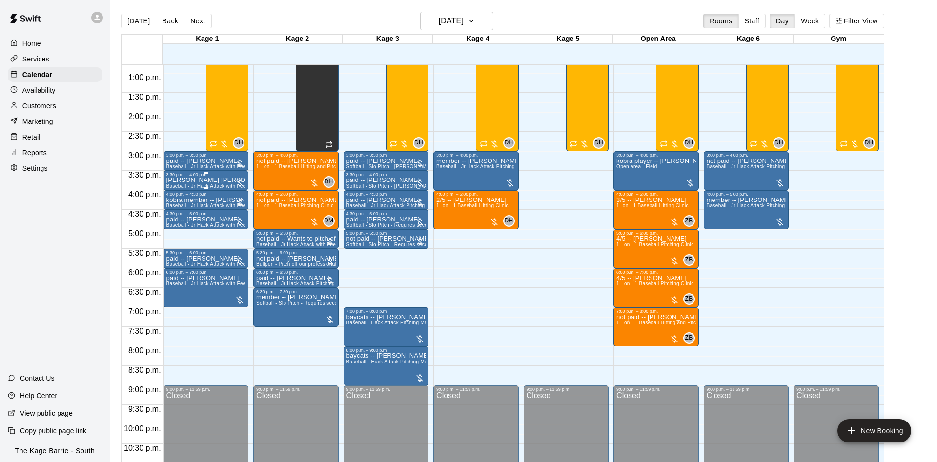
click at [213, 180] on p "Griffin McIntosh-Shepley" at bounding box center [206, 180] width 80 height 0
click at [170, 186] on button "edit" at bounding box center [175, 193] width 20 height 20
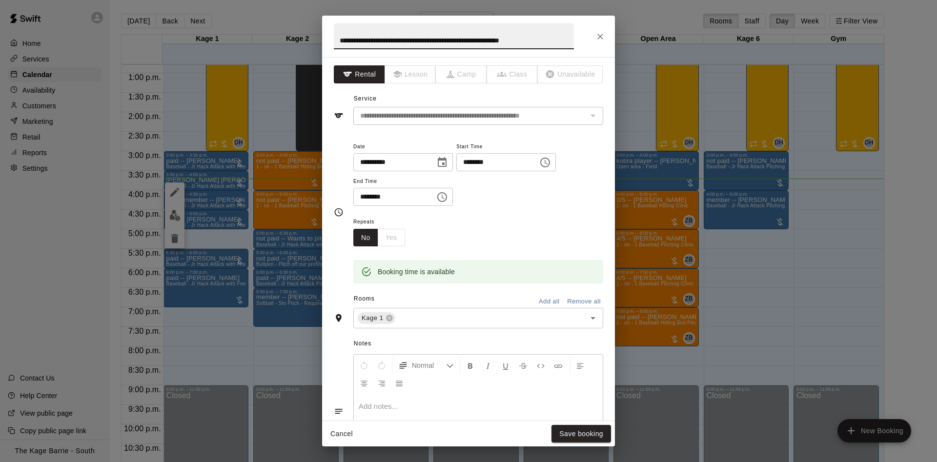
drag, startPoint x: 338, startPoint y: 37, endPoint x: 626, endPoint y: 41, distance: 288.0
click at [615, 41] on div "**********" at bounding box center [468, 231] width 293 height 431
type input "*"
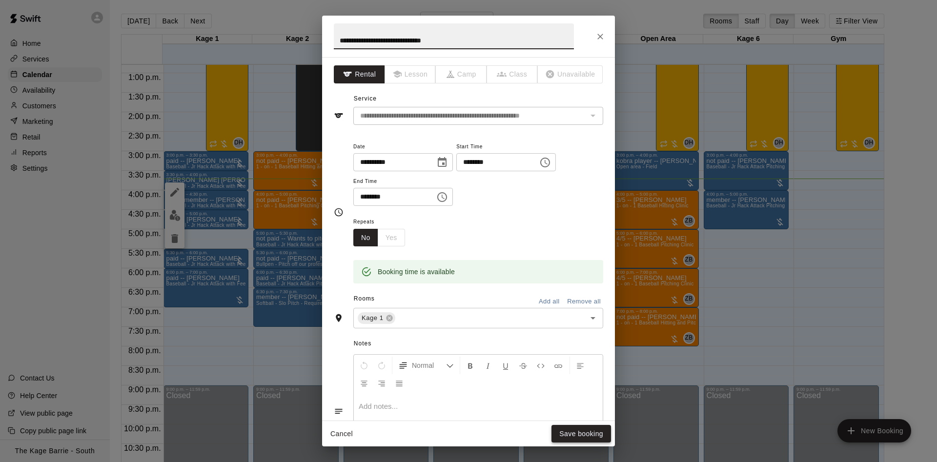
type input "**********"
click at [565, 433] on button "Save booking" at bounding box center [582, 434] width 60 height 18
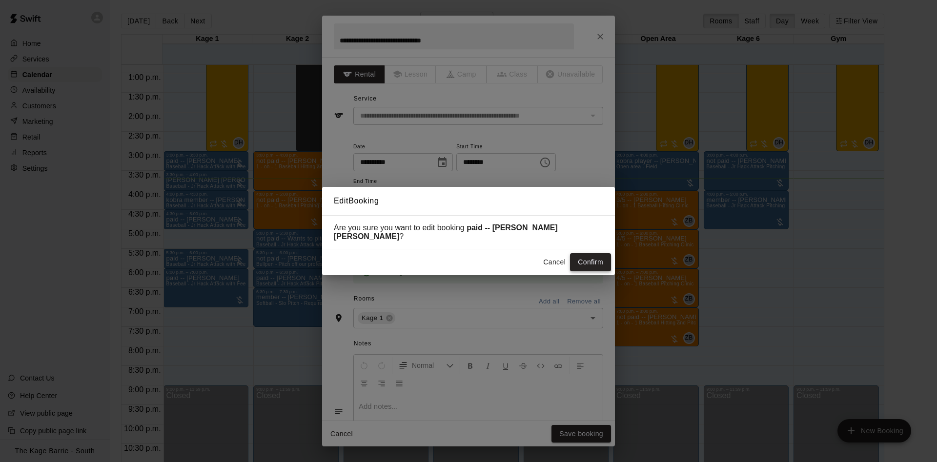
click at [582, 256] on button "Confirm" at bounding box center [590, 262] width 41 height 18
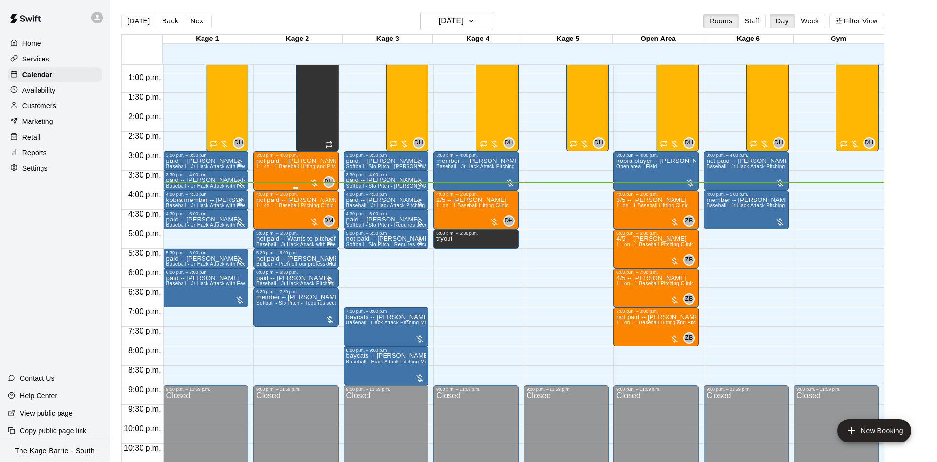
click at [312, 175] on div "not paid -- Dastan Shanks 1 - on - 1 Baseball Hitting and Pitching Clinic" at bounding box center [296, 389] width 80 height 462
click at [264, 169] on icon "edit" at bounding box center [264, 169] width 9 height 9
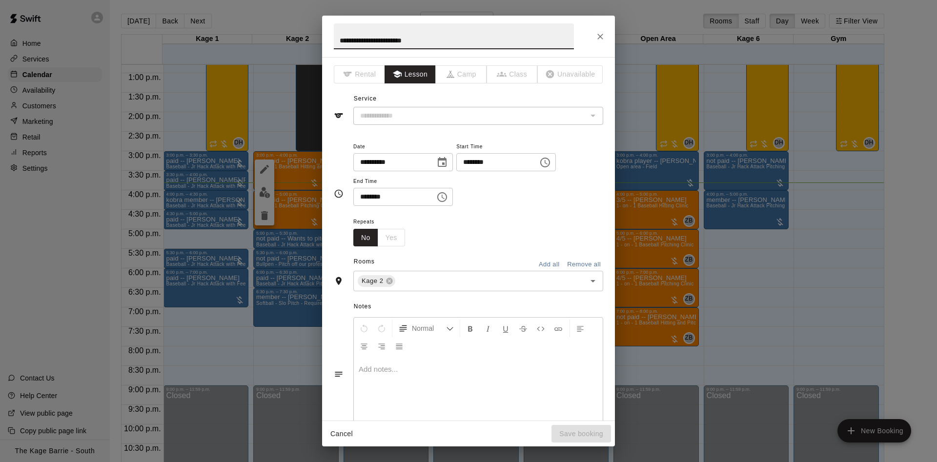
type input "**********"
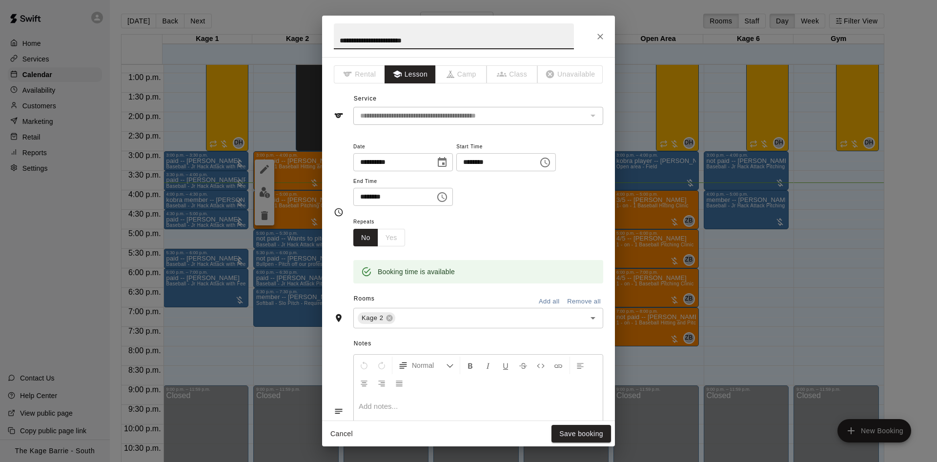
drag, startPoint x: 352, startPoint y: 42, endPoint x: 324, endPoint y: 42, distance: 28.3
click at [334, 42] on input "**********" at bounding box center [454, 36] width 240 height 26
type input "**********"
click at [576, 437] on button "Save booking" at bounding box center [582, 434] width 60 height 18
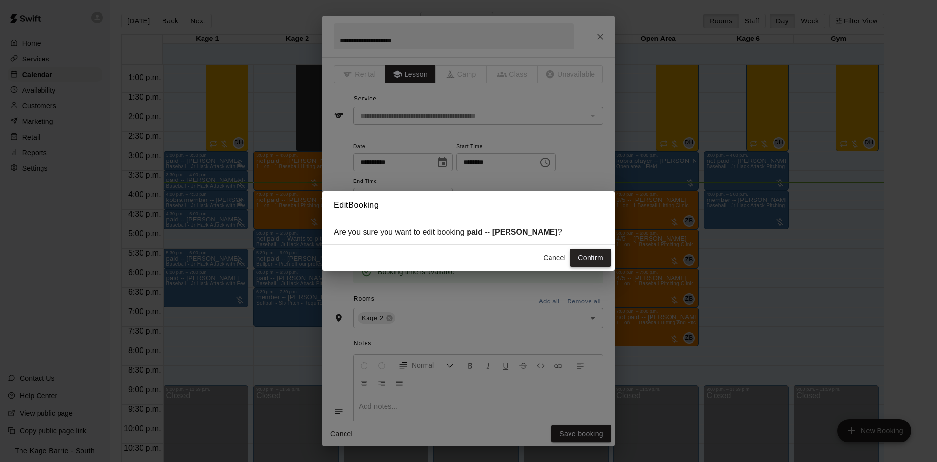
click at [586, 262] on button "Confirm" at bounding box center [590, 258] width 41 height 18
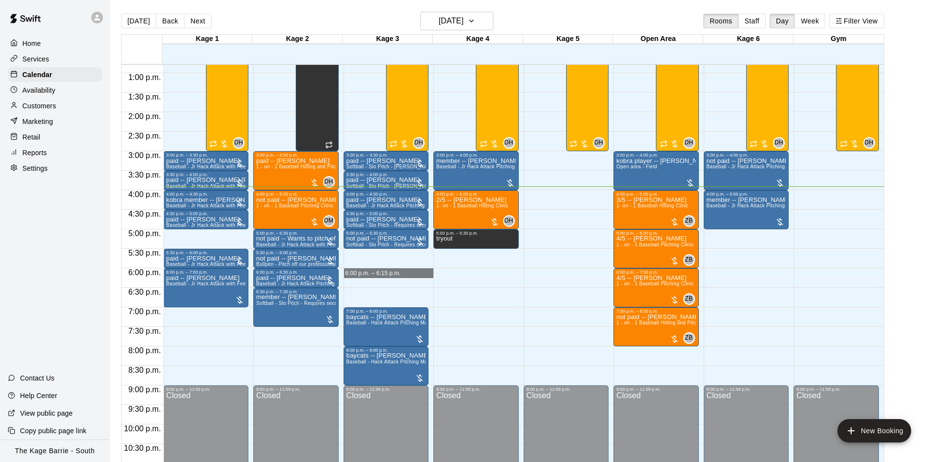
drag, startPoint x: 350, startPoint y: 272, endPoint x: 359, endPoint y: 274, distance: 8.5
click at [359, 274] on div "12:00 a.m. – 12:00 p.m. Closed 3:00 p.m. – 3:30 p.m. paid -- tiffany jazwinski …" at bounding box center [389, 34] width 90 height 937
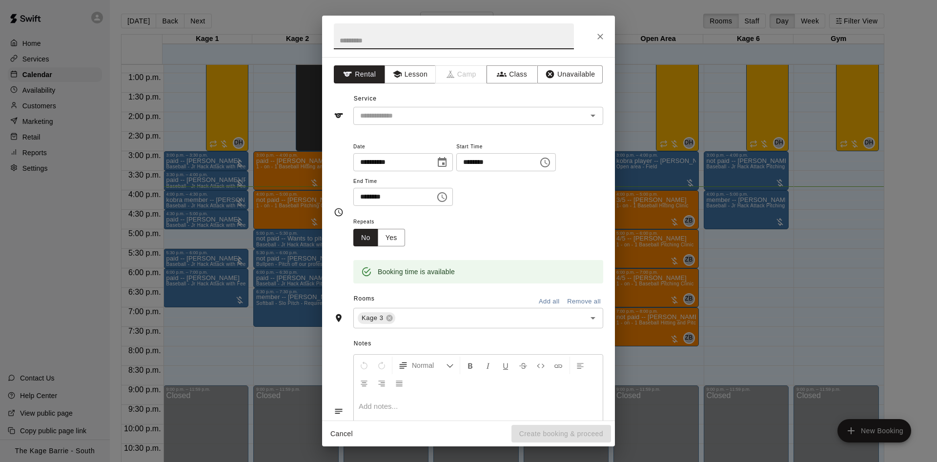
click at [605, 36] on icon "Close" at bounding box center [601, 37] width 10 height 10
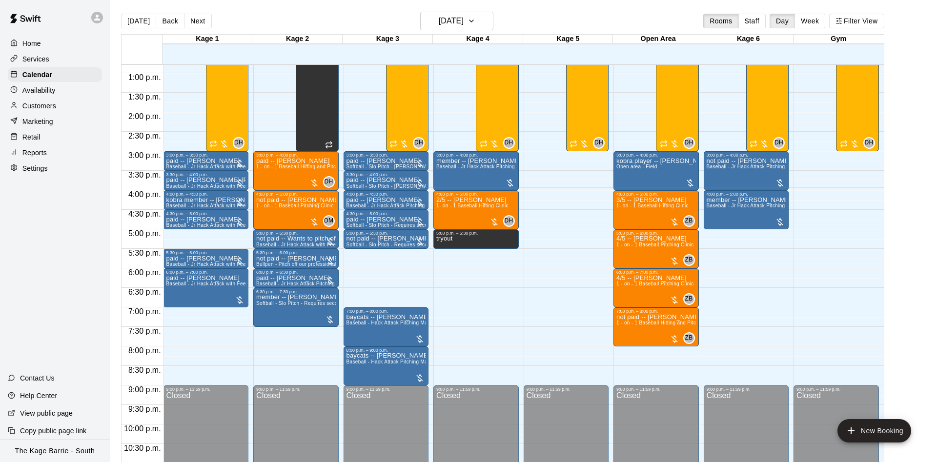
click at [361, 250] on div "12:00 a.m. – 12:00 p.m. Closed 3:00 p.m. – 3:30 p.m. paid -- tiffany jazwinski …" at bounding box center [386, 34] width 85 height 937
drag, startPoint x: 359, startPoint y: 251, endPoint x: 362, endPoint y: 285, distance: 33.3
click at [362, 285] on div "12:00 a.m. – 12:00 p.m. Closed 3:00 p.m. – 3:30 p.m. paid -- tiffany jazwinski …" at bounding box center [389, 34] width 90 height 937
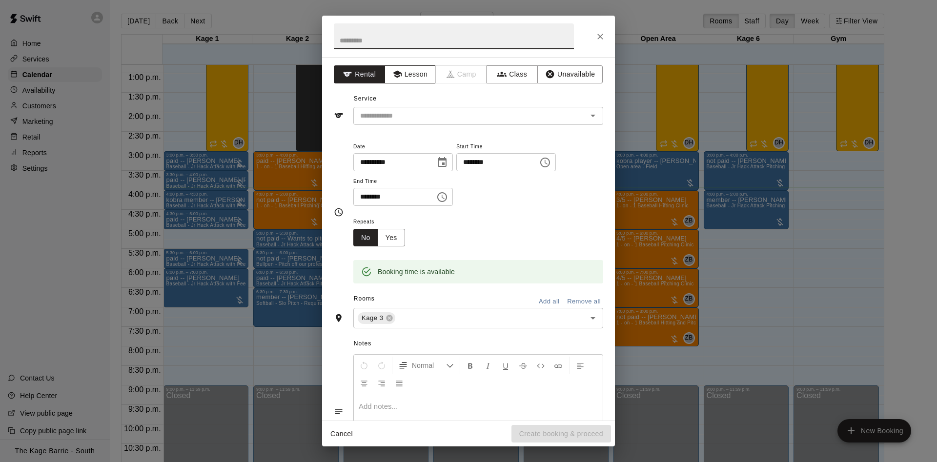
click at [422, 78] on button "Lesson" at bounding box center [410, 74] width 51 height 18
click at [373, 75] on button "Rental" at bounding box center [359, 74] width 51 height 18
click at [397, 117] on input "text" at bounding box center [463, 116] width 215 height 12
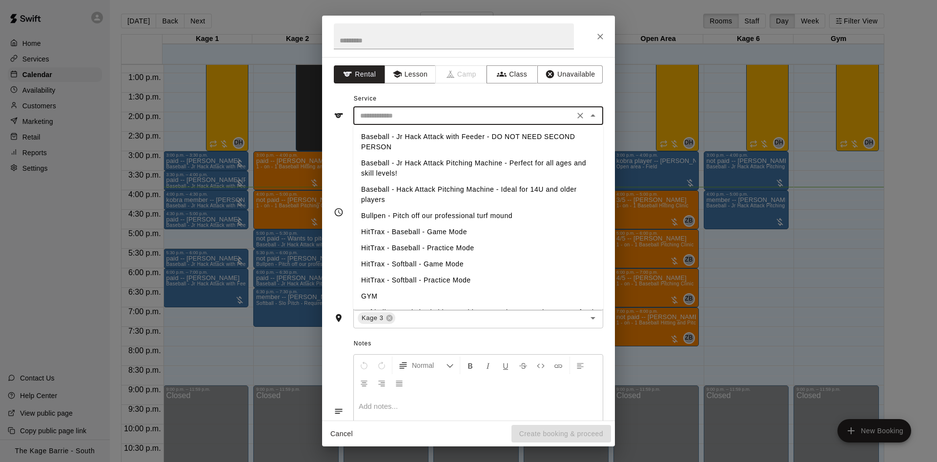
click at [424, 163] on li "Baseball - Jr Hack Attack Pitching Machine - Perfect for all ages and skill lev…" at bounding box center [478, 168] width 250 height 26
type input "**********"
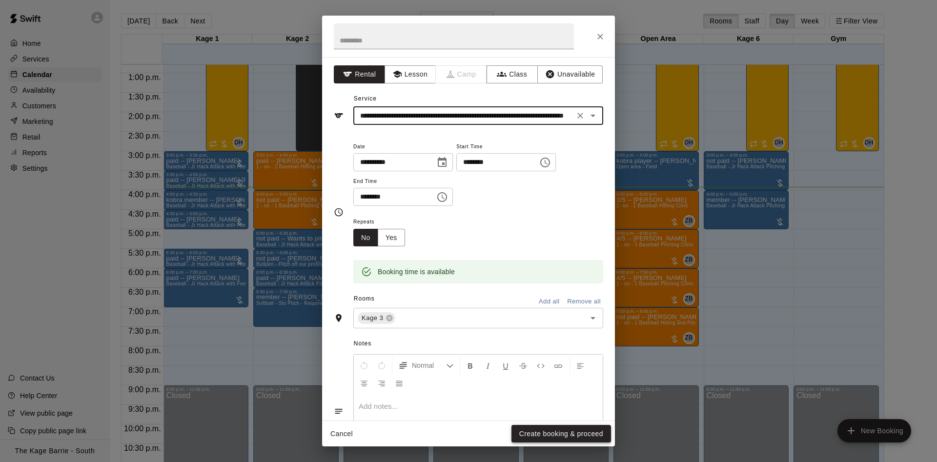
click at [547, 441] on button "Create booking & proceed" at bounding box center [562, 434] width 100 height 18
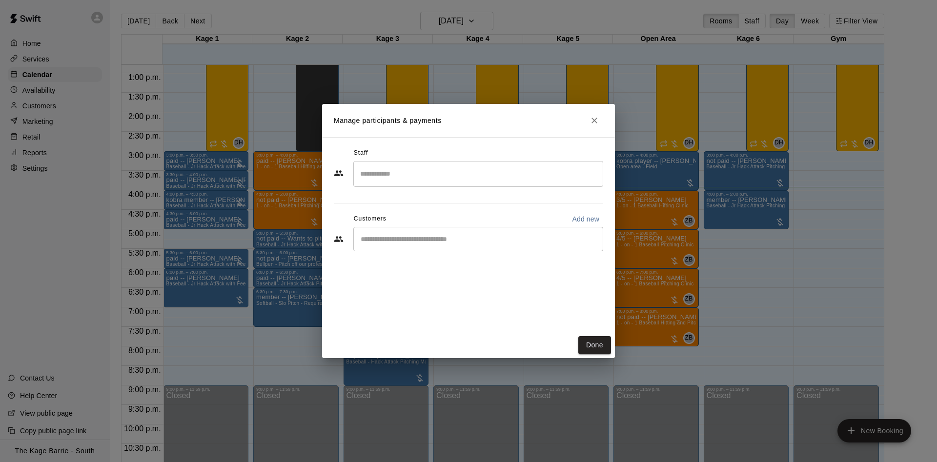
click at [426, 244] on input "Start typing to search customers..." at bounding box center [478, 239] width 241 height 10
type input "*******"
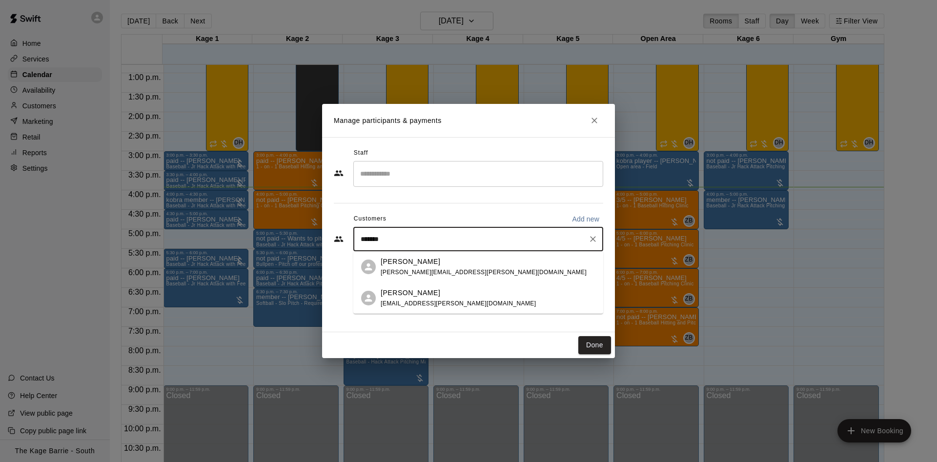
click at [487, 300] on div "Mark Grassie mark.grassie@gmail.com" at bounding box center [488, 298] width 215 height 21
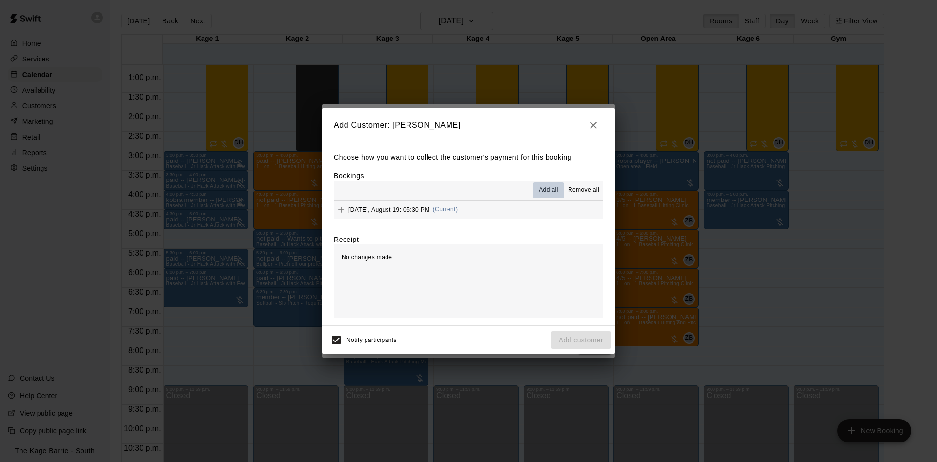
click at [543, 185] on button "Add all" at bounding box center [548, 191] width 31 height 16
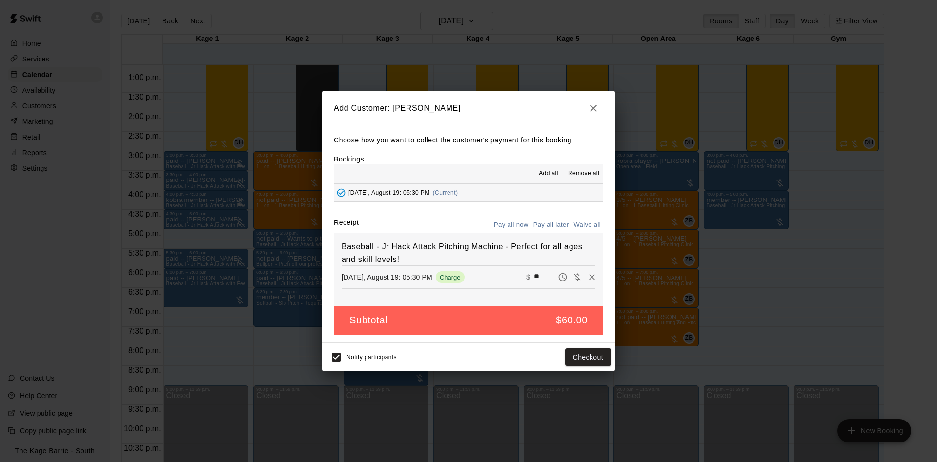
click at [549, 221] on button "Pay all later" at bounding box center [551, 225] width 41 height 15
click at [569, 358] on button "Add customer" at bounding box center [581, 358] width 60 height 18
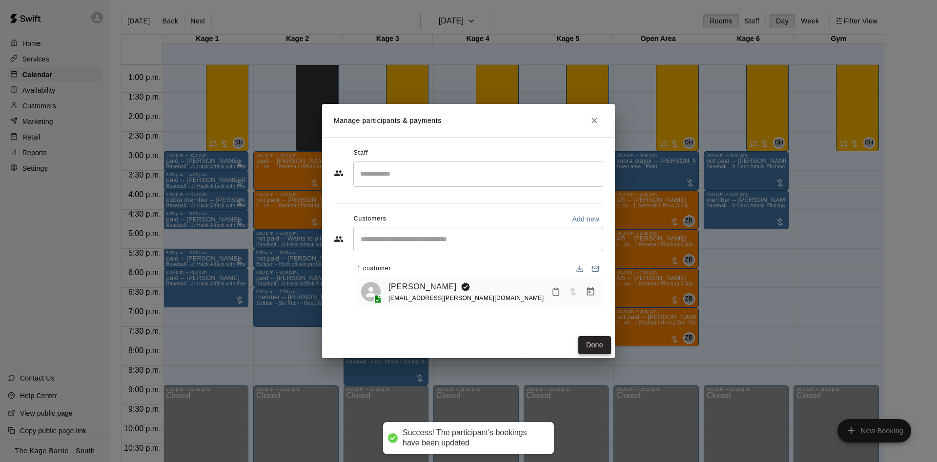
click at [592, 349] on button "Done" at bounding box center [594, 345] width 33 height 18
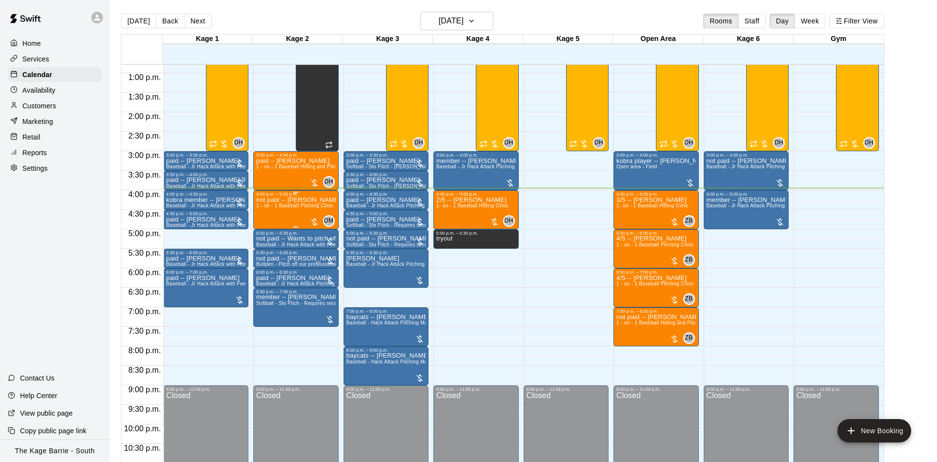
click at [278, 200] on p "not paid -- [PERSON_NAME]" at bounding box center [296, 200] width 80 height 0
click at [265, 232] on img "edit" at bounding box center [264, 234] width 11 height 11
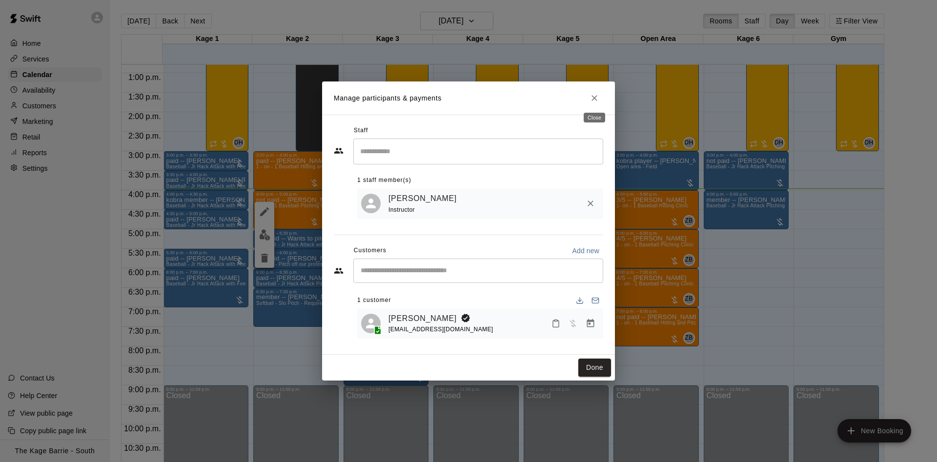
click at [592, 103] on button "Close" at bounding box center [595, 98] width 18 height 18
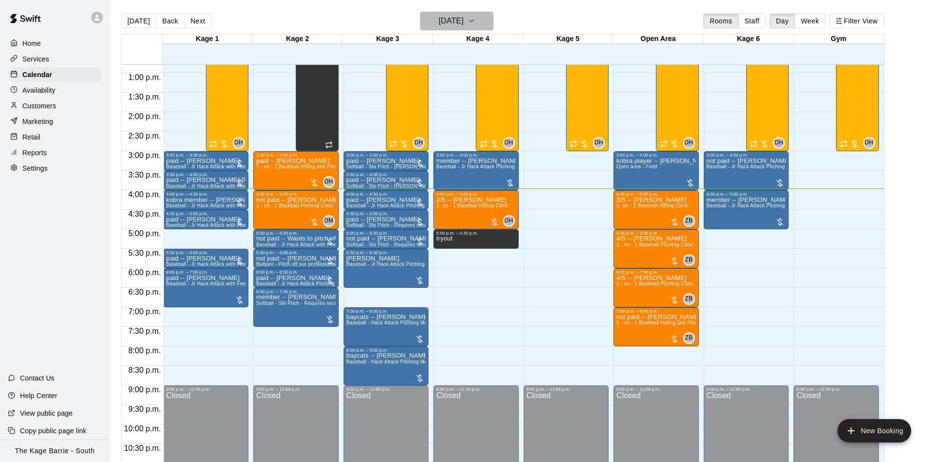
click at [447, 25] on h6 "[DATE]" at bounding box center [451, 21] width 25 height 14
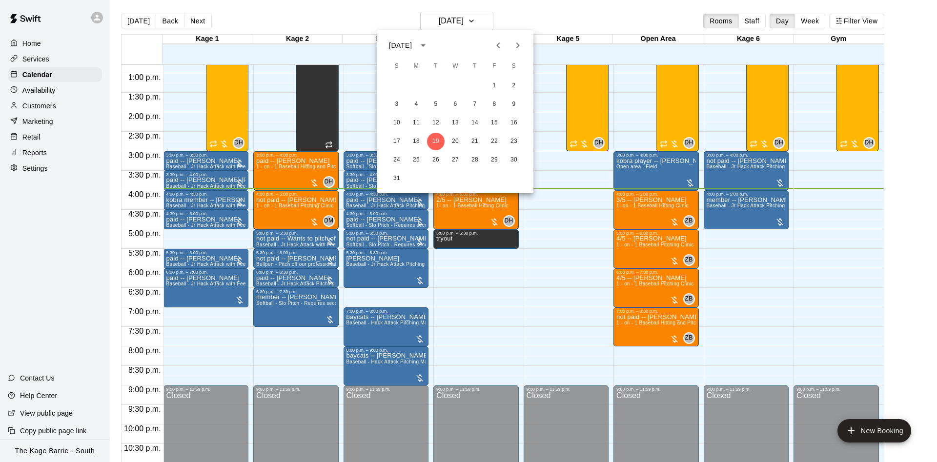
click at [496, 43] on icon "Previous month" at bounding box center [499, 46] width 12 height 12
click at [500, 40] on icon "Previous month" at bounding box center [499, 46] width 12 height 12
click at [495, 87] on button "6" at bounding box center [495, 86] width 18 height 18
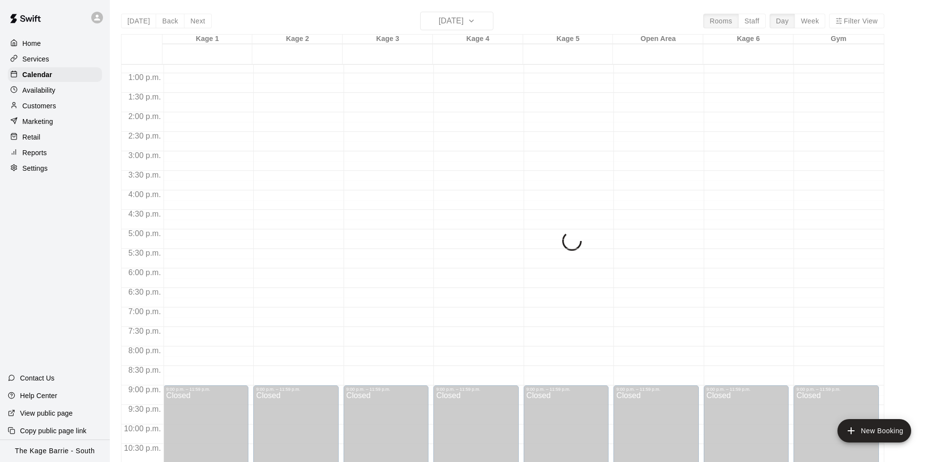
click at [479, 15] on div "Today Back Next Friday Jun 06 Rooms Staff Day Week Filter View Kage 1 06 Fri Ka…" at bounding box center [502, 243] width 763 height 462
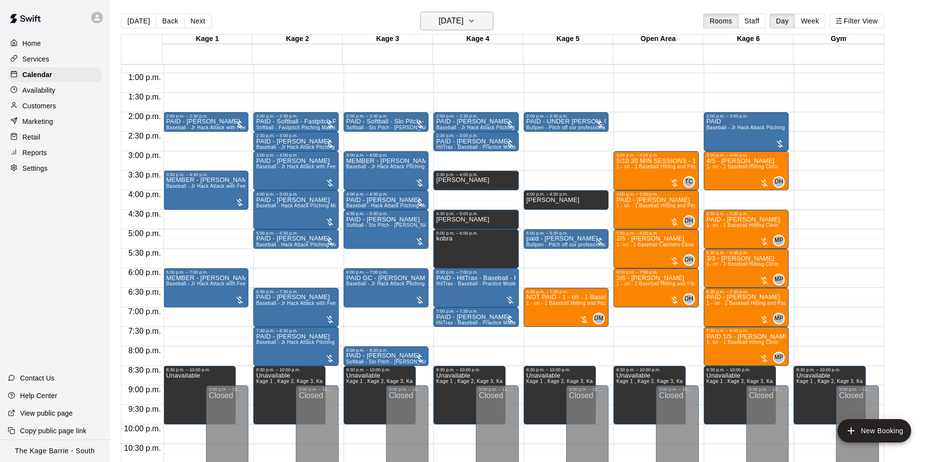
click at [475, 19] on icon "button" at bounding box center [472, 21] width 8 height 12
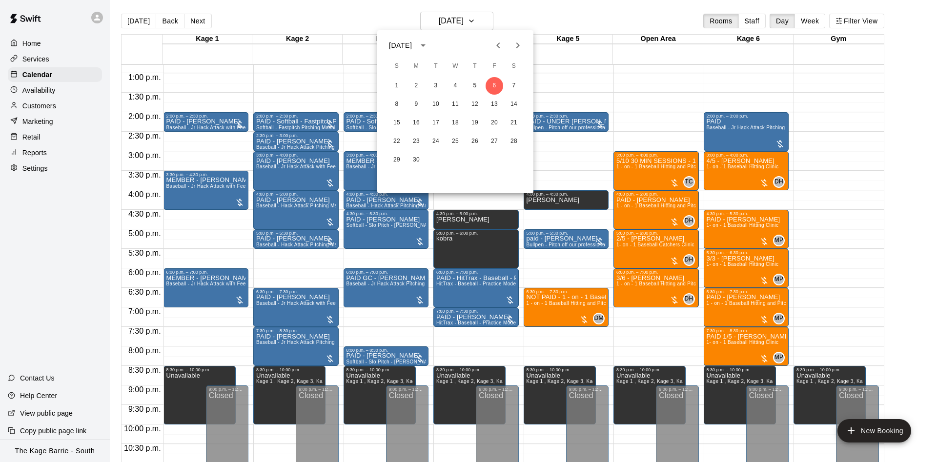
click at [497, 41] on icon "Previous month" at bounding box center [499, 46] width 12 height 12
click at [430, 106] on button "6" at bounding box center [436, 105] width 18 height 18
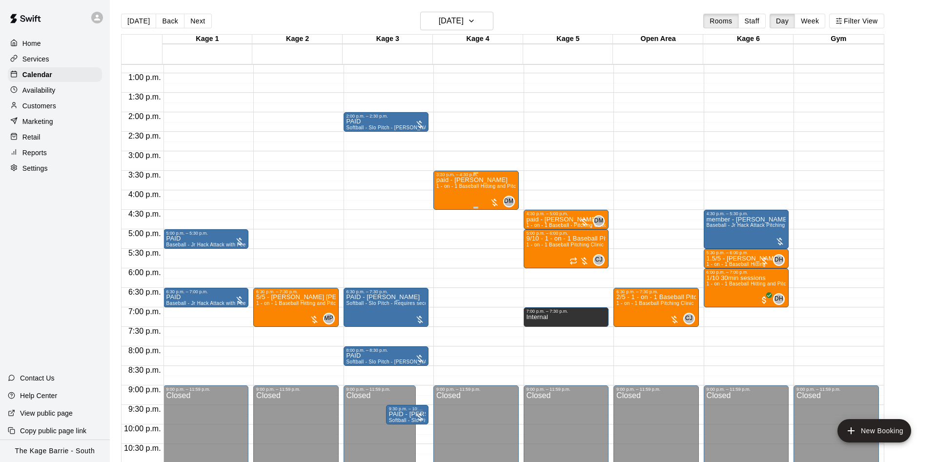
click at [463, 187] on span "1 - on - 1 Baseball Hitting and Pitching Clinic" at bounding box center [488, 186] width 104 height 5
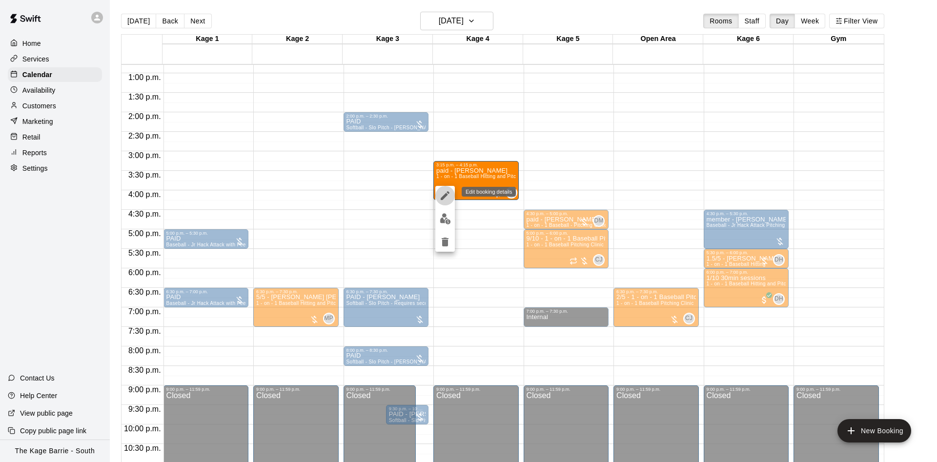
click at [442, 197] on icon "edit" at bounding box center [445, 196] width 12 height 12
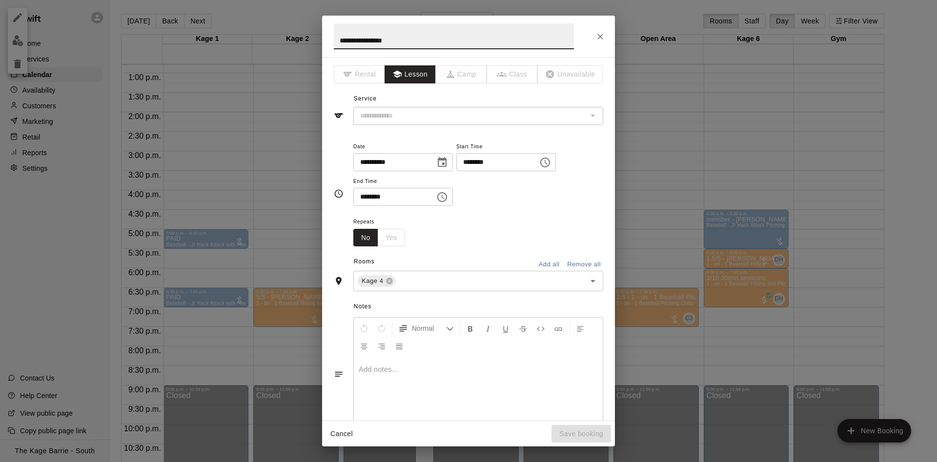
type input "**********"
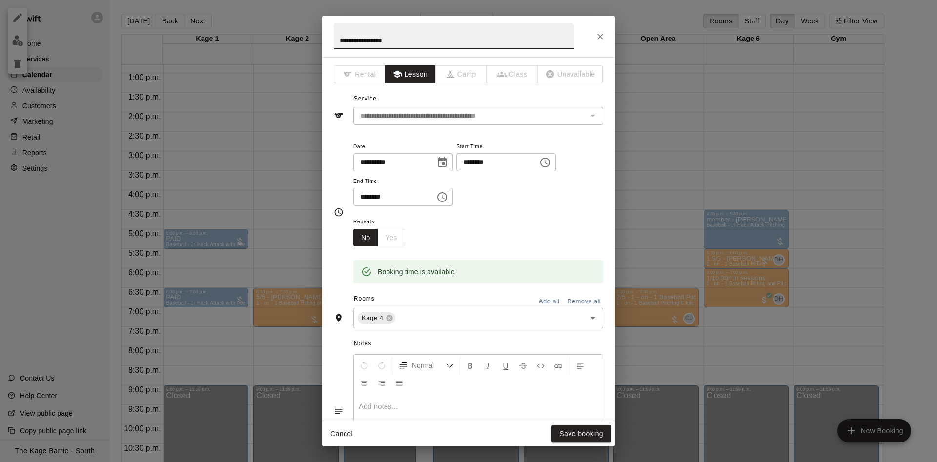
click at [596, 37] on icon "Close" at bounding box center [601, 37] width 10 height 10
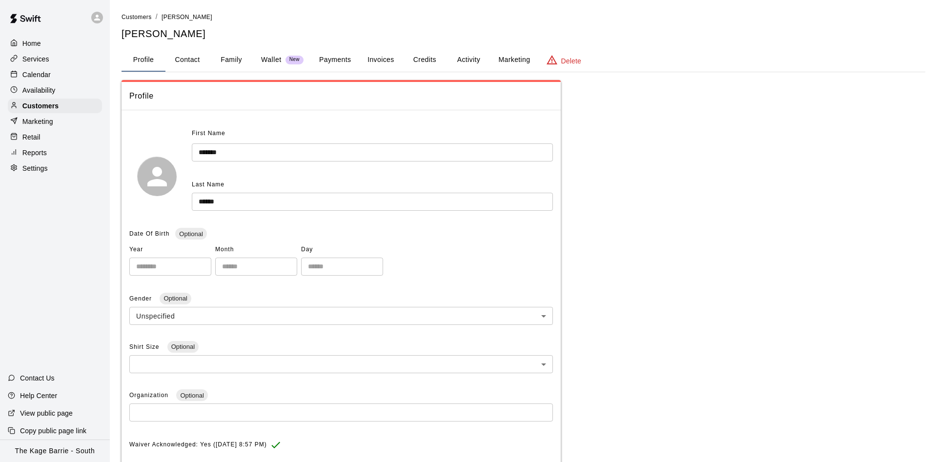
click at [459, 59] on button "Activity" at bounding box center [469, 59] width 44 height 23
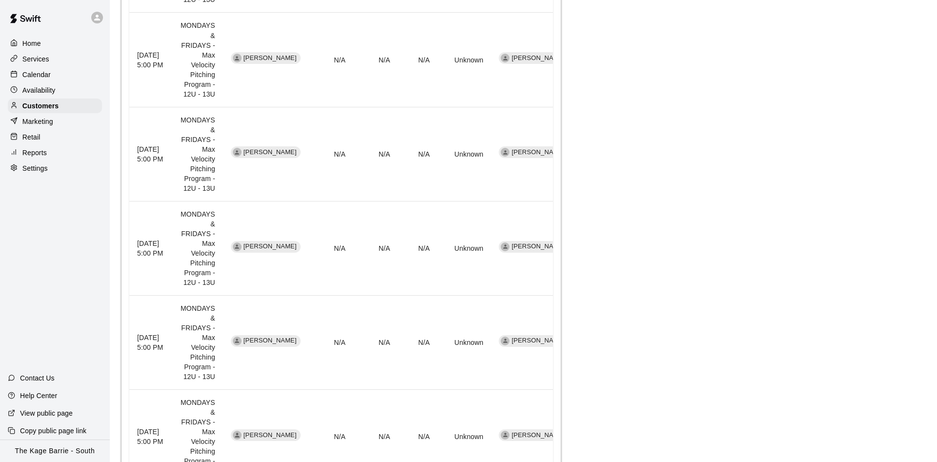
scroll to position [820, 0]
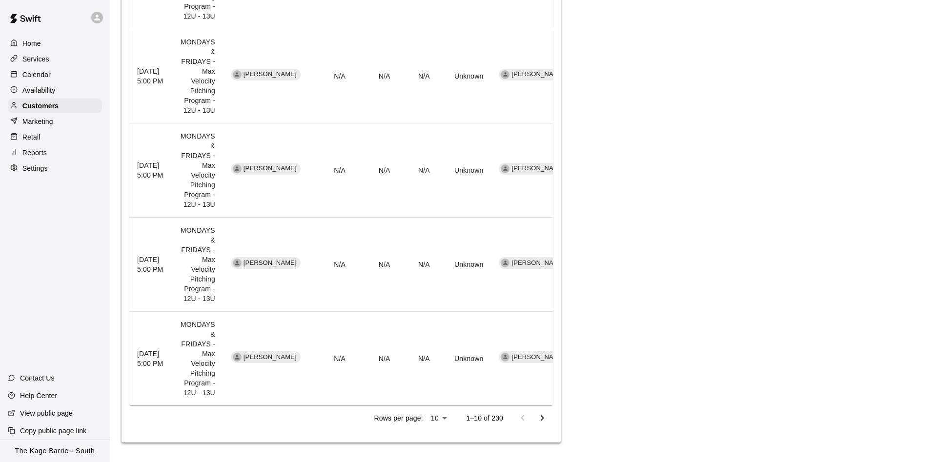
click at [547, 421] on icon "Go to next page" at bounding box center [542, 418] width 12 height 12
click at [542, 425] on button "Go to next page" at bounding box center [543, 419] width 20 height 20
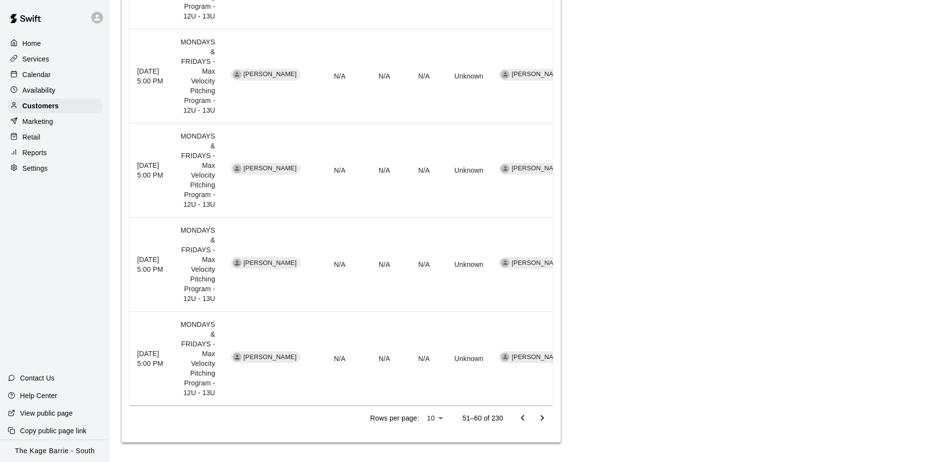
click at [542, 425] on button "Go to next page" at bounding box center [543, 419] width 20 height 20
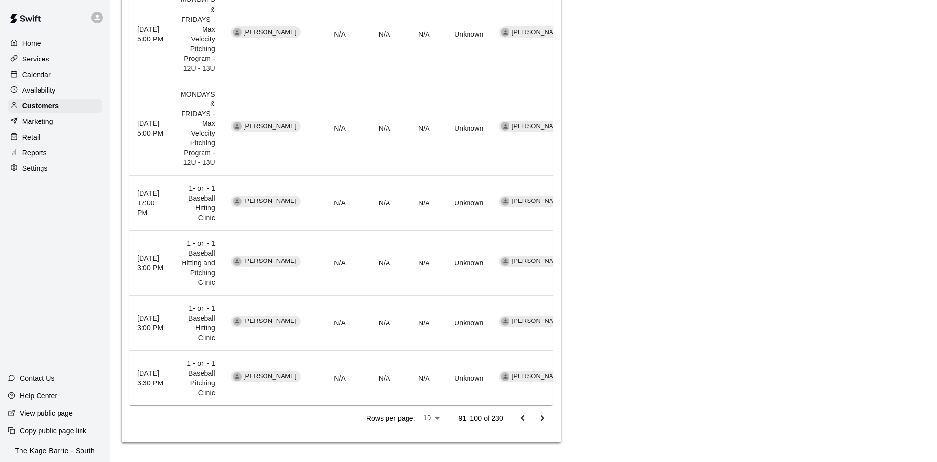
click at [542, 425] on button "Go to next page" at bounding box center [543, 419] width 20 height 20
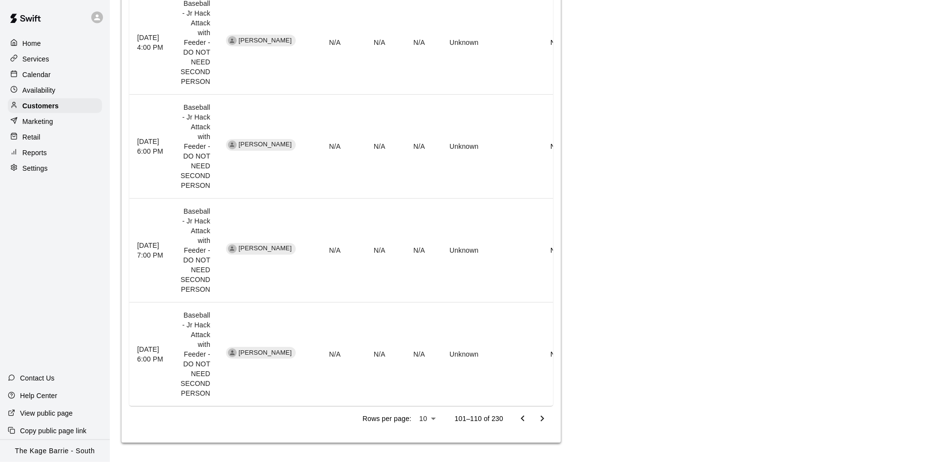
scroll to position [800, 0]
click at [538, 418] on icon "Go to next page" at bounding box center [542, 418] width 12 height 12
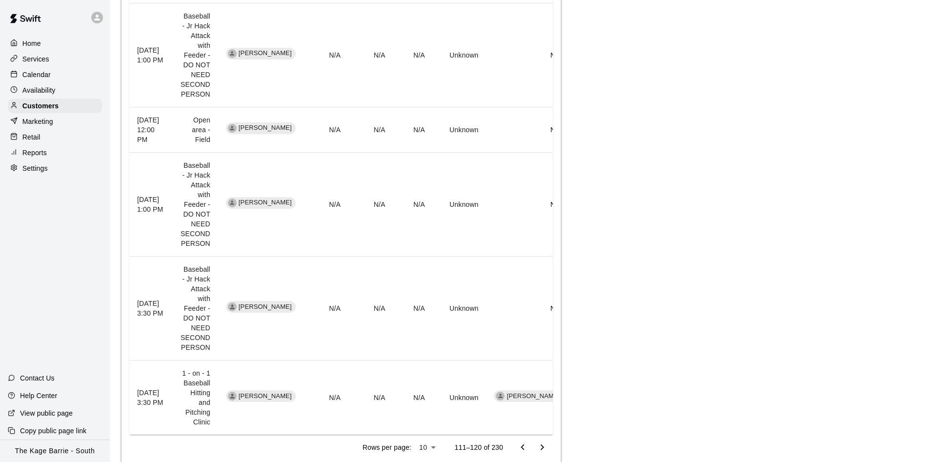
click at [528, 418] on td "Dave Maxamenko" at bounding box center [530, 398] width 88 height 75
click at [515, 452] on button "Go to previous page" at bounding box center [523, 448] width 20 height 20
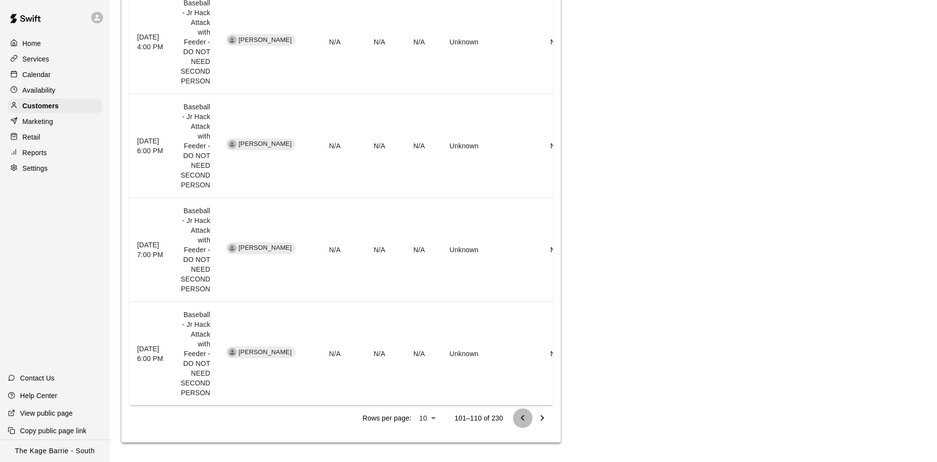
click at [527, 421] on icon "Go to previous page" at bounding box center [523, 418] width 12 height 12
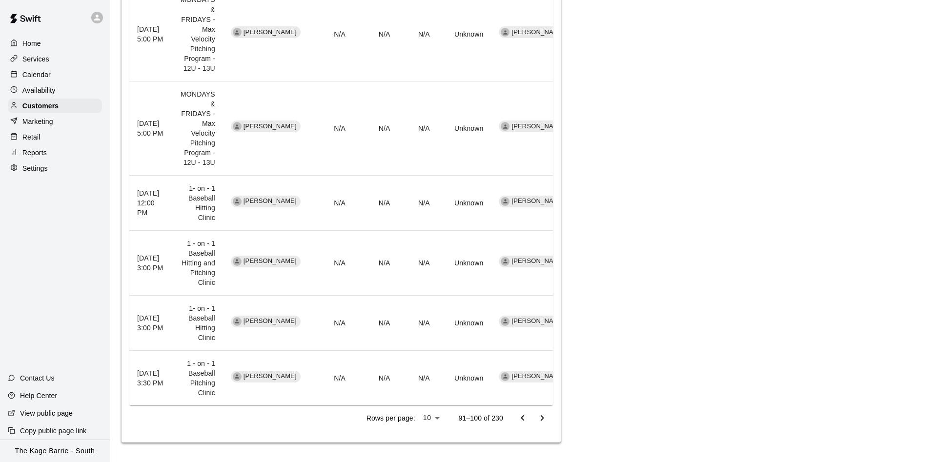
click at [517, 415] on icon "Go to previous page" at bounding box center [523, 418] width 12 height 12
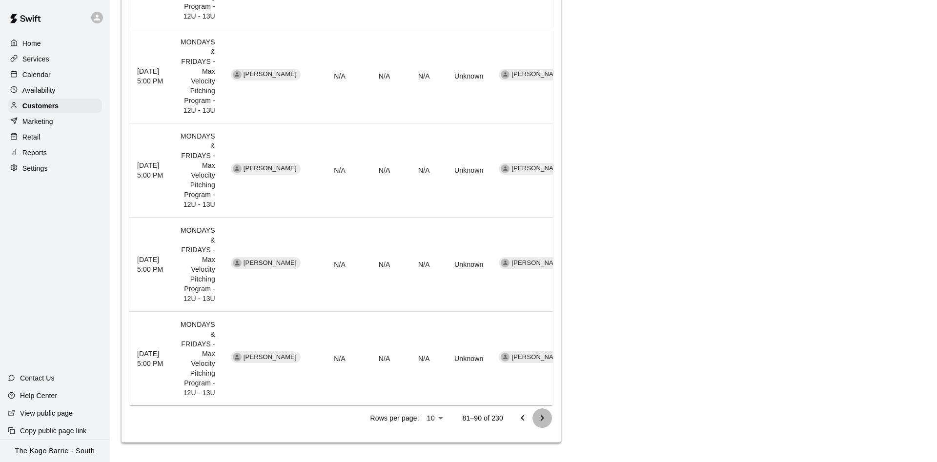
click at [542, 421] on icon "Go to next page" at bounding box center [542, 418] width 12 height 12
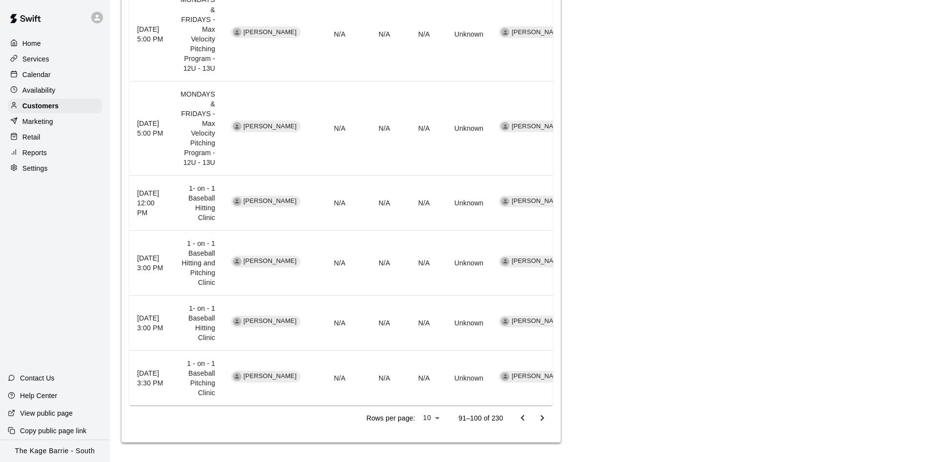
click at [542, 420] on icon "Go to next page" at bounding box center [542, 418] width 12 height 12
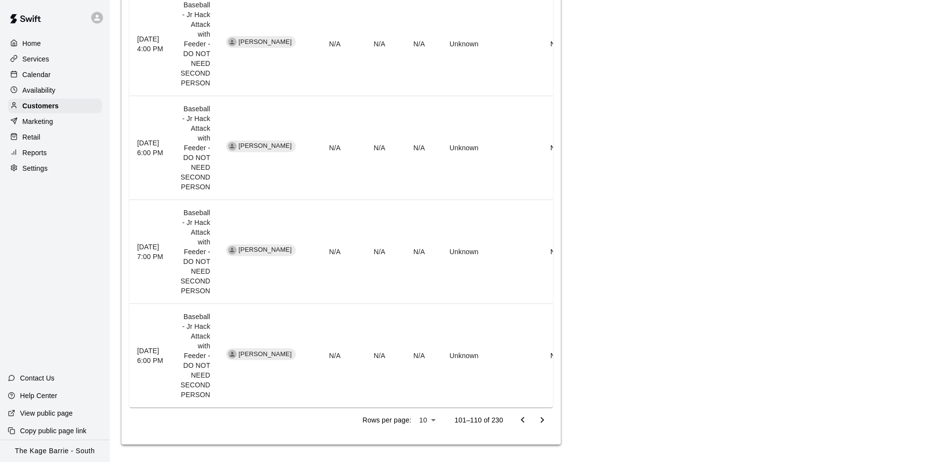
scroll to position [800, 0]
click at [536, 420] on icon "Go to next page" at bounding box center [542, 418] width 12 height 12
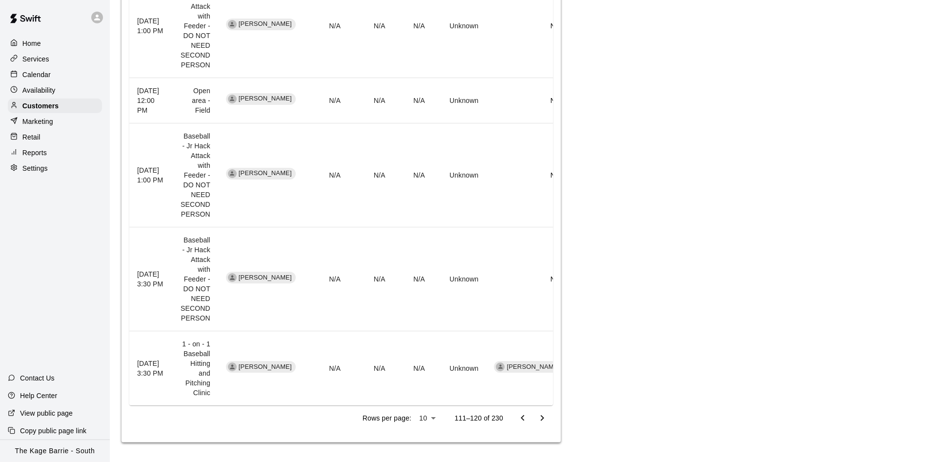
scroll to position [839, 0]
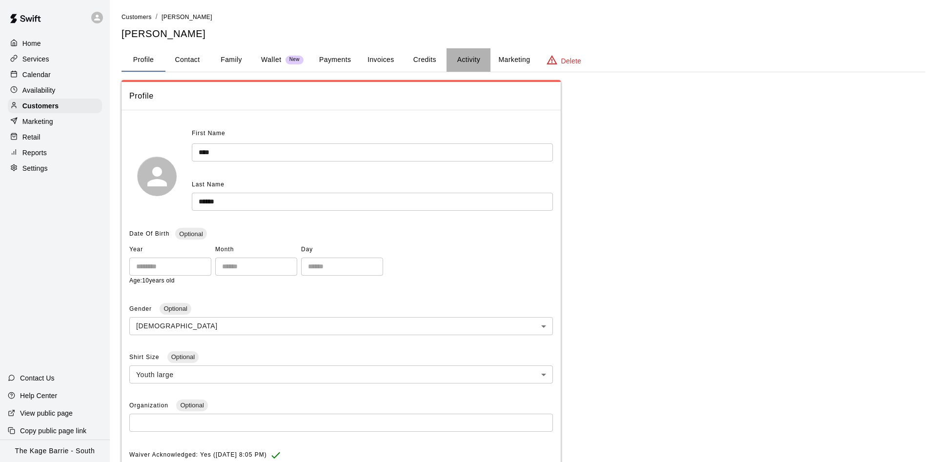
click at [459, 57] on button "Activity" at bounding box center [469, 59] width 44 height 23
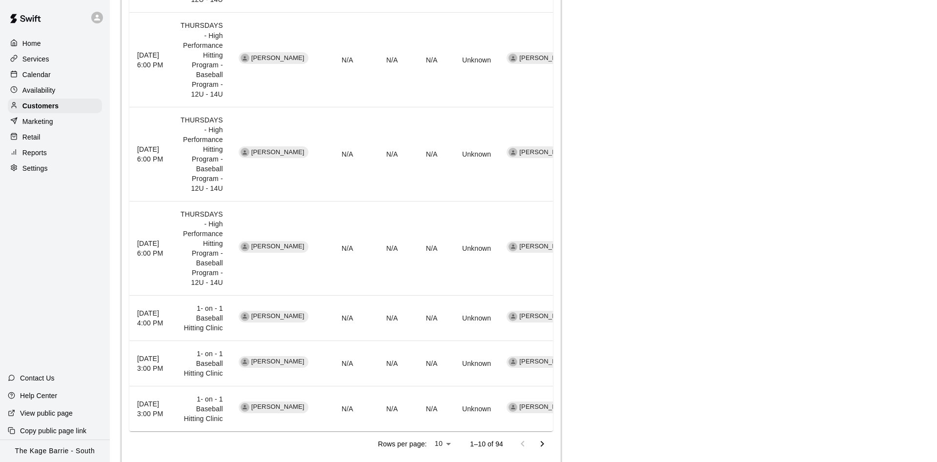
scroll to position [673, 0]
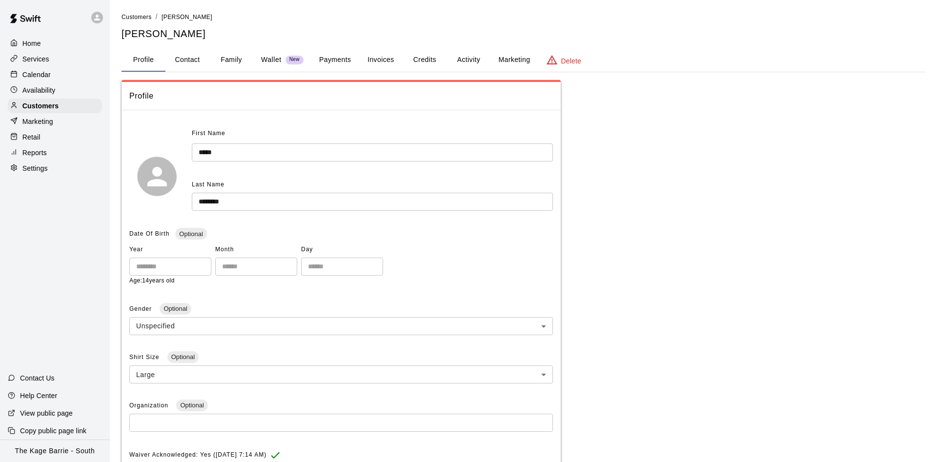
click at [467, 51] on button "Activity" at bounding box center [469, 59] width 44 height 23
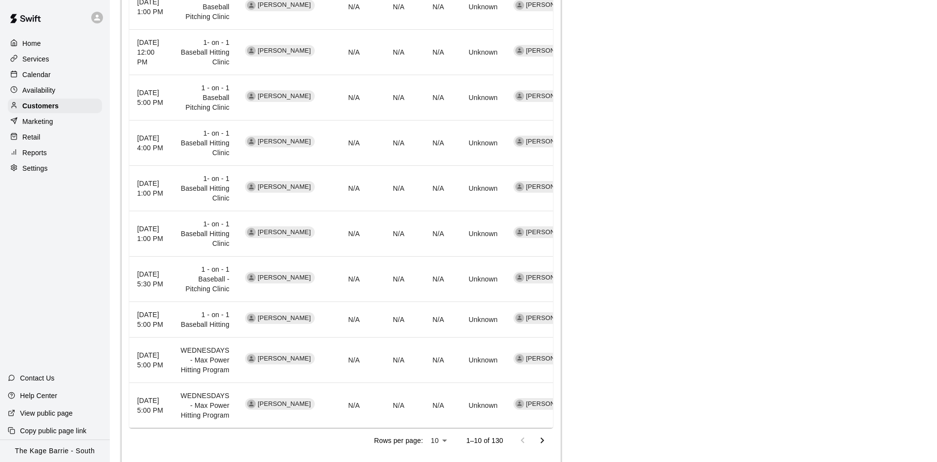
scroll to position [249, 0]
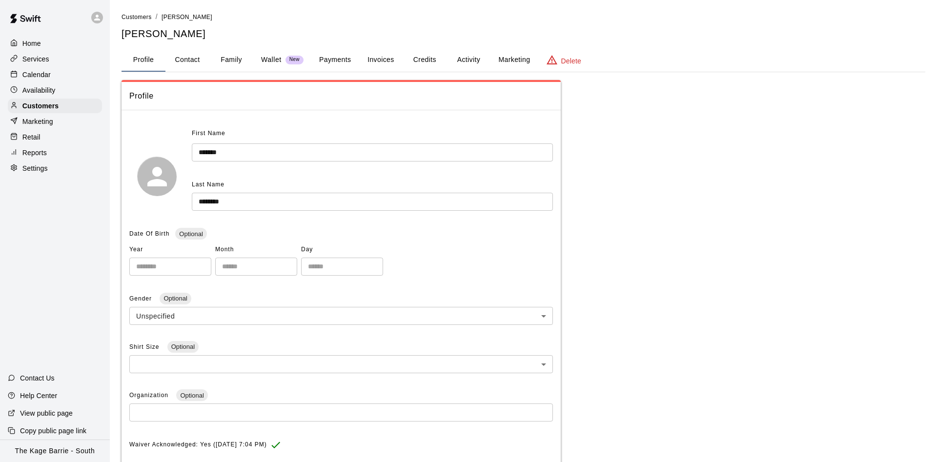
click at [457, 59] on button "Activity" at bounding box center [469, 59] width 44 height 23
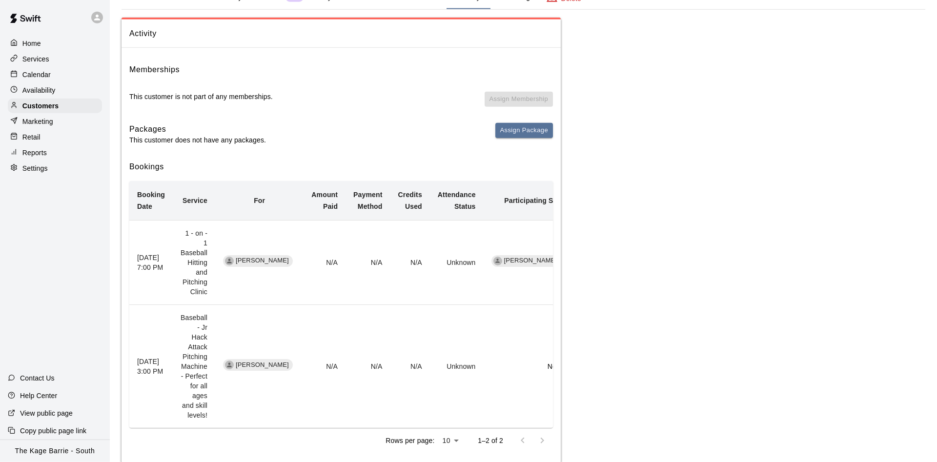
scroll to position [65, 0]
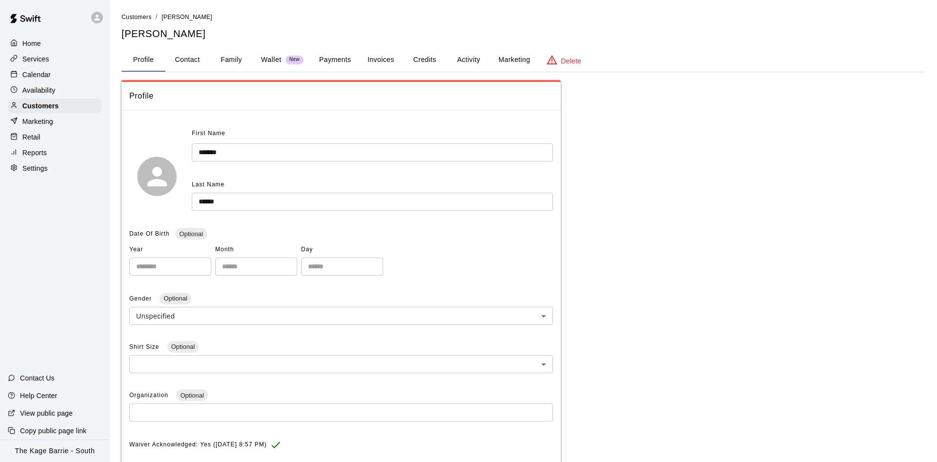
click at [472, 58] on button "Activity" at bounding box center [469, 59] width 44 height 23
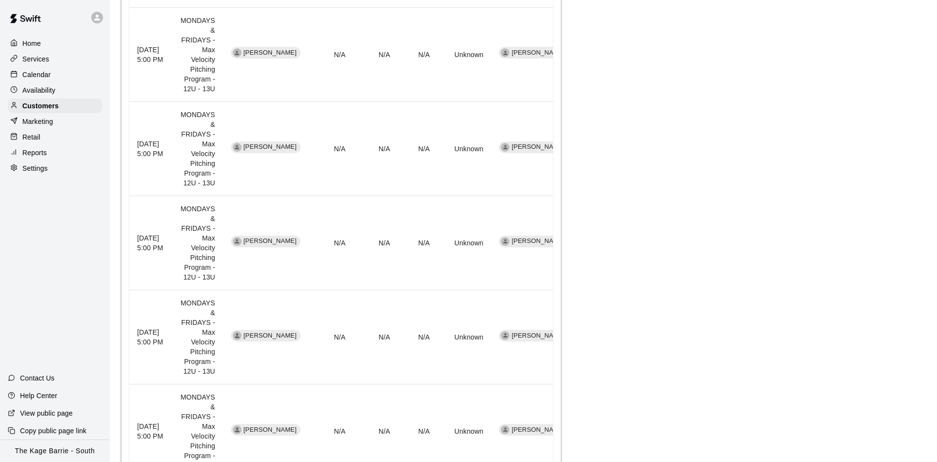
scroll to position [820, 0]
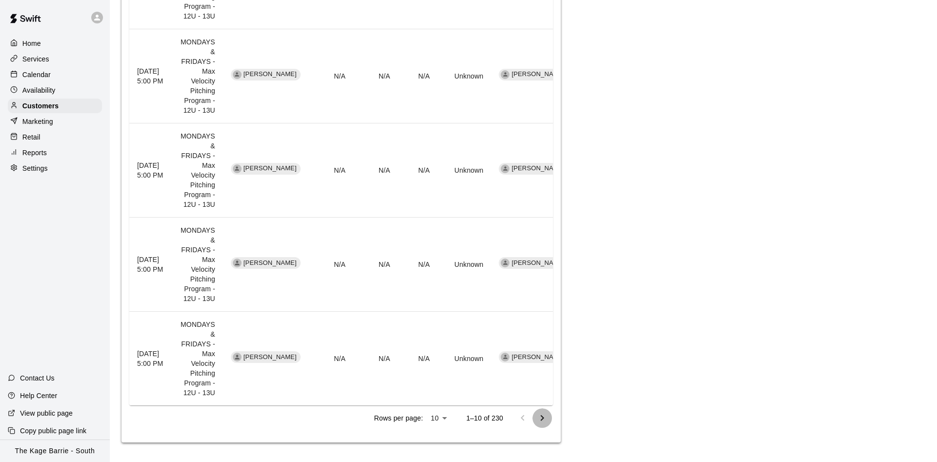
click at [540, 415] on icon "Go to next page" at bounding box center [542, 418] width 12 height 12
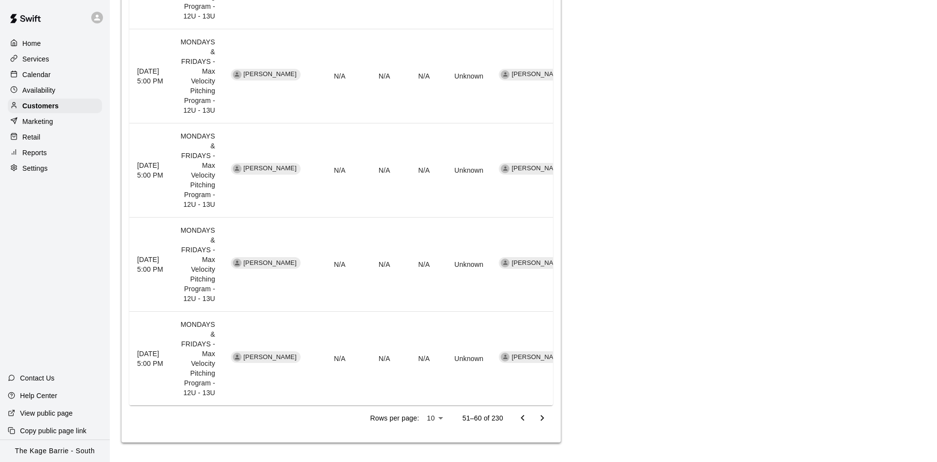
click at [540, 415] on icon "Go to next page" at bounding box center [542, 418] width 12 height 12
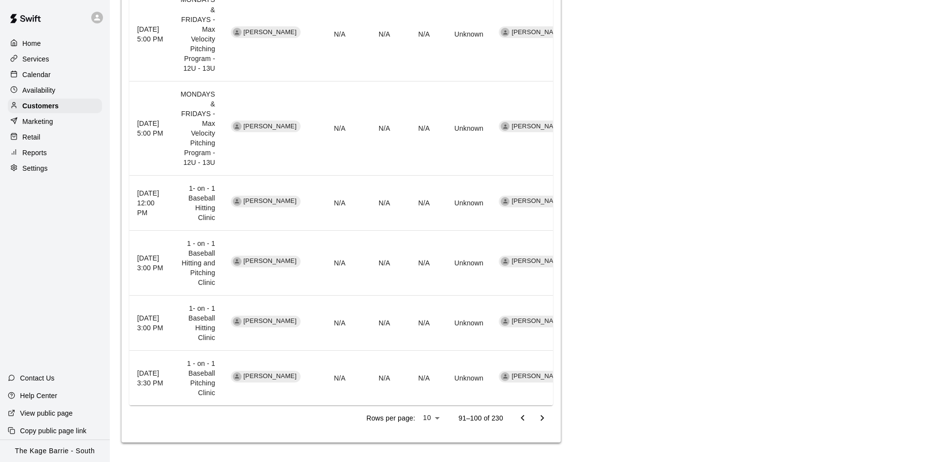
click at [540, 415] on icon "Go to next page" at bounding box center [542, 418] width 12 height 12
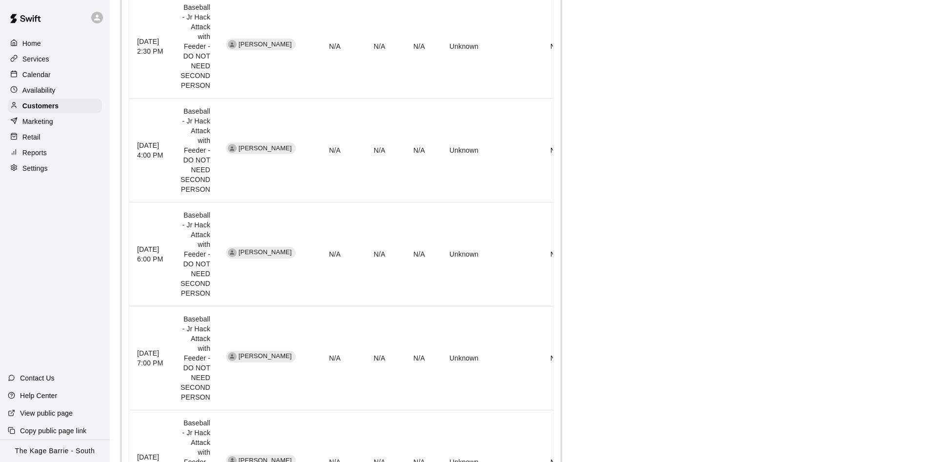
scroll to position [800, 0]
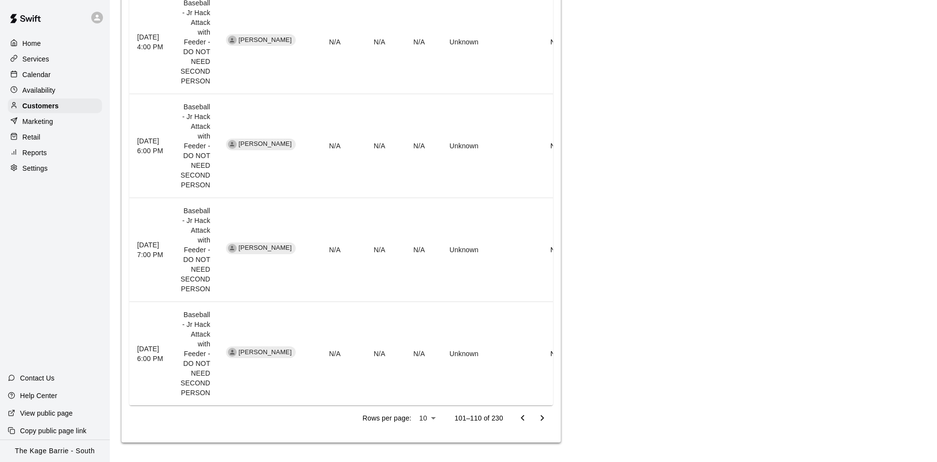
click at [526, 415] on icon "Go to previous page" at bounding box center [523, 418] width 12 height 12
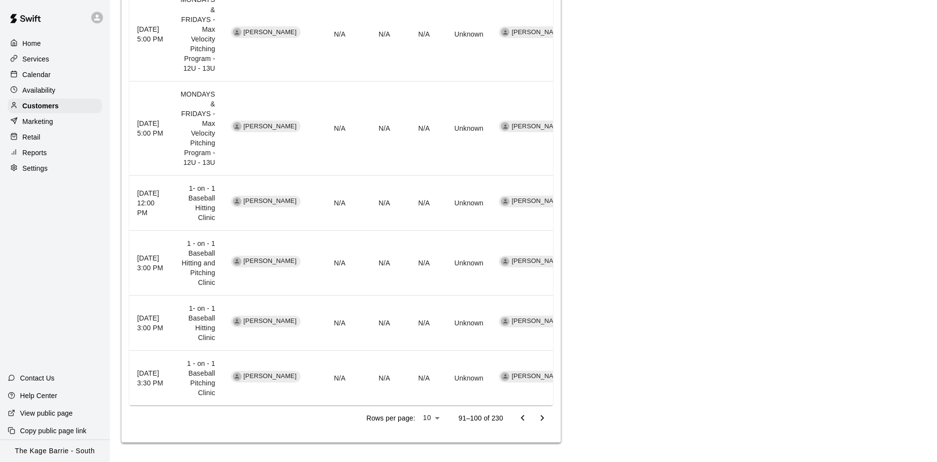
scroll to position [673, 0]
click at [543, 415] on icon "Go to next page" at bounding box center [542, 418] width 12 height 12
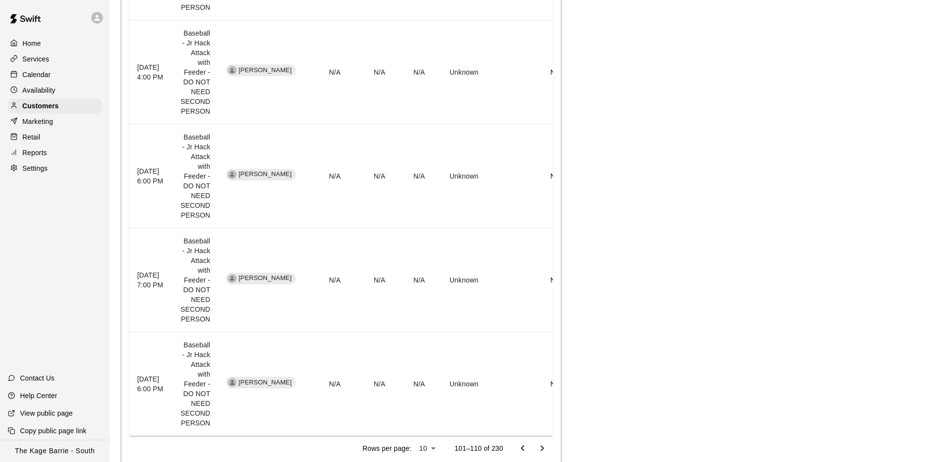
scroll to position [800, 0]
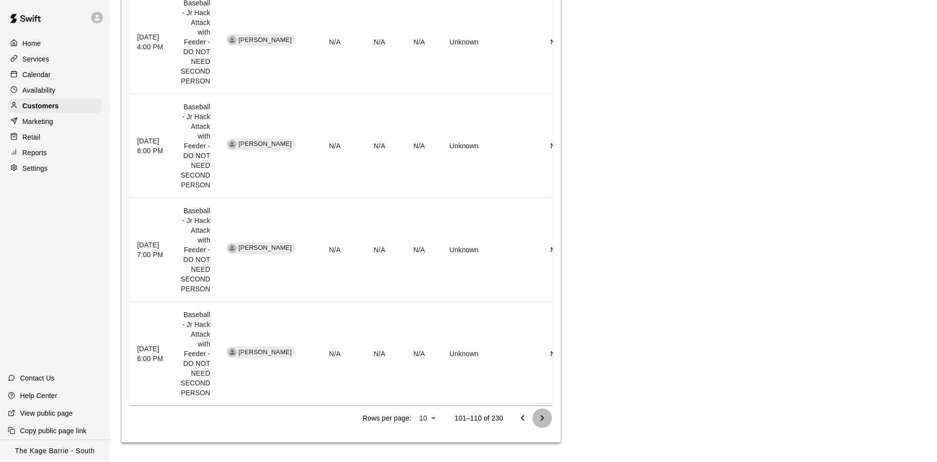
click at [544, 420] on icon "Go to next page" at bounding box center [542, 418] width 12 height 12
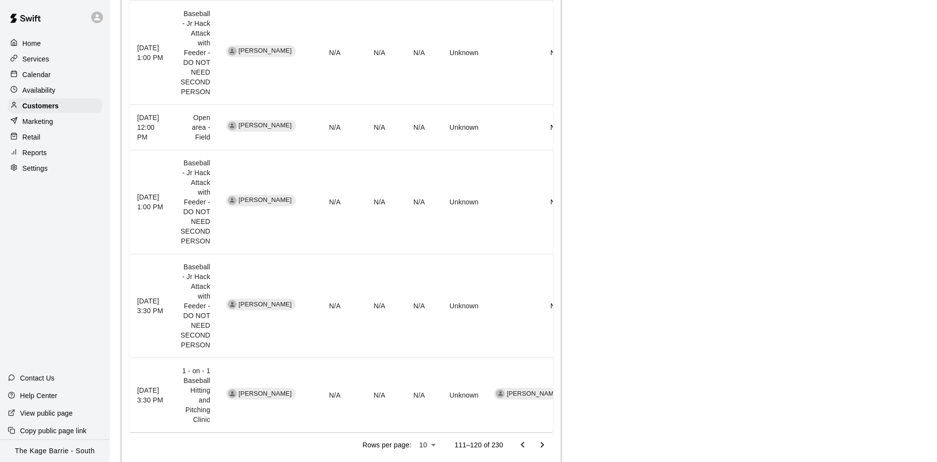
scroll to position [839, 0]
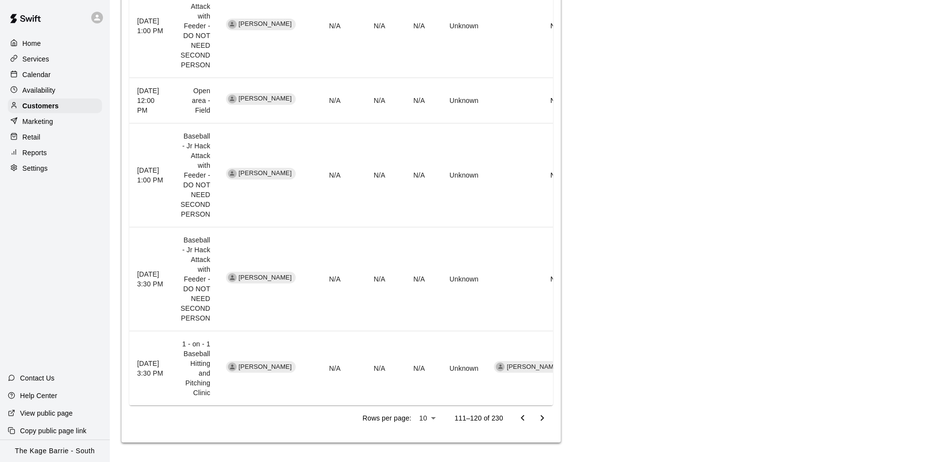
click at [535, 418] on button "Go to next page" at bounding box center [543, 419] width 20 height 20
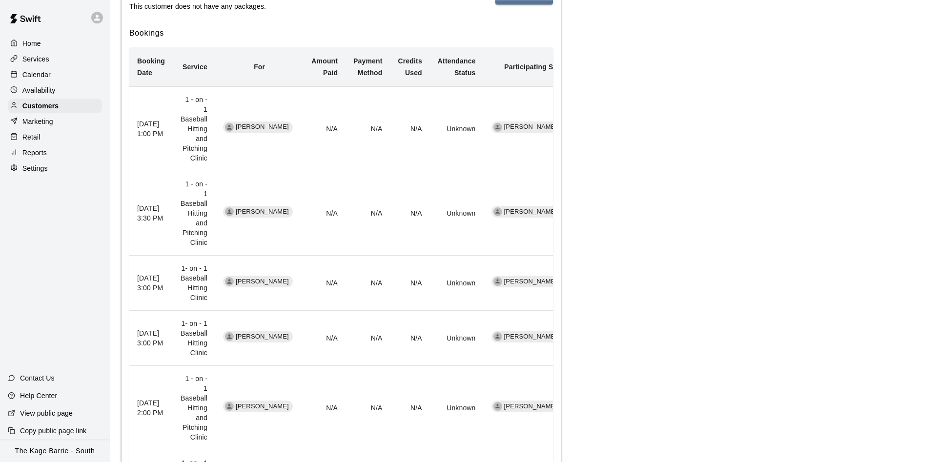
scroll to position [127, 0]
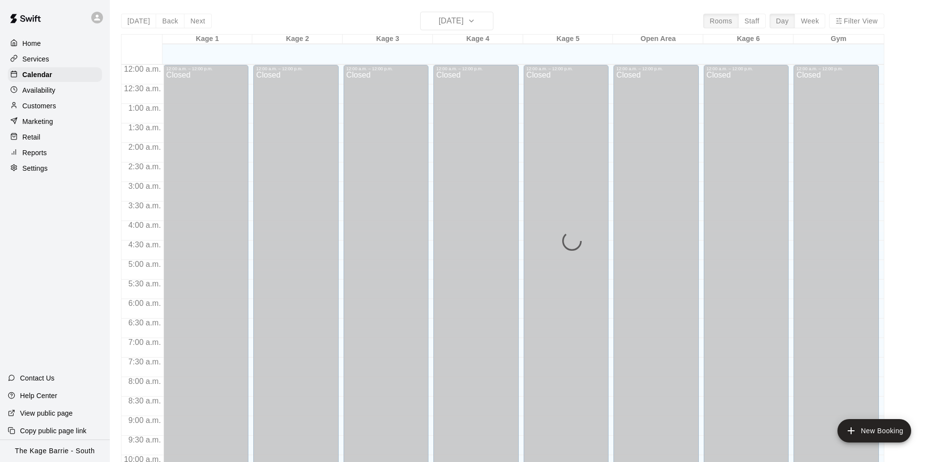
scroll to position [499, 0]
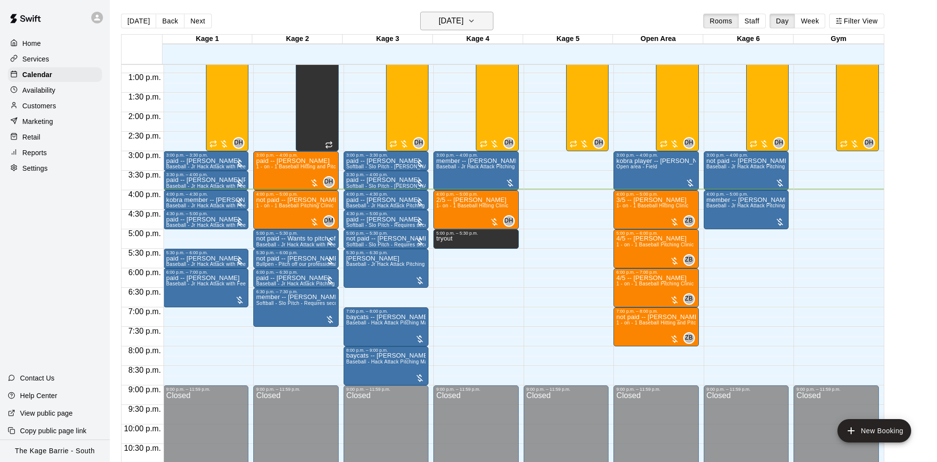
click at [439, 14] on h6 "[DATE]" at bounding box center [451, 21] width 25 height 14
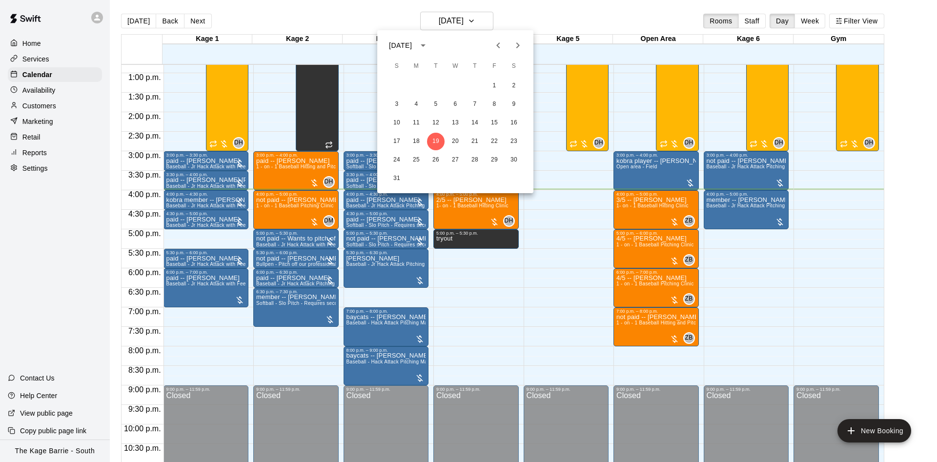
click at [502, 48] on icon "Previous month" at bounding box center [499, 46] width 12 height 12
click at [493, 44] on icon "Previous month" at bounding box center [499, 46] width 12 height 12
click at [497, 121] on button "18" at bounding box center [495, 123] width 18 height 18
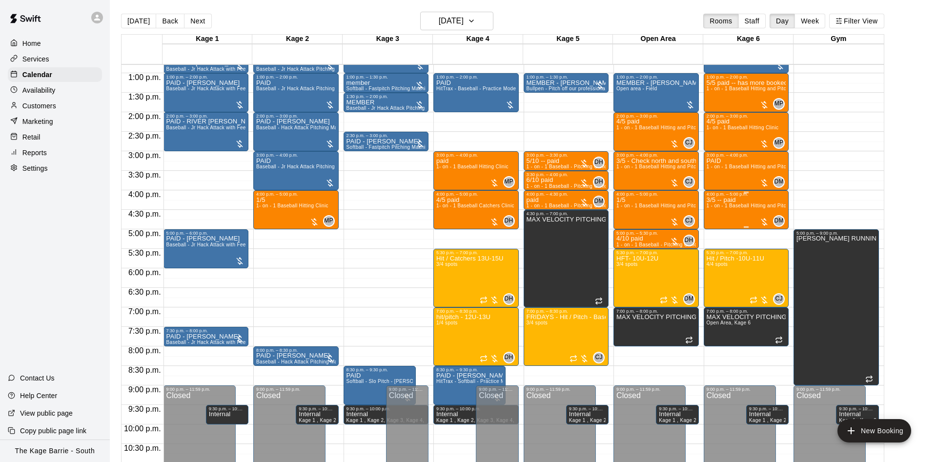
click at [727, 200] on p "3/5 -- paid" at bounding box center [747, 200] width 80 height 0
click at [722, 209] on button "edit" at bounding box center [716, 212] width 20 height 20
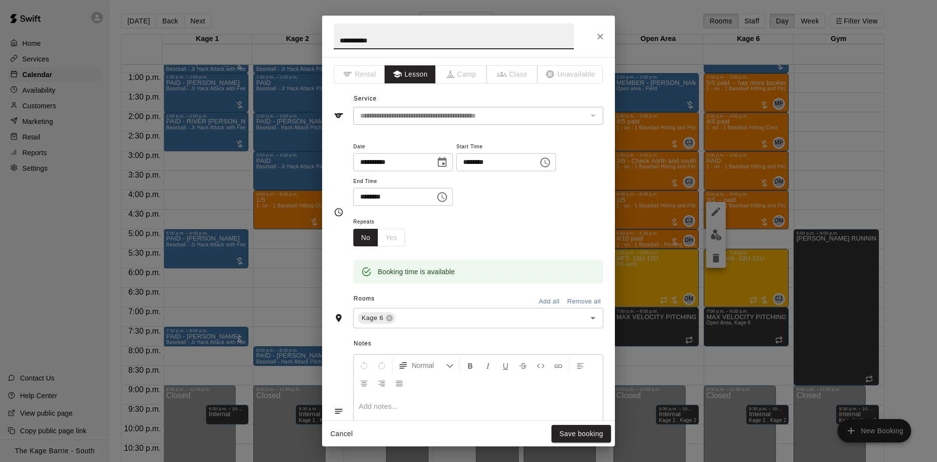
scroll to position [187, 0]
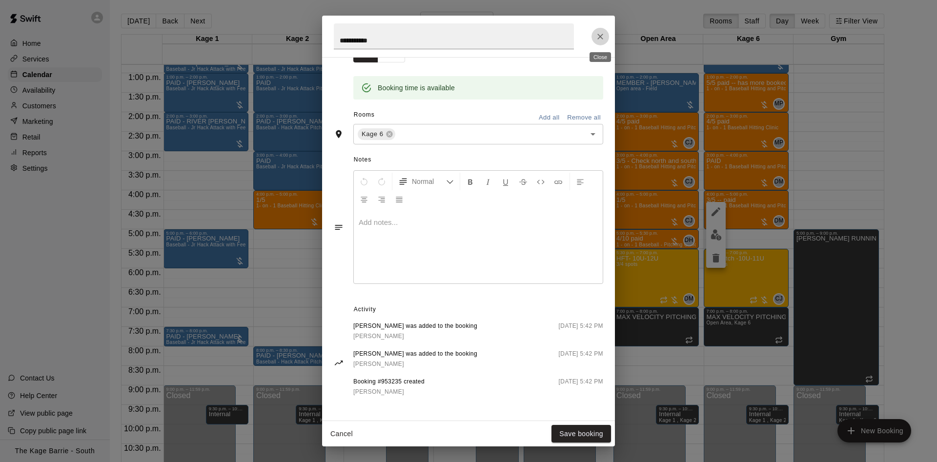
click at [593, 40] on button "Close" at bounding box center [601, 37] width 18 height 18
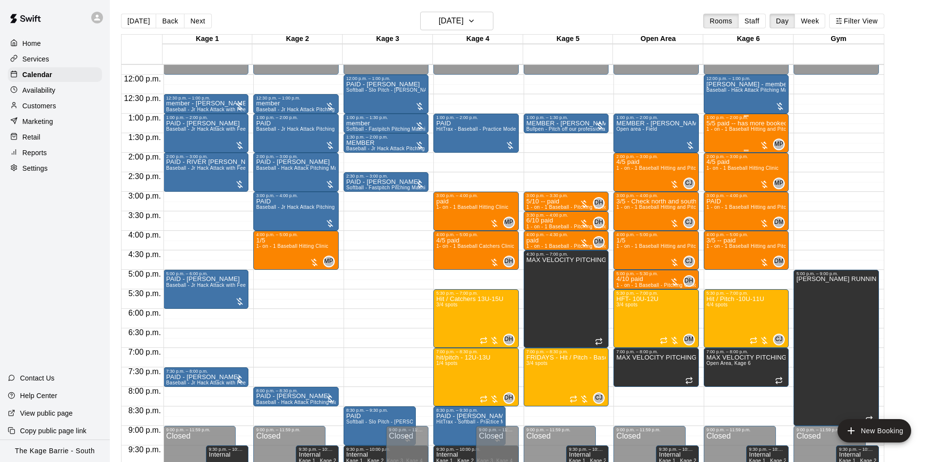
scroll to position [438, 0]
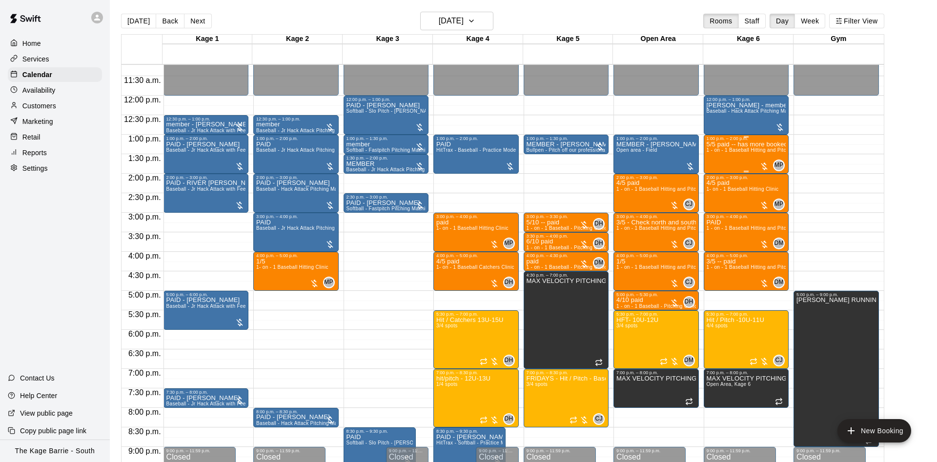
click at [747, 144] on p "5/5 paid -- has more booked sell package" at bounding box center [747, 144] width 80 height 0
click at [721, 155] on icon "edit" at bounding box center [716, 156] width 12 height 12
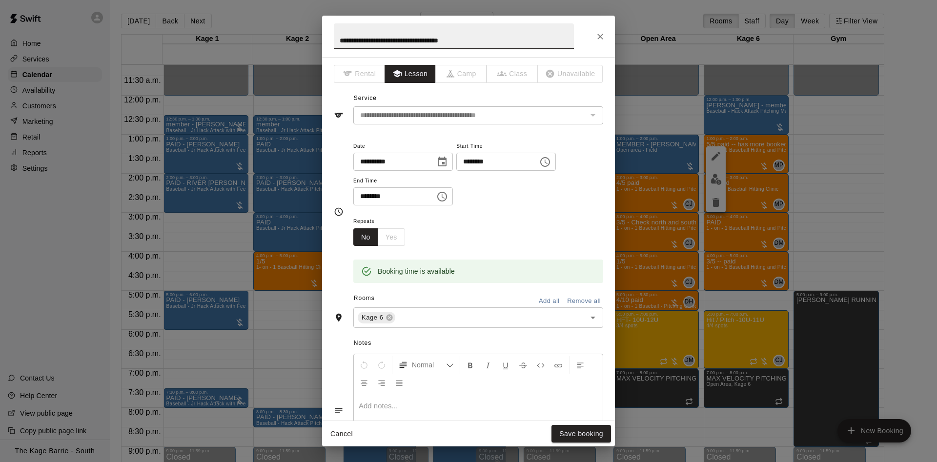
scroll to position [0, 0]
click at [603, 41] on icon "Close" at bounding box center [601, 37] width 10 height 10
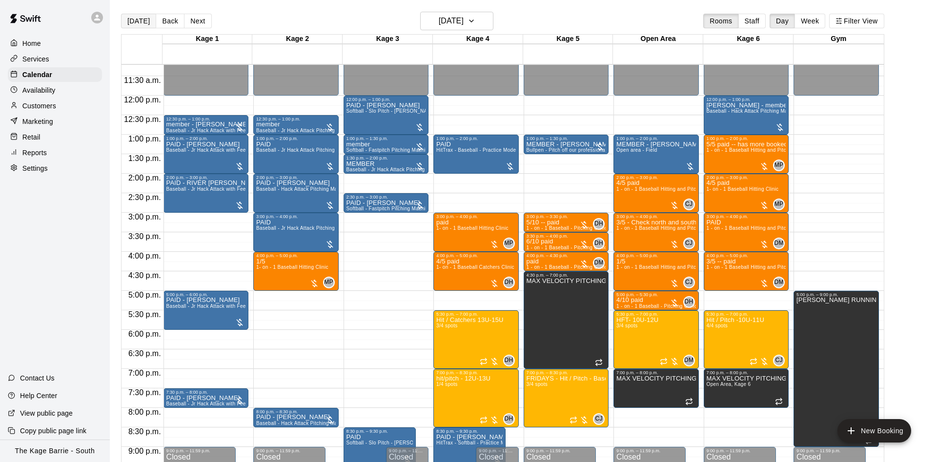
click at [132, 21] on button "[DATE]" at bounding box center [138, 21] width 35 height 15
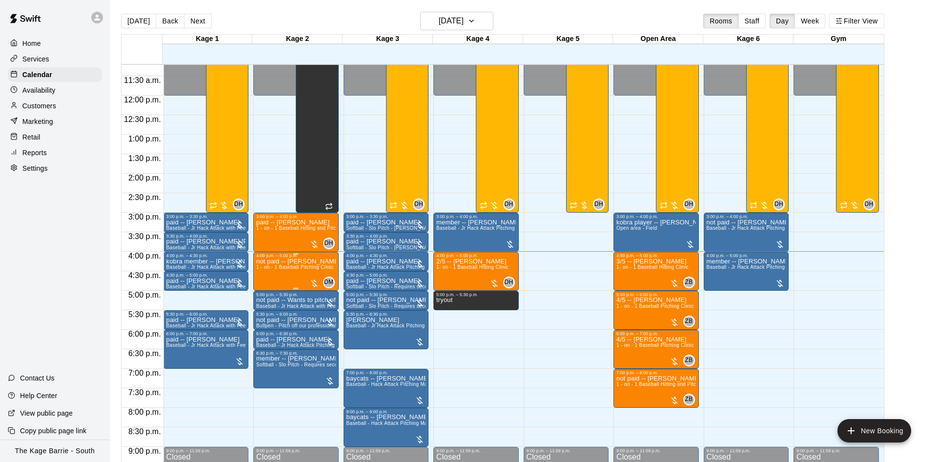
click at [306, 258] on div "4:00 p.m. – 5:00 p.m." at bounding box center [296, 255] width 80 height 5
click at [269, 266] on icon "edit" at bounding box center [265, 264] width 12 height 12
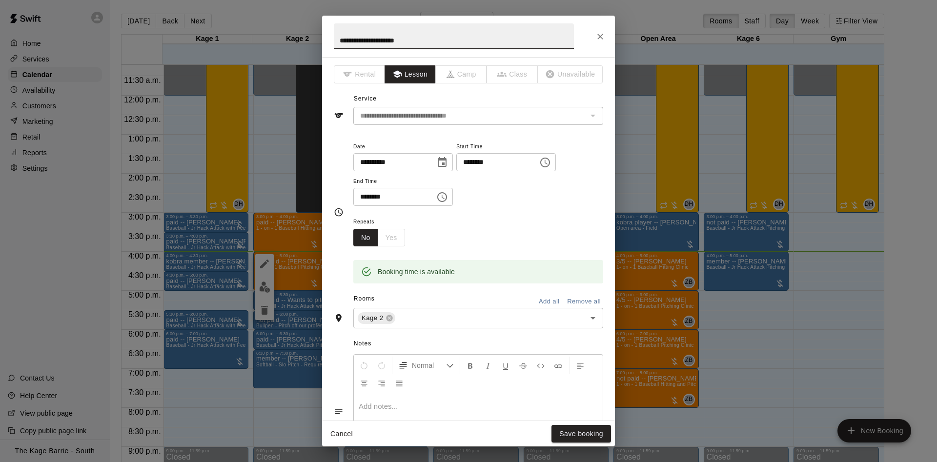
drag, startPoint x: 364, startPoint y: 41, endPoint x: 323, endPoint y: 41, distance: 41.0
click at [334, 41] on input "**********" at bounding box center [454, 36] width 240 height 26
type input "**********"
click at [587, 437] on button "Save booking" at bounding box center [582, 434] width 60 height 18
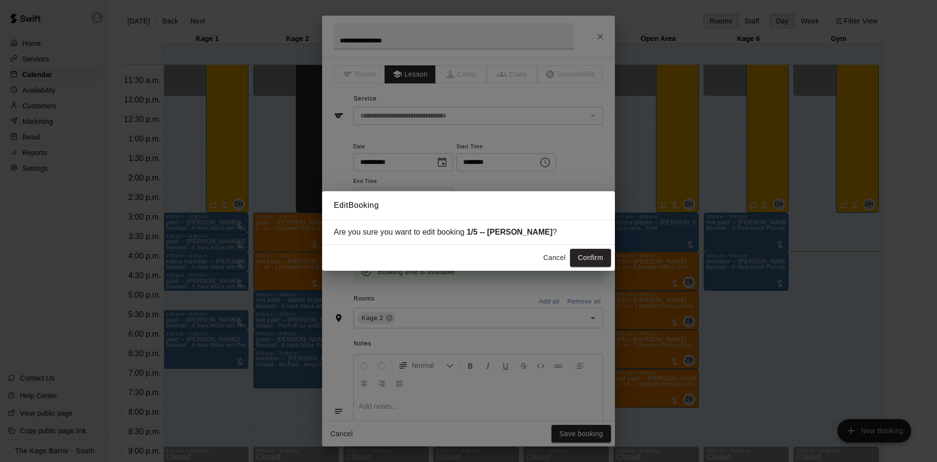
click at [589, 262] on button "Confirm" at bounding box center [590, 258] width 41 height 18
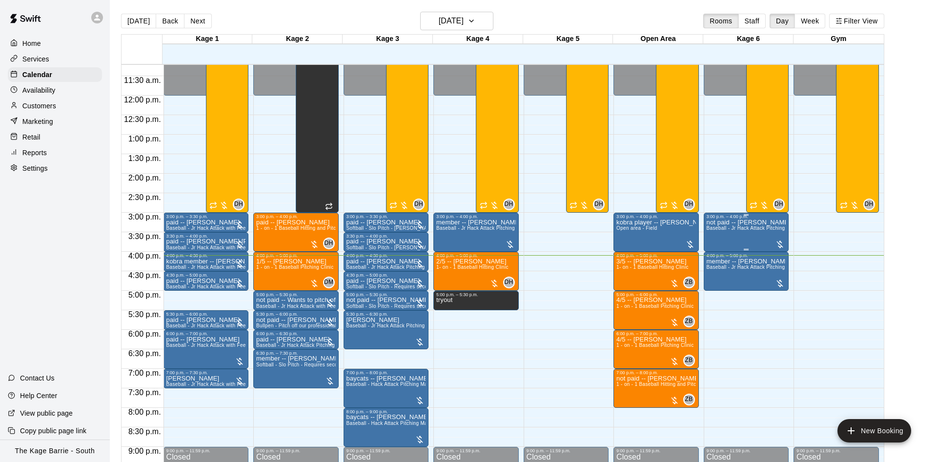
click at [737, 240] on div "not paid -- [PERSON_NAME] Baseball - [PERSON_NAME] Attack Pitching Machine - Pe…" at bounding box center [747, 450] width 80 height 462
click at [719, 233] on icon "edit" at bounding box center [716, 231] width 12 height 12
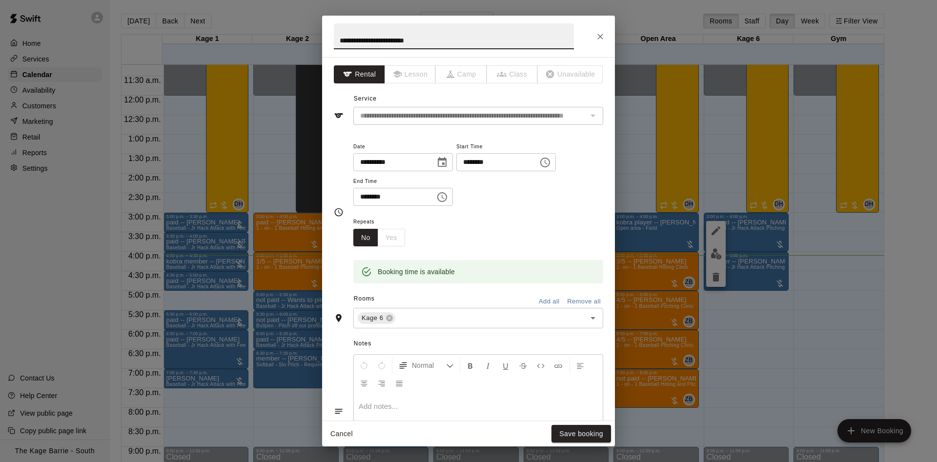
drag, startPoint x: 352, startPoint y: 40, endPoint x: 312, endPoint y: 39, distance: 40.0
click at [334, 39] on input "**********" at bounding box center [454, 36] width 240 height 26
type input "**********"
click at [577, 430] on button "Save booking" at bounding box center [582, 434] width 60 height 18
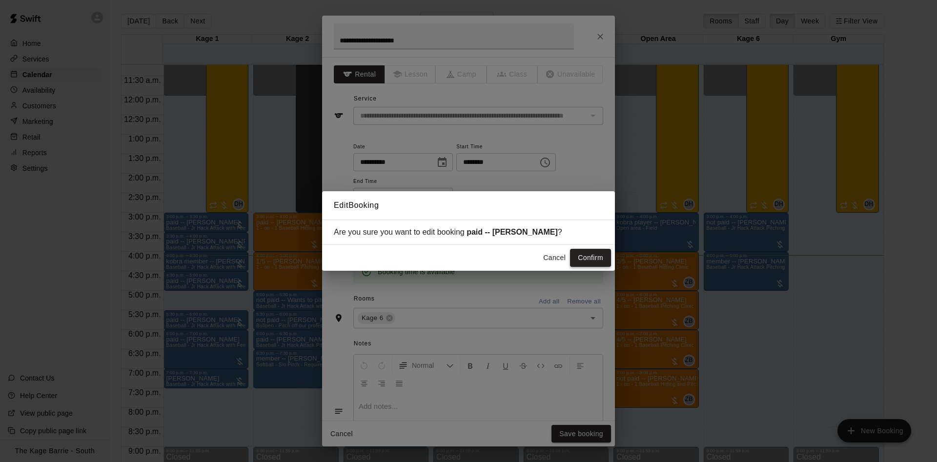
click at [589, 255] on button "Confirm" at bounding box center [590, 258] width 41 height 18
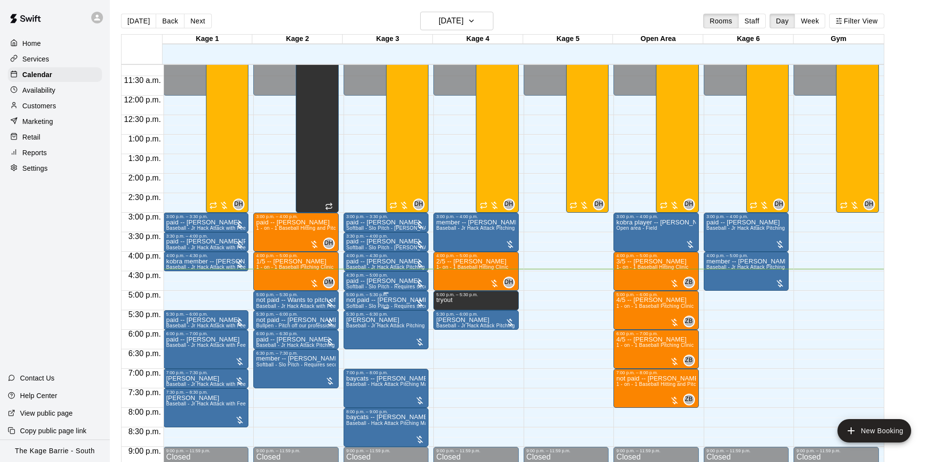
click at [406, 300] on p "not paid -- [PERSON_NAME]" at bounding box center [387, 300] width 80 height 0
click at [363, 309] on button "edit" at bounding box center [355, 313] width 20 height 20
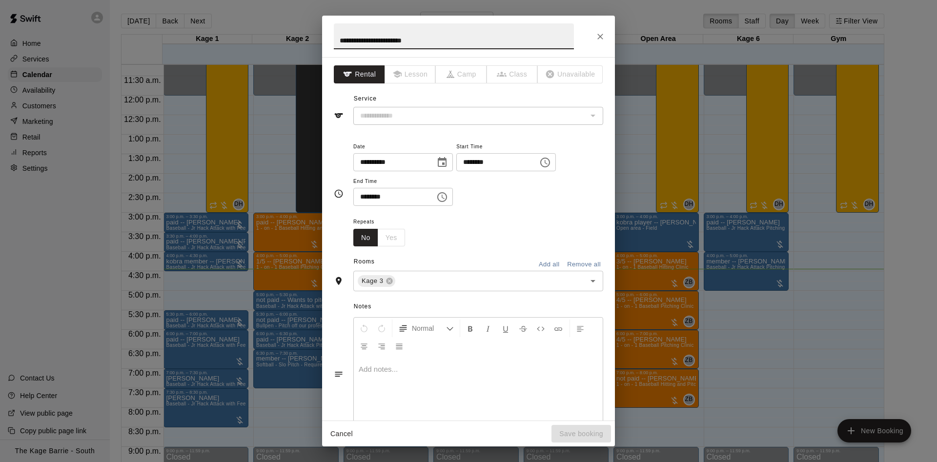
type input "**********"
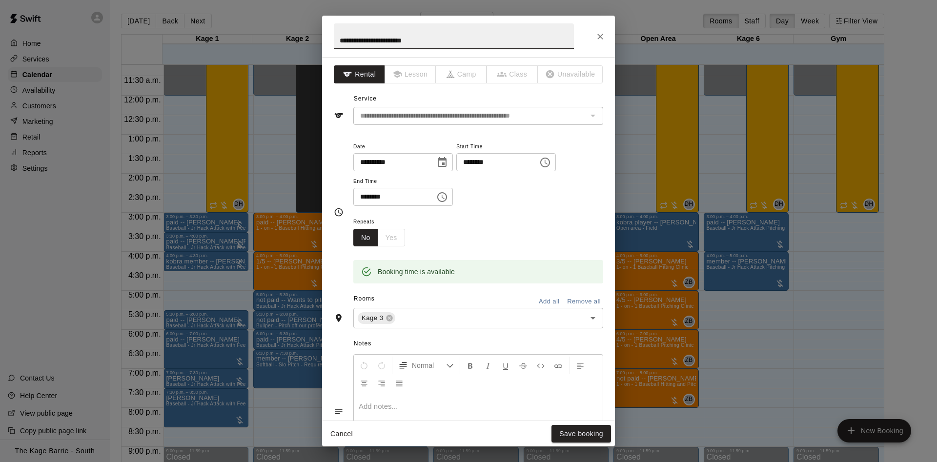
drag, startPoint x: 344, startPoint y: 46, endPoint x: 333, endPoint y: 49, distance: 11.0
click at [334, 49] on input "**********" at bounding box center [454, 36] width 240 height 26
type input "**********"
click at [569, 437] on button "Save booking" at bounding box center [582, 434] width 60 height 18
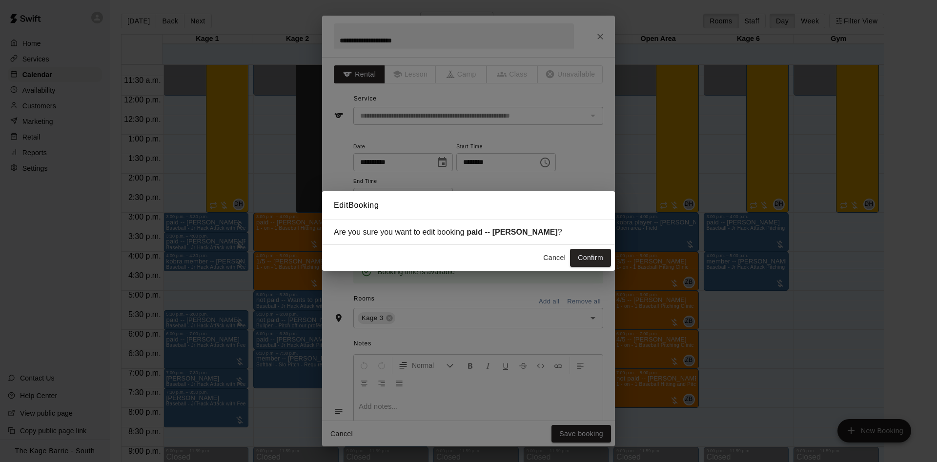
click at [589, 262] on button "Confirm" at bounding box center [590, 258] width 41 height 18
